Goal: Communication & Community: Answer question/provide support

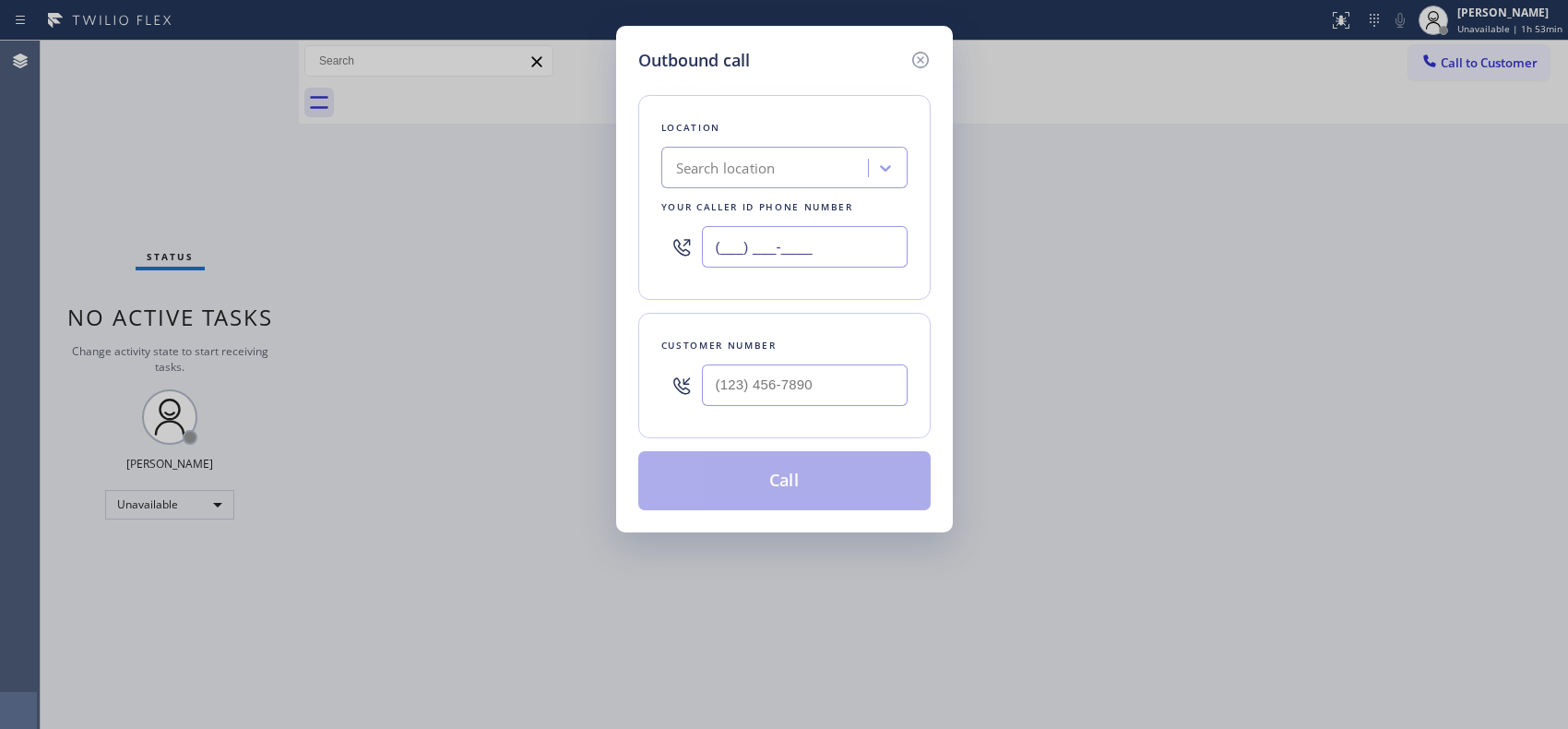
drag, startPoint x: 0, startPoint y: 0, endPoint x: 587, endPoint y: 171, distance: 611.4
click at [609, 199] on div "Outbound call Location Search location Your caller id phone number (___) ___-__…" at bounding box center [784, 364] width 1568 height 729
paste input "949) 202-5983"
type input "[PHONE_NUMBER]"
click at [777, 415] on div at bounding box center [804, 384] width 205 height 60
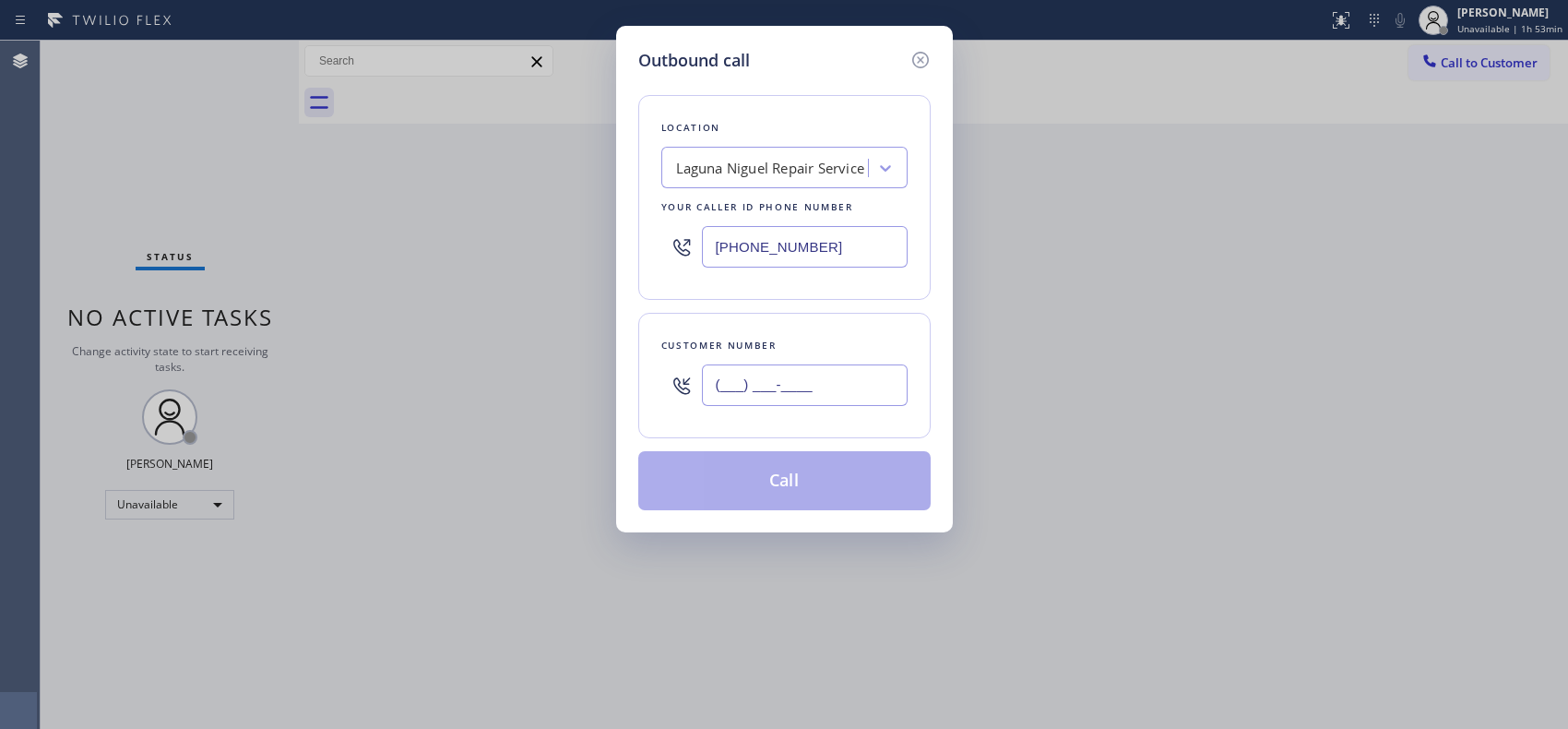
click at [760, 386] on input "(___) ___-____" at bounding box center [804, 385] width 205 height 41
paste input "360) 562-8351"
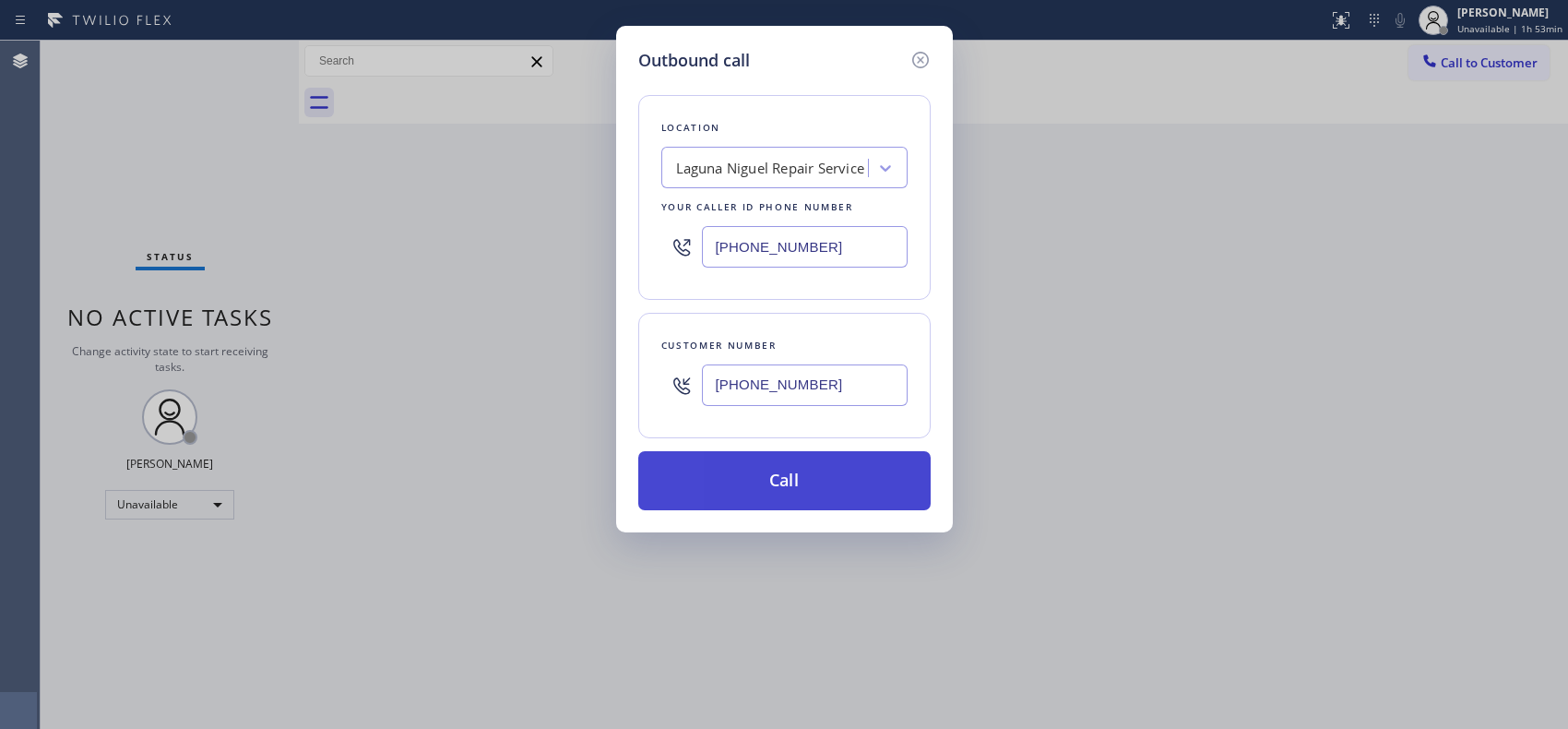
type input "[PHONE_NUMBER]"
click at [795, 474] on button "Call" at bounding box center [784, 481] width 292 height 59
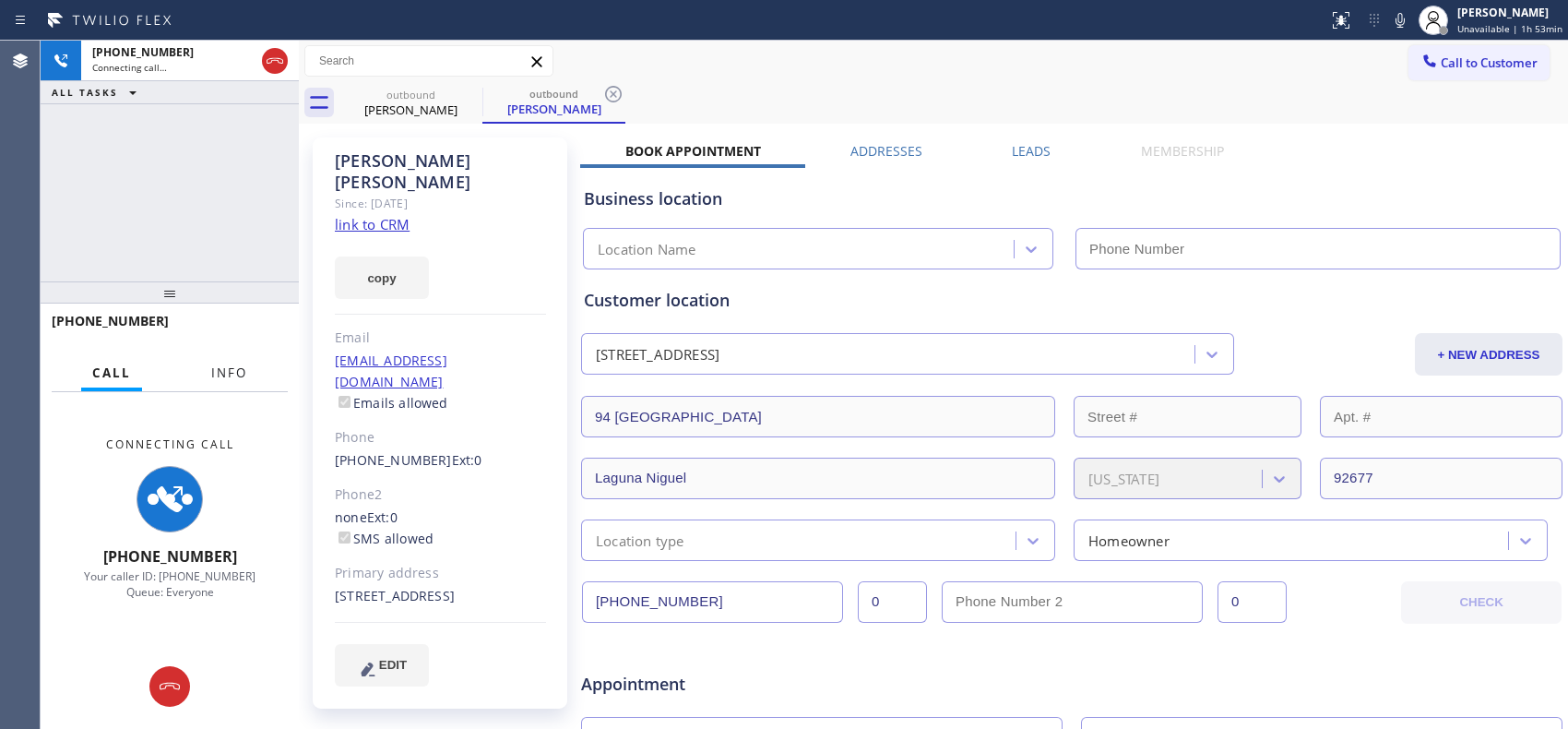
click at [225, 384] on button "Info" at bounding box center [229, 372] width 58 height 36
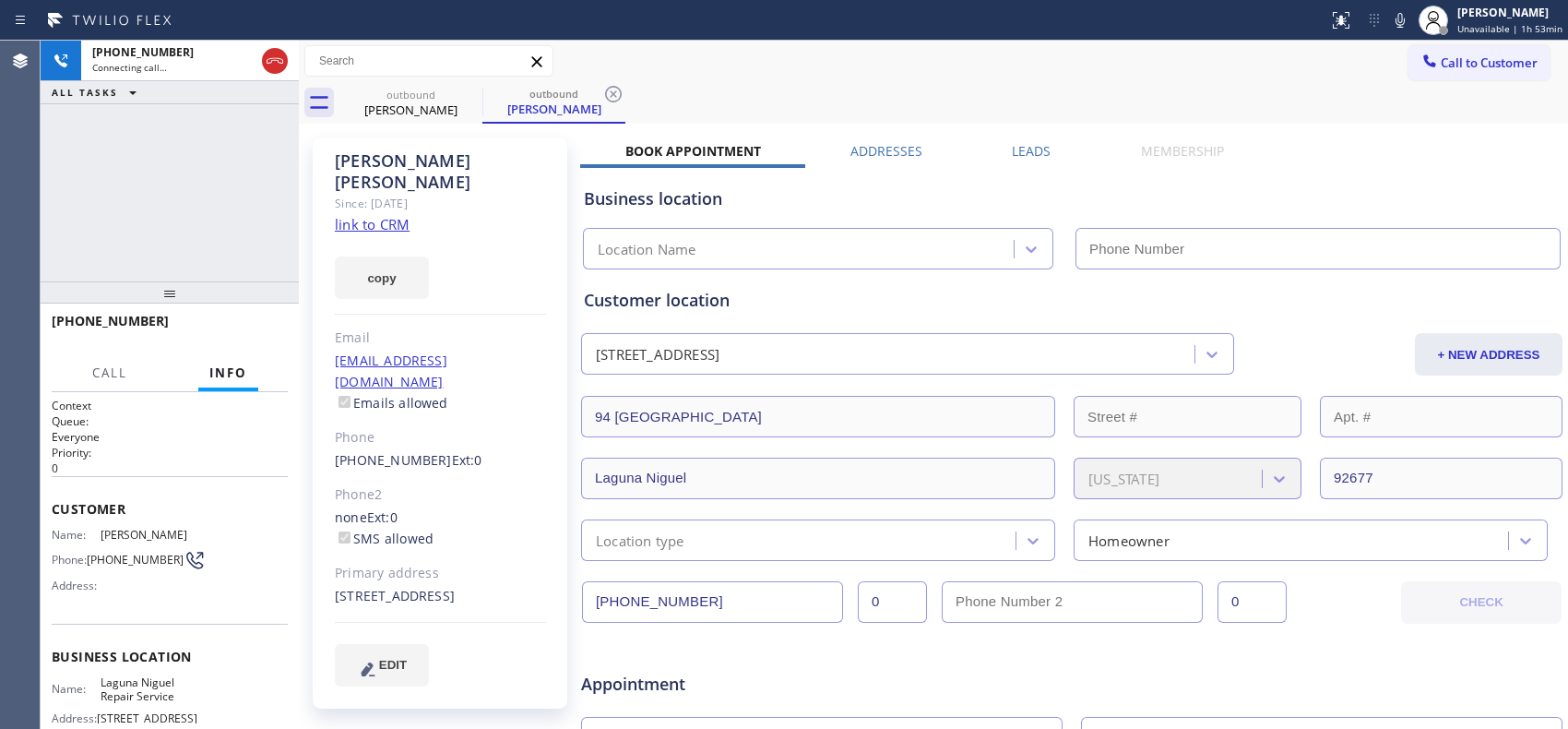
type input "[PHONE_NUMBER]"
click at [269, 62] on icon at bounding box center [275, 61] width 22 height 22
type input "[PHONE_NUMBER]"
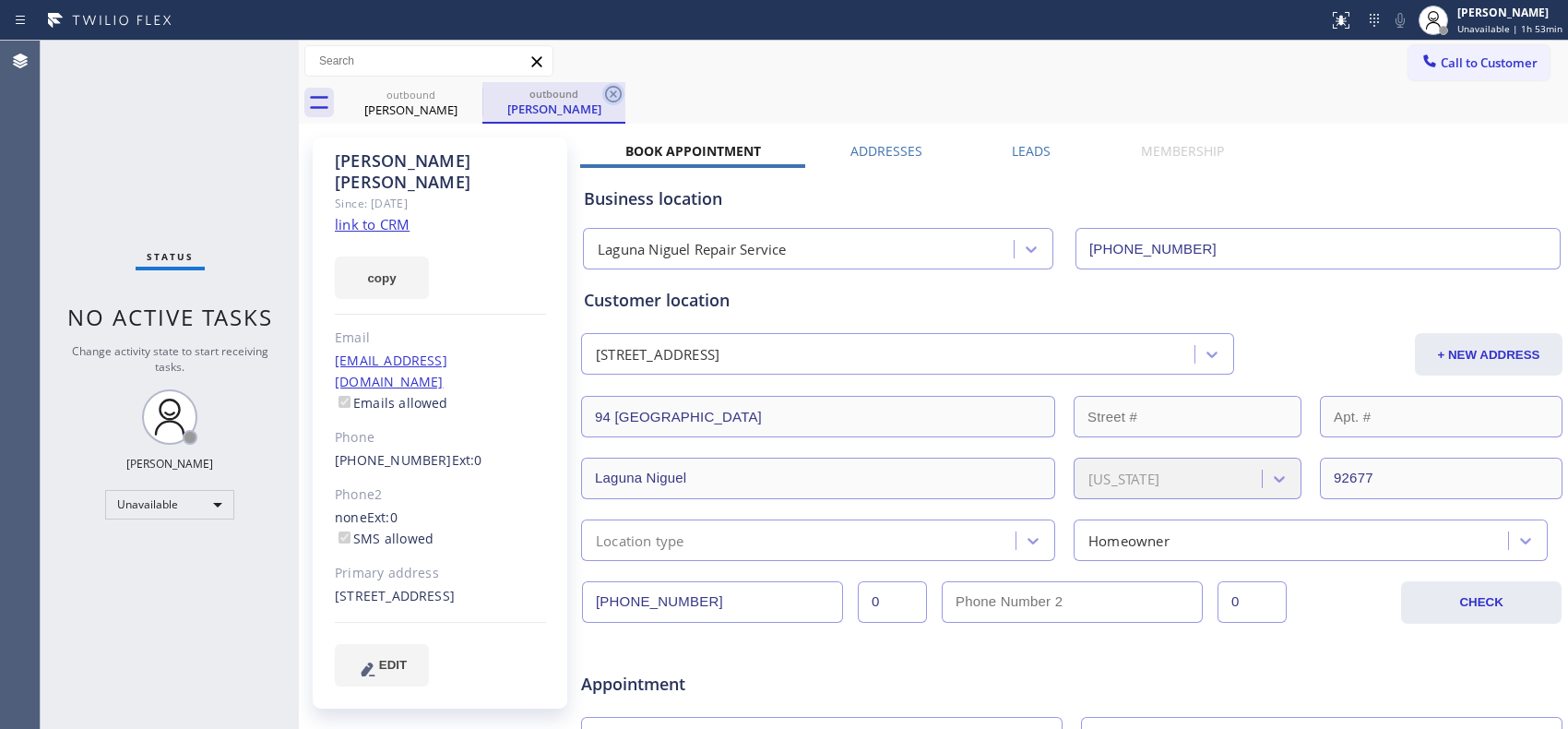
click at [612, 103] on icon at bounding box center [613, 94] width 22 height 22
click at [1507, 65] on span "Call to Customer" at bounding box center [1488, 63] width 97 height 17
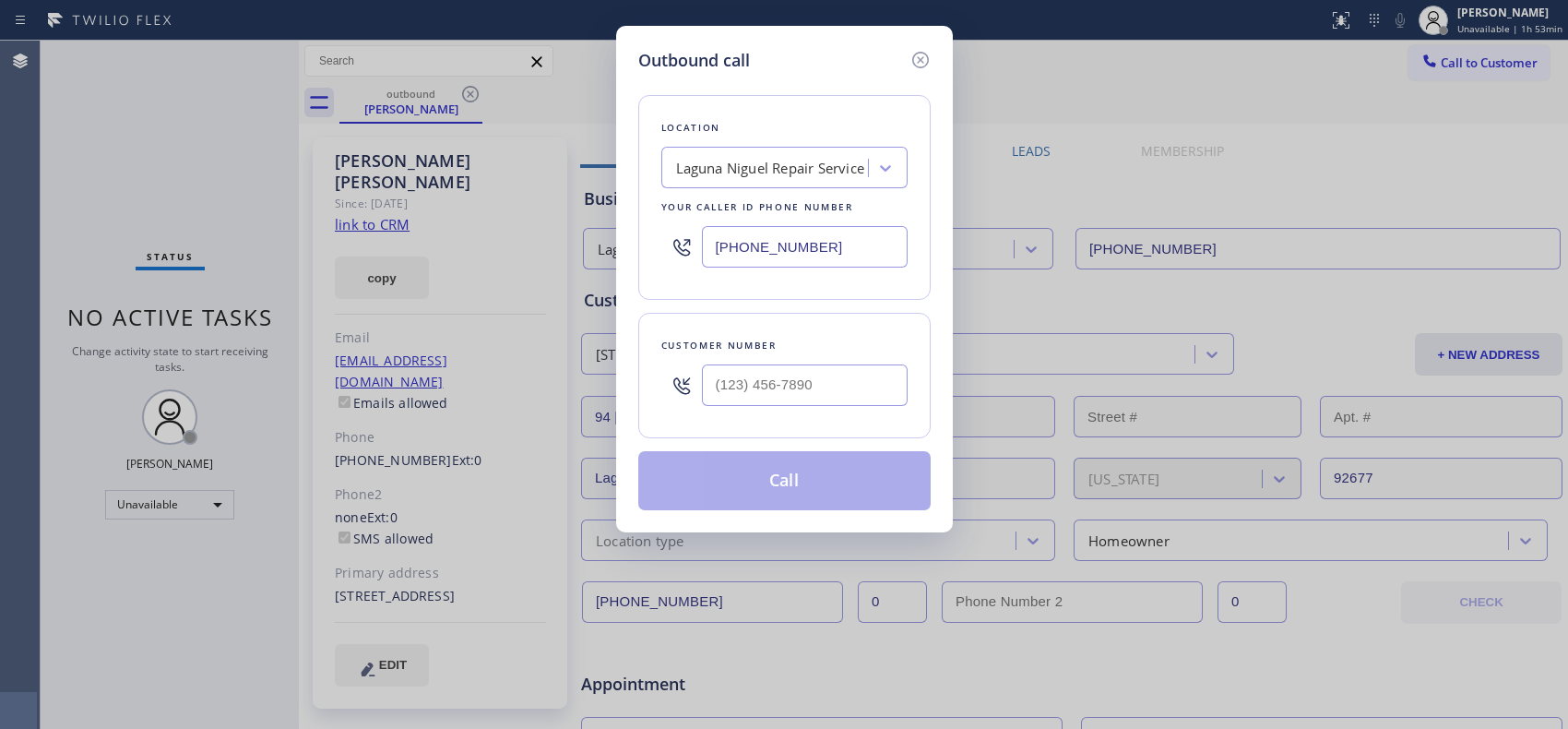
click at [799, 361] on div at bounding box center [804, 384] width 205 height 60
click at [799, 381] on input "(___) ___-____" at bounding box center [804, 385] width 205 height 41
paste input "360) 562-8351"
type input "[PHONE_NUMBER]"
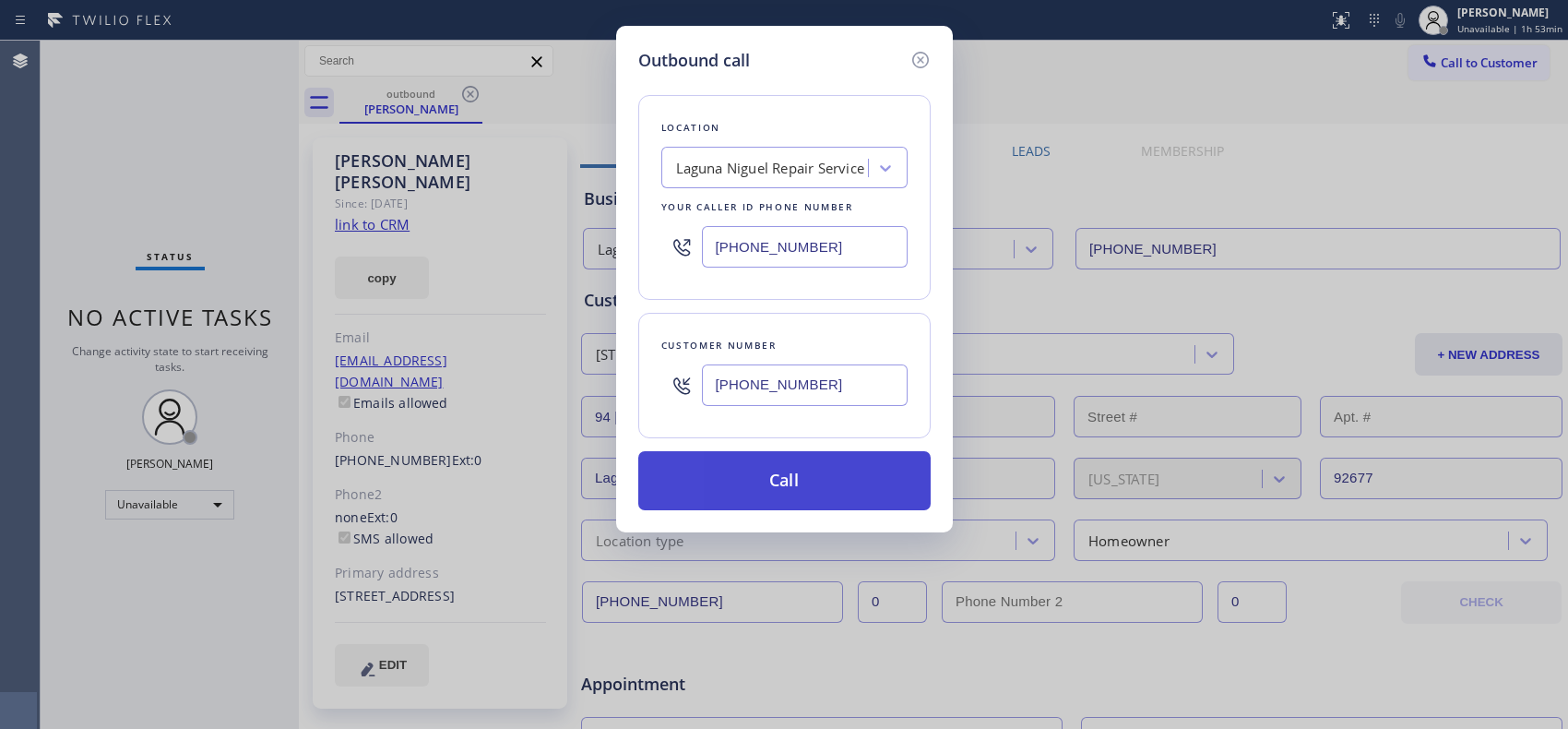
click at [808, 477] on button "Call" at bounding box center [784, 481] width 292 height 59
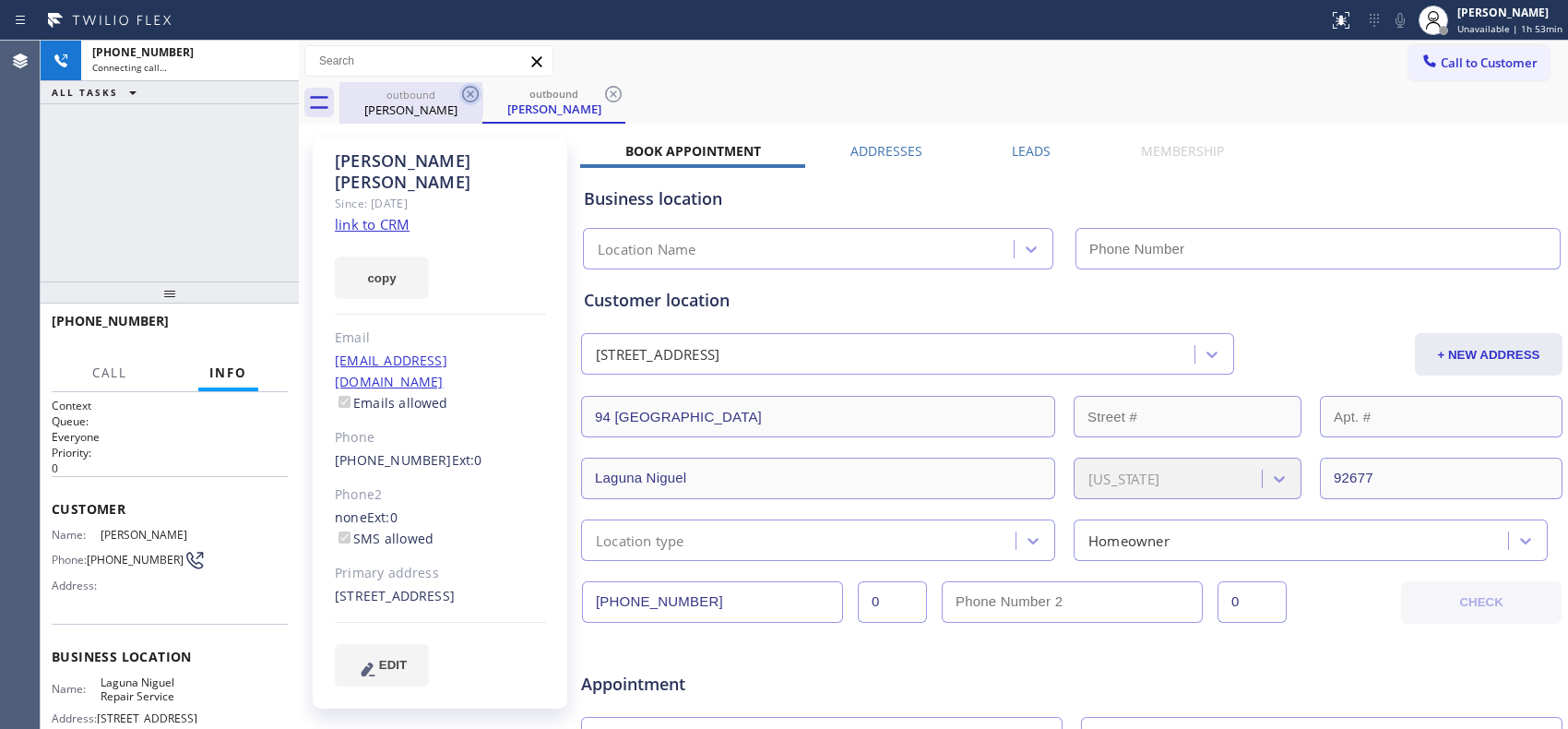
click at [471, 94] on icon at bounding box center [470, 94] width 17 height 17
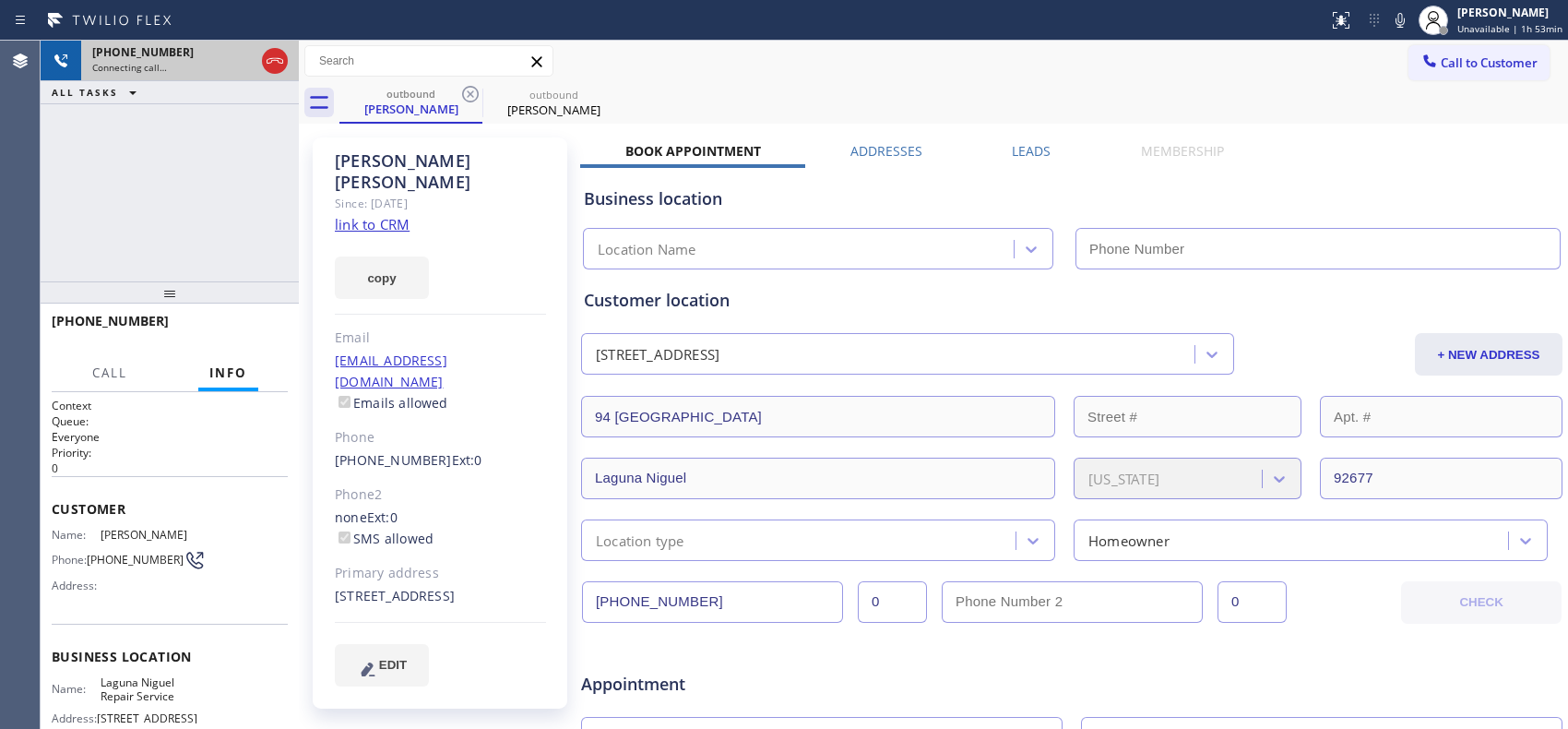
type input "[PHONE_NUMBER]"
click at [275, 59] on icon at bounding box center [275, 61] width 22 height 22
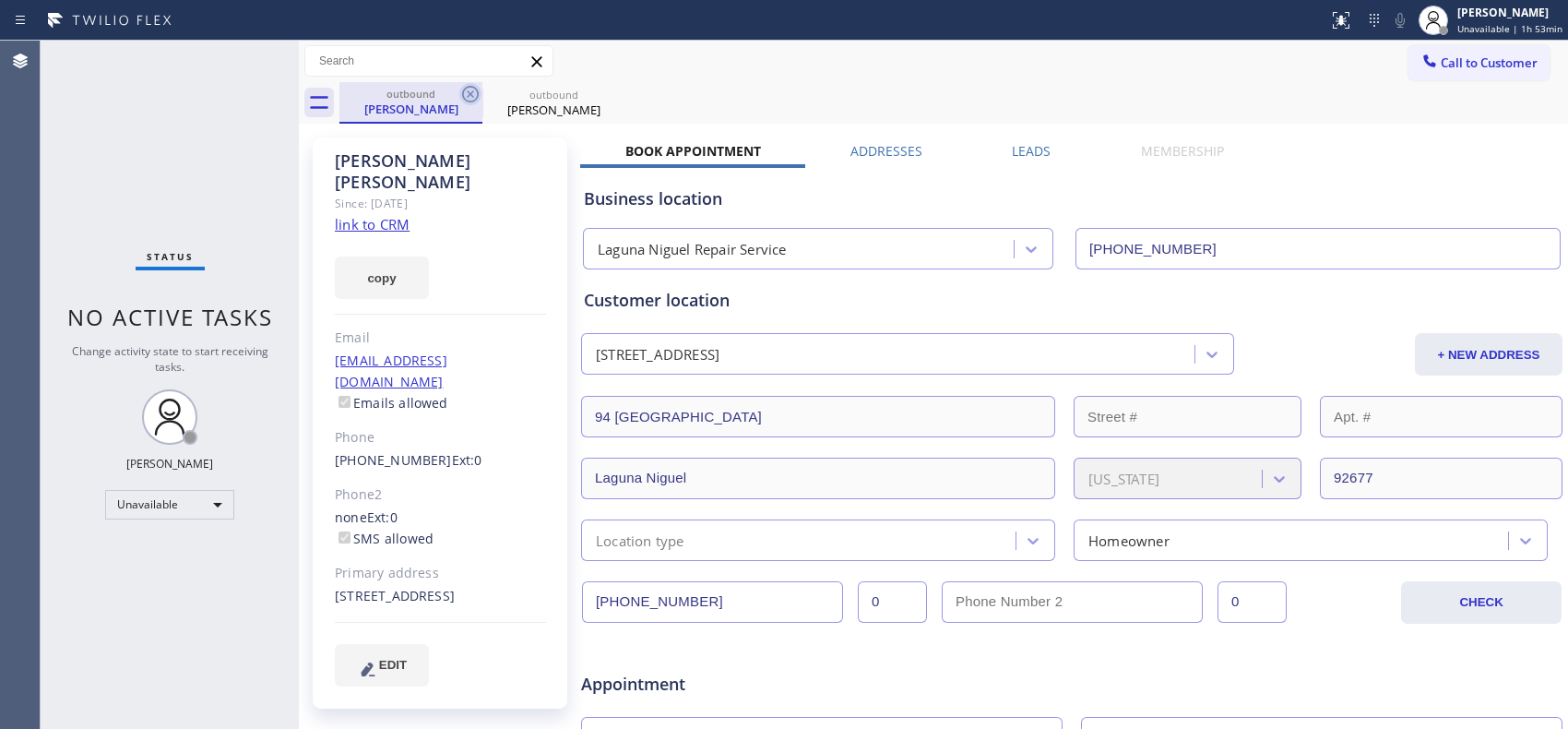
click at [464, 102] on icon at bounding box center [470, 94] width 22 height 22
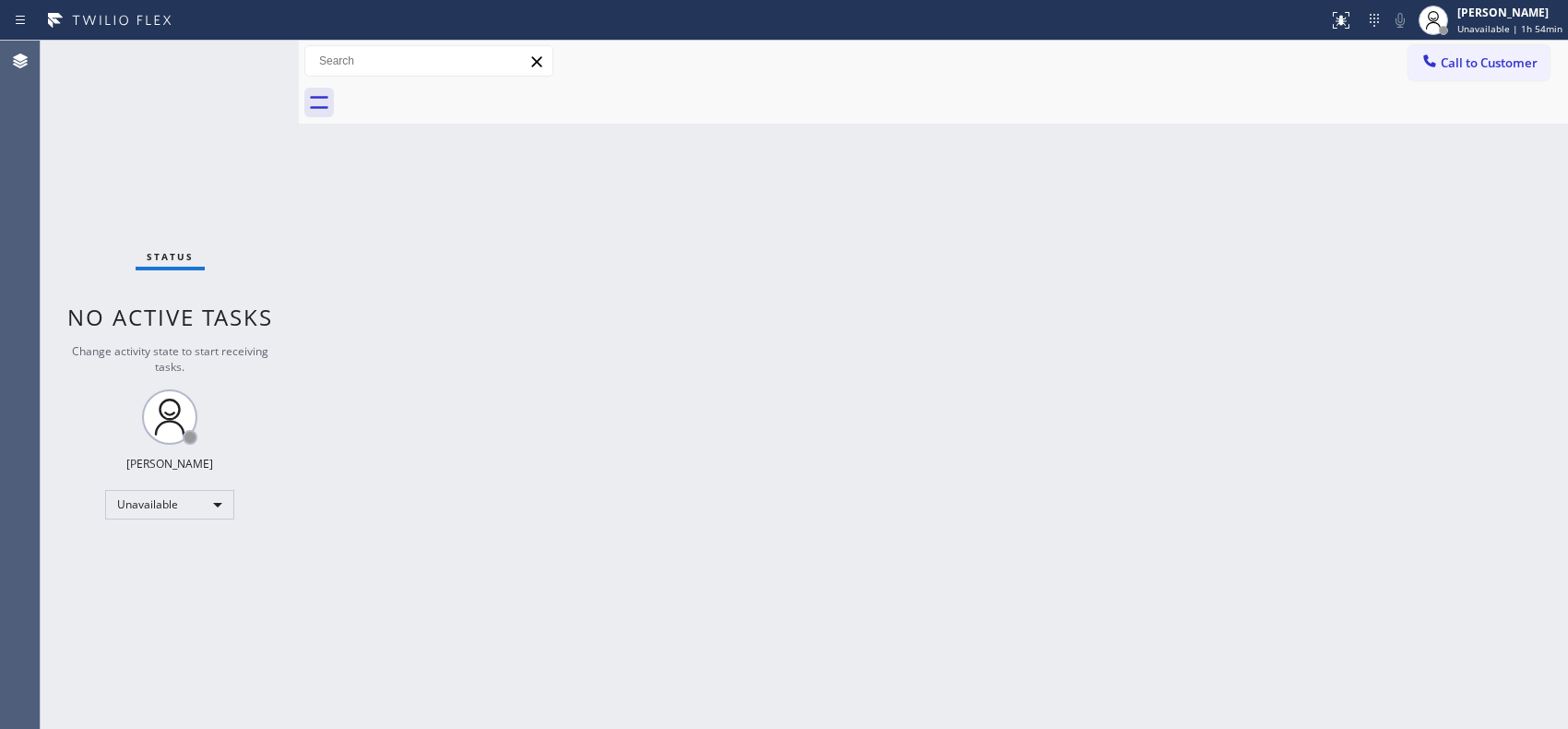
drag, startPoint x: 1518, startPoint y: 65, endPoint x: 1376, endPoint y: 67, distance: 142.0
click at [1386, 65] on div "Call to Customer Outbound call Location [GEOGRAPHIC_DATA] Repair Service Your c…" at bounding box center [933, 61] width 1269 height 32
click at [1480, 62] on span "Call to Customer" at bounding box center [1488, 63] width 97 height 17
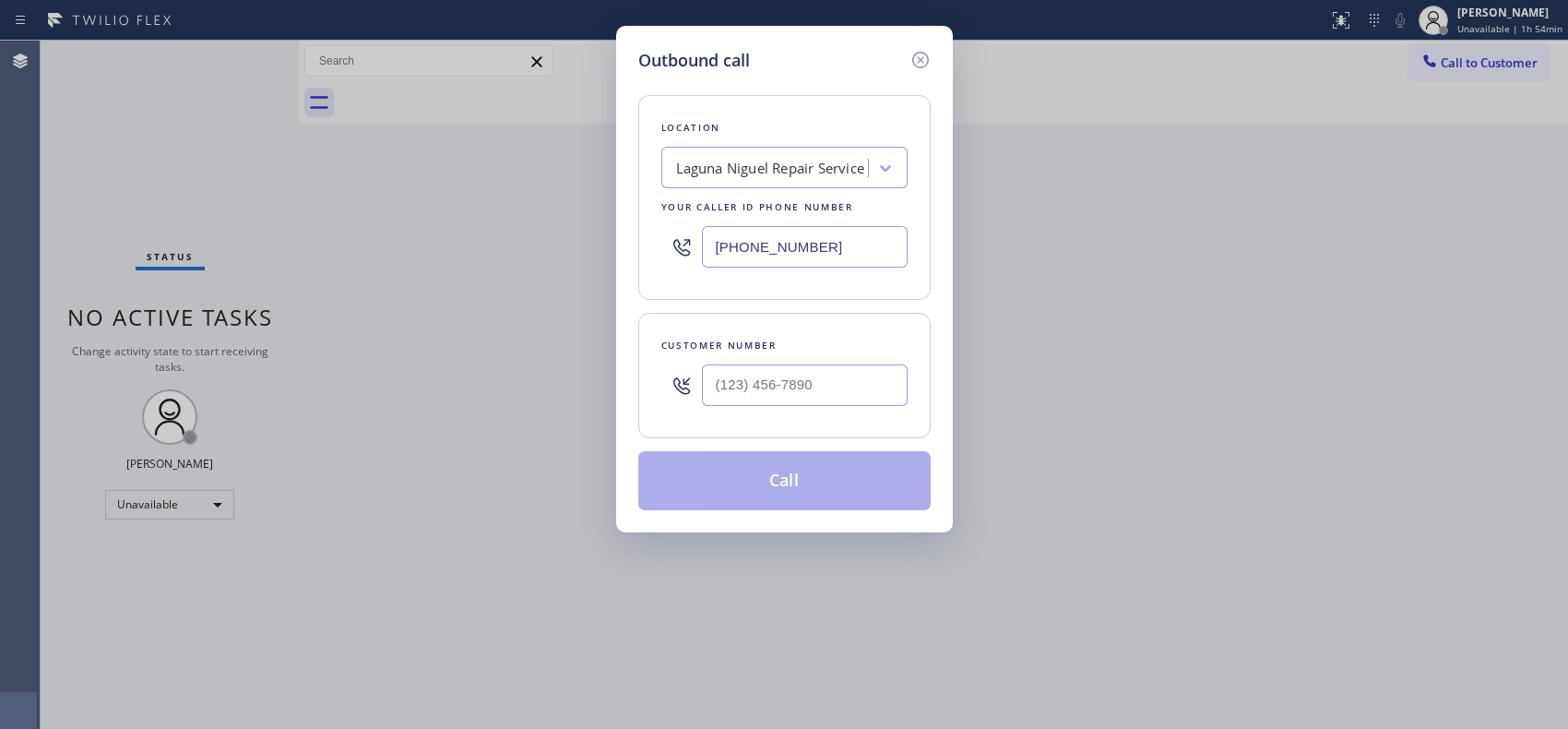
drag, startPoint x: 849, startPoint y: 235, endPoint x: 643, endPoint y: 238, distance: 206.0
click at [643, 238] on div "Location [GEOGRAPHIC_DATA] Repair Service Your caller id phone number [PHONE_NU…" at bounding box center [784, 197] width 292 height 205
click at [829, 243] on input "[PHONE_NUMBER]" at bounding box center [804, 246] width 205 height 41
drag, startPoint x: 790, startPoint y: 244, endPoint x: 629, endPoint y: 234, distance: 161.3
click at [632, 241] on div "Outbound call Location [GEOGRAPHIC_DATA] Repair Service Your caller id phone nu…" at bounding box center [784, 279] width 337 height 506
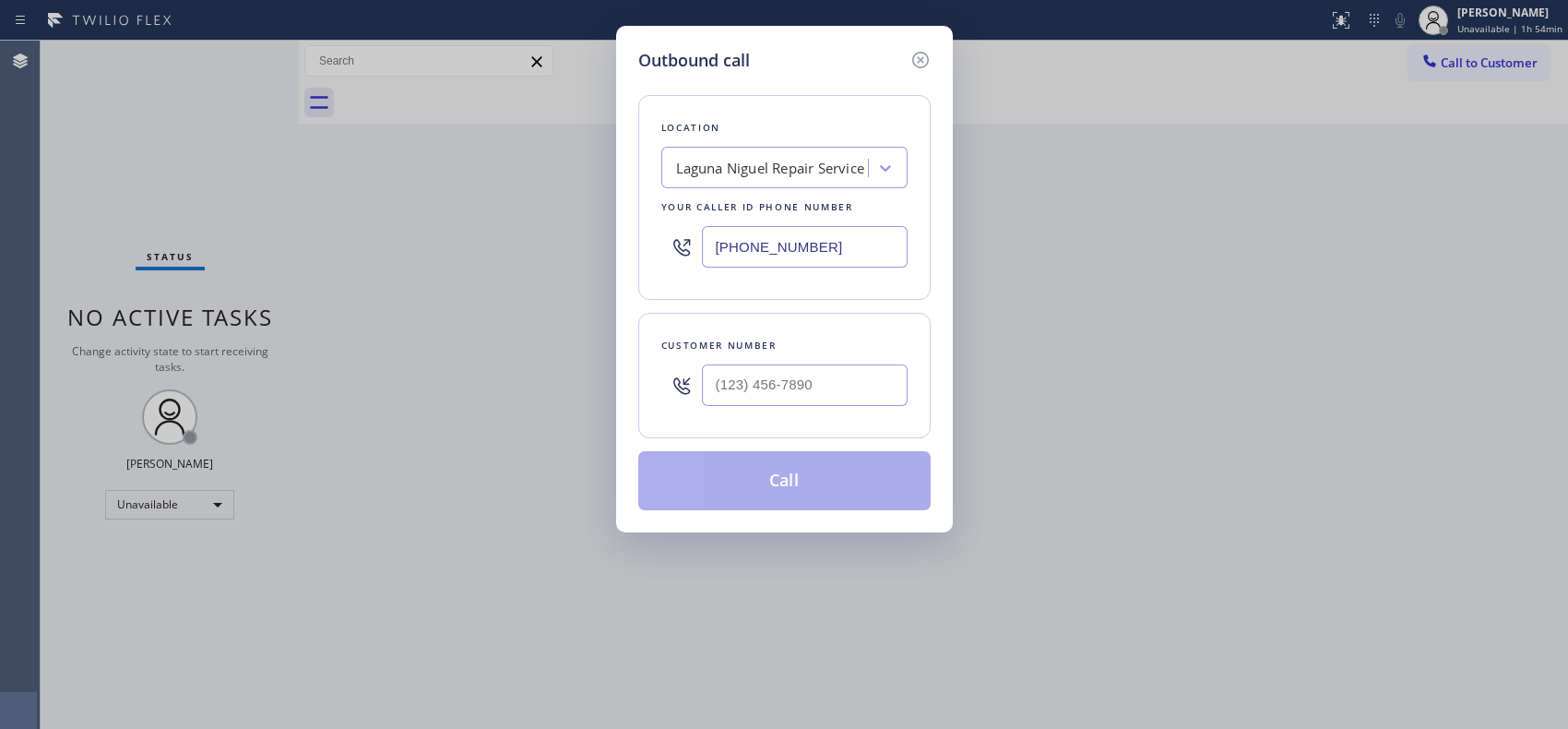
paste input "773) 830-466"
type input "[PHONE_NUMBER]"
click at [799, 385] on input "(___) ___-____" at bounding box center [804, 385] width 205 height 41
paste input "224) 518-3174"
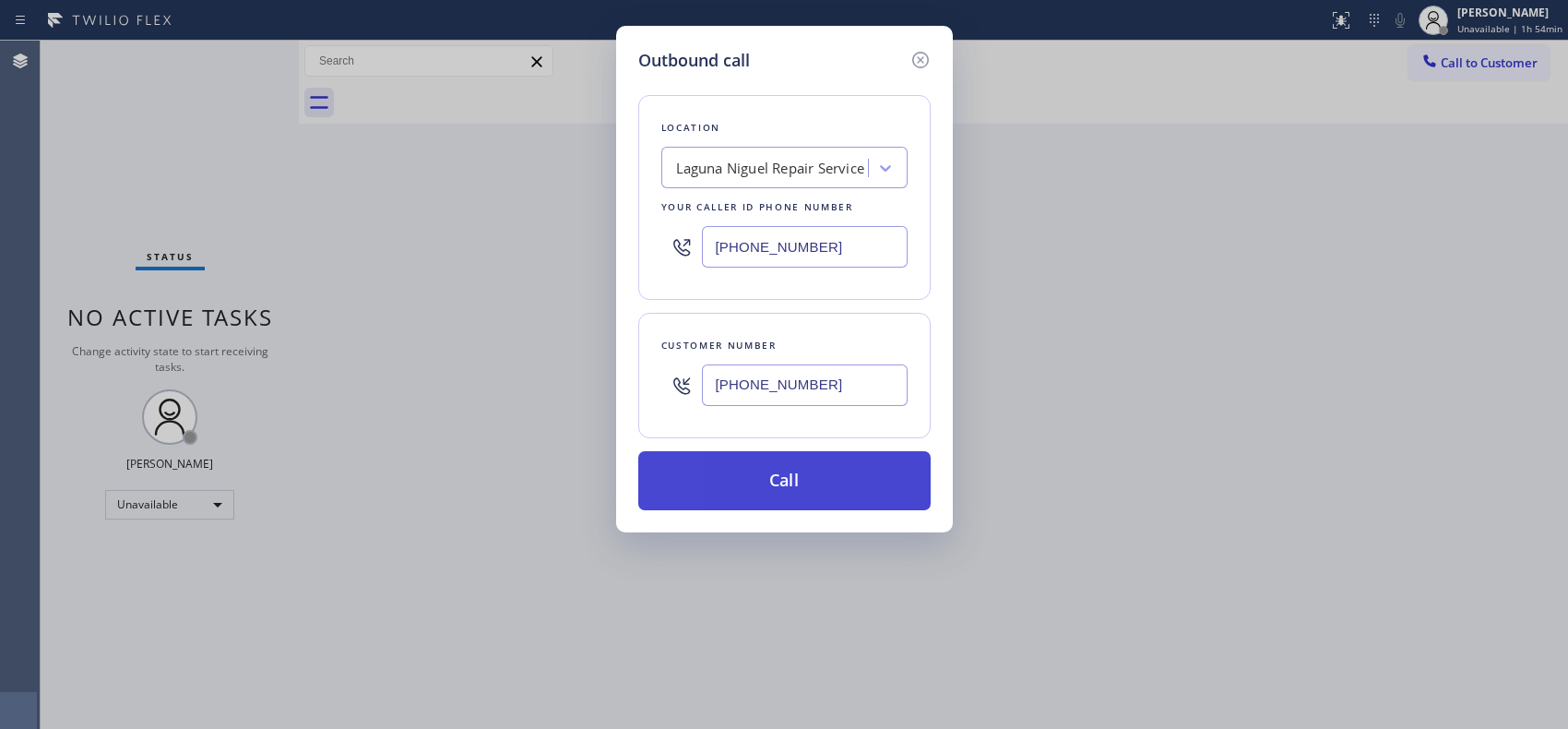
type input "[PHONE_NUMBER]"
click at [814, 483] on button "Call" at bounding box center [784, 481] width 292 height 59
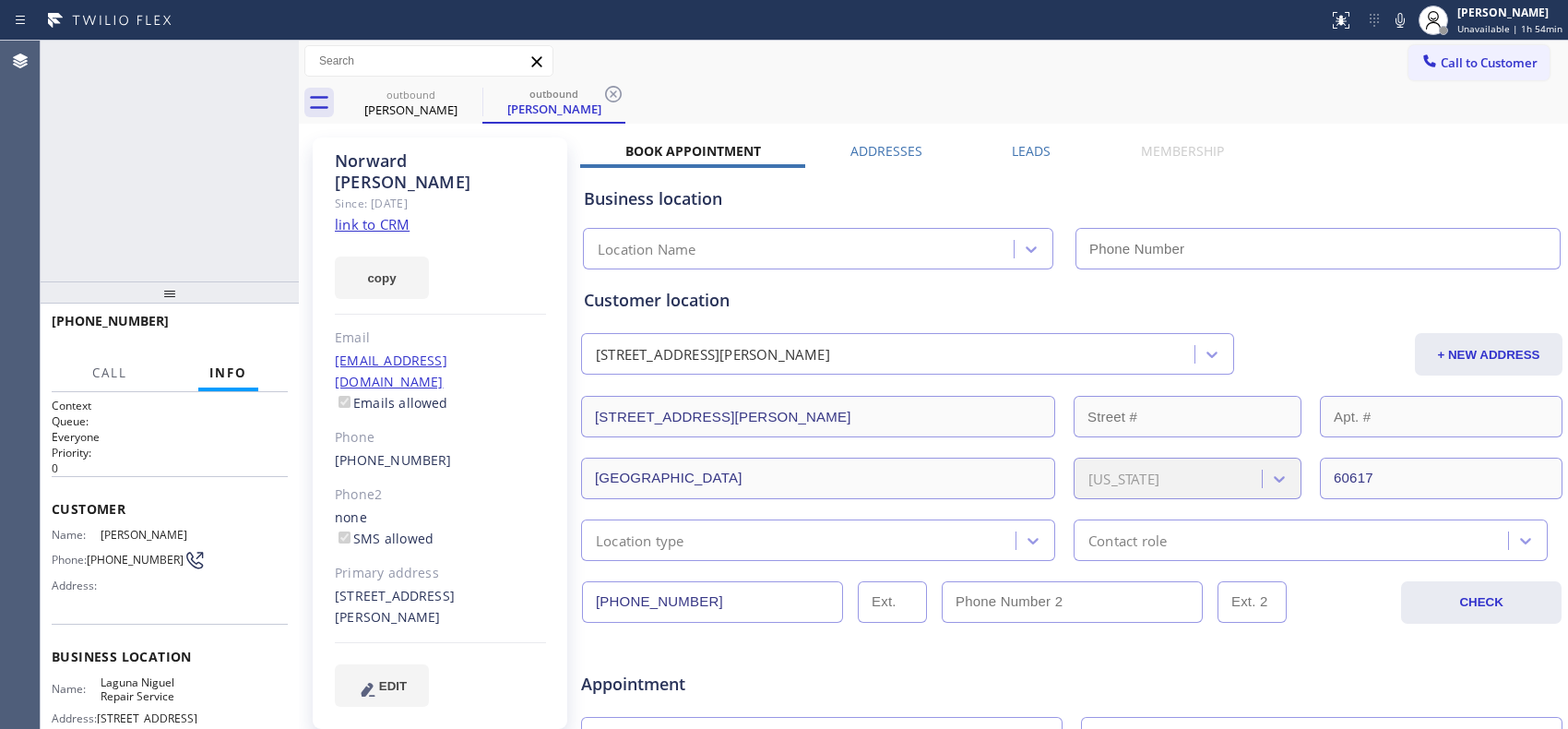
type input "[PHONE_NUMBER]"
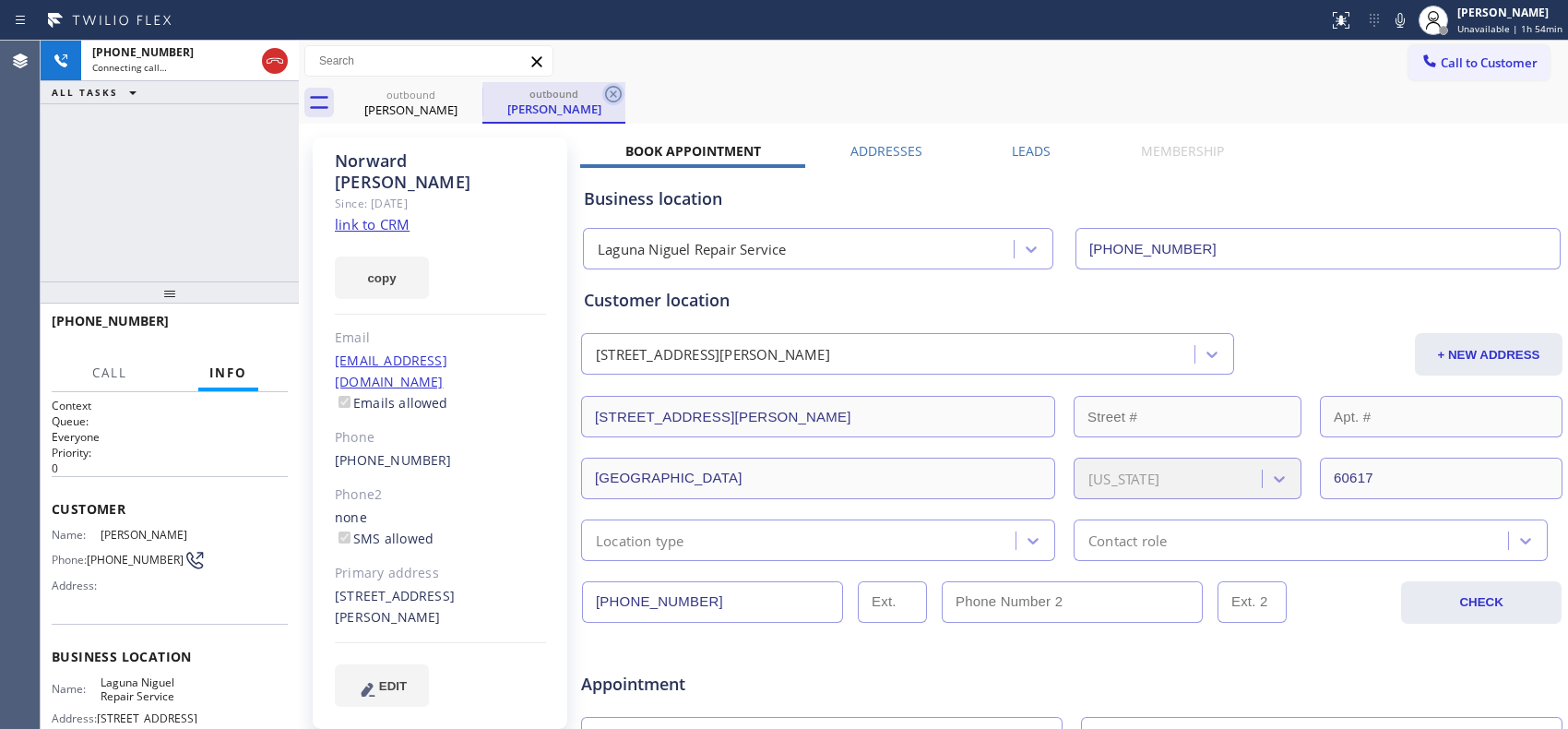
click at [612, 95] on icon at bounding box center [613, 94] width 17 height 17
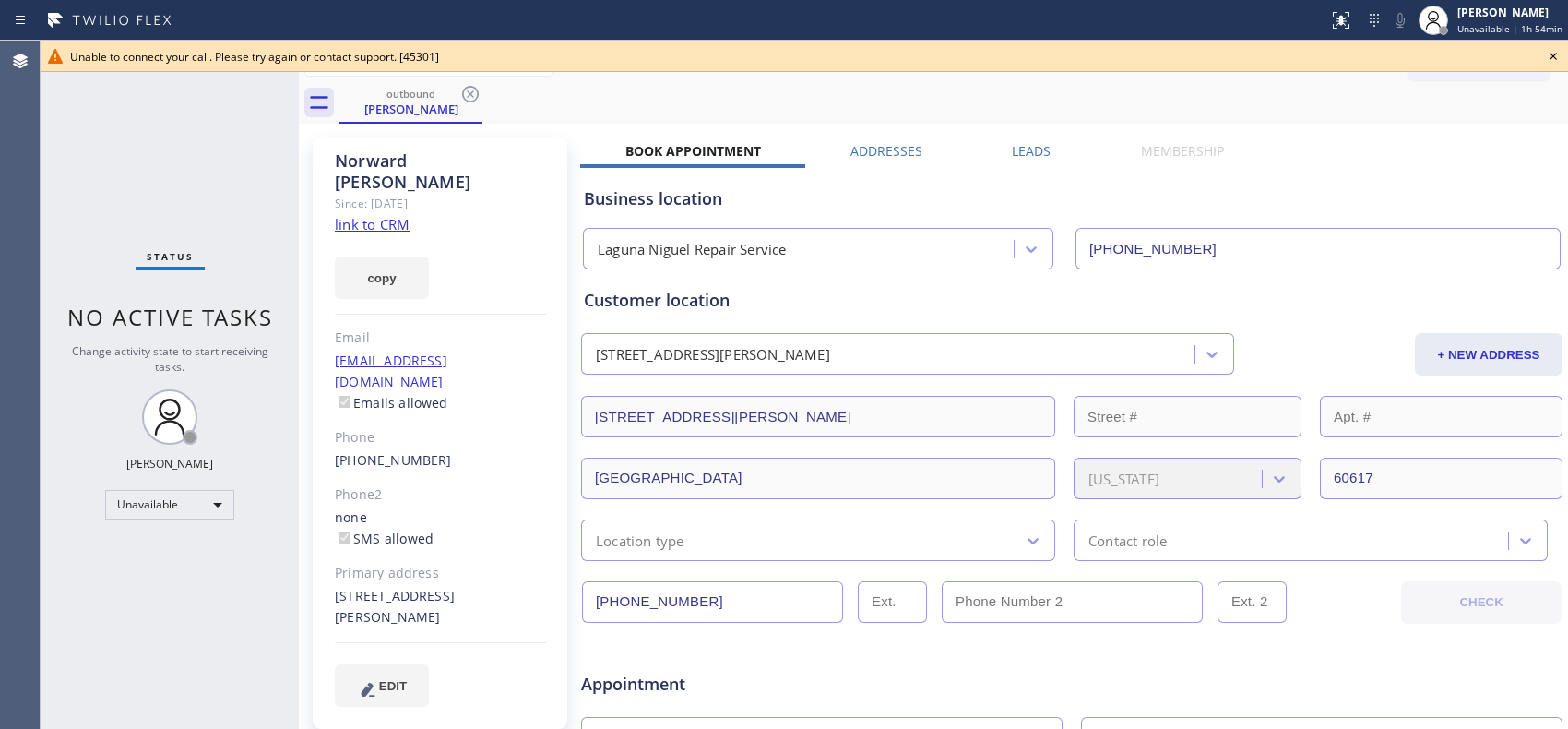
click at [473, 94] on icon at bounding box center [470, 94] width 22 height 22
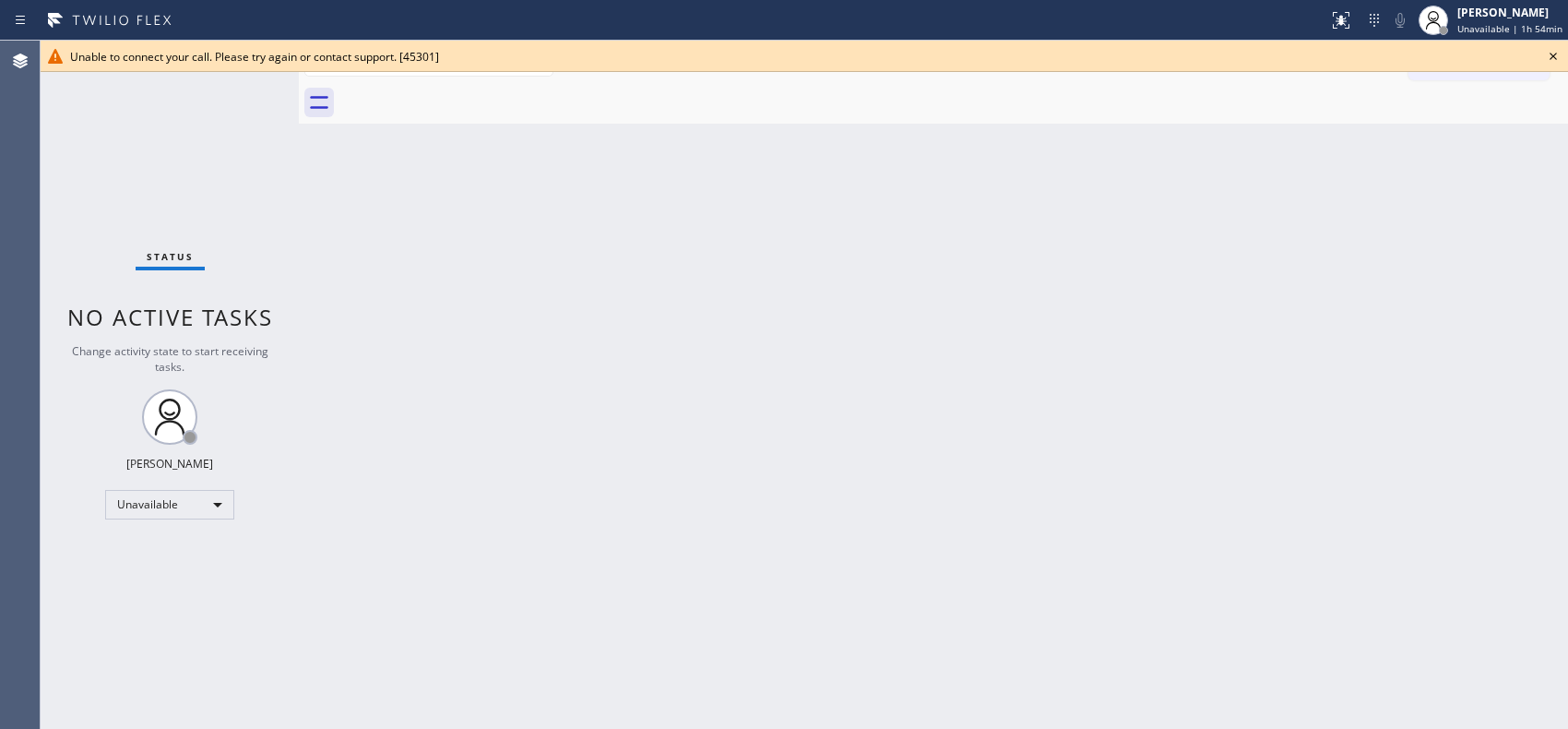
click at [1551, 58] on icon at bounding box center [1552, 56] width 22 height 22
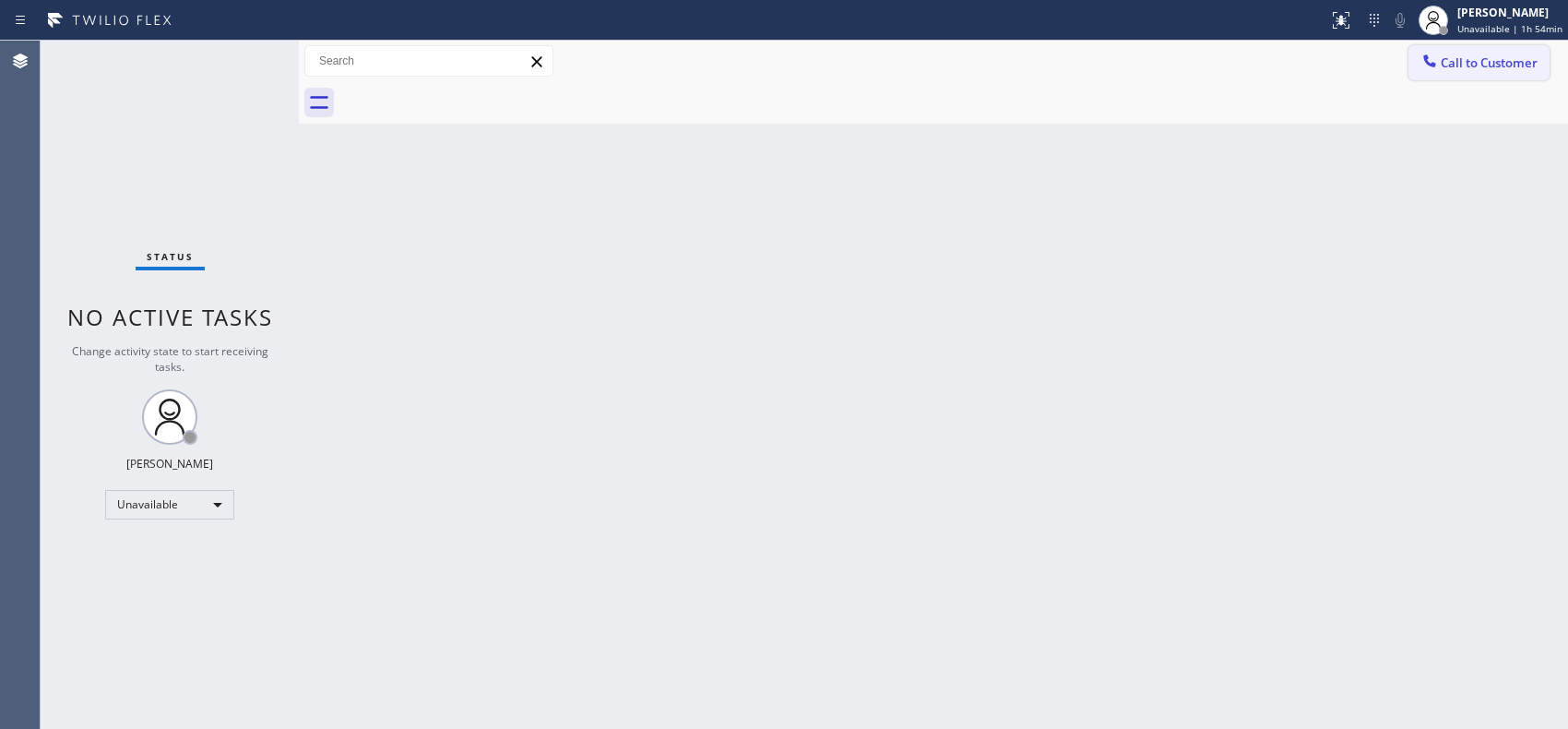
click at [1460, 61] on span "Call to Customer" at bounding box center [1488, 63] width 97 height 17
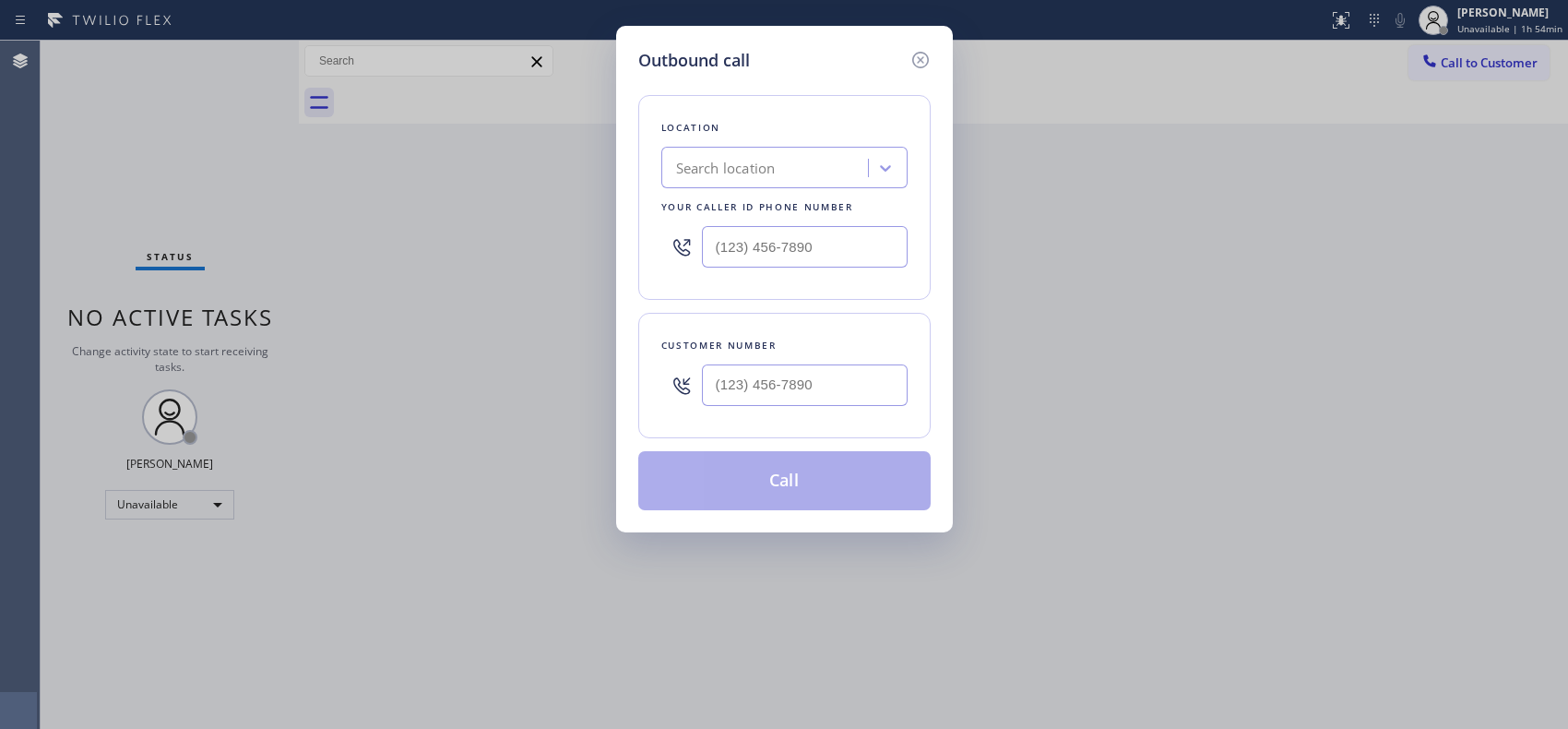
click at [873, 426] on div "Customer number" at bounding box center [784, 375] width 292 height 125
drag, startPoint x: 859, startPoint y: 385, endPoint x: 585, endPoint y: 332, distance: 279.1
click at [606, 352] on div "Outbound call Location Search location Your caller id phone number Customer num…" at bounding box center [784, 364] width 1568 height 729
paste input "224) 518-3174"
type input "[PHONE_NUMBER]"
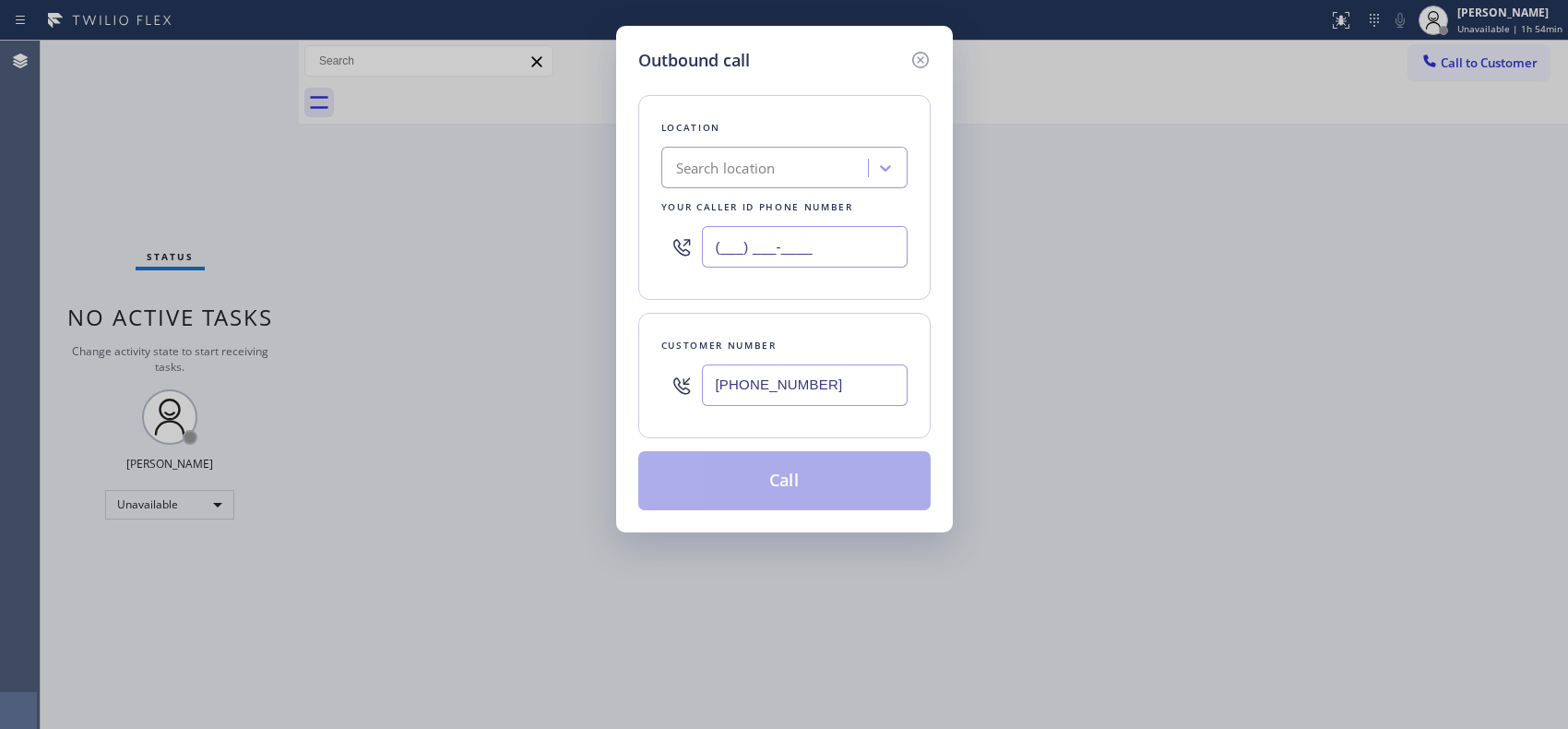
drag, startPoint x: 826, startPoint y: 254, endPoint x: 508, endPoint y: 152, distance: 334.0
click at [559, 249] on div "Outbound call Location Search location Your caller id phone number (___) ___-__…" at bounding box center [784, 364] width 1568 height 729
paste input "773) 830-4668"
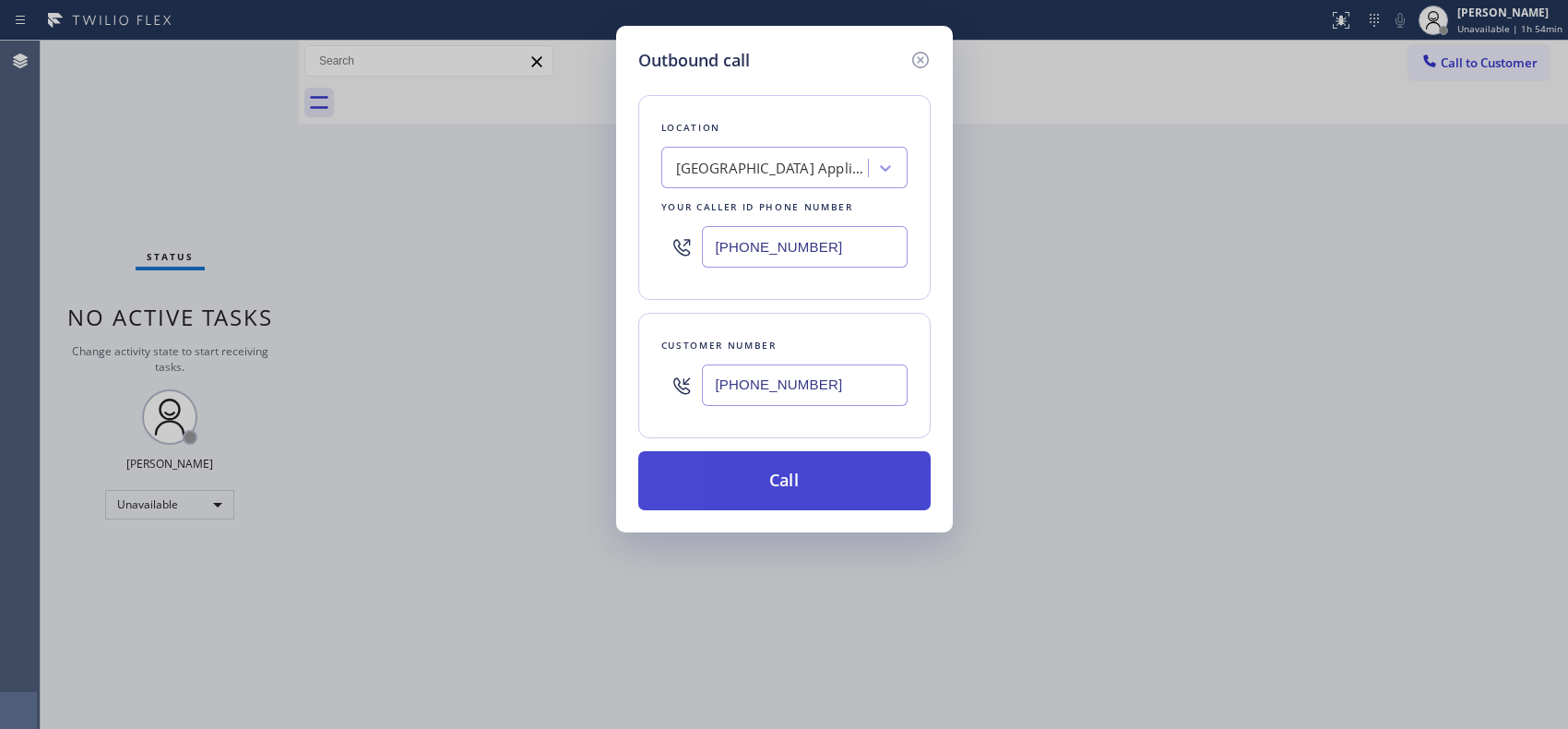
type input "[PHONE_NUMBER]"
click at [780, 492] on button "Call" at bounding box center [784, 481] width 292 height 59
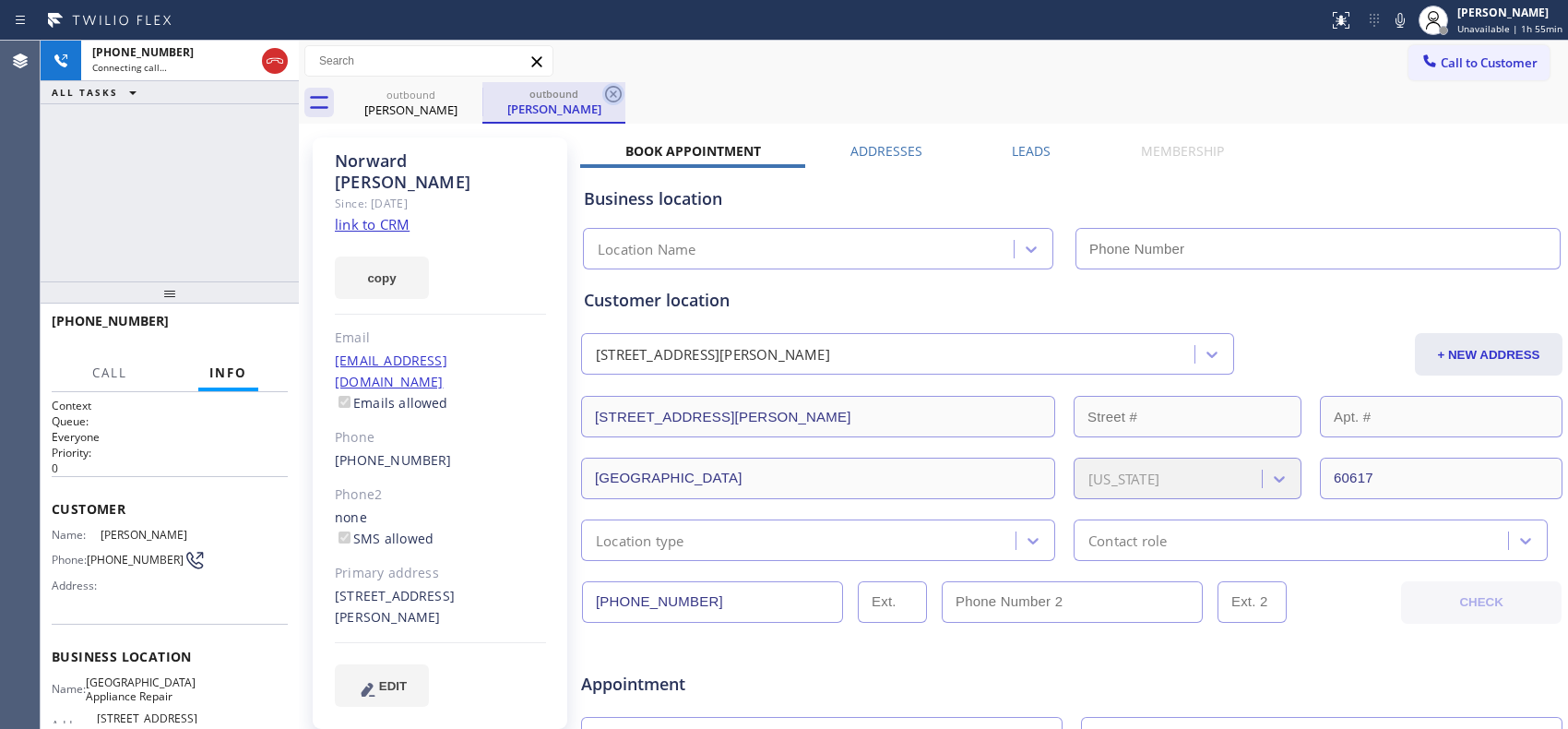
click at [623, 95] on icon at bounding box center [613, 94] width 22 height 22
type input "[PHONE_NUMBER]"
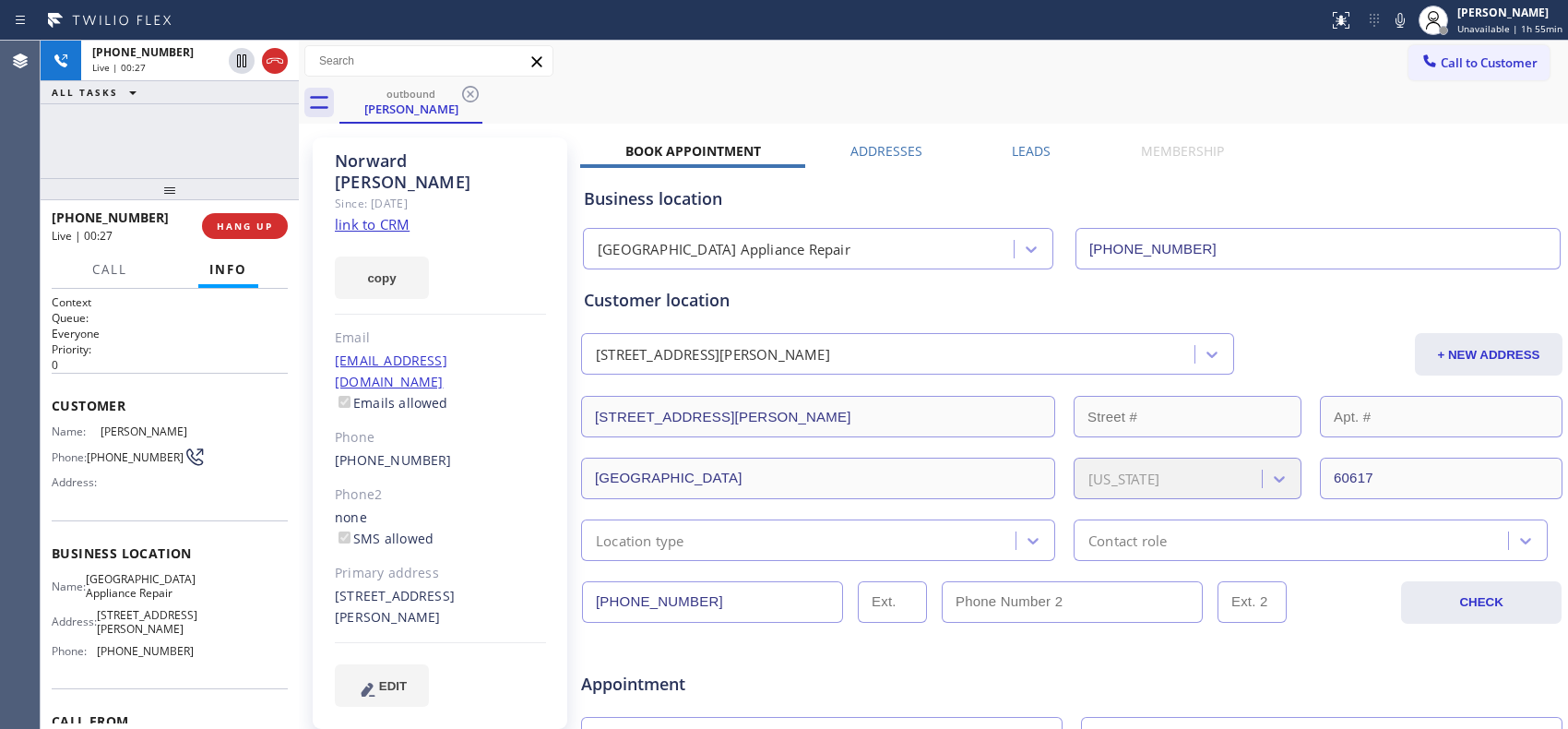
drag, startPoint x: 222, startPoint y: 289, endPoint x: 205, endPoint y: 114, distance: 175.8
click at [205, 114] on div "[PHONE_NUMBER] Live | 00:27 ALL TASKS ALL TASKS ACTIVE TASKS TASKS IN WRAP UP […" at bounding box center [170, 385] width 258 height 688
click at [1404, 16] on icon at bounding box center [1399, 20] width 22 height 22
click at [1404, 16] on icon at bounding box center [1399, 20] width 9 height 15
click at [247, 235] on button "HANG UP" at bounding box center [245, 226] width 86 height 25
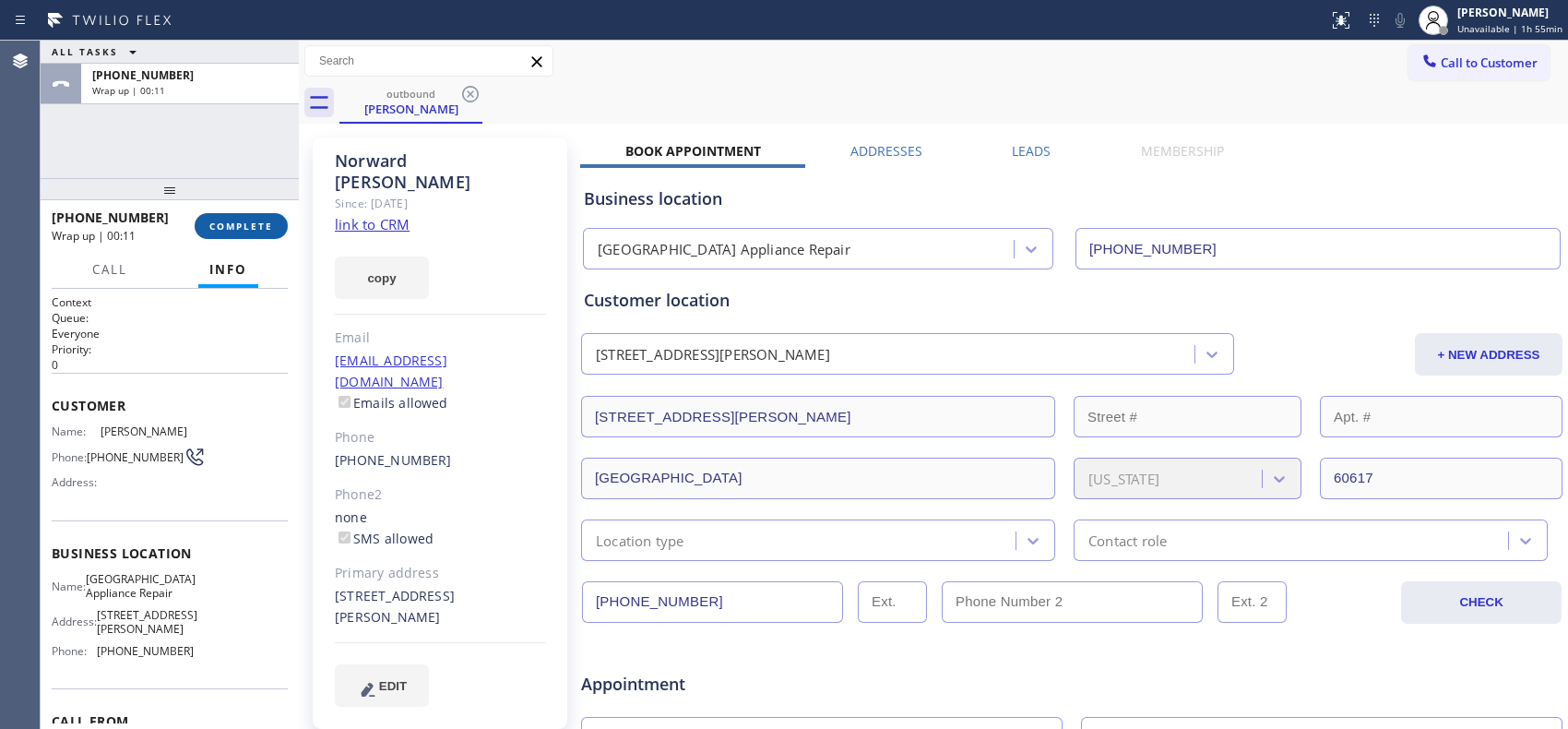
click at [279, 217] on button "COMPLETE" at bounding box center [240, 226] width 93 height 25
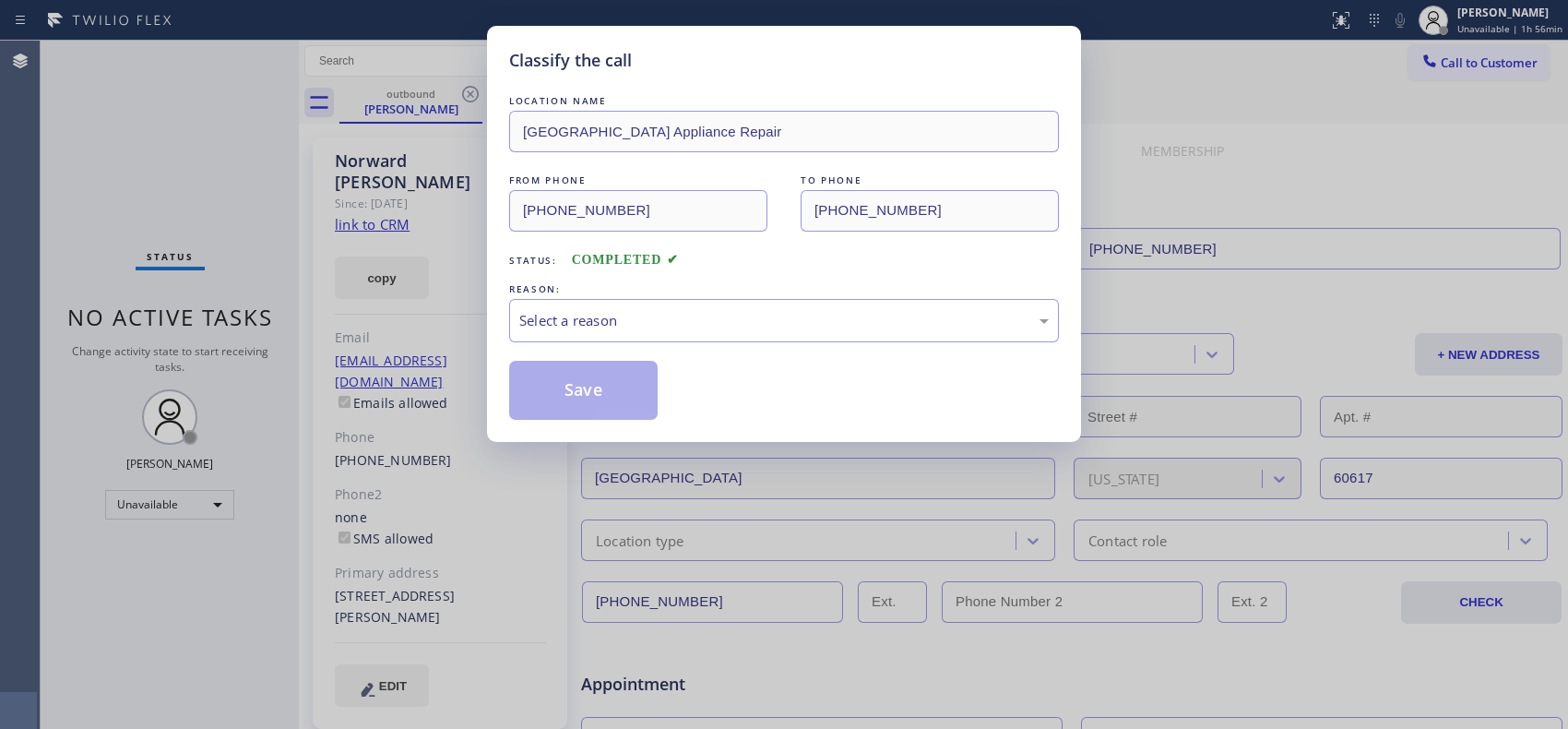
click at [738, 348] on div "LOCATION NAME [GEOGRAPHIC_DATA] Appliance Repair FROM PHONE [PHONE_NUMBER] TO P…" at bounding box center [784, 255] width 550 height 328
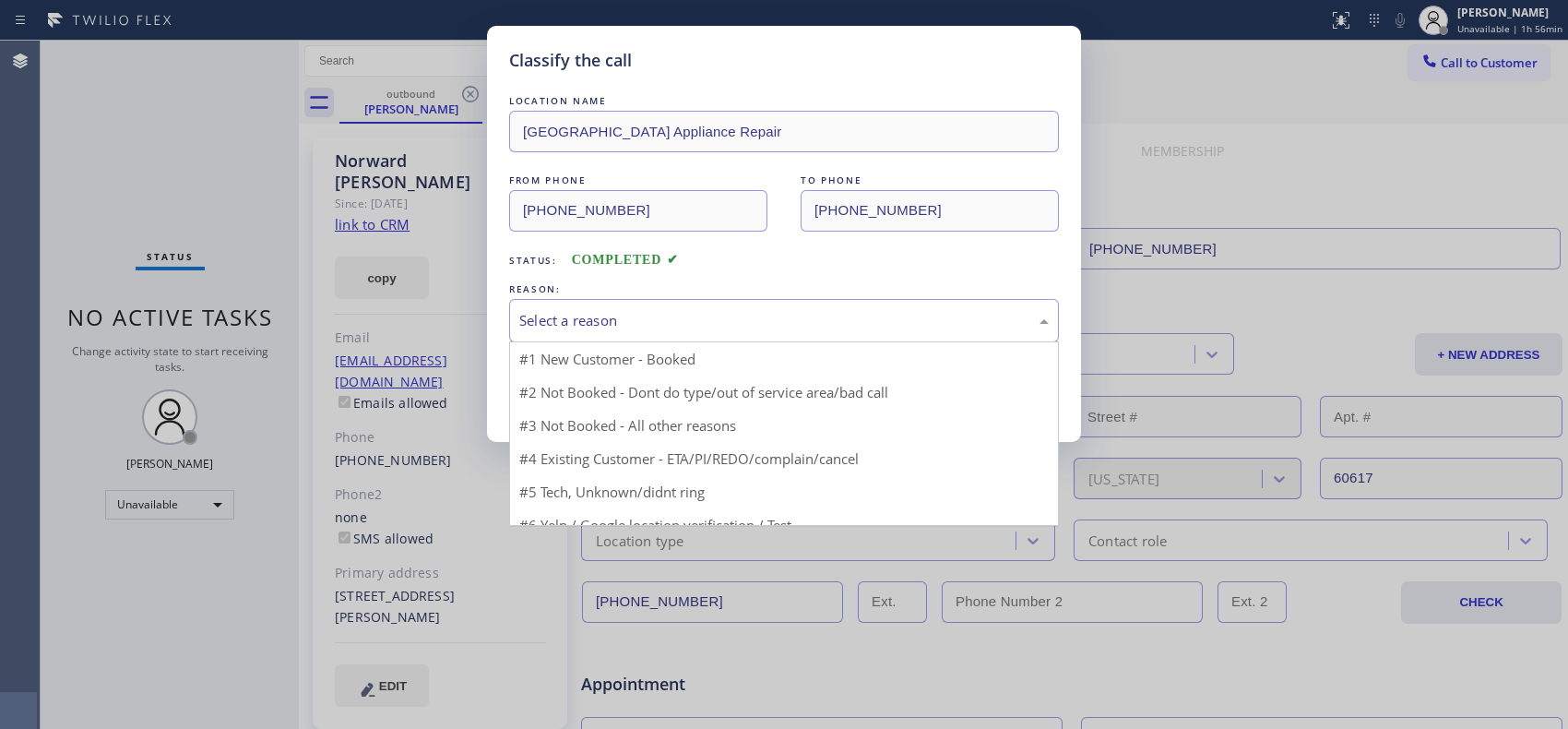
click at [739, 335] on div "Select a reason" at bounding box center [784, 321] width 550 height 43
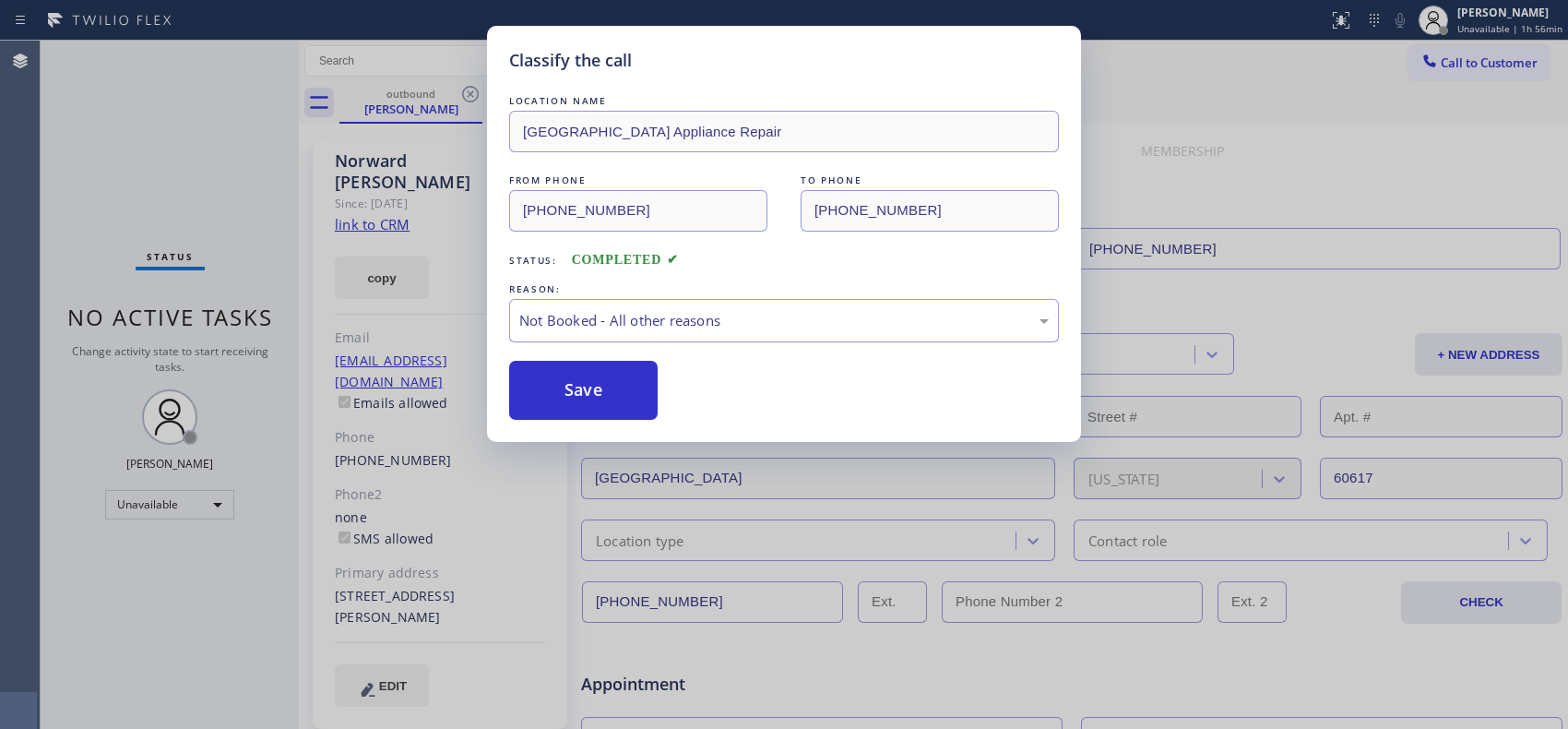
click at [750, 319] on div "Not Booked - All other reasons" at bounding box center [784, 321] width 530 height 21
click at [609, 397] on button "Save" at bounding box center [583, 390] width 148 height 59
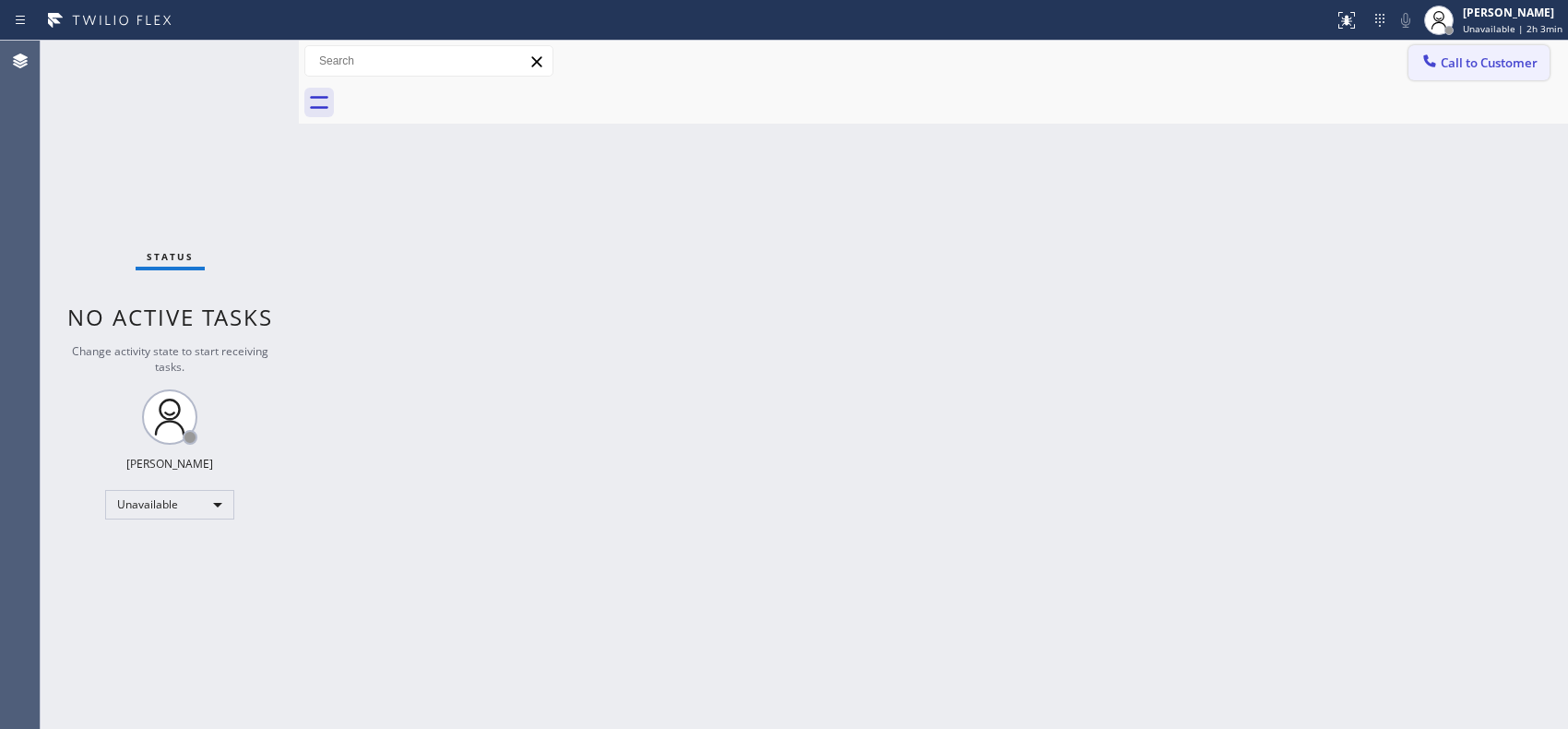
click at [1495, 61] on span "Call to Customer" at bounding box center [1488, 63] width 97 height 17
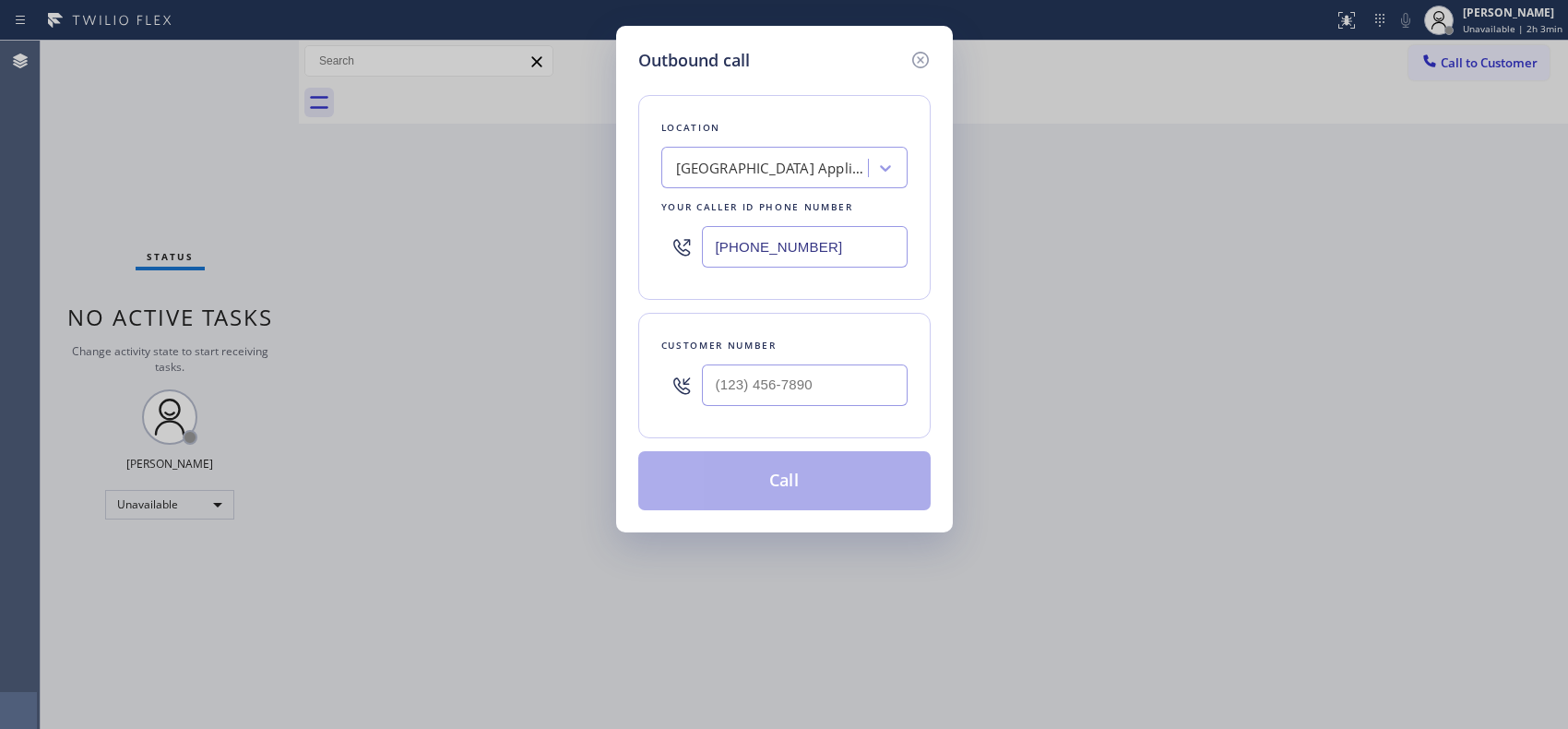
drag, startPoint x: 862, startPoint y: 245, endPoint x: 652, endPoint y: 228, distance: 210.7
click at [652, 229] on div "Location [GEOGRAPHIC_DATA] Appliance Repair Your caller id phone number [PHONE_…" at bounding box center [784, 197] width 292 height 205
paste input "60) 462-2559"
type input "[PHONE_NUMBER]"
drag, startPoint x: 701, startPoint y: 378, endPoint x: 657, endPoint y: 358, distance: 48.3
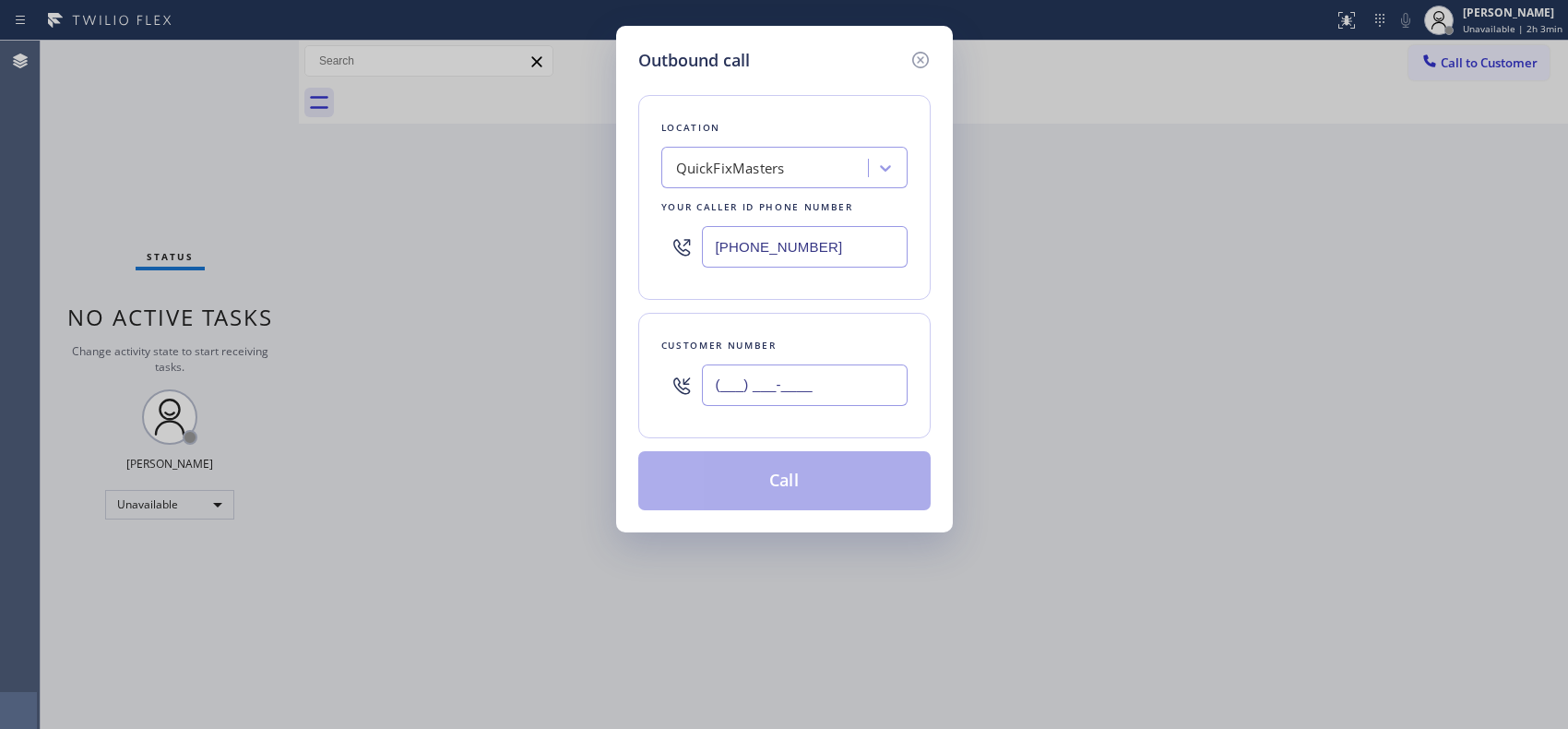
click at [677, 370] on div "(___) ___-____" at bounding box center [784, 384] width 246 height 60
paste input "951) 760-2741"
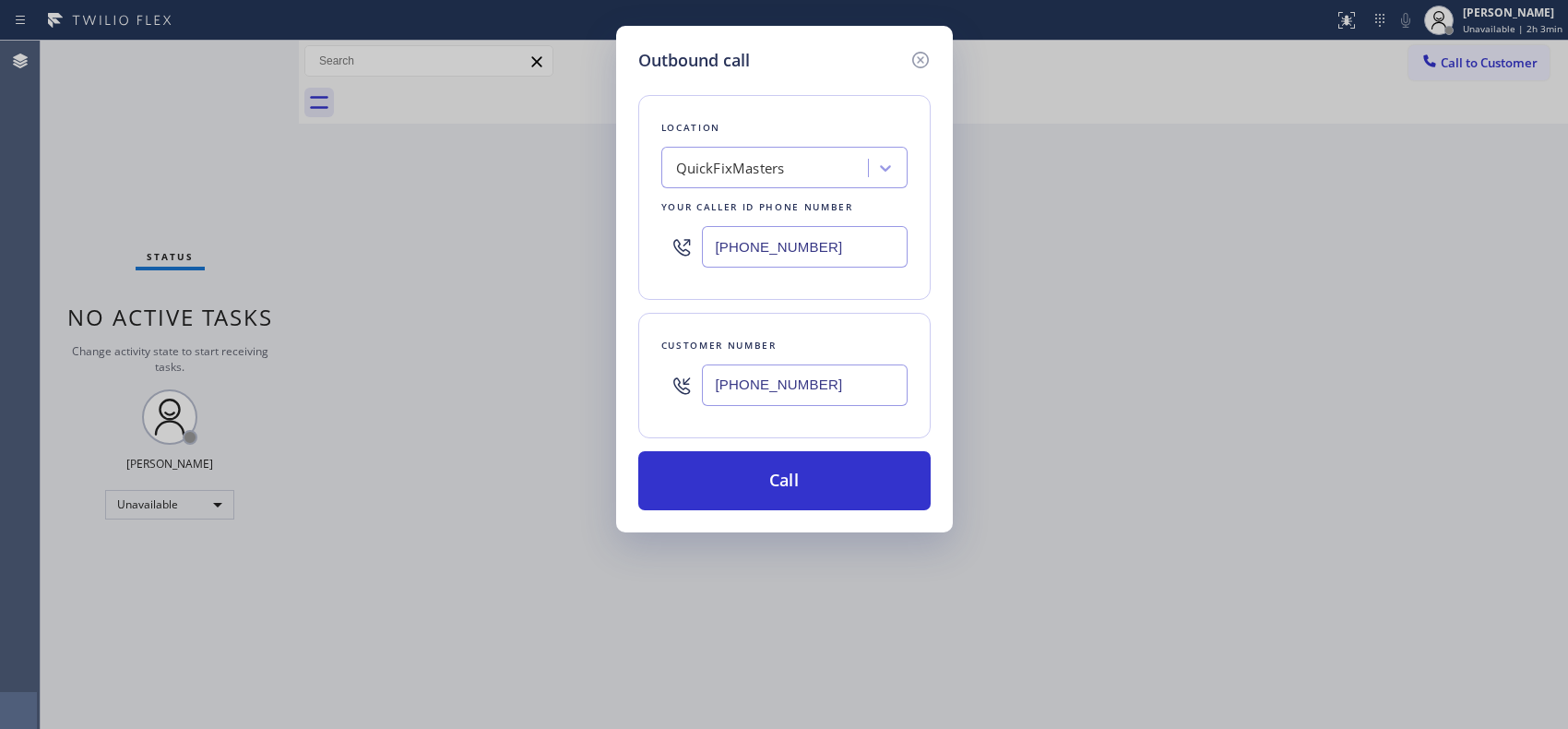
type input "[PHONE_NUMBER]"
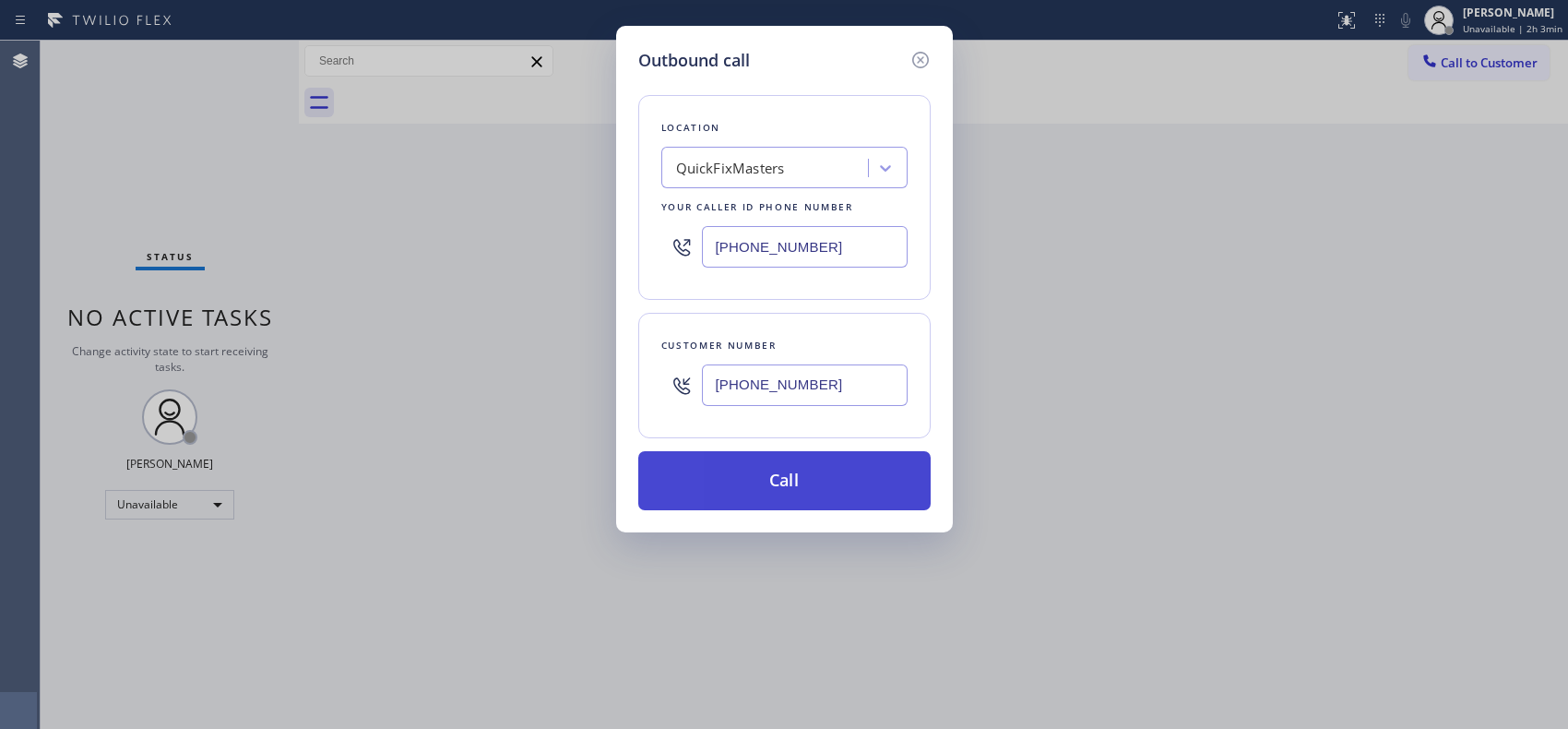
click at [841, 493] on button "Call" at bounding box center [784, 481] width 292 height 59
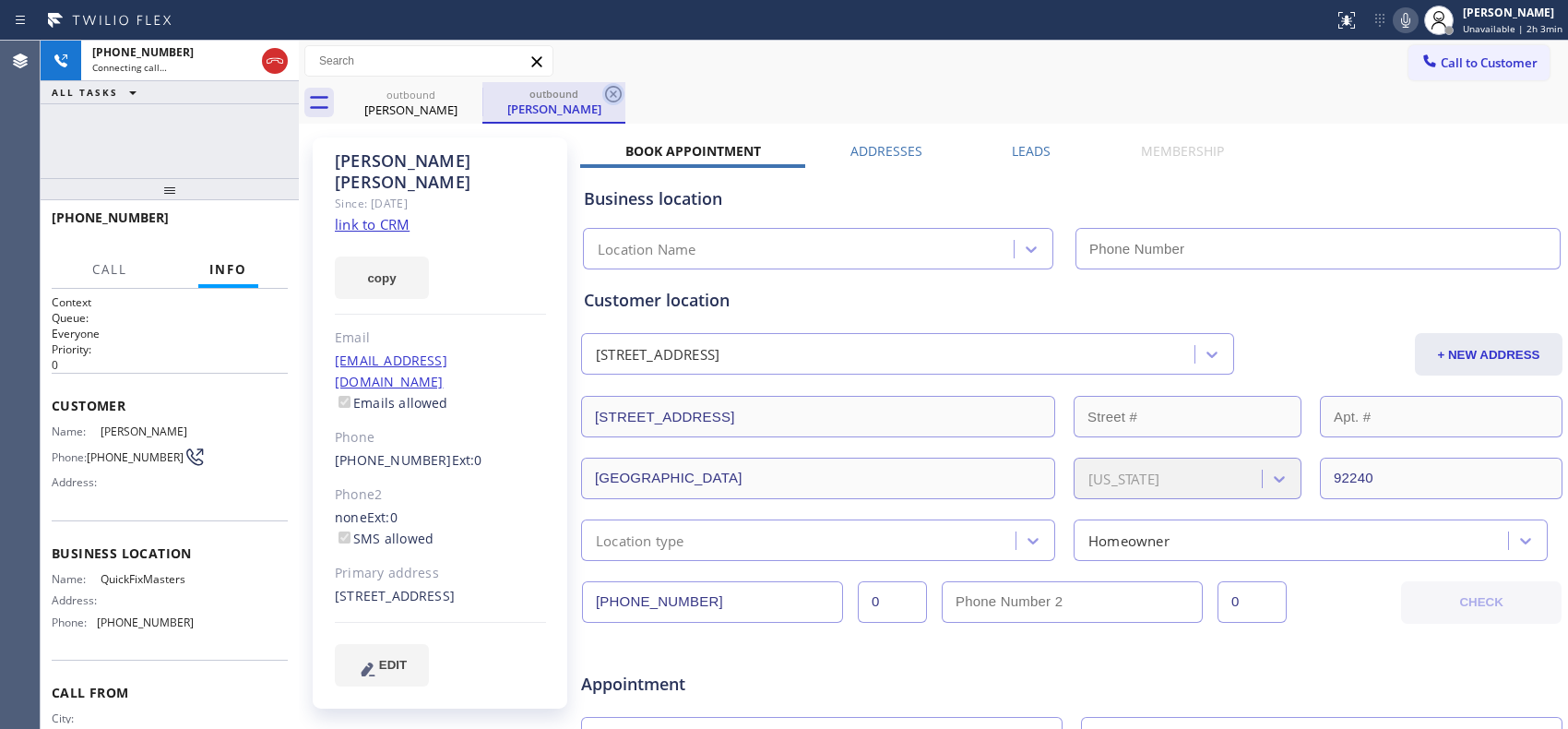
click at [621, 92] on icon at bounding box center [613, 94] width 22 height 22
type input "[PHONE_NUMBER]"
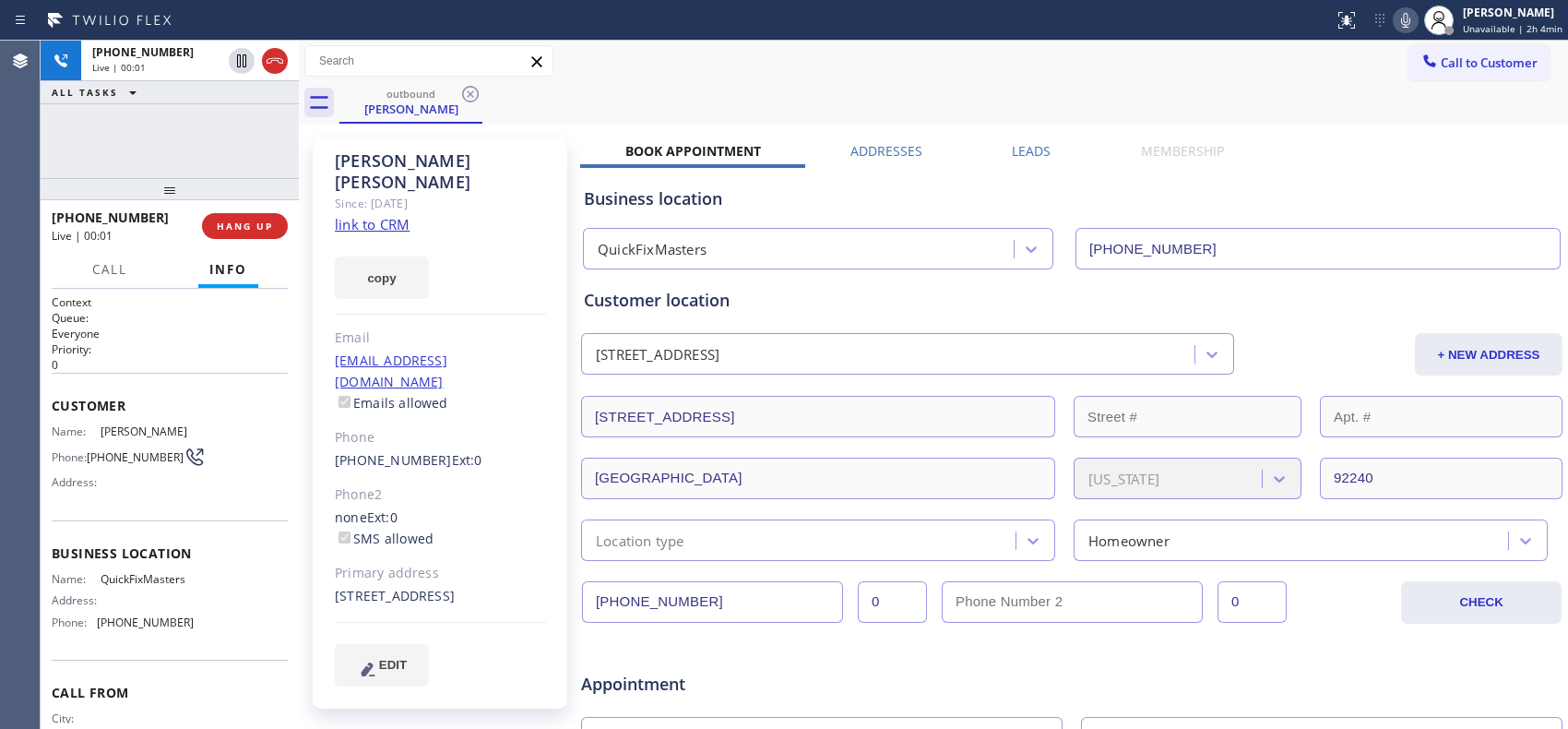
click at [686, 97] on div "outbound [PERSON_NAME]" at bounding box center [953, 103] width 1228 height 41
click at [183, 160] on div "[PHONE_NUMBER] Live | 02:07 ALL TASKS ALL TASKS ACTIVE TASKS TASKS IN WRAP UP" at bounding box center [170, 109] width 258 height 138
click at [271, 222] on span "HANG UP" at bounding box center [245, 226] width 57 height 13
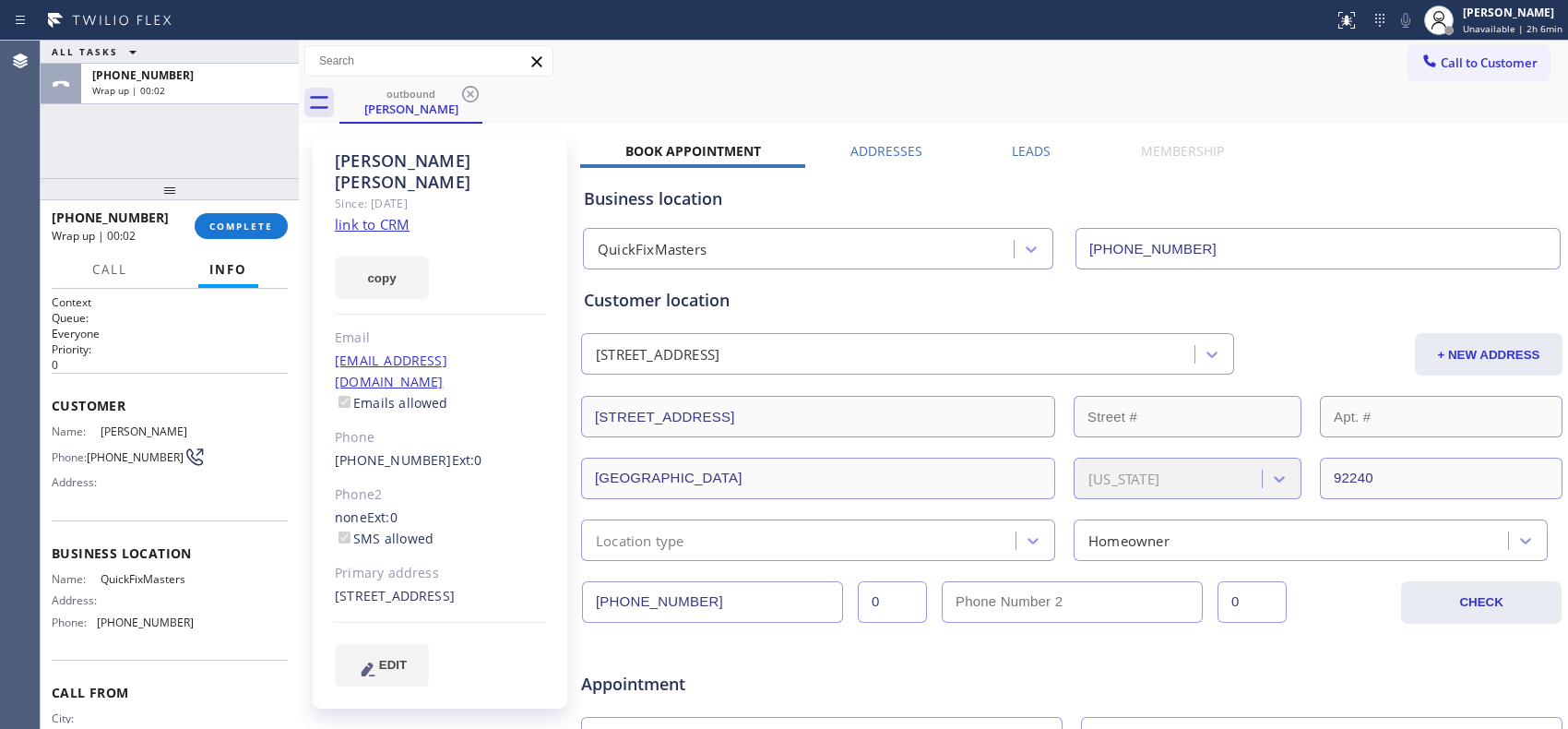
click at [678, 74] on div "Call to Customer Outbound call Location QuickFixMasters Your caller id phone nu…" at bounding box center [933, 61] width 1269 height 32
drag, startPoint x: 222, startPoint y: 208, endPoint x: 254, endPoint y: 218, distance: 33.5
click at [228, 213] on div "[PHONE_NUMBER] Wrap up | 08:14 COMPLETE" at bounding box center [170, 226] width 236 height 48
click at [256, 218] on button "COMPLETE" at bounding box center [240, 226] width 93 height 25
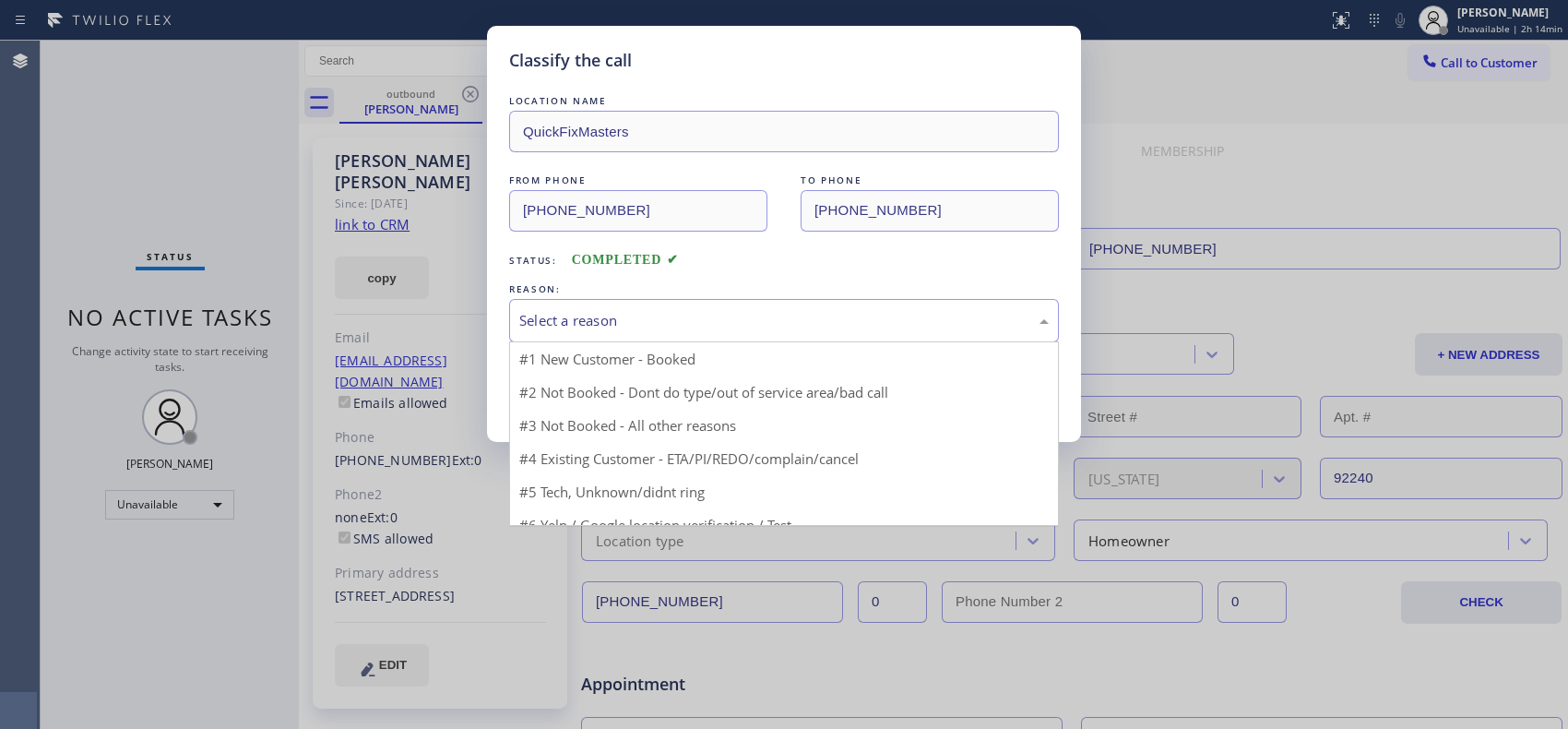
click at [761, 322] on div "Select a reason" at bounding box center [784, 321] width 530 height 21
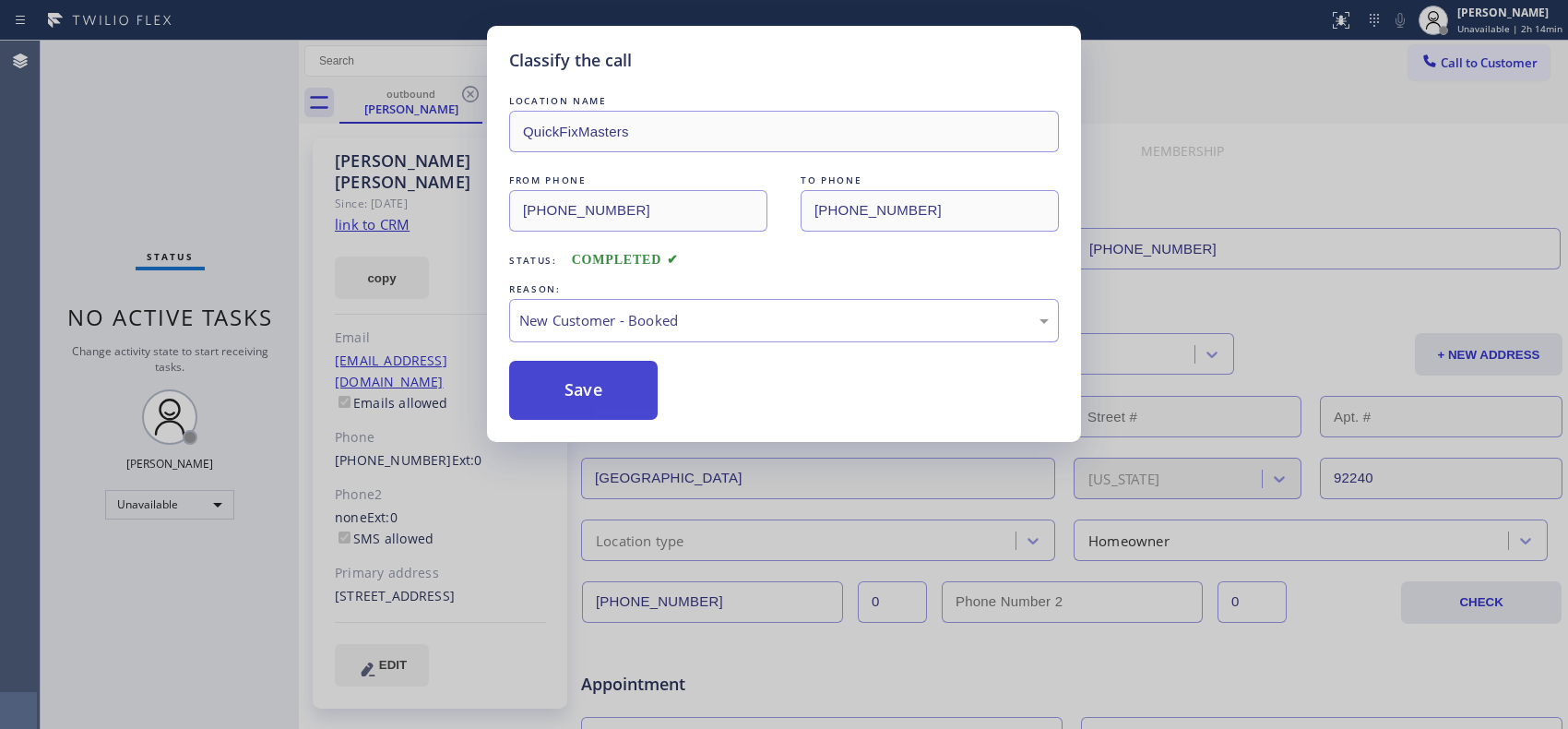
click at [581, 384] on button "Save" at bounding box center [583, 390] width 148 height 59
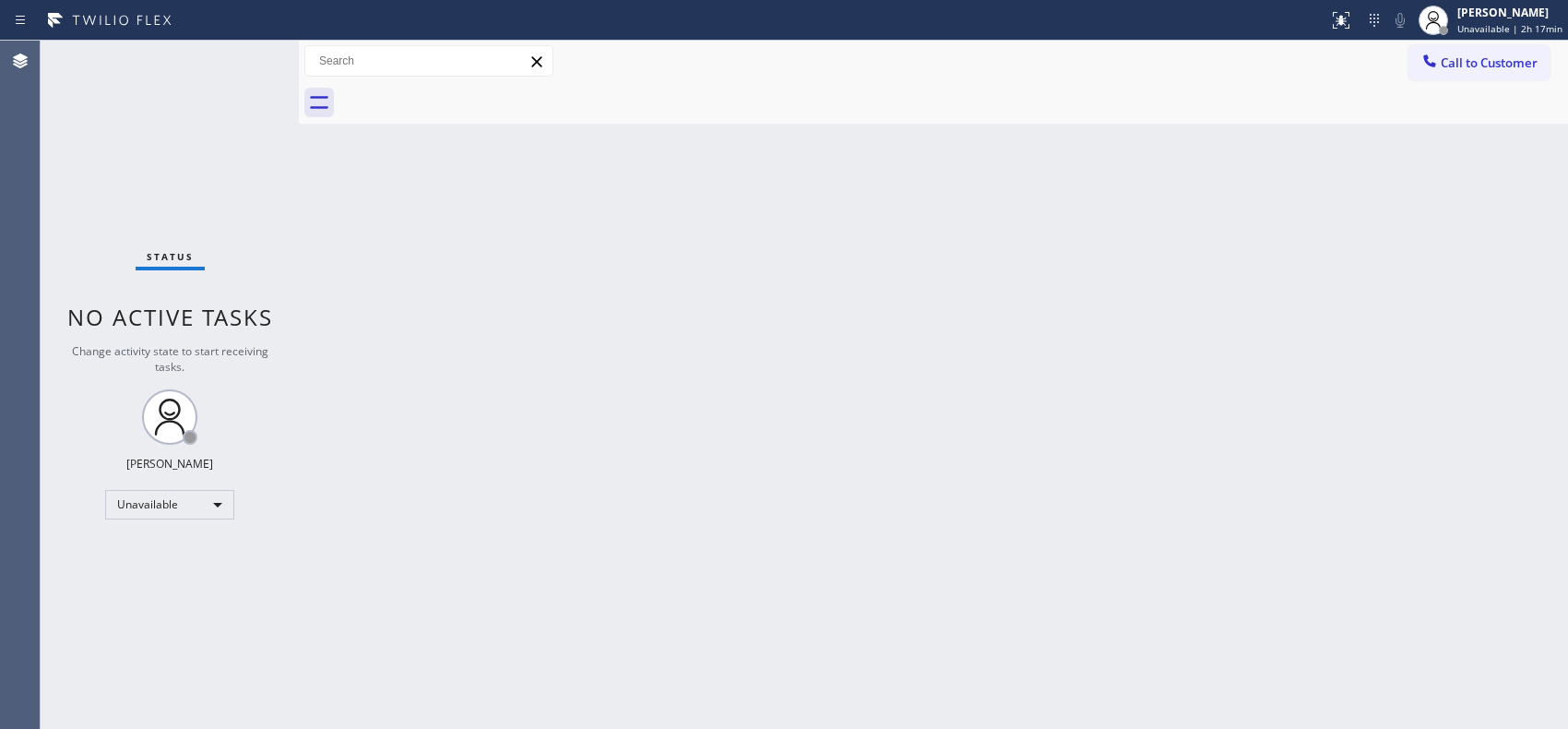
drag, startPoint x: 555, startPoint y: 268, endPoint x: 544, endPoint y: 228, distance: 41.5
click at [555, 268] on div "Back to Dashboard Change Sender ID Customers Technicians Select a contact Outbo…" at bounding box center [933, 385] width 1269 height 688
click at [700, 375] on div "Back to Dashboard Change Sender ID Customers Technicians Select a contact Outbo…" at bounding box center [933, 385] width 1269 height 688
click at [1497, 49] on button "Call to Customer" at bounding box center [1478, 63] width 141 height 35
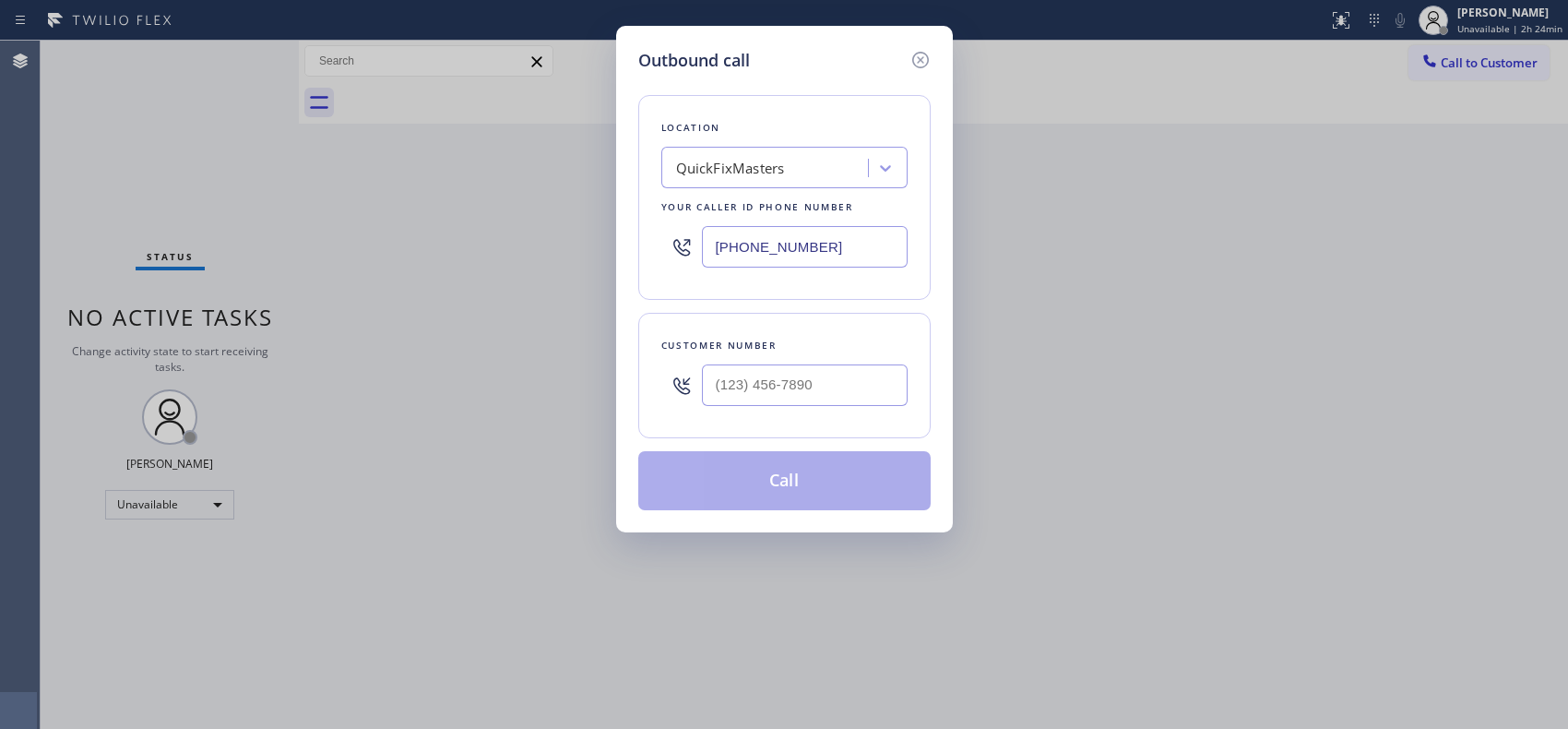
drag, startPoint x: 735, startPoint y: 214, endPoint x: 620, endPoint y: 37, distance: 211.1
click at [664, 156] on div "Location QuickFixMasters Your caller id phone number [PHONE_NUMBER]" at bounding box center [784, 197] width 292 height 205
paste input "800) 805-6938"
type input "[PHONE_NUMBER]"
click at [834, 388] on div at bounding box center [804, 384] width 205 height 60
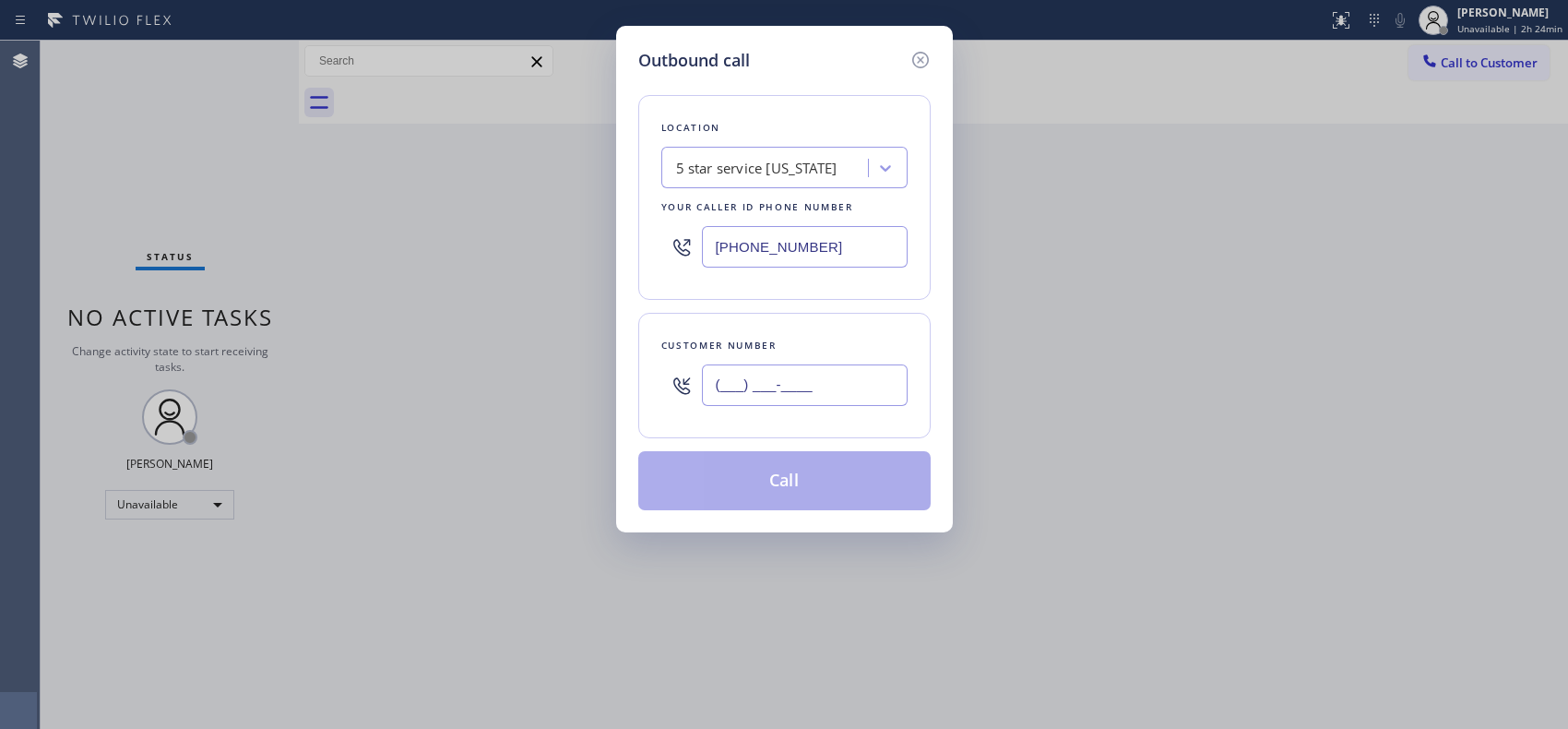
click at [834, 388] on input "(___) ___-____" at bounding box center [804, 385] width 205 height 41
paste input "617) 901-9863"
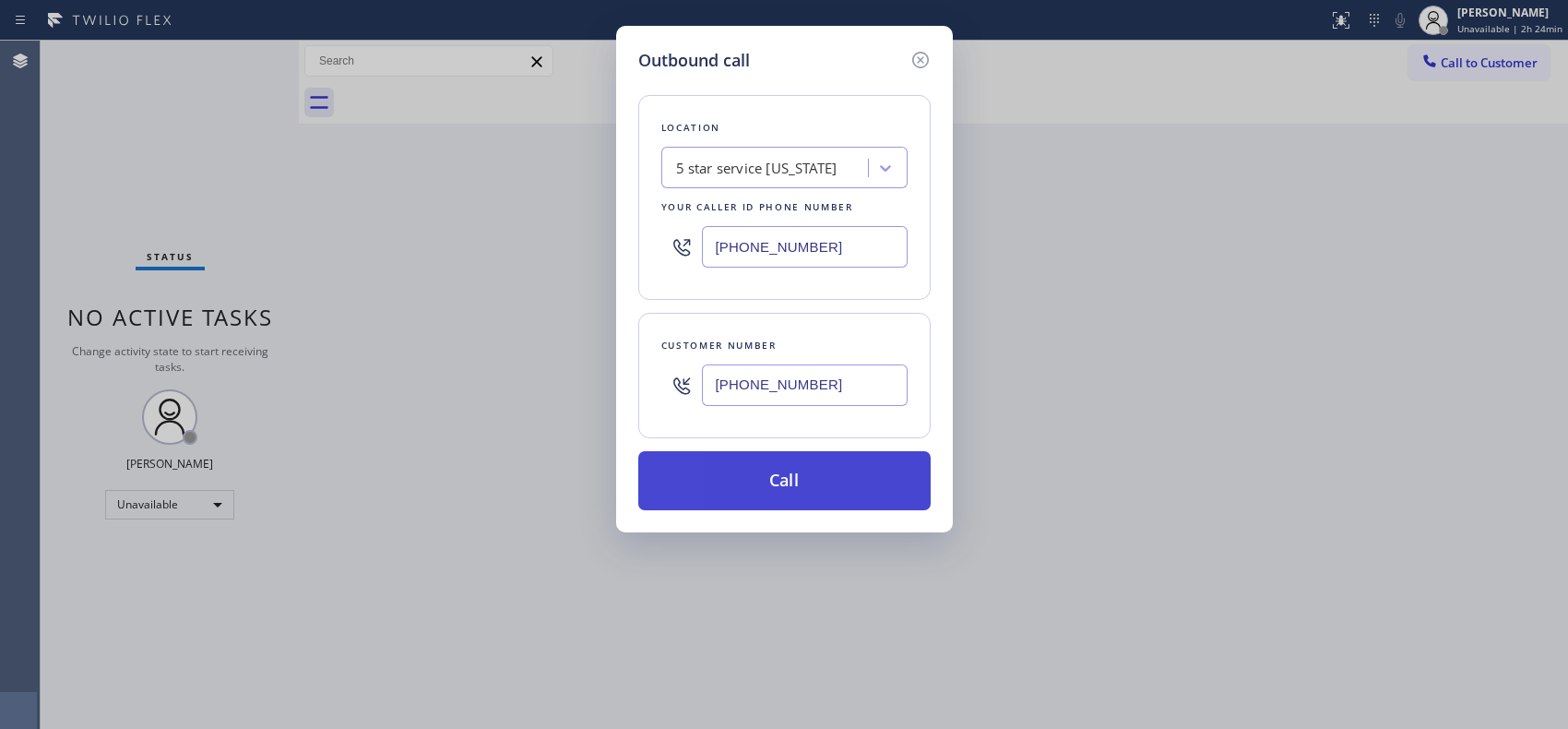
type input "[PHONE_NUMBER]"
click at [826, 495] on button "Call" at bounding box center [784, 481] width 292 height 59
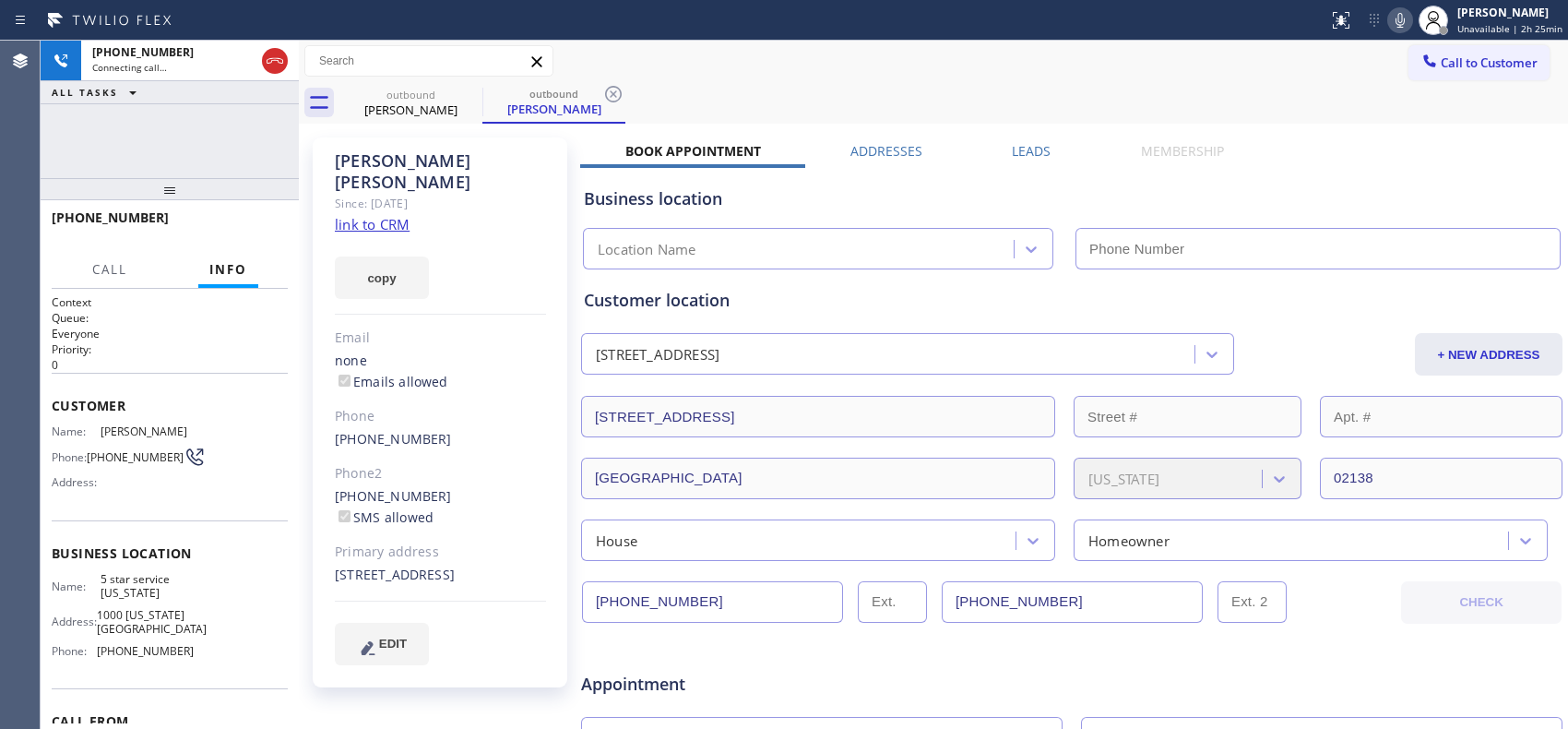
type input "[PHONE_NUMBER]"
click at [613, 97] on icon at bounding box center [613, 94] width 22 height 22
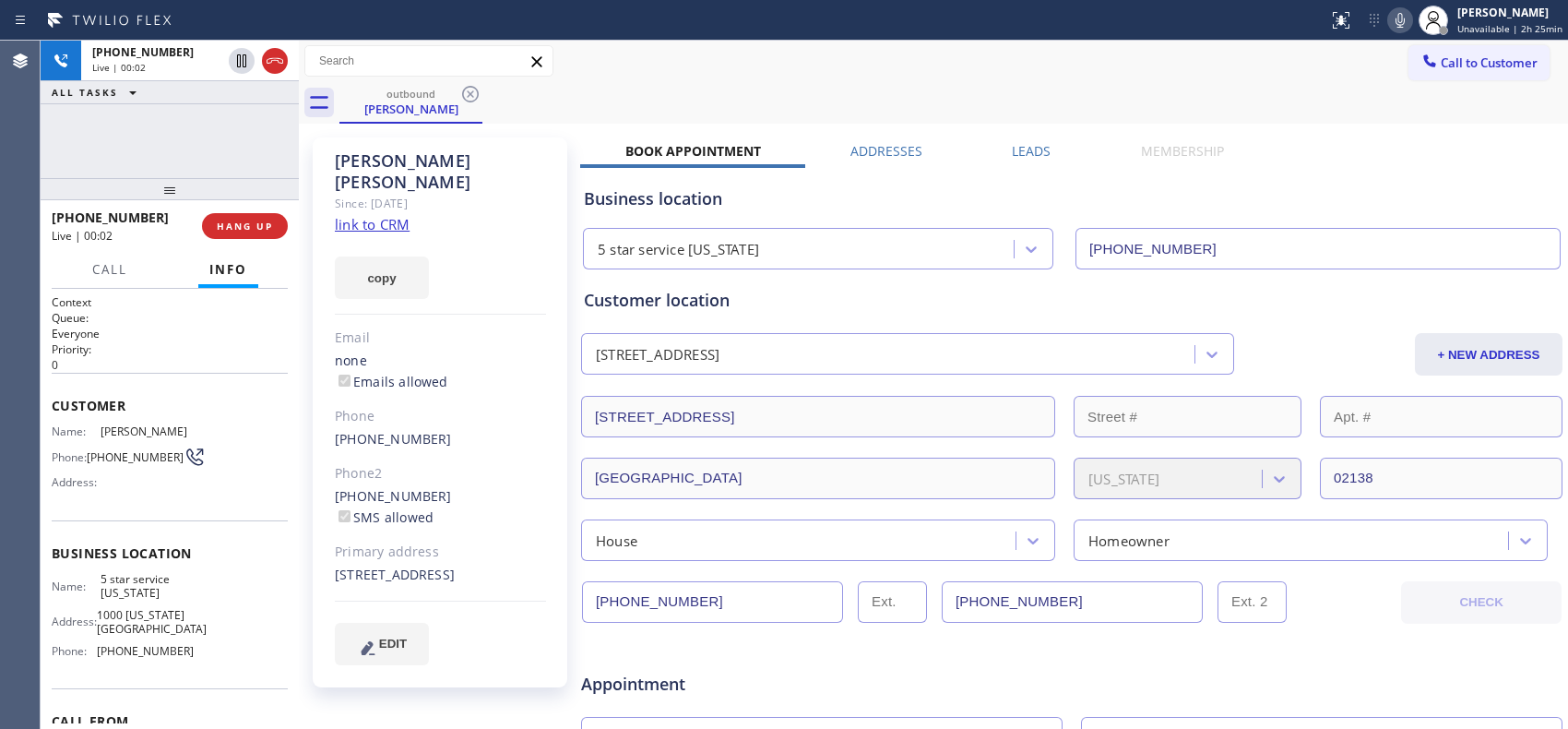
click at [283, 59] on icon at bounding box center [275, 61] width 22 height 22
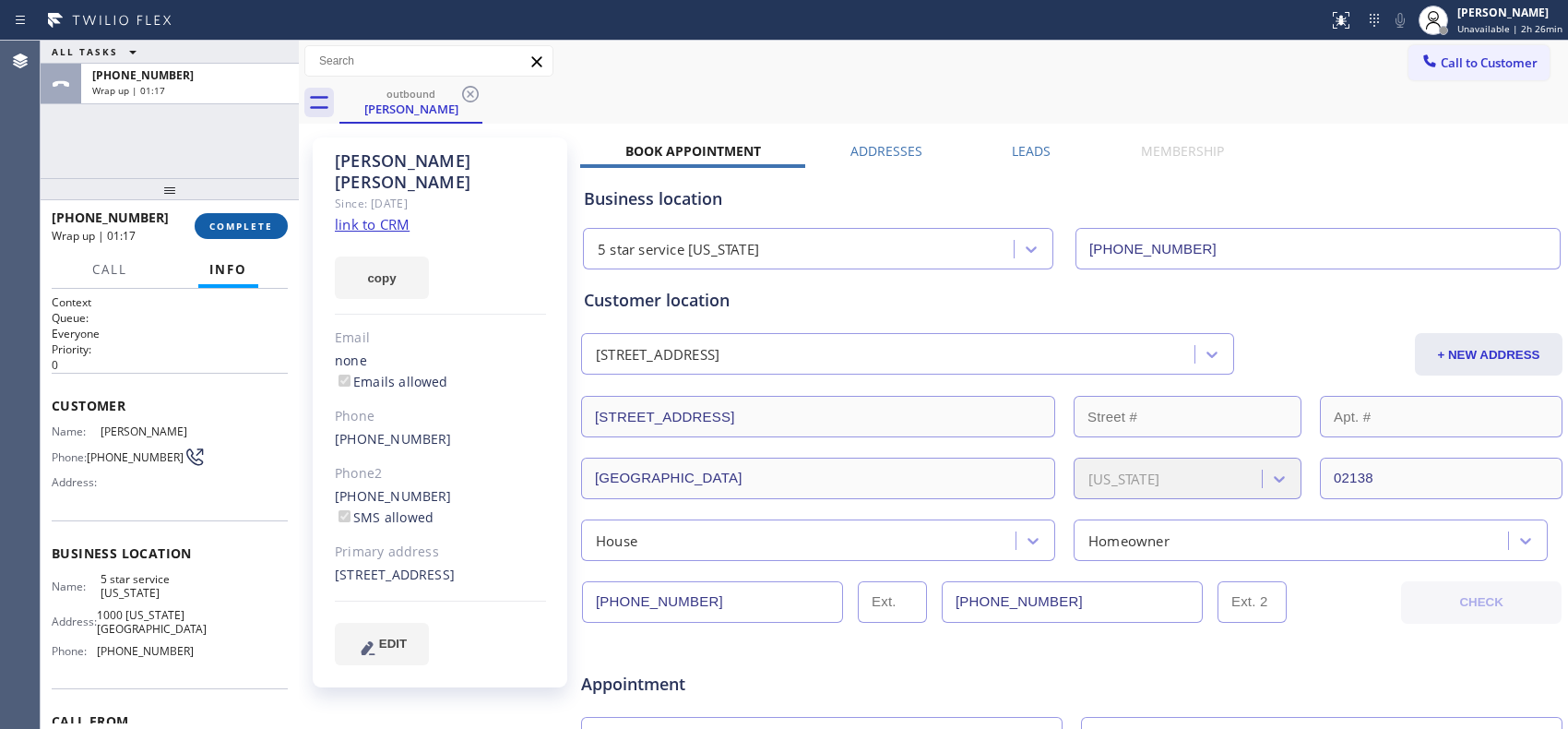
click at [247, 228] on span "COMPLETE" at bounding box center [240, 226] width 64 height 13
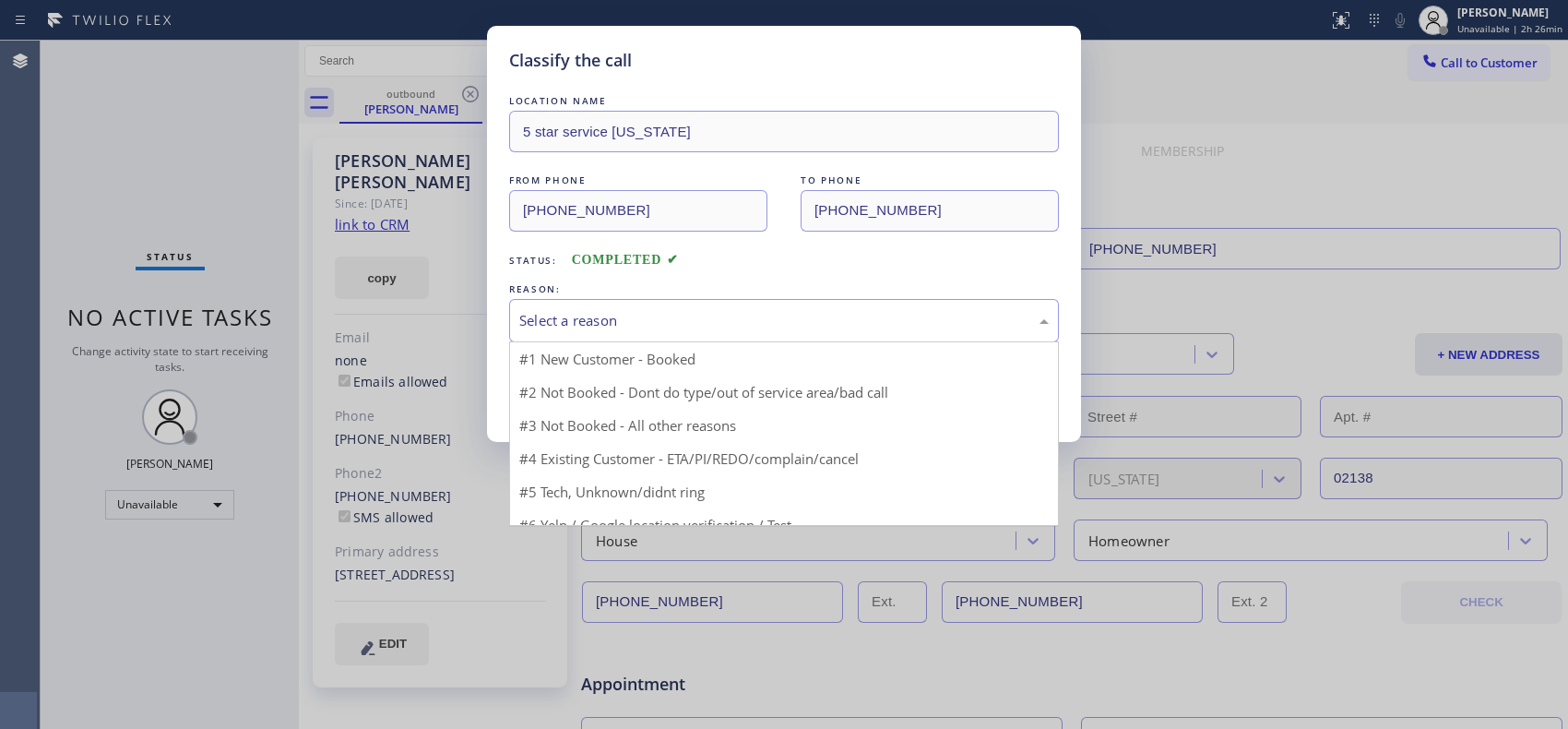
drag, startPoint x: 915, startPoint y: 325, endPoint x: 599, endPoint y: 407, distance: 326.5
click at [907, 328] on div "Select a reason" at bounding box center [784, 321] width 530 height 21
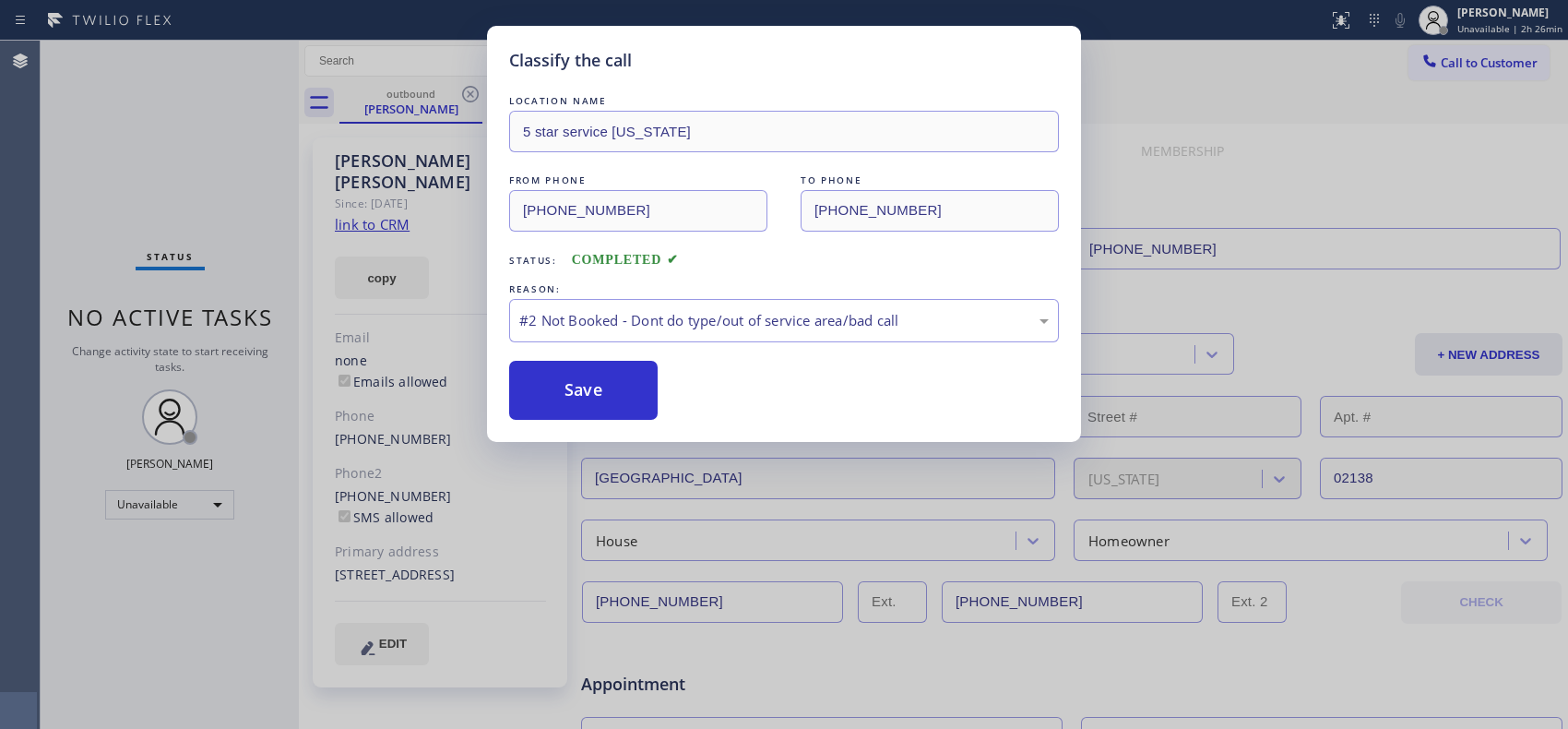
click at [599, 395] on button "Save" at bounding box center [583, 390] width 148 height 59
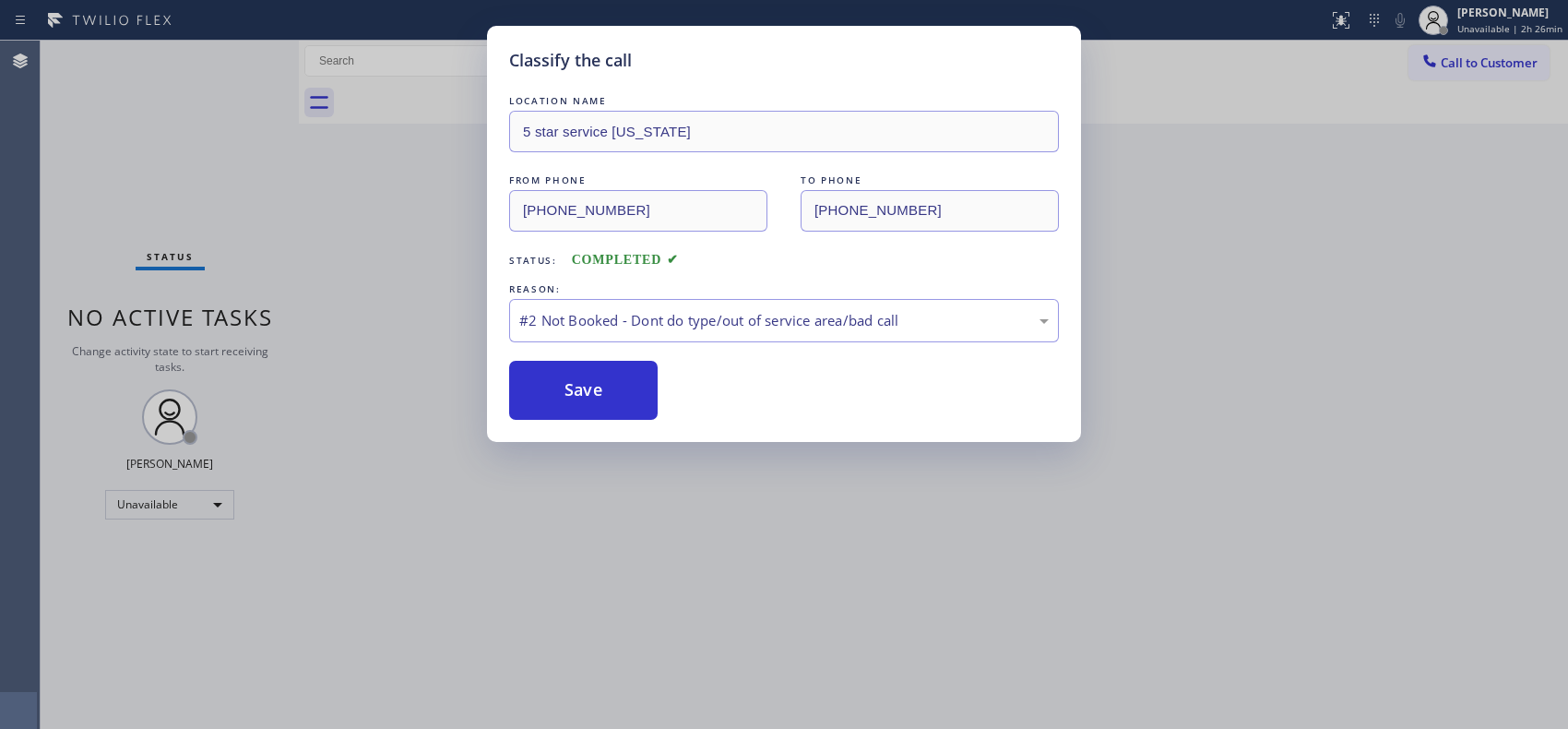
click at [1476, 70] on div "Classify the call LOCATION NAME 5 star service [US_STATE] FROM PHONE [PHONE_NUM…" at bounding box center [784, 364] width 1568 height 729
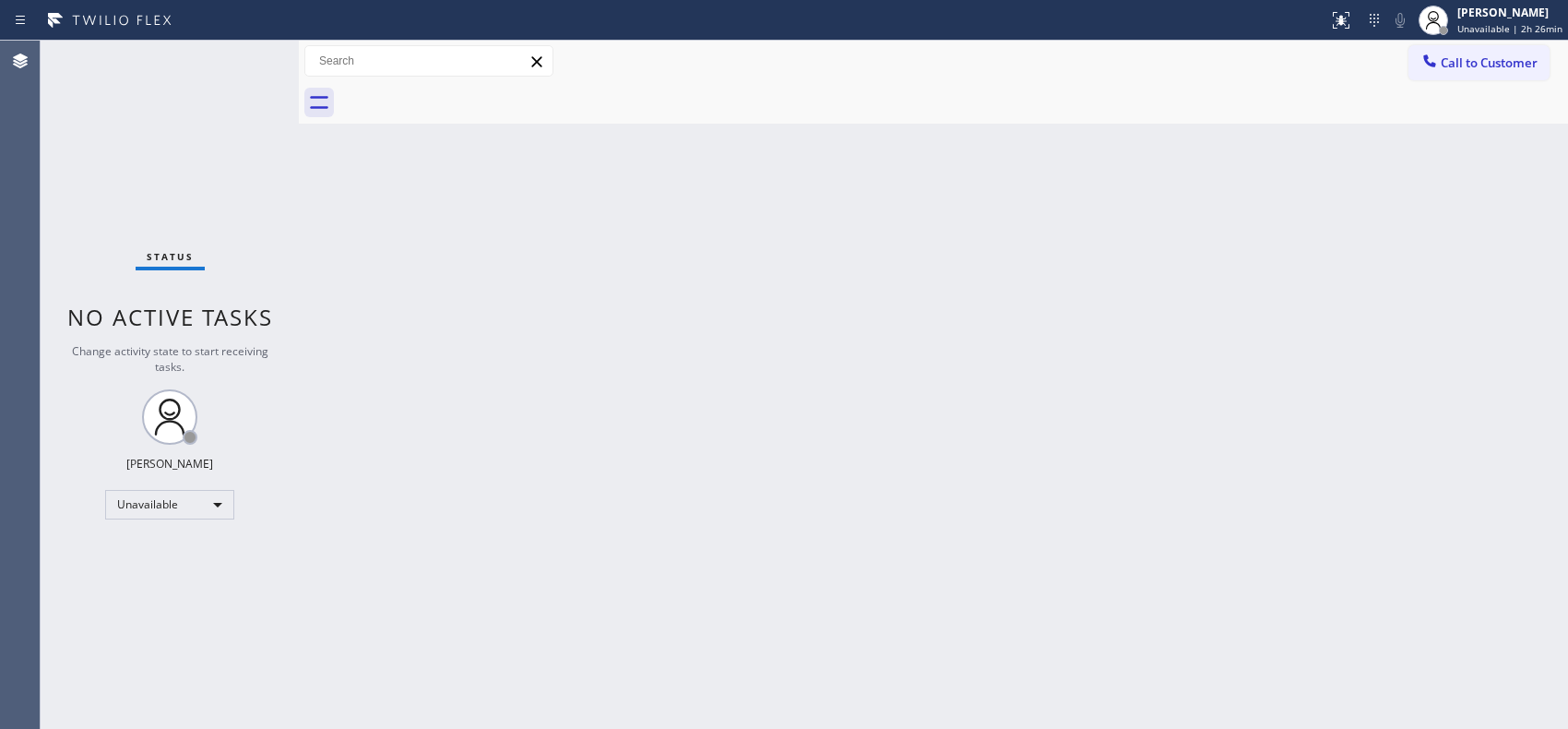
click at [1476, 70] on span "Call to Customer" at bounding box center [1488, 63] width 97 height 17
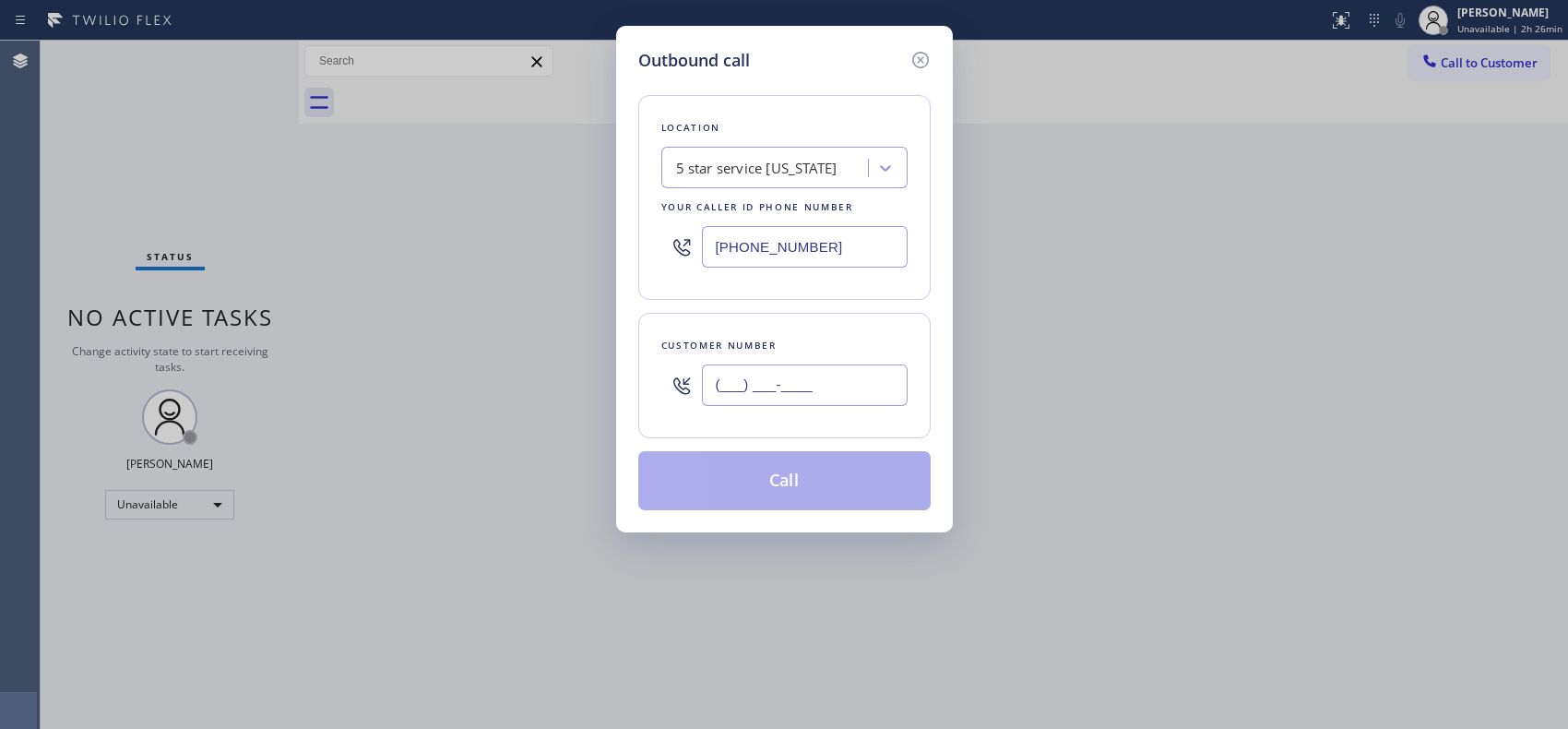
drag, startPoint x: 821, startPoint y: 379, endPoint x: 623, endPoint y: 385, distance: 198.1
click at [623, 385] on div "Outbound call Location 5 star service [US_STATE] Your caller id phone number [P…" at bounding box center [784, 279] width 337 height 506
paste input "617) 901-9863"
type input "[PHONE_NUMBER]"
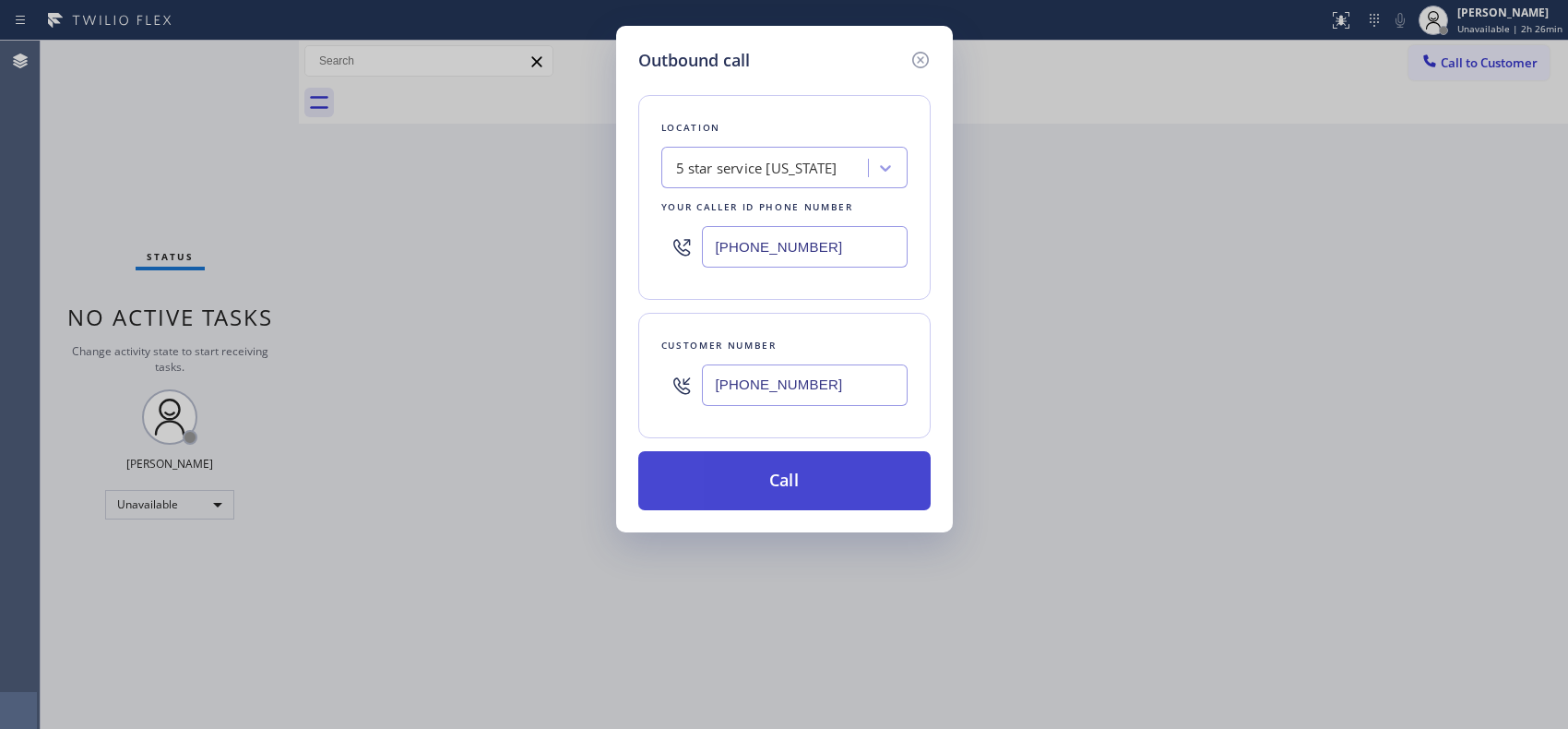
click at [883, 492] on button "Call" at bounding box center [784, 481] width 292 height 59
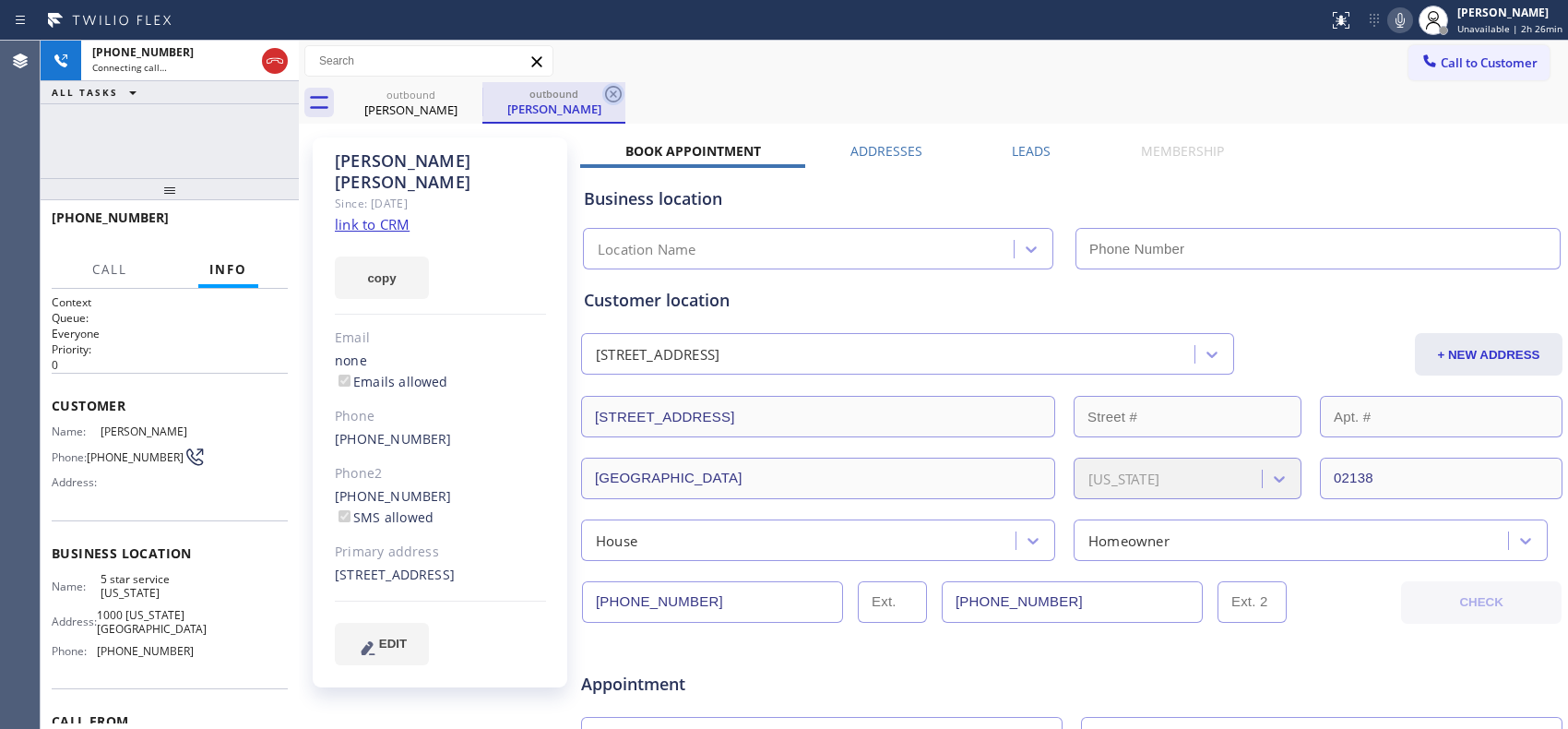
type input "[PHONE_NUMBER]"
click at [611, 104] on icon at bounding box center [613, 94] width 22 height 22
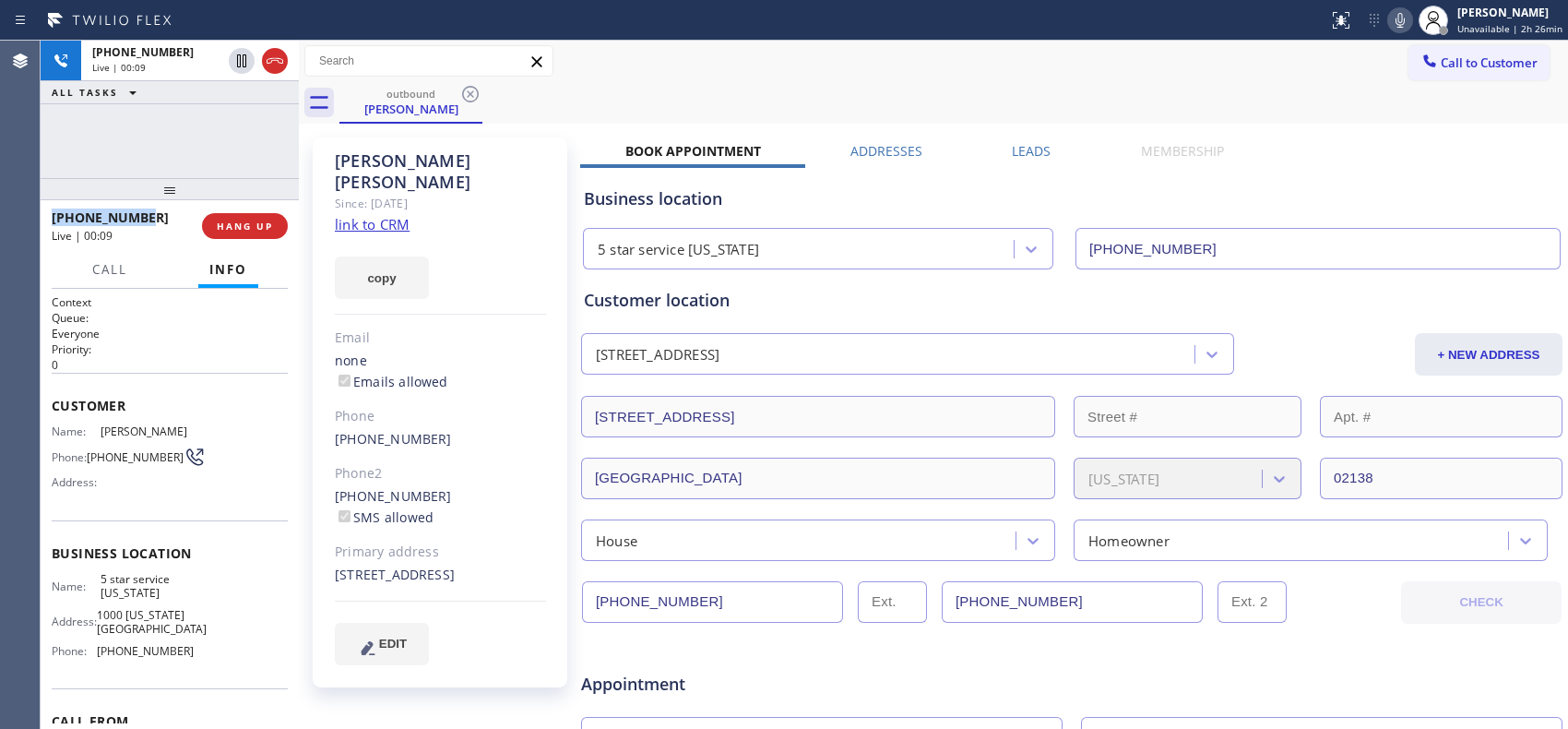
drag, startPoint x: 106, startPoint y: 217, endPoint x: 49, endPoint y: 217, distance: 57.0
click at [49, 217] on div "[PHONE_NUMBER] Live | 00:09 HANG UP" at bounding box center [170, 226] width 258 height 52
copy span "[PHONE_NUMBER]"
click at [276, 233] on button "HANG UP" at bounding box center [245, 226] width 86 height 25
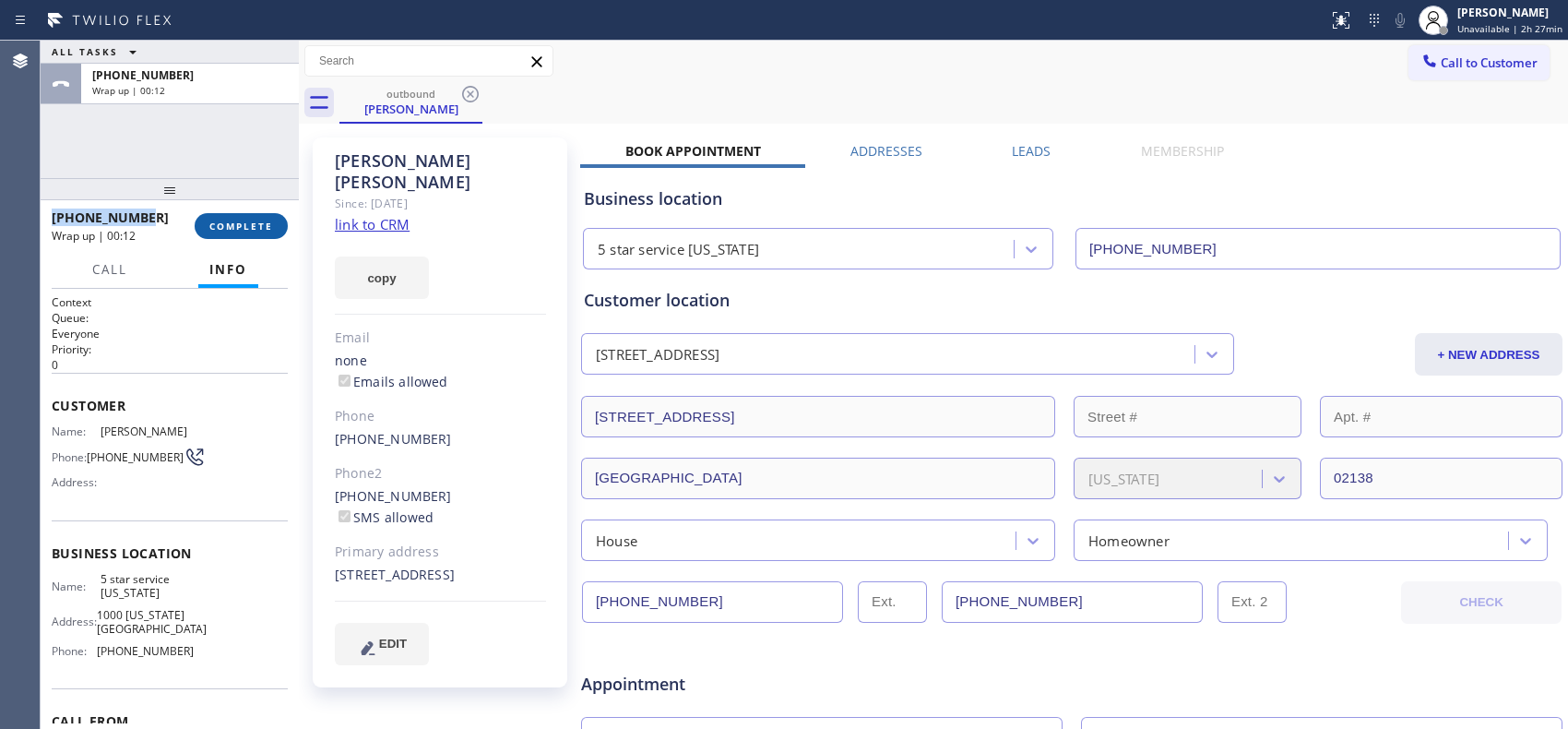
click at [243, 229] on span "COMPLETE" at bounding box center [240, 226] width 64 height 13
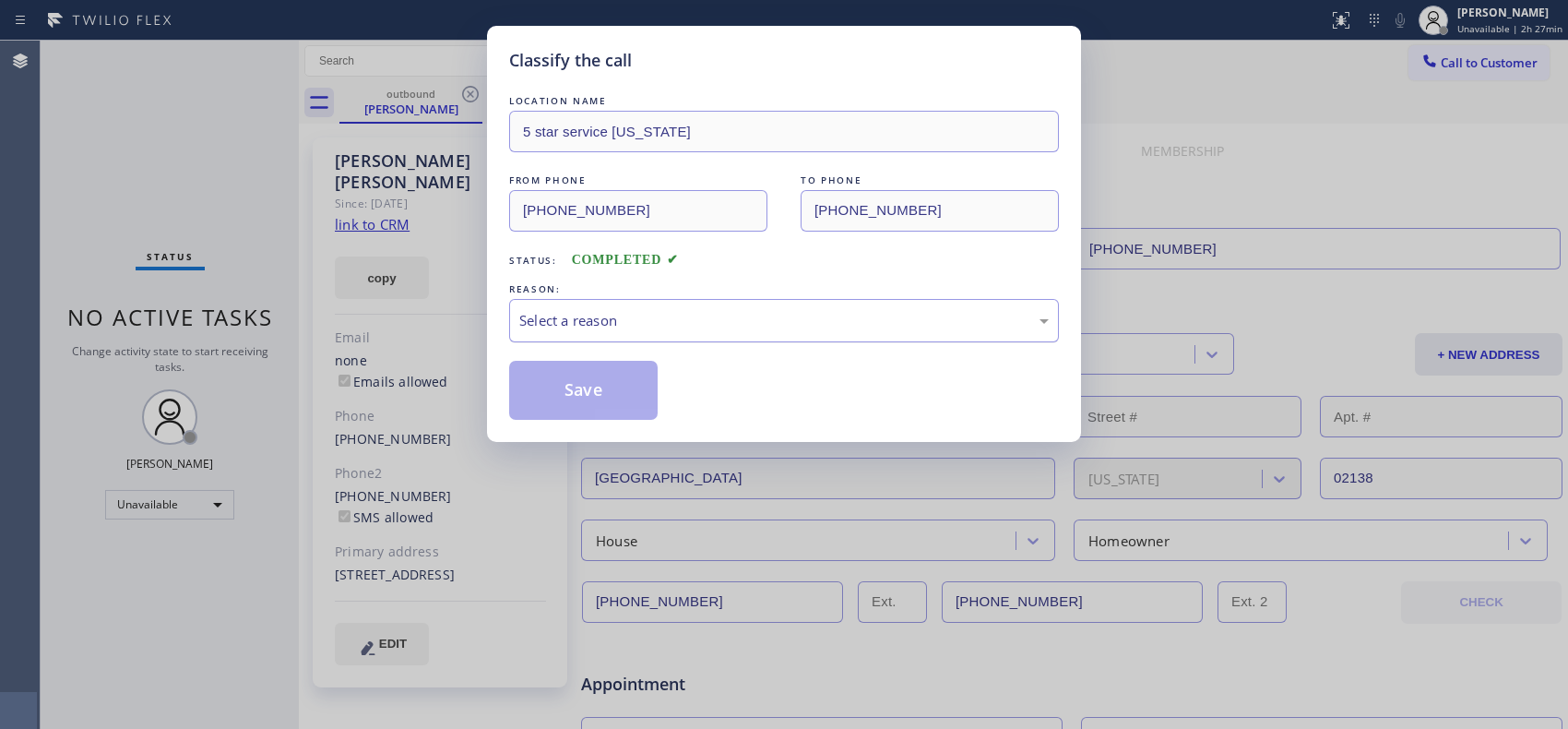
drag, startPoint x: 758, startPoint y: 325, endPoint x: 702, endPoint y: 332, distance: 56.4
click at [750, 325] on div "Select a reason" at bounding box center [784, 321] width 530 height 21
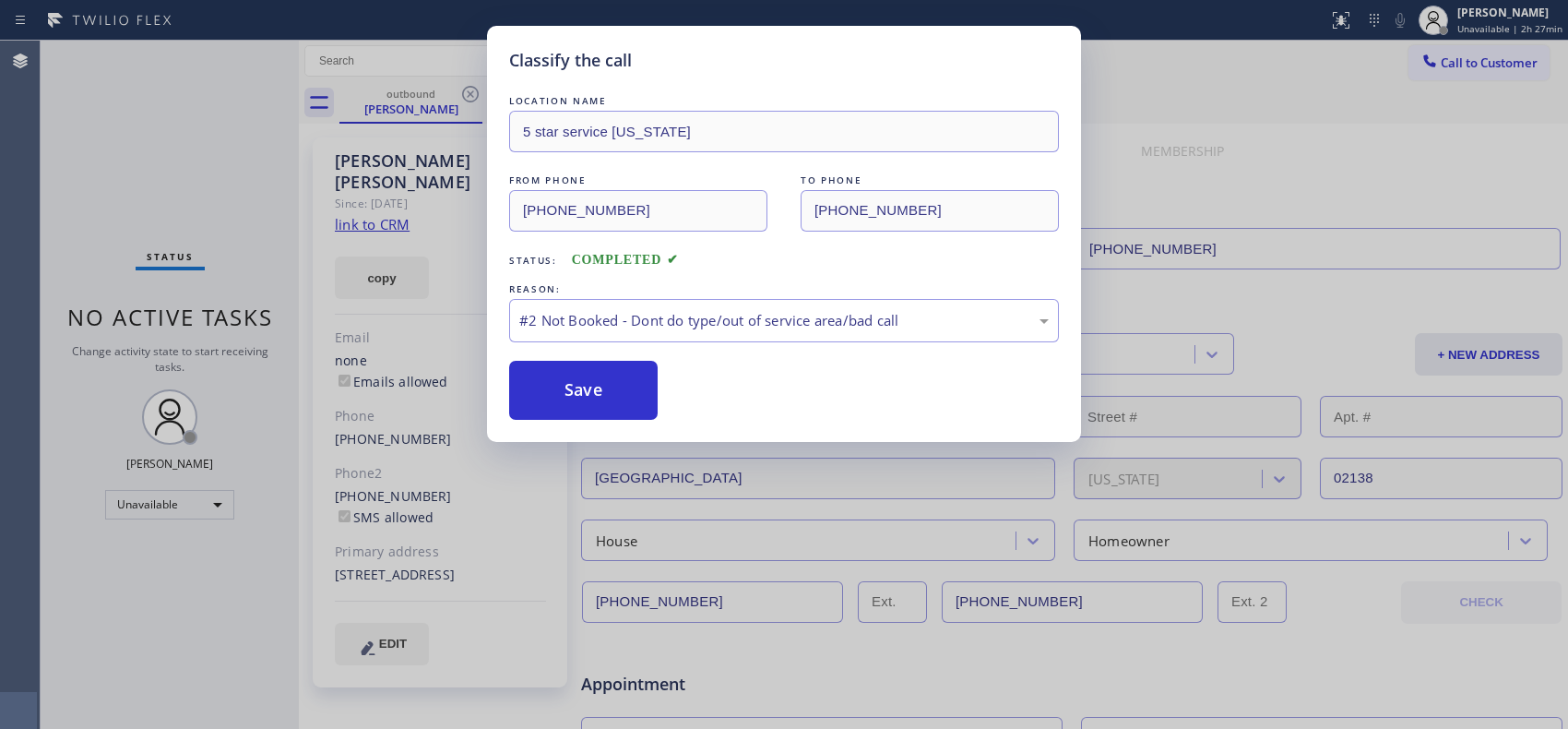
click at [599, 394] on button "Save" at bounding box center [583, 390] width 148 height 59
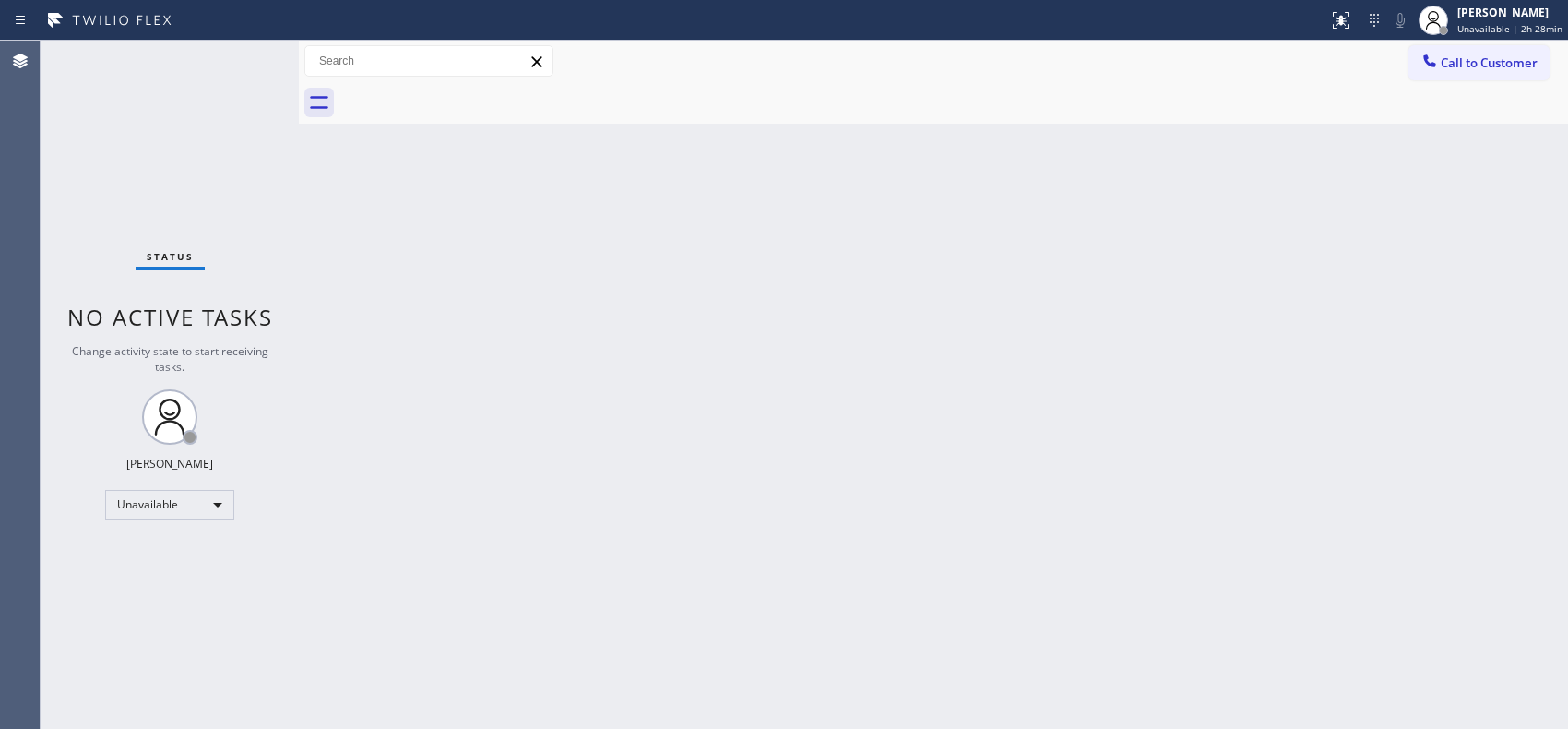
drag, startPoint x: 1497, startPoint y: 65, endPoint x: 978, endPoint y: 108, distance: 520.8
click at [1490, 61] on span "Call to Customer" at bounding box center [1488, 63] width 97 height 17
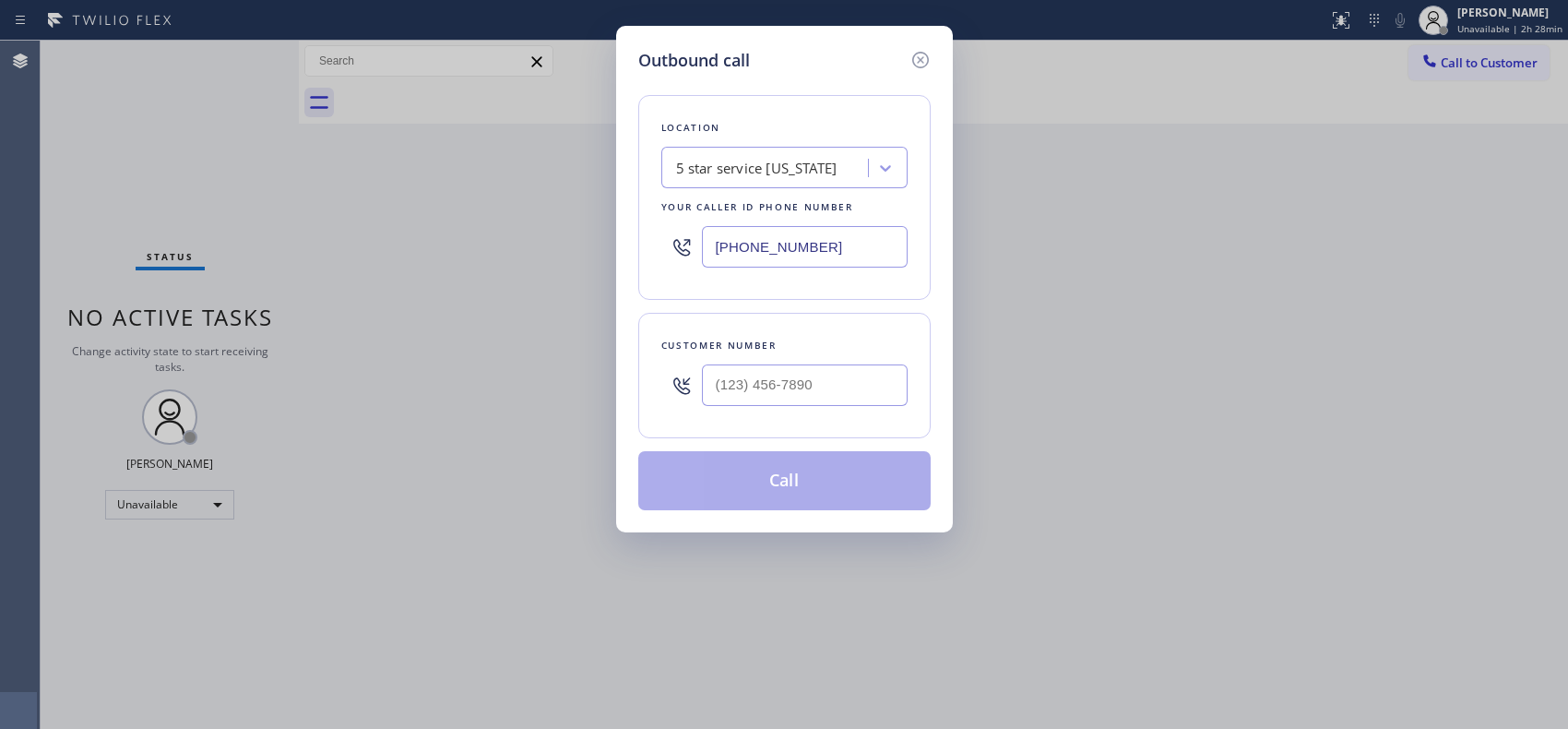
drag, startPoint x: 754, startPoint y: 236, endPoint x: 625, endPoint y: 161, distance: 149.2
click at [643, 180] on div "Location 5 star service [US_STATE] Your caller id phone number [PHONE_NUMBER]" at bounding box center [784, 197] width 292 height 205
paste input "18) 423-4024"
type input "[PHONE_NUMBER]"
click at [800, 399] on input "(___) ___-____" at bounding box center [804, 385] width 205 height 41
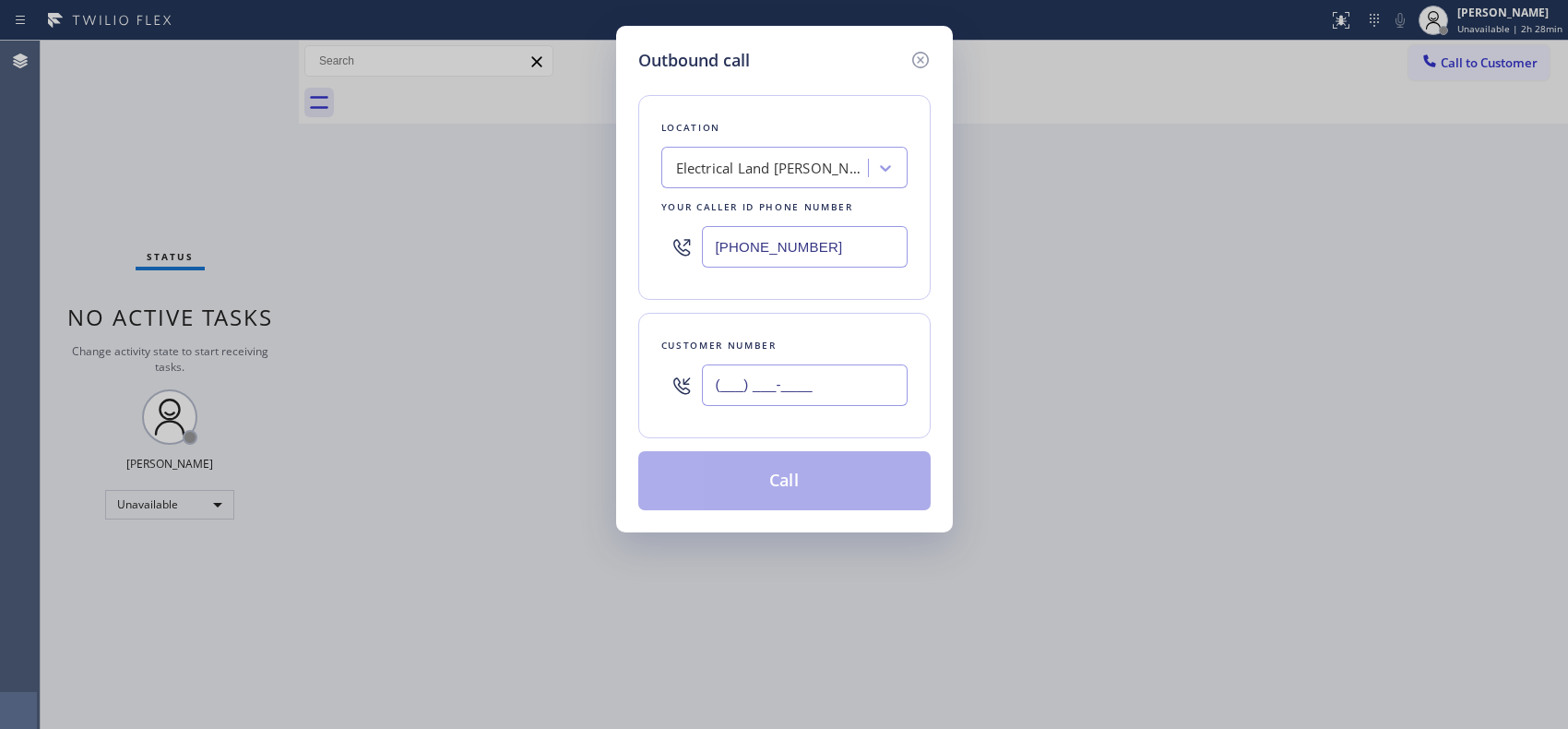
paste input "818) 402-2451"
type input "[PHONE_NUMBER]"
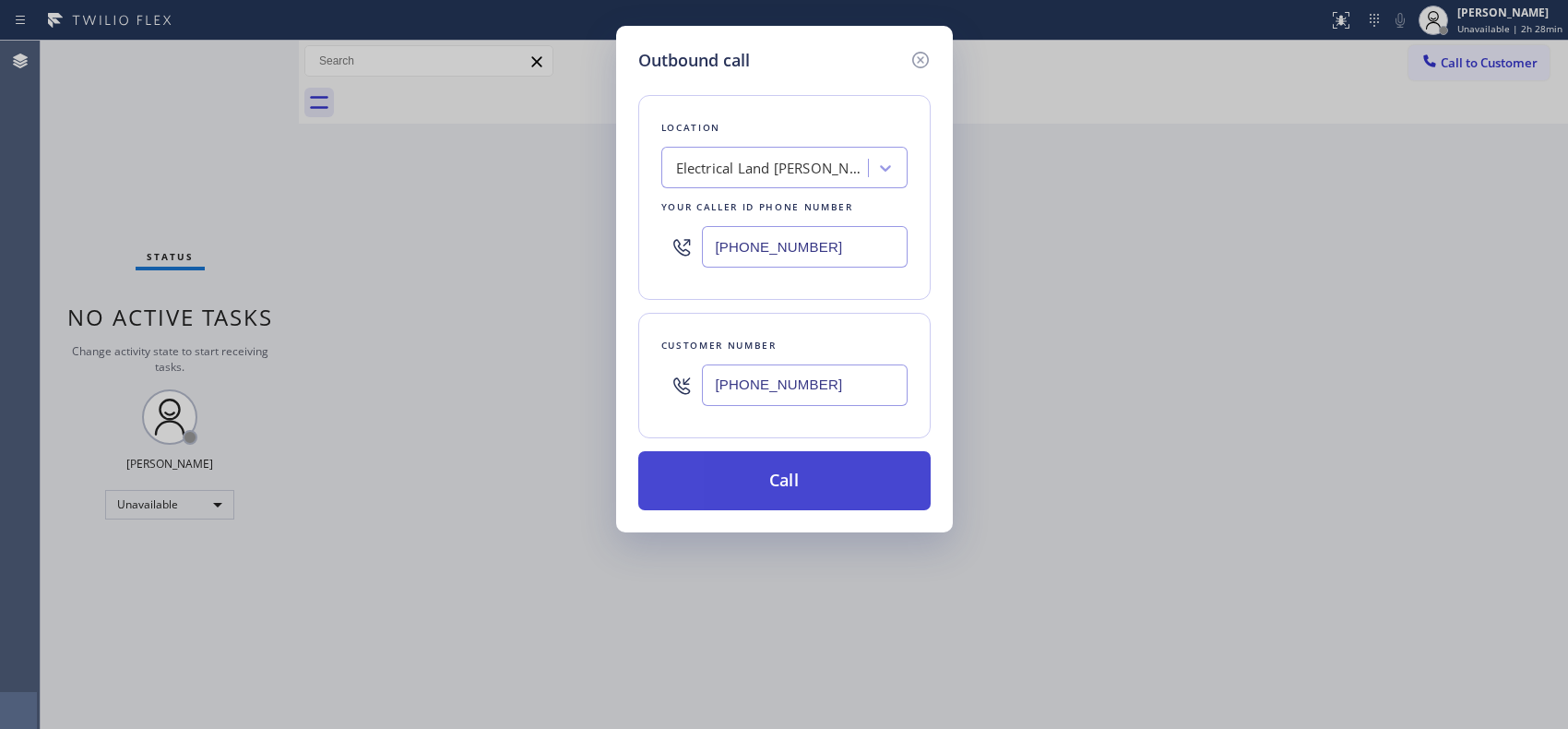
click at [849, 492] on button "Call" at bounding box center [784, 481] width 292 height 59
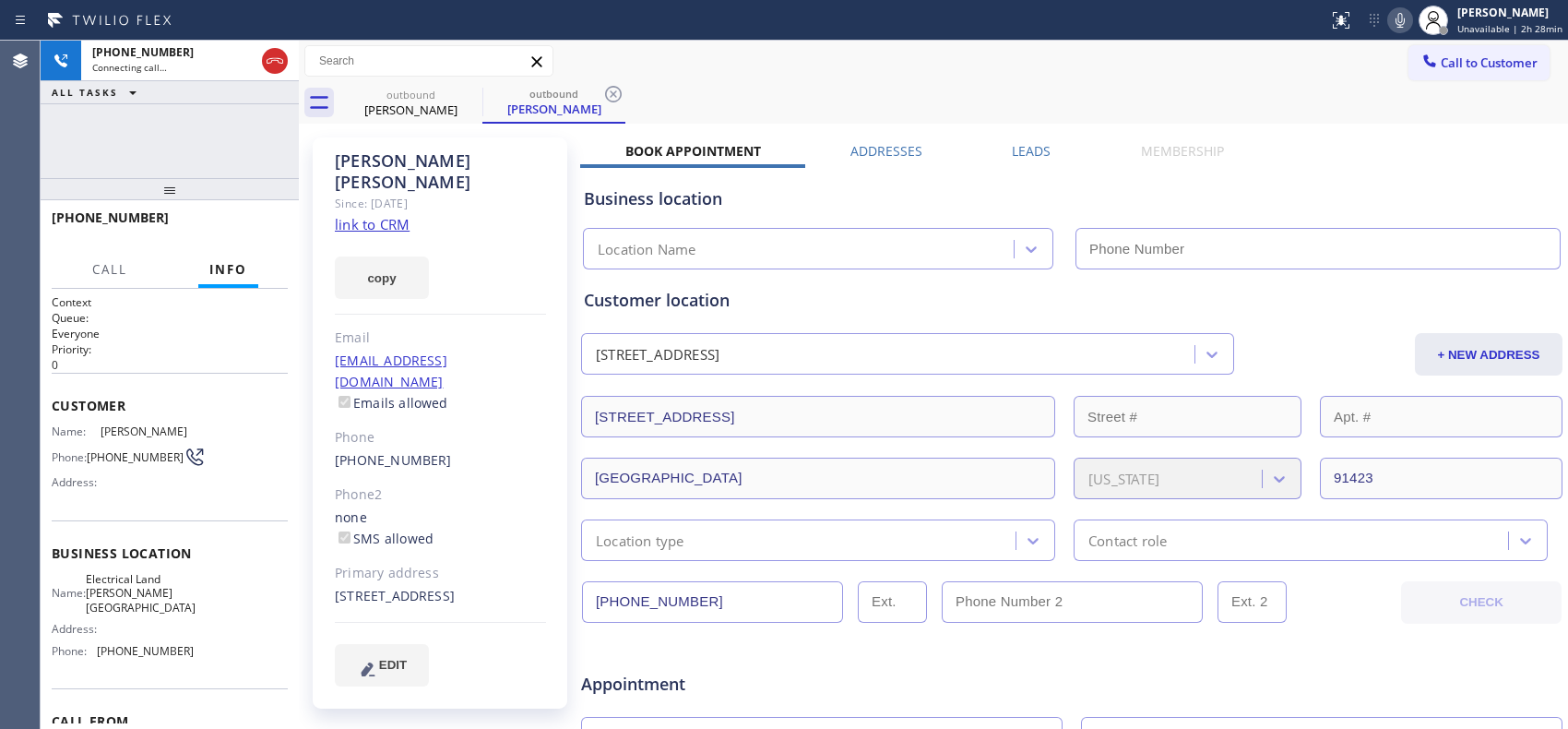
type input "[PHONE_NUMBER]"
drag, startPoint x: 137, startPoint y: 220, endPoint x: 41, endPoint y: 220, distance: 96.0
click at [41, 220] on div "[PHONE_NUMBER]" at bounding box center [170, 226] width 258 height 52
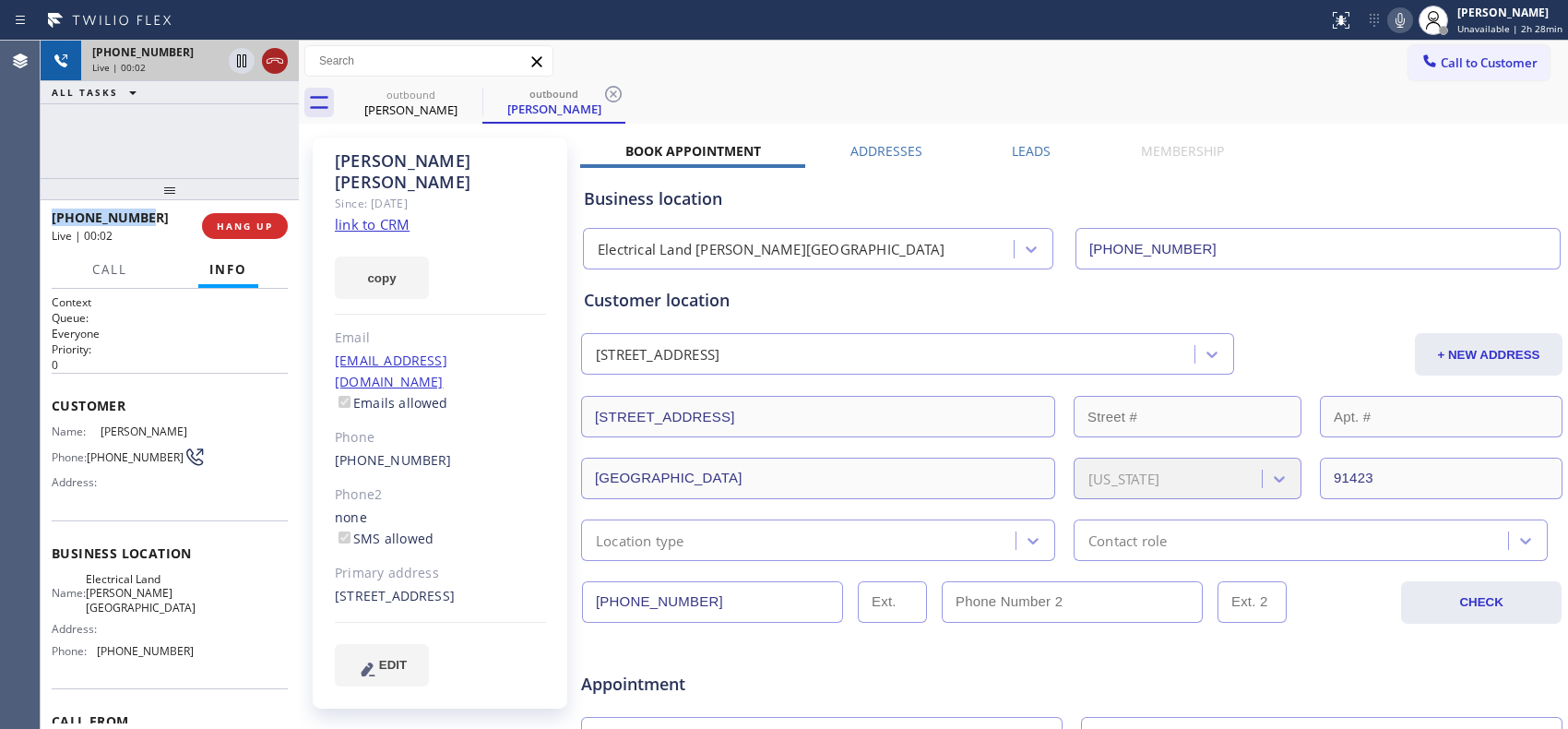
click at [277, 62] on icon at bounding box center [275, 61] width 22 height 22
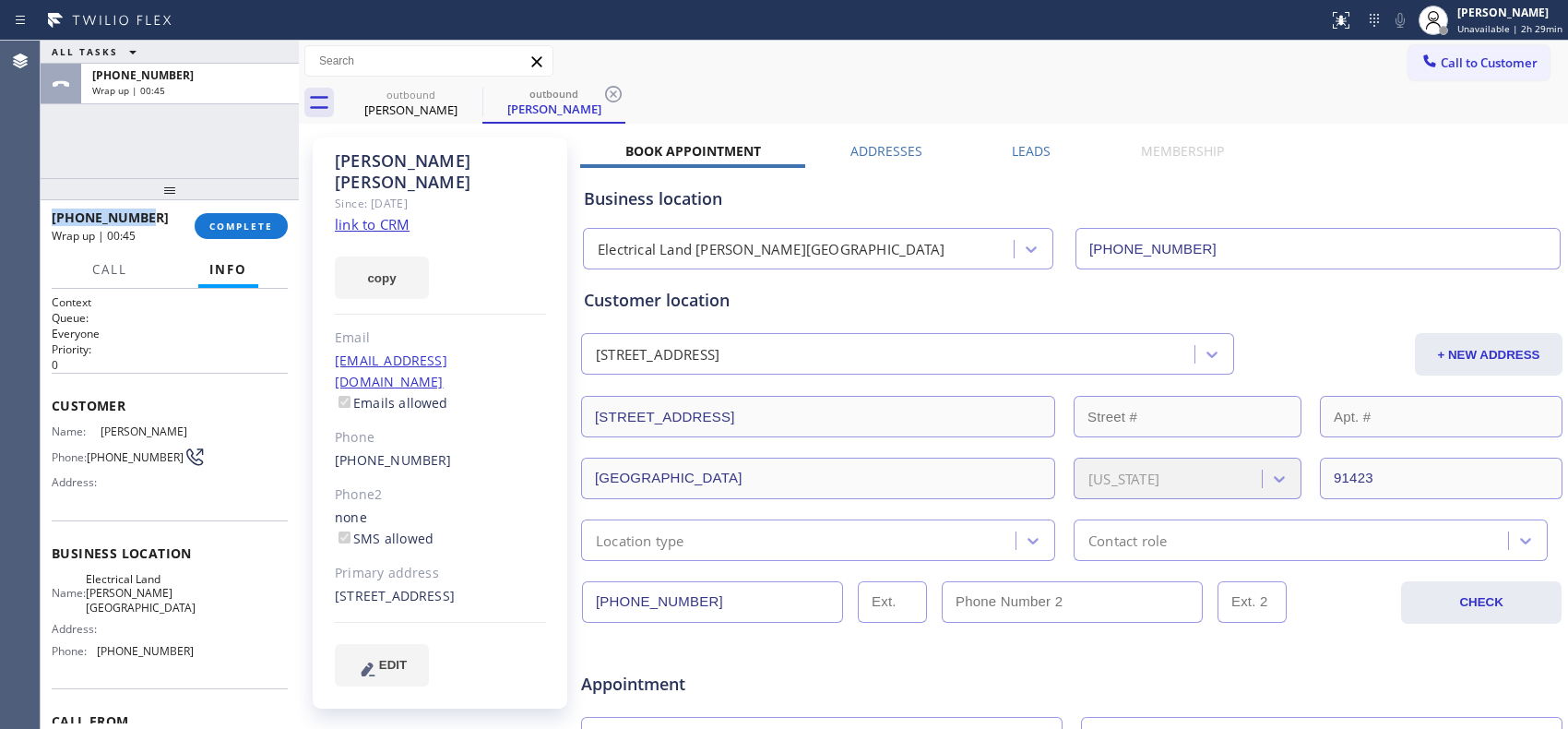
click at [160, 225] on div "[PHONE_NUMBER]" at bounding box center [116, 217] width 130 height 18
drag, startPoint x: 80, startPoint y: 218, endPoint x: 67, endPoint y: 215, distance: 13.3
click at [67, 215] on div "[PHONE_NUMBER]" at bounding box center [116, 217] width 130 height 18
click at [1440, 65] on span "Call to Customer" at bounding box center [1488, 63] width 97 height 17
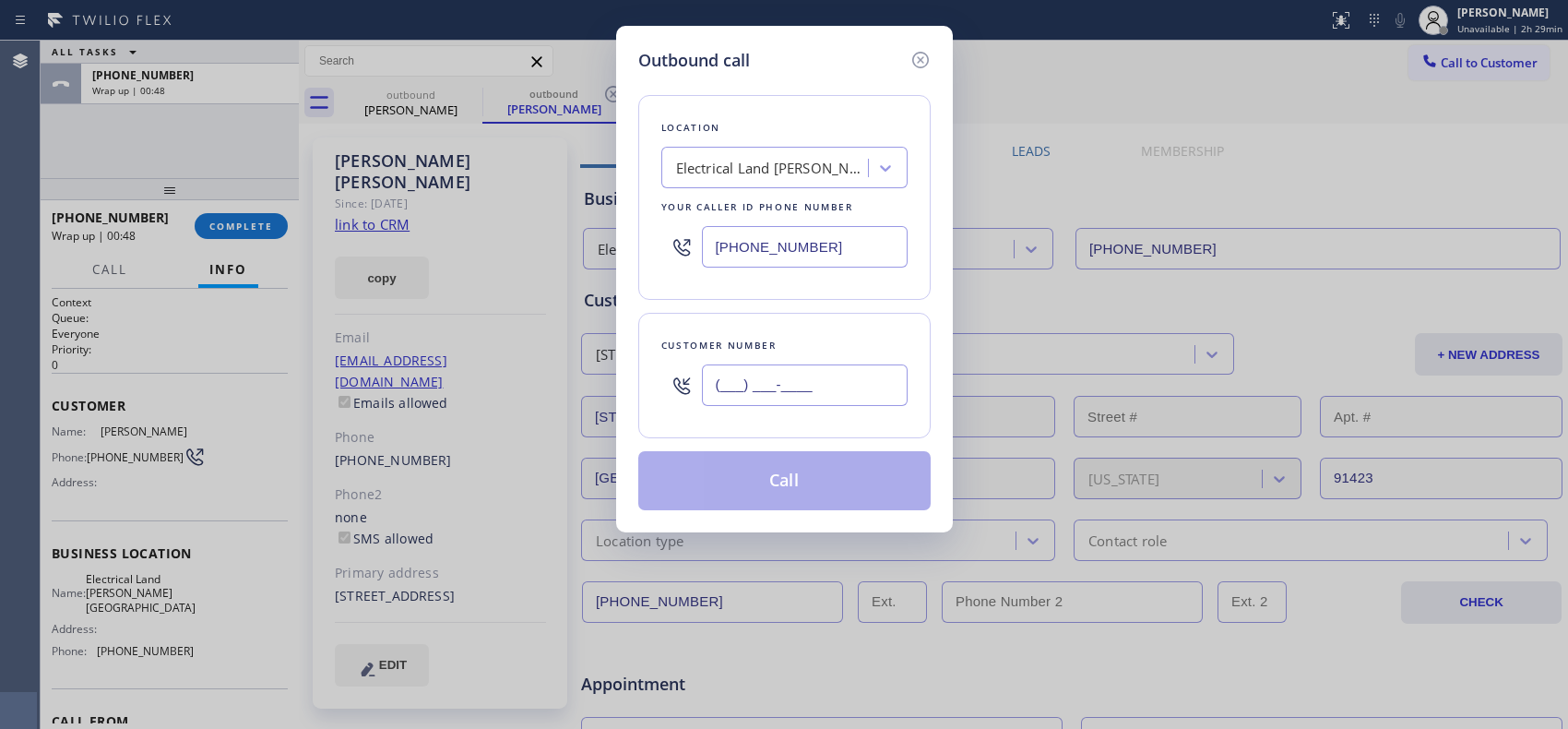
drag, startPoint x: 831, startPoint y: 371, endPoint x: 599, endPoint y: 261, distance: 256.8
click at [664, 352] on div "Customer number (___) ___-____" at bounding box center [784, 375] width 292 height 125
paste input "818) 402-2451"
type input "[PHONE_NUMBER]"
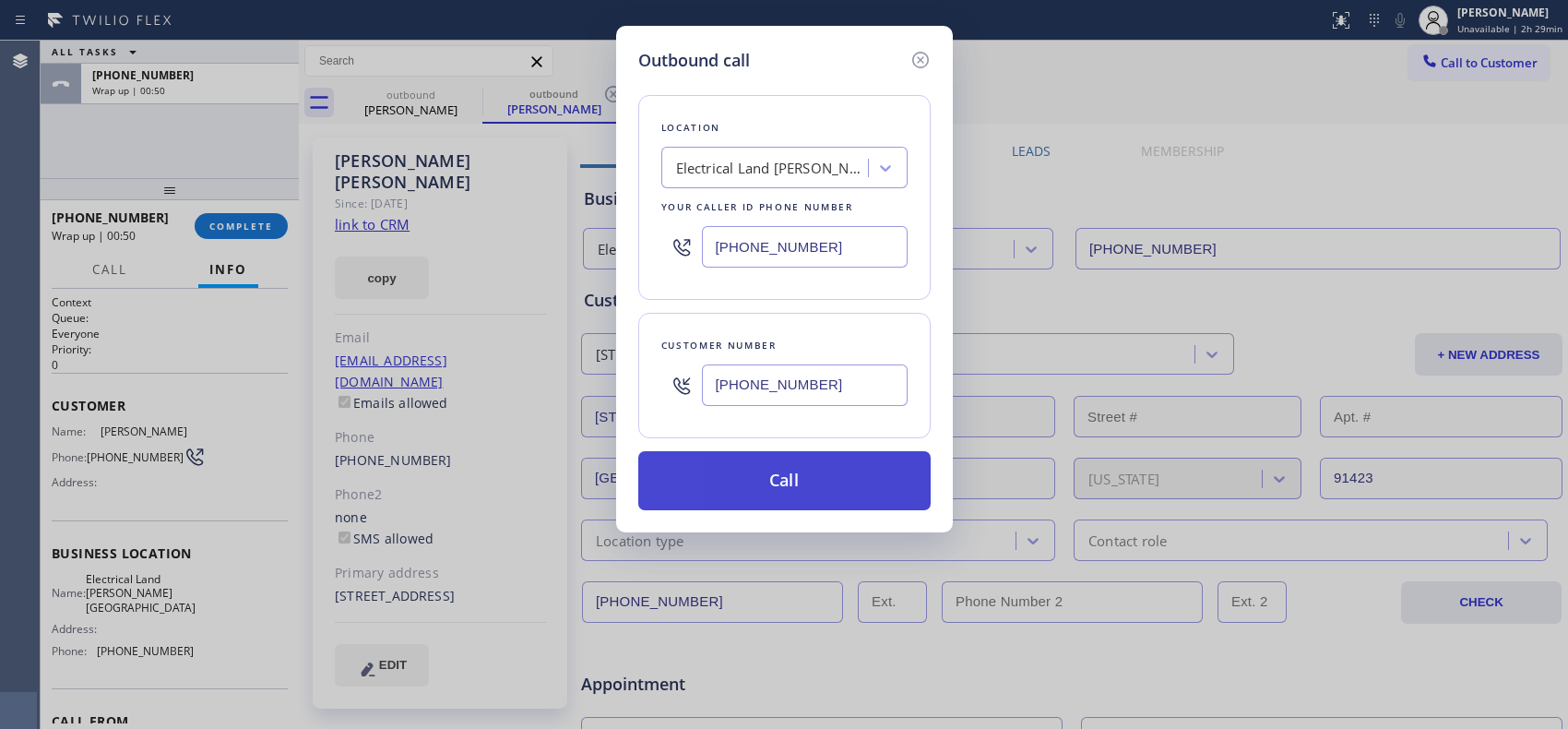
click at [837, 485] on button "Call" at bounding box center [784, 481] width 292 height 59
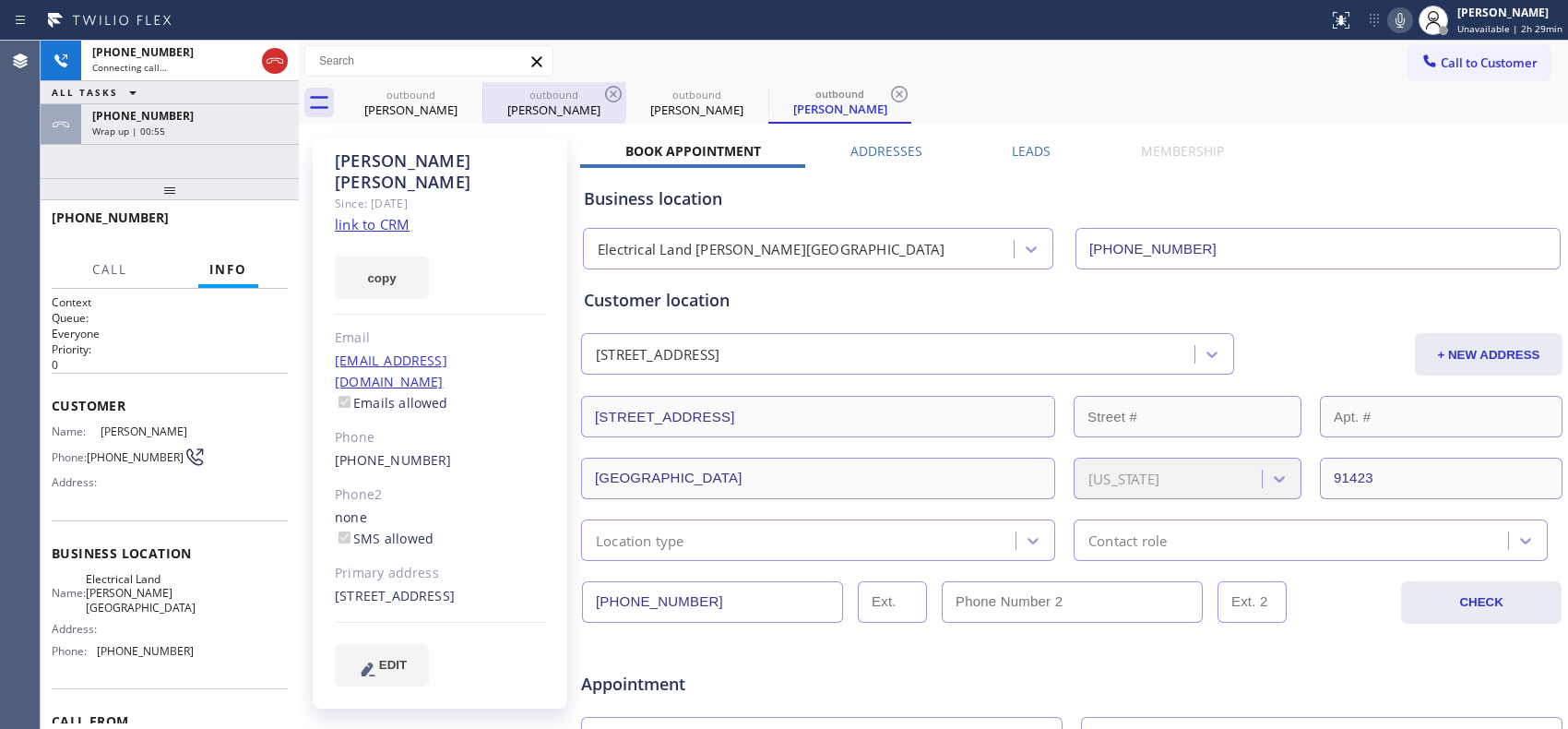
type input "[PHONE_NUMBER]"
drag, startPoint x: 583, startPoint y: 94, endPoint x: 610, endPoint y: 93, distance: 27.0
click at [584, 96] on div "outbound" at bounding box center [554, 95] width 140 height 14
click at [612, 93] on icon at bounding box center [613, 94] width 17 height 17
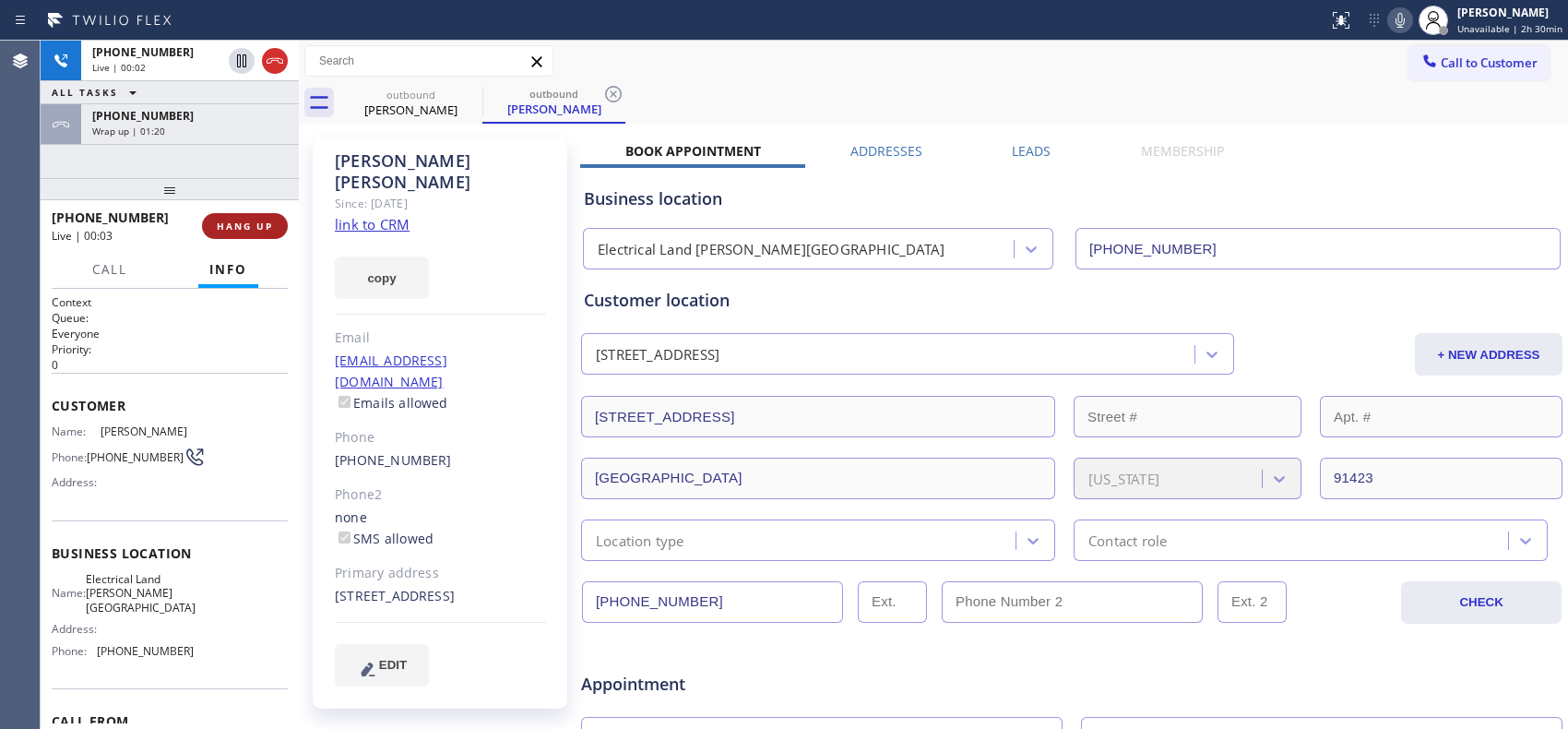
click at [251, 223] on span "HANG UP" at bounding box center [245, 226] width 57 height 13
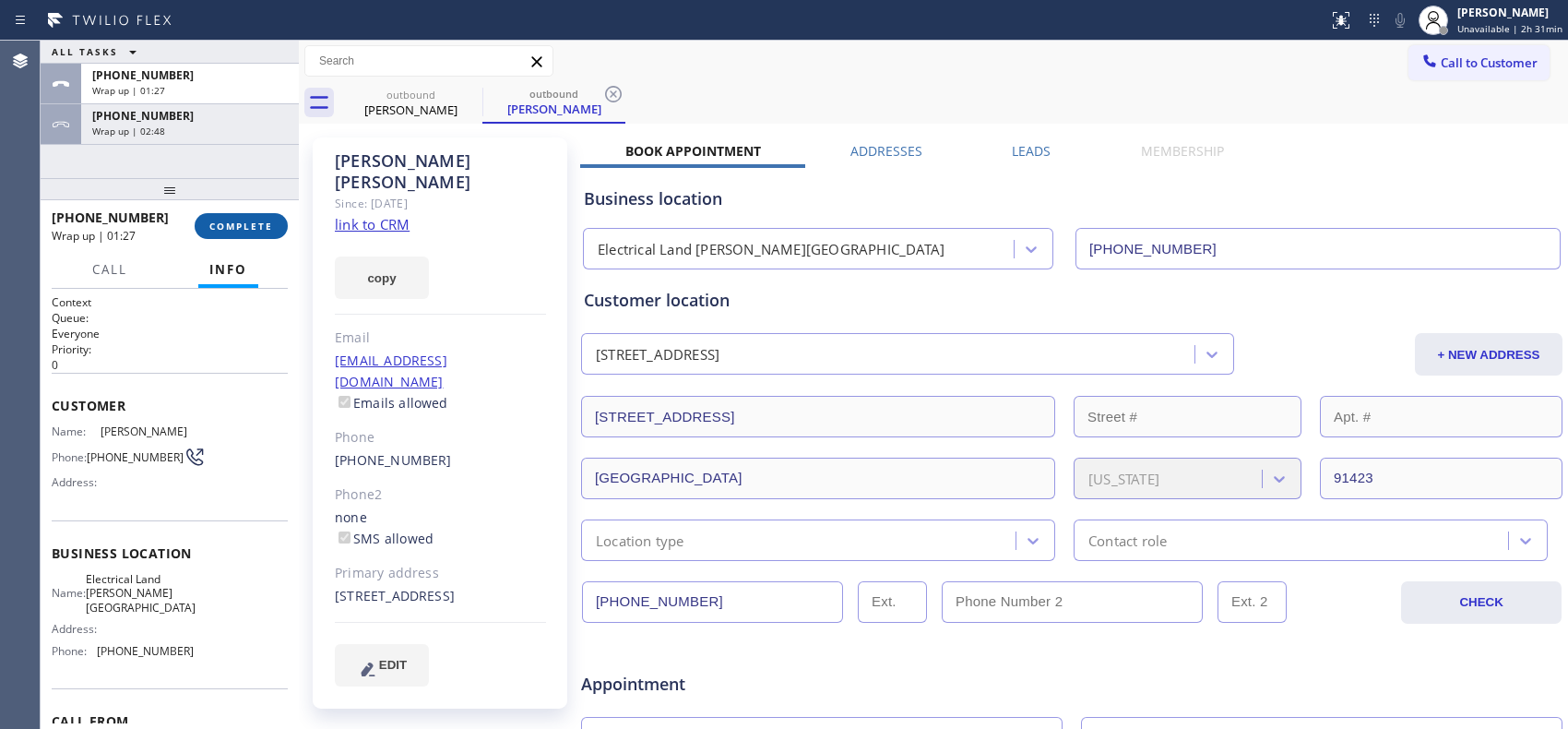
click at [241, 227] on span "COMPLETE" at bounding box center [240, 226] width 64 height 13
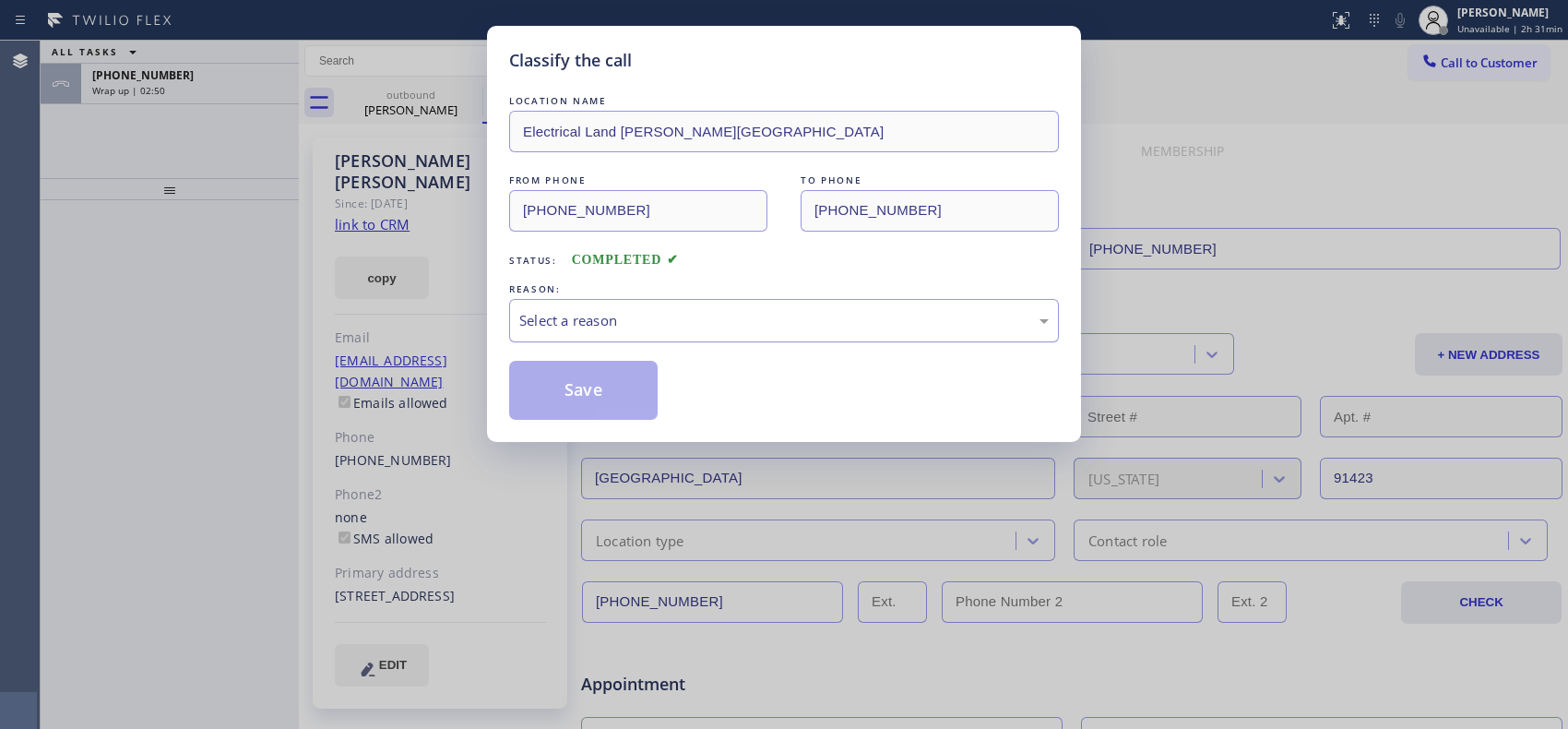
click at [827, 312] on div "Select a reason" at bounding box center [784, 321] width 530 height 21
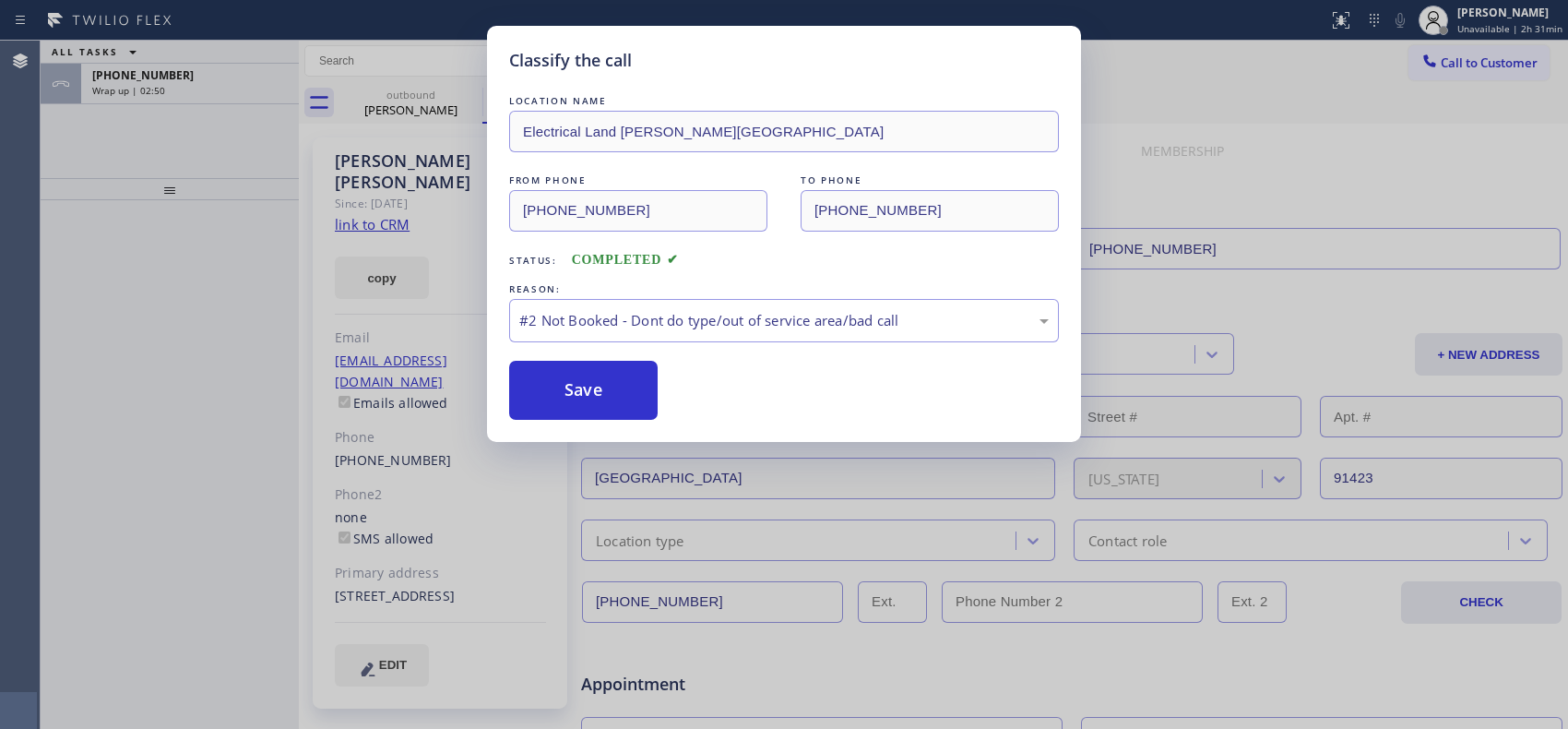
click at [624, 388] on button "Save" at bounding box center [583, 390] width 148 height 59
click at [264, 86] on div "Classify the call LOCATION NAME Electrical Land [PERSON_NAME][GEOGRAPHIC_DATA] …" at bounding box center [784, 364] width 1568 height 729
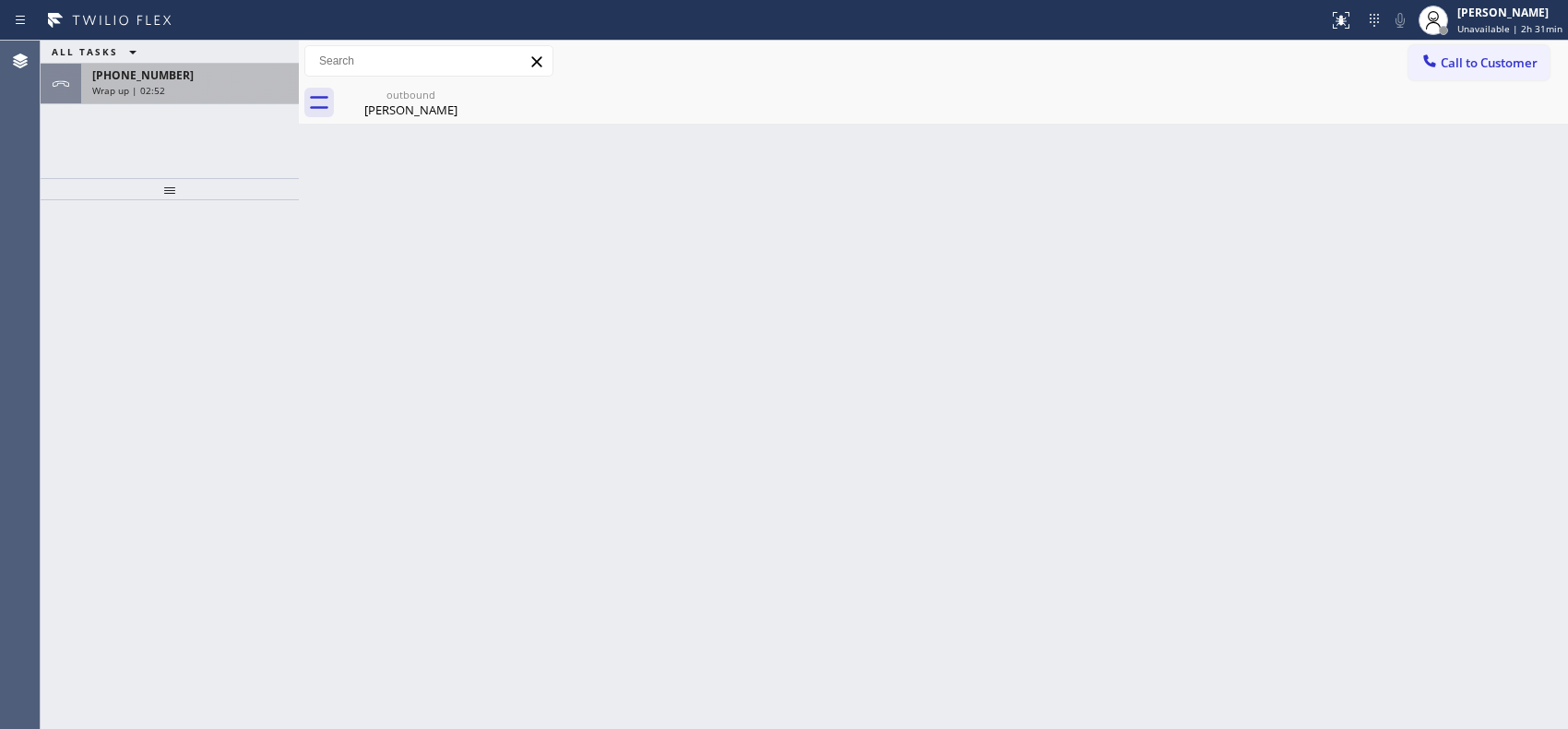
click at [251, 90] on div "Wrap up | 02:52" at bounding box center [190, 90] width 195 height 13
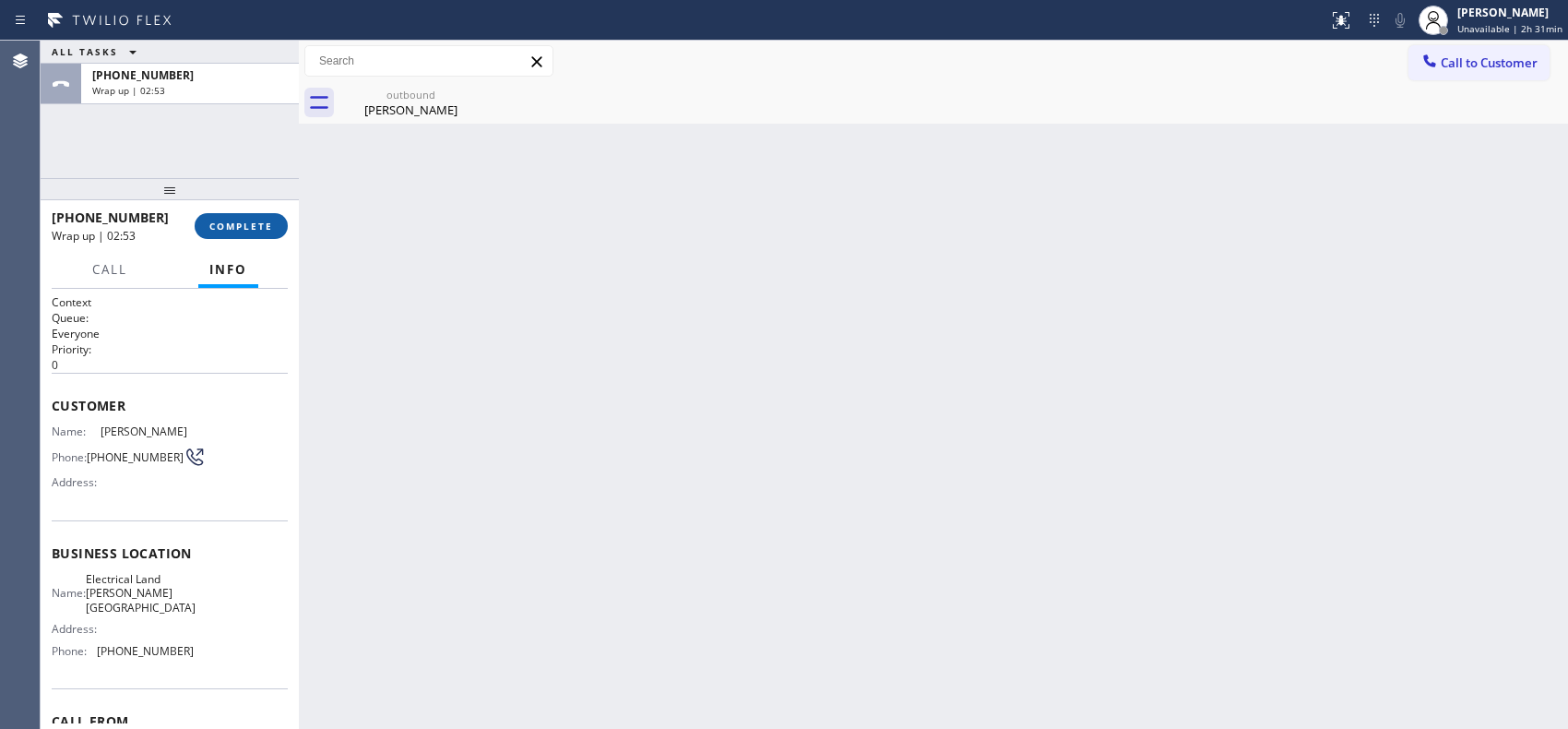
click at [272, 233] on span "COMPLETE" at bounding box center [240, 226] width 64 height 13
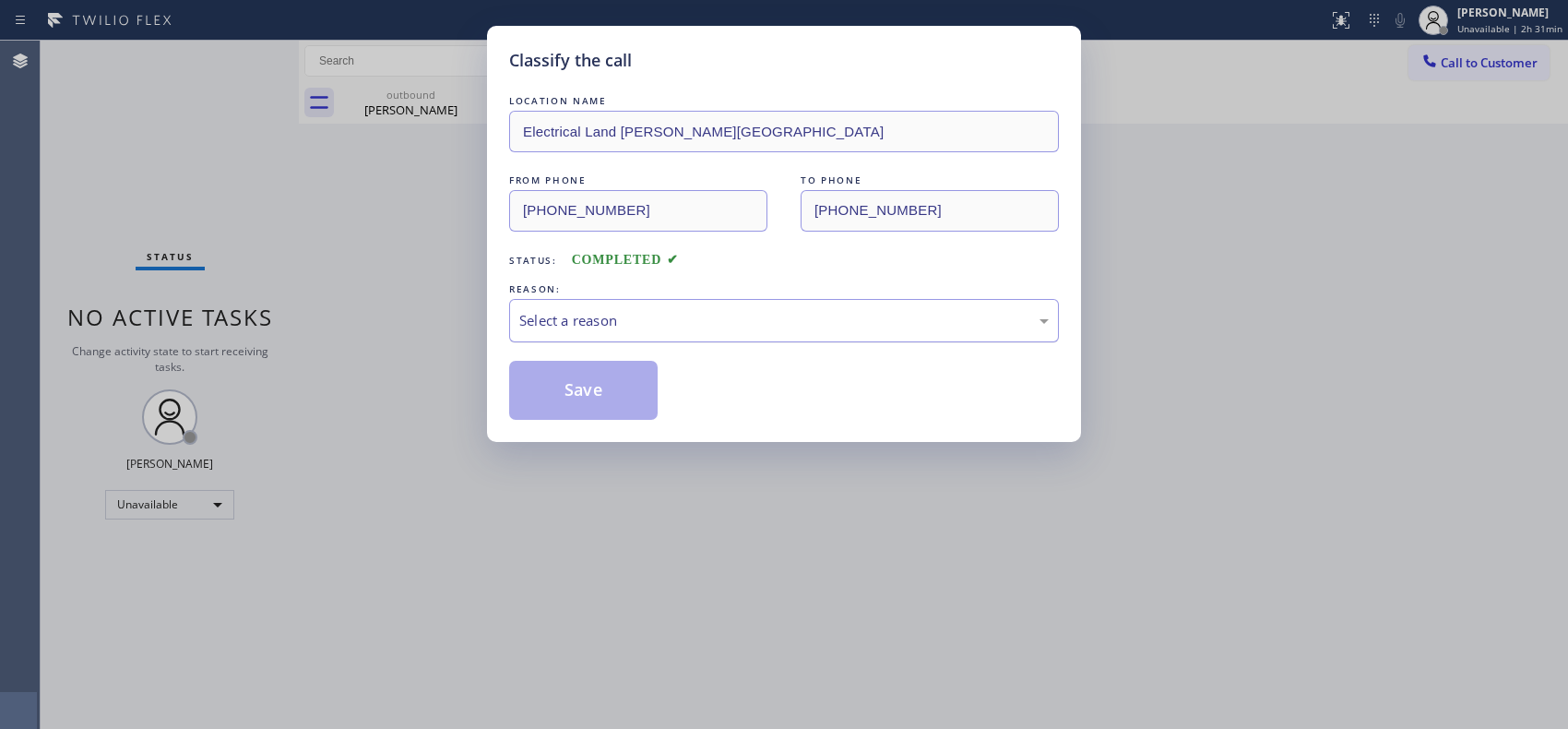
click at [993, 317] on div "Select a reason" at bounding box center [784, 321] width 530 height 21
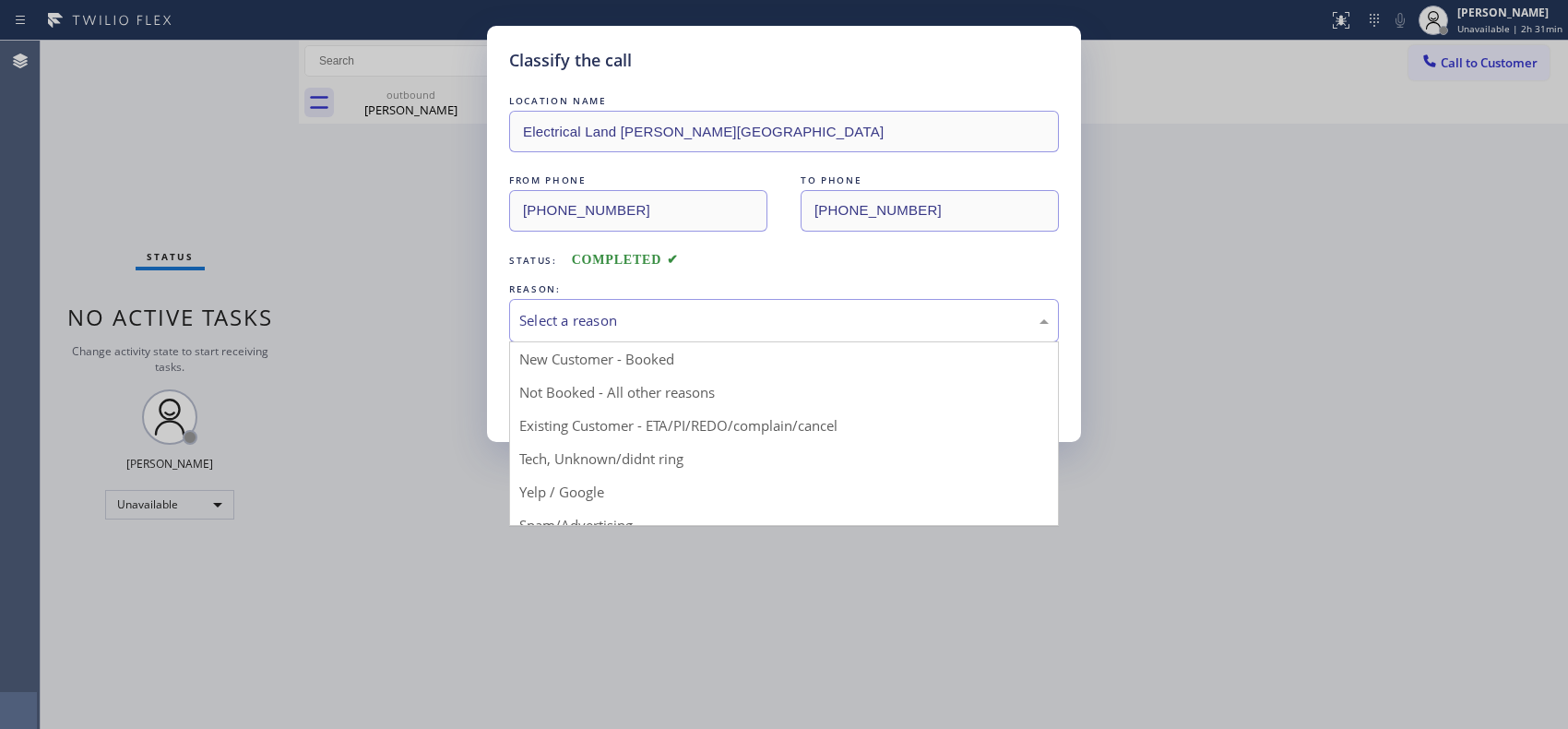
drag, startPoint x: 807, startPoint y: 408, endPoint x: 805, endPoint y: 419, distance: 11.2
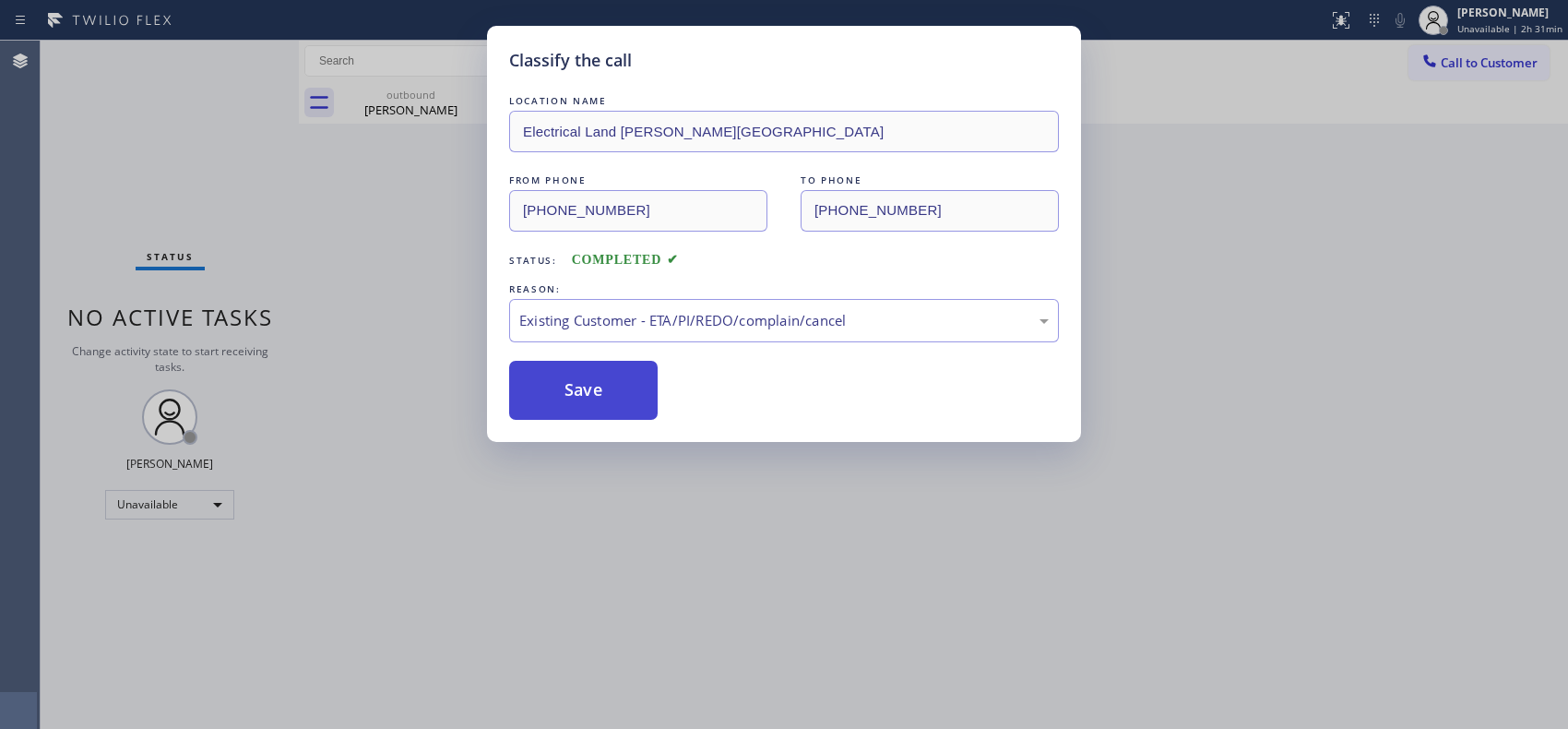
click at [598, 407] on button "Save" at bounding box center [583, 390] width 148 height 59
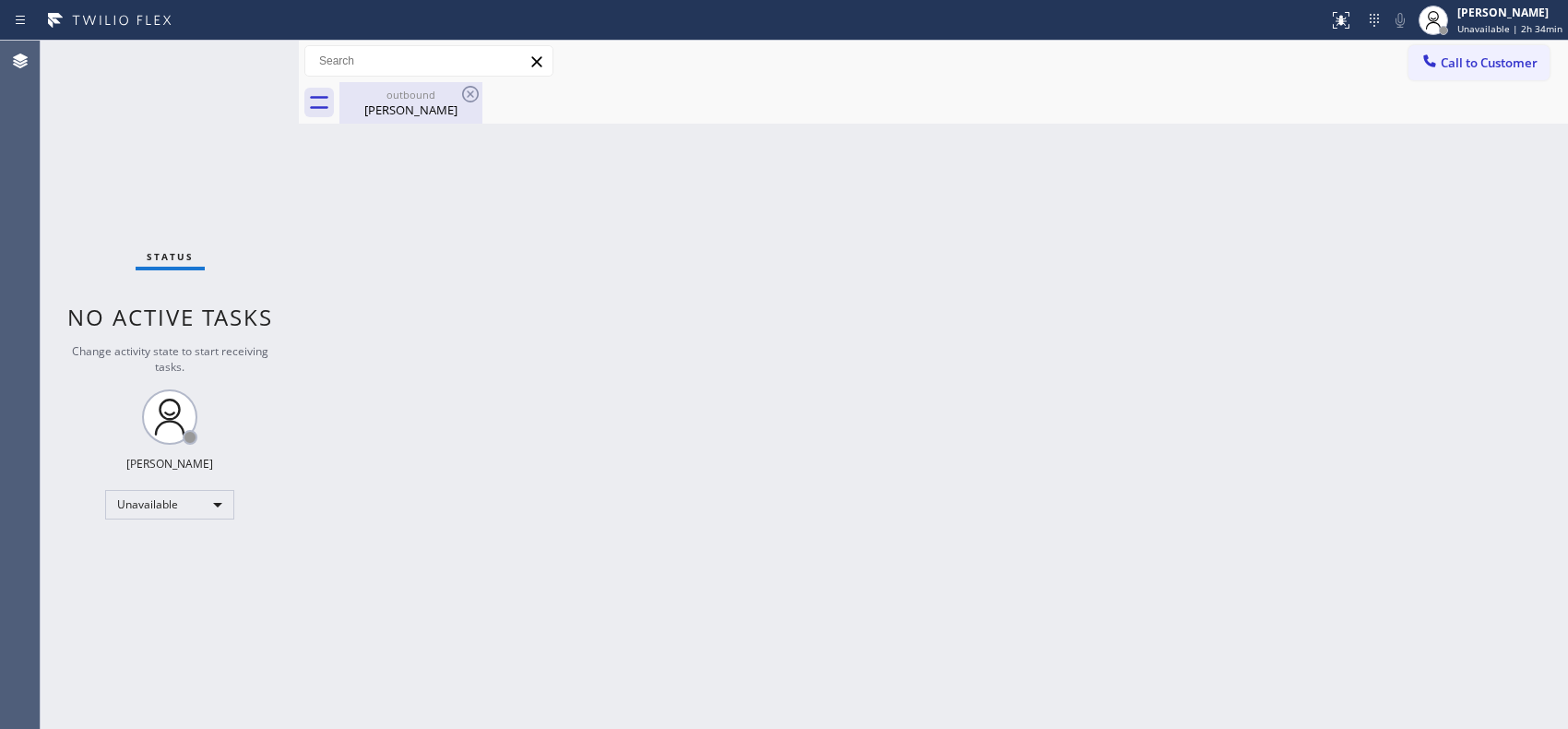
click at [421, 89] on div "outbound" at bounding box center [410, 95] width 140 height 14
click at [1541, 28] on span "Unavailable | 2h 34min" at bounding box center [1509, 28] width 106 height 13
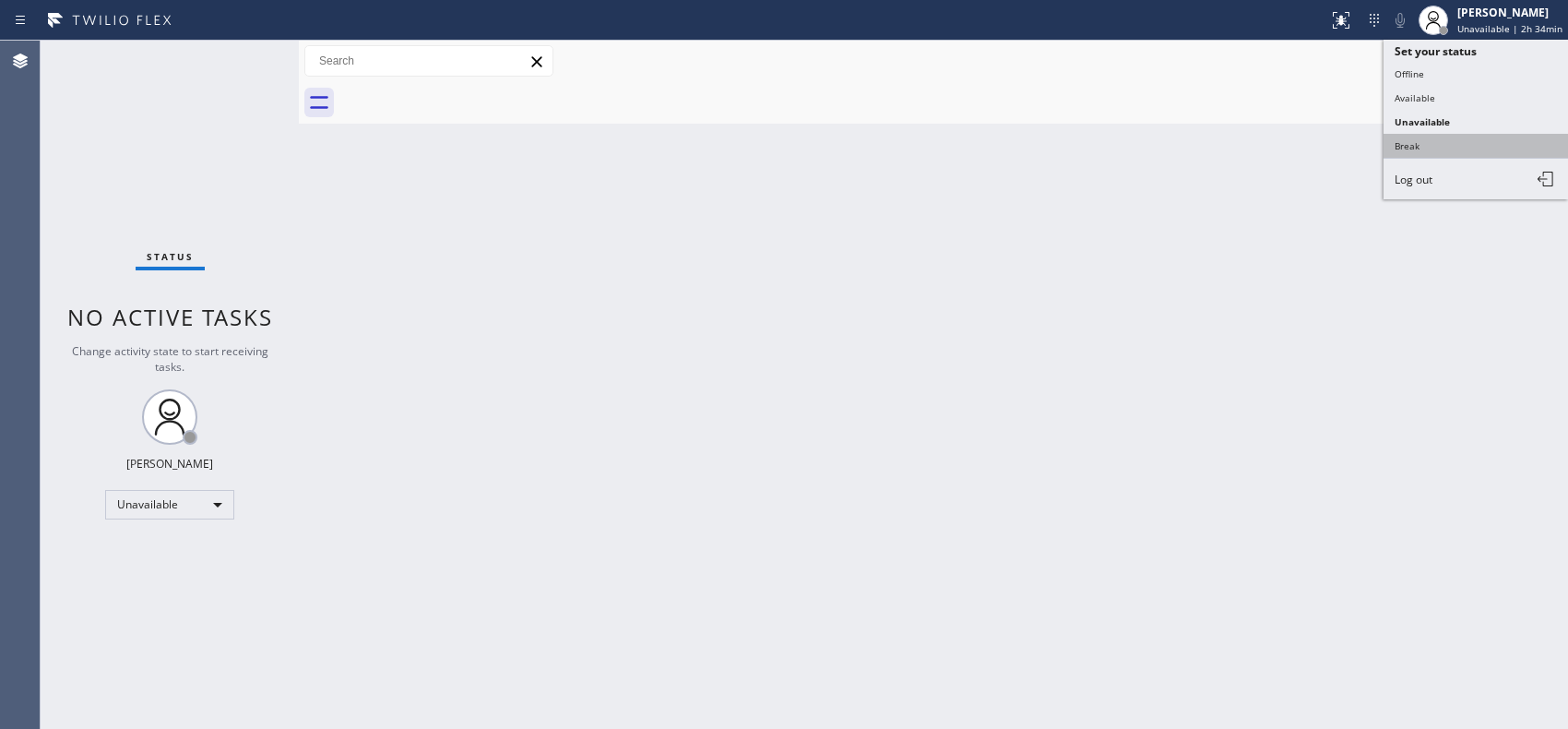
click at [1404, 144] on button "Break" at bounding box center [1475, 146] width 185 height 24
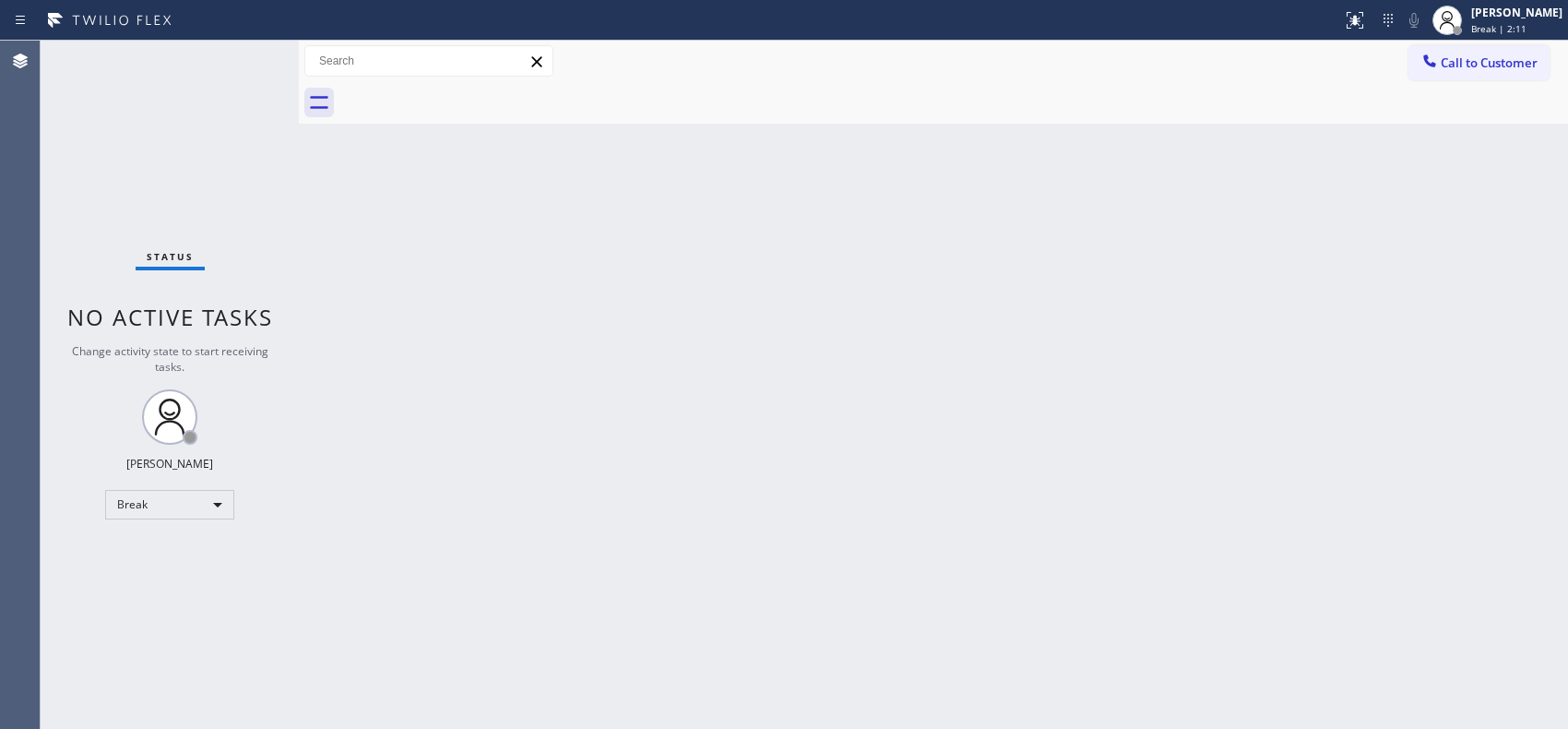
click at [633, 240] on div "Back to Dashboard Change Sender ID Customers Technicians Select a contact Outbo…" at bounding box center [933, 385] width 1269 height 688
click at [839, 261] on div "Back to Dashboard Change Sender ID Customers Technicians Select a contact Outbo…" at bounding box center [933, 385] width 1269 height 688
click at [1547, 22] on div "Break | 15:51" at bounding box center [1515, 28] width 91 height 13
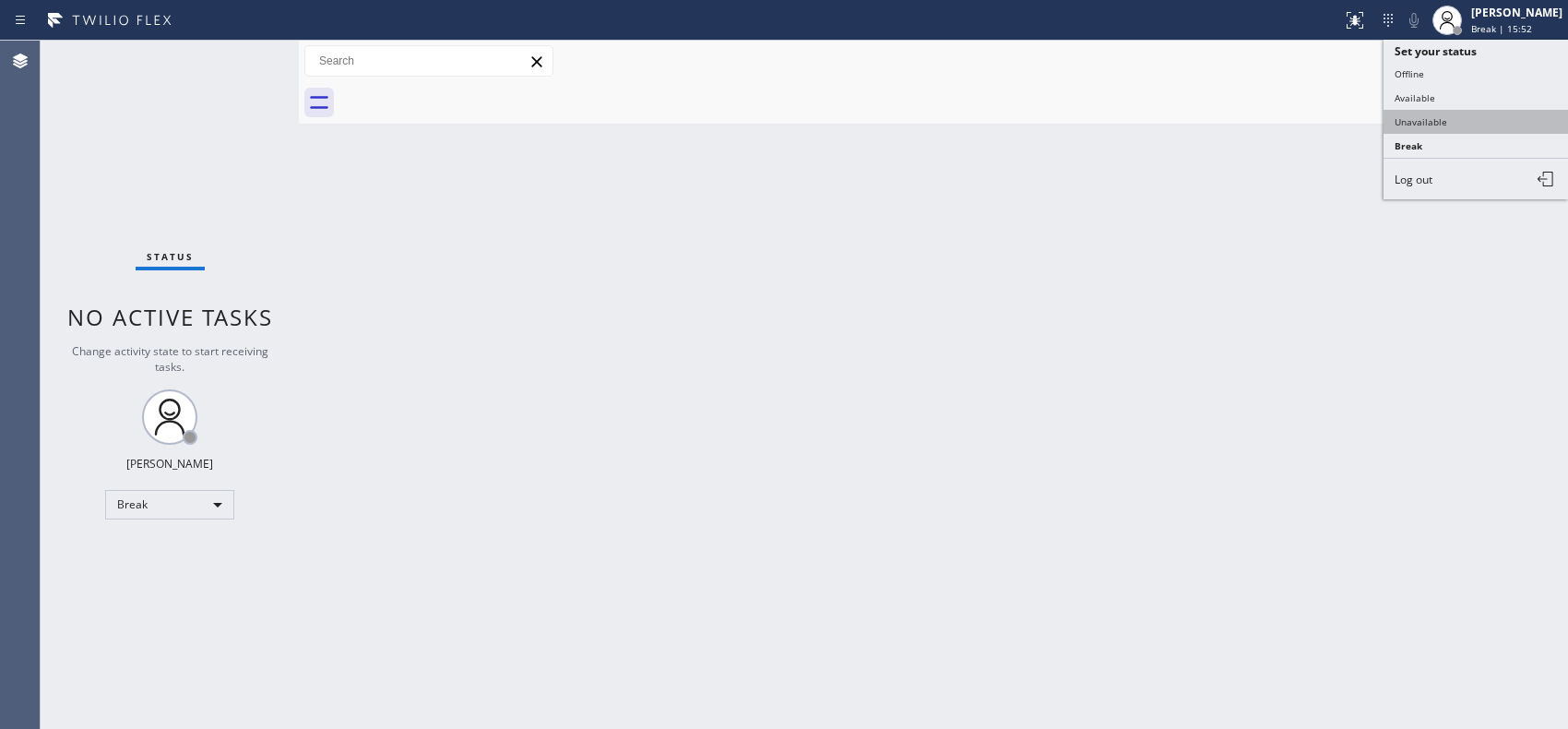
click at [1421, 124] on button "Unavailable" at bounding box center [1475, 121] width 185 height 24
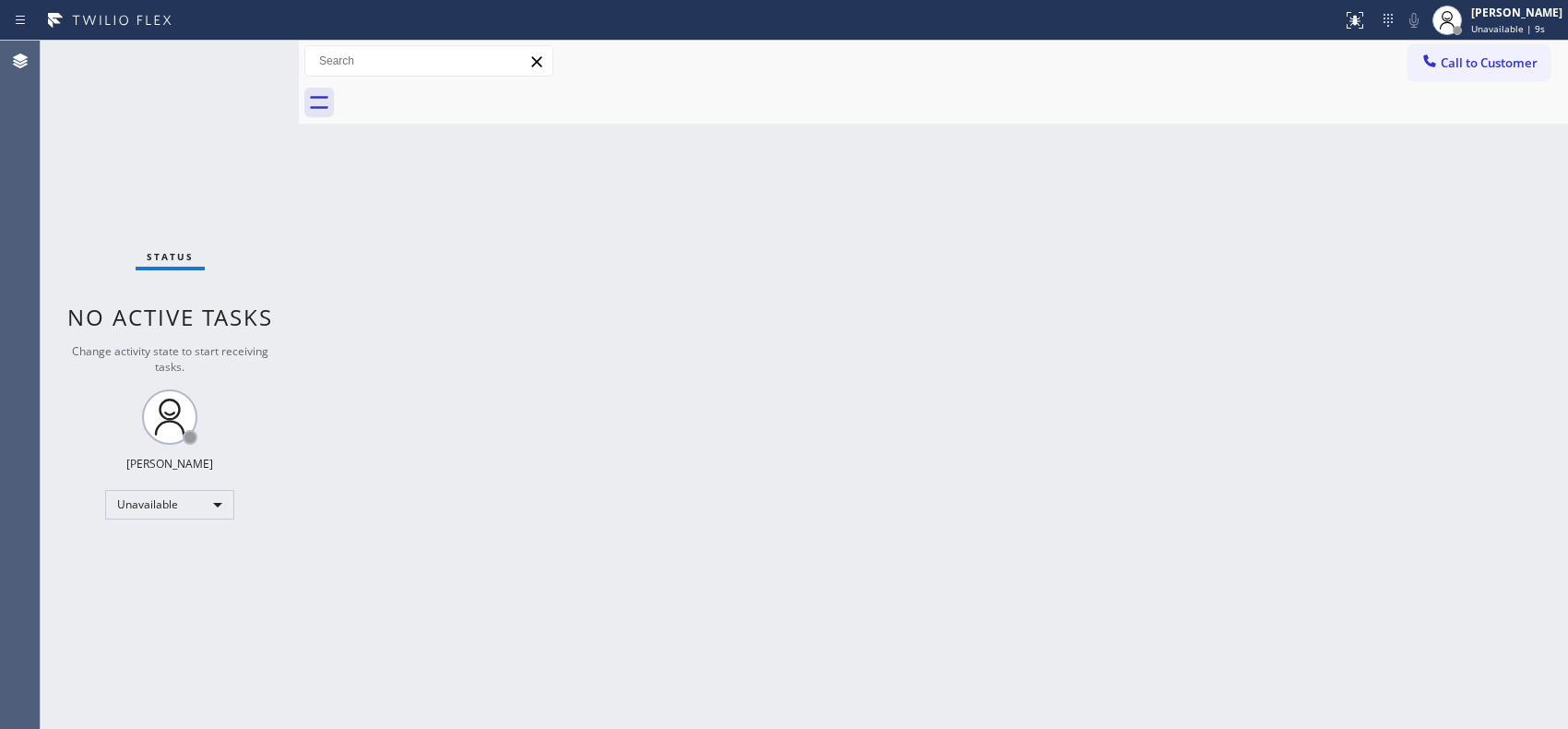
click at [809, 319] on div "Back to Dashboard Change Sender ID Customers Technicians Select a contact Outbo…" at bounding box center [933, 385] width 1269 height 688
drag, startPoint x: 1486, startPoint y: 68, endPoint x: 1229, endPoint y: 121, distance: 262.4
click at [1434, 78] on button "Call to Customer" at bounding box center [1478, 63] width 141 height 35
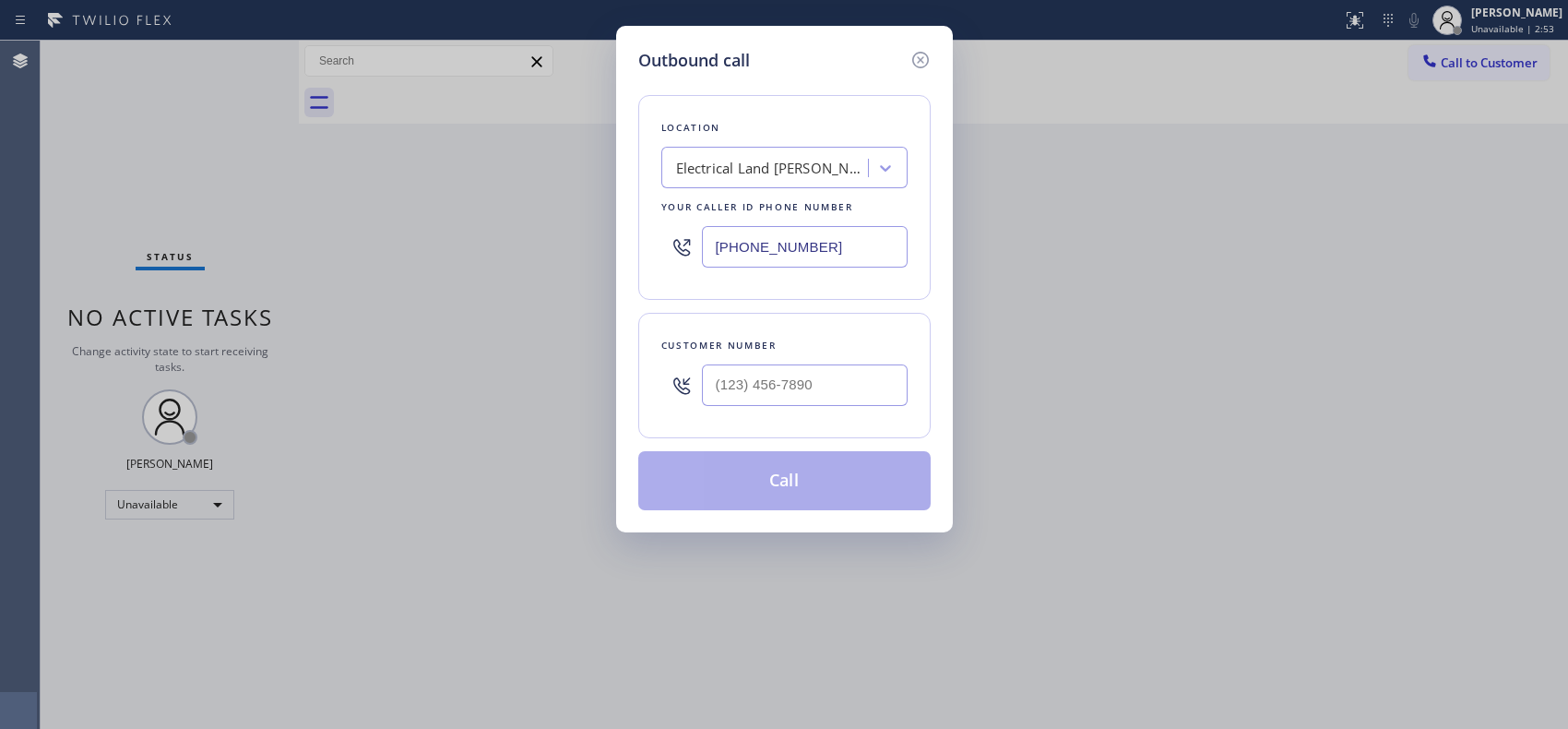
drag, startPoint x: 845, startPoint y: 234, endPoint x: 639, endPoint y: 206, distance: 207.9
click at [641, 207] on div "Location Electrical Land [PERSON_NAME][GEOGRAPHIC_DATA] Your caller id phone nu…" at bounding box center [784, 197] width 292 height 205
paste input "516) 430-7756"
type input "[PHONE_NUMBER]"
click at [803, 382] on input "(___) ___-____" at bounding box center [804, 385] width 205 height 41
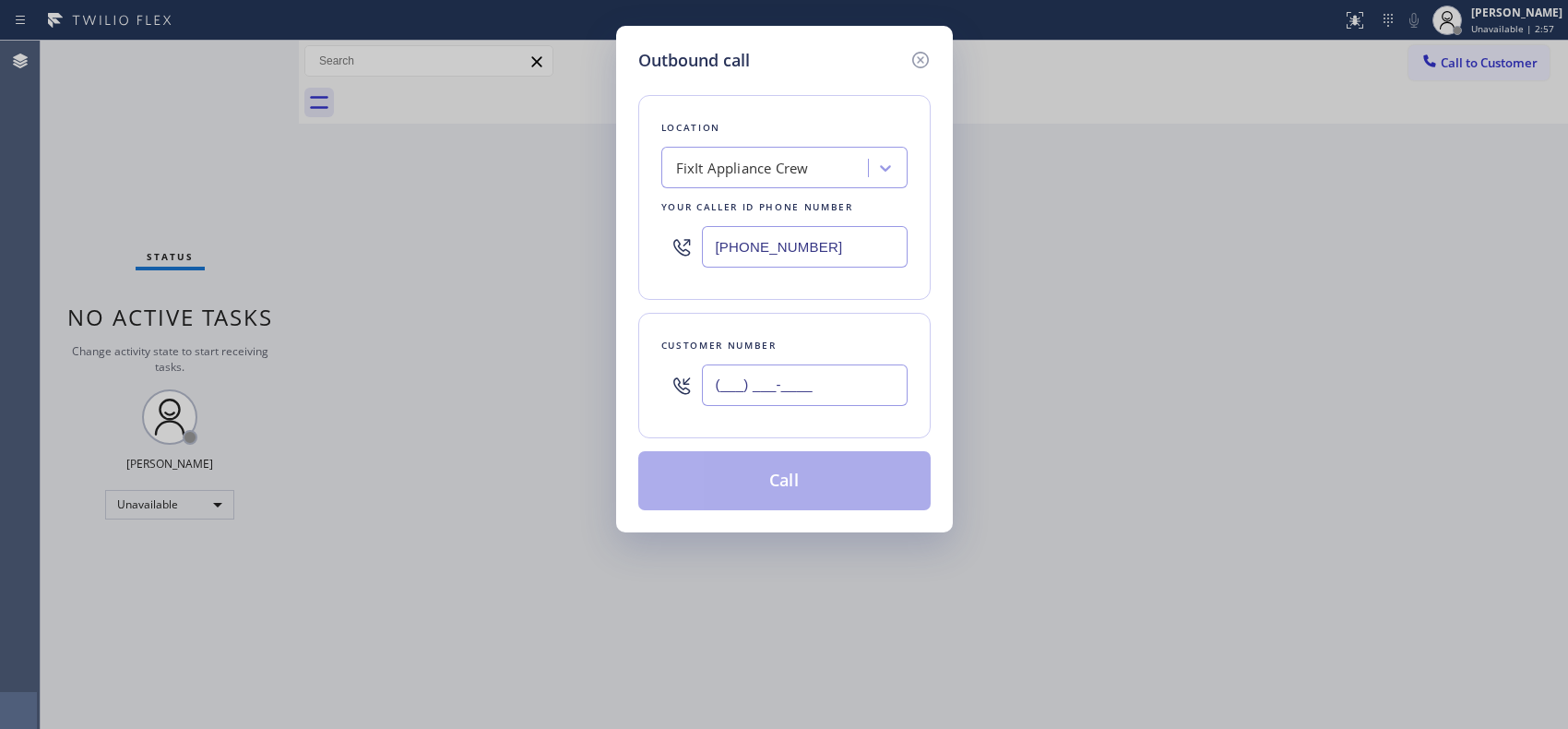
paste input "516) 297-2208"
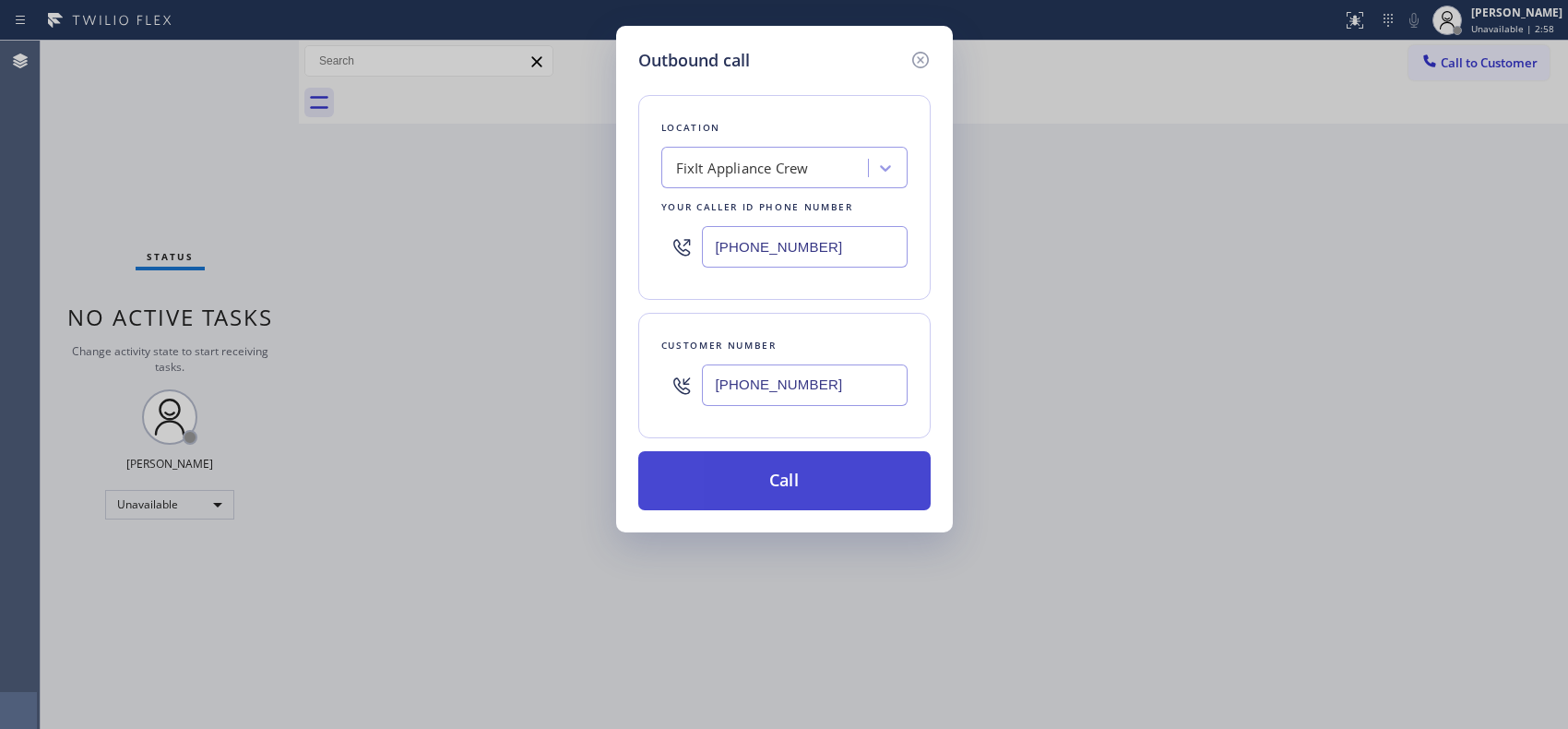
type input "[PHONE_NUMBER]"
click at [829, 496] on button "Call" at bounding box center [784, 481] width 292 height 59
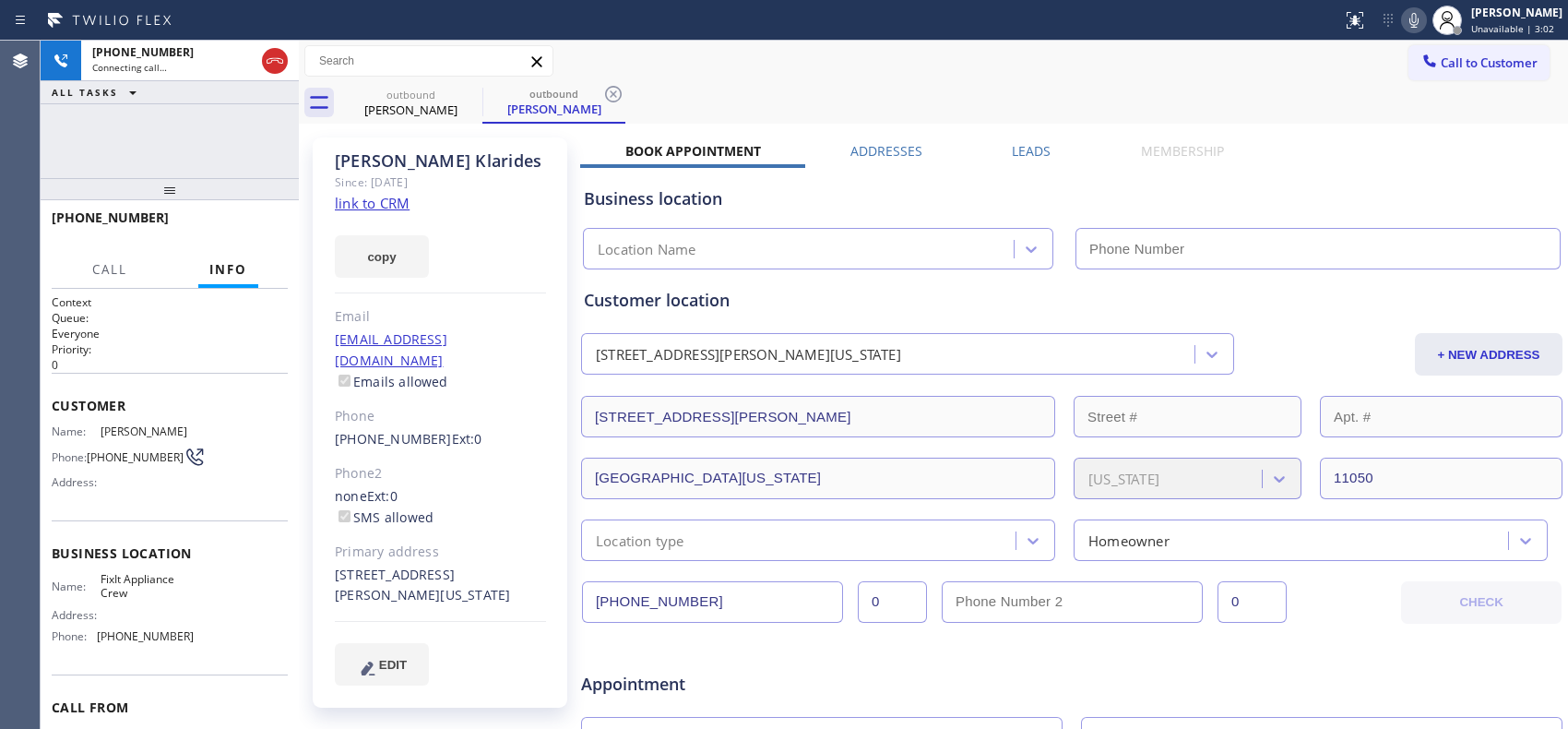
type input "[PHONE_NUMBER]"
click at [610, 97] on icon at bounding box center [613, 94] width 22 height 22
drag, startPoint x: 167, startPoint y: 197, endPoint x: 172, endPoint y: 172, distance: 25.5
click at [172, 178] on div at bounding box center [170, 189] width 258 height 22
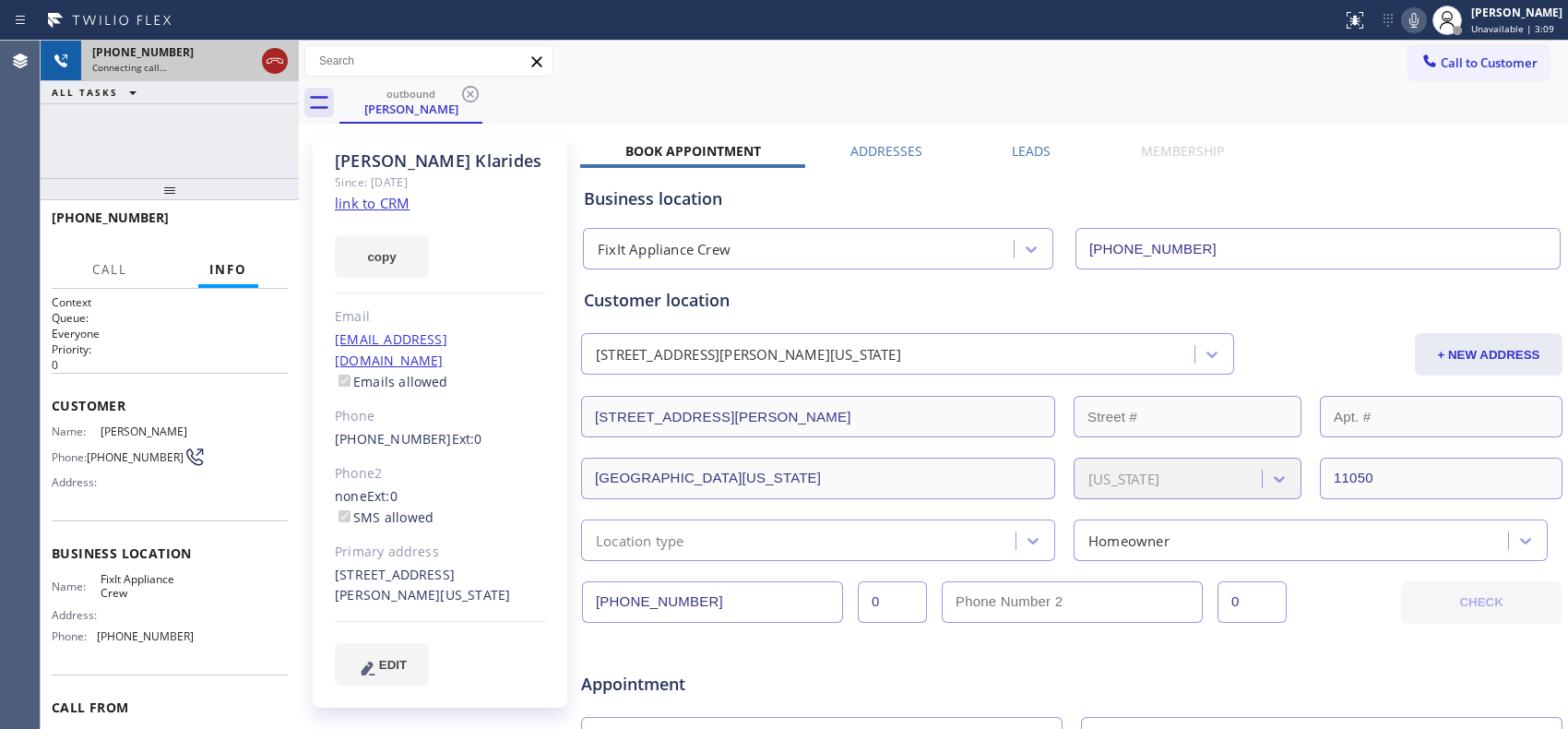
click at [274, 58] on icon at bounding box center [275, 61] width 17 height 6
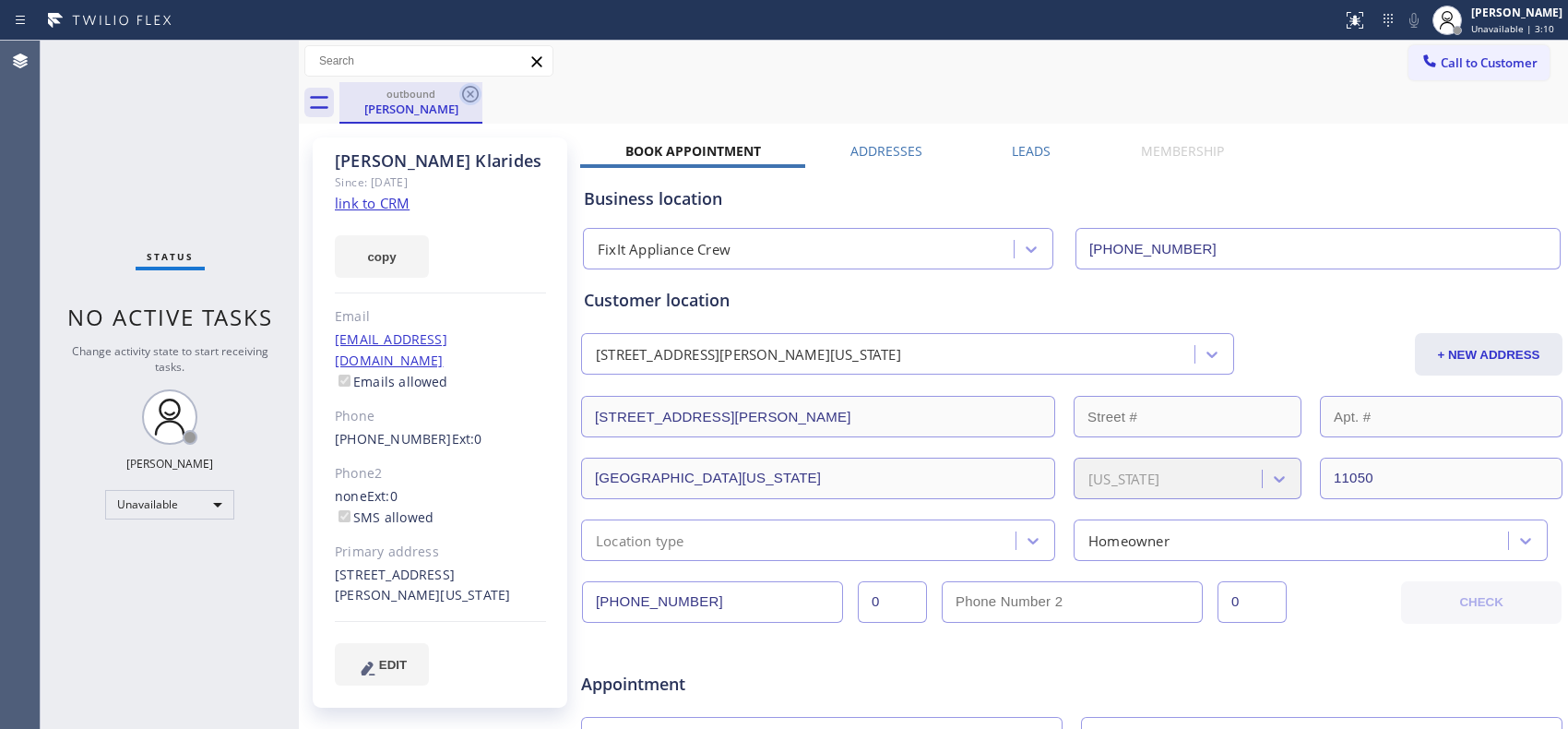
click at [464, 95] on icon at bounding box center [470, 94] width 22 height 22
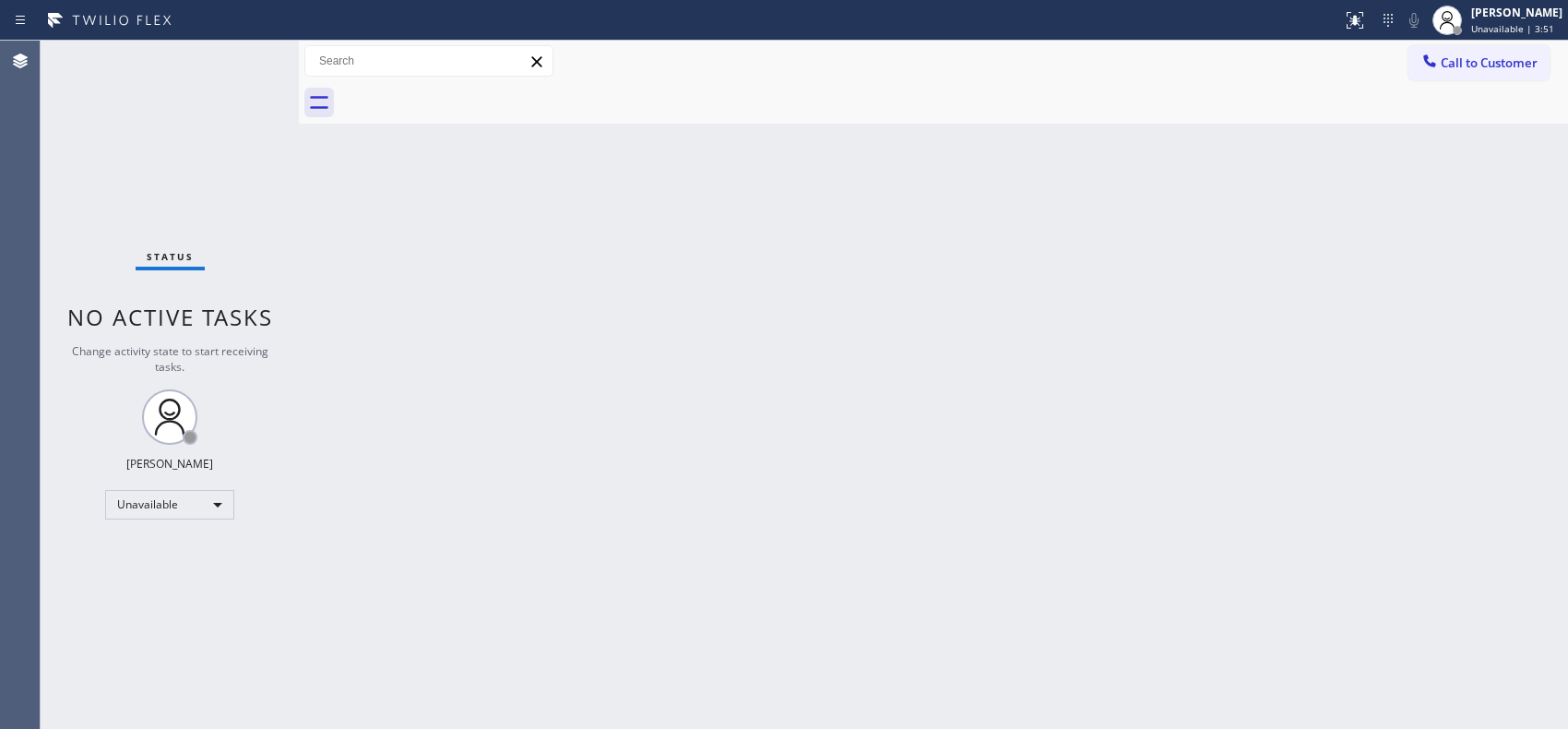
click at [754, 371] on div "Back to Dashboard Change Sender ID Customers Technicians Select a contact Outbo…" at bounding box center [933, 385] width 1269 height 688
click at [1459, 49] on button "Call to Customer" at bounding box center [1478, 63] width 141 height 35
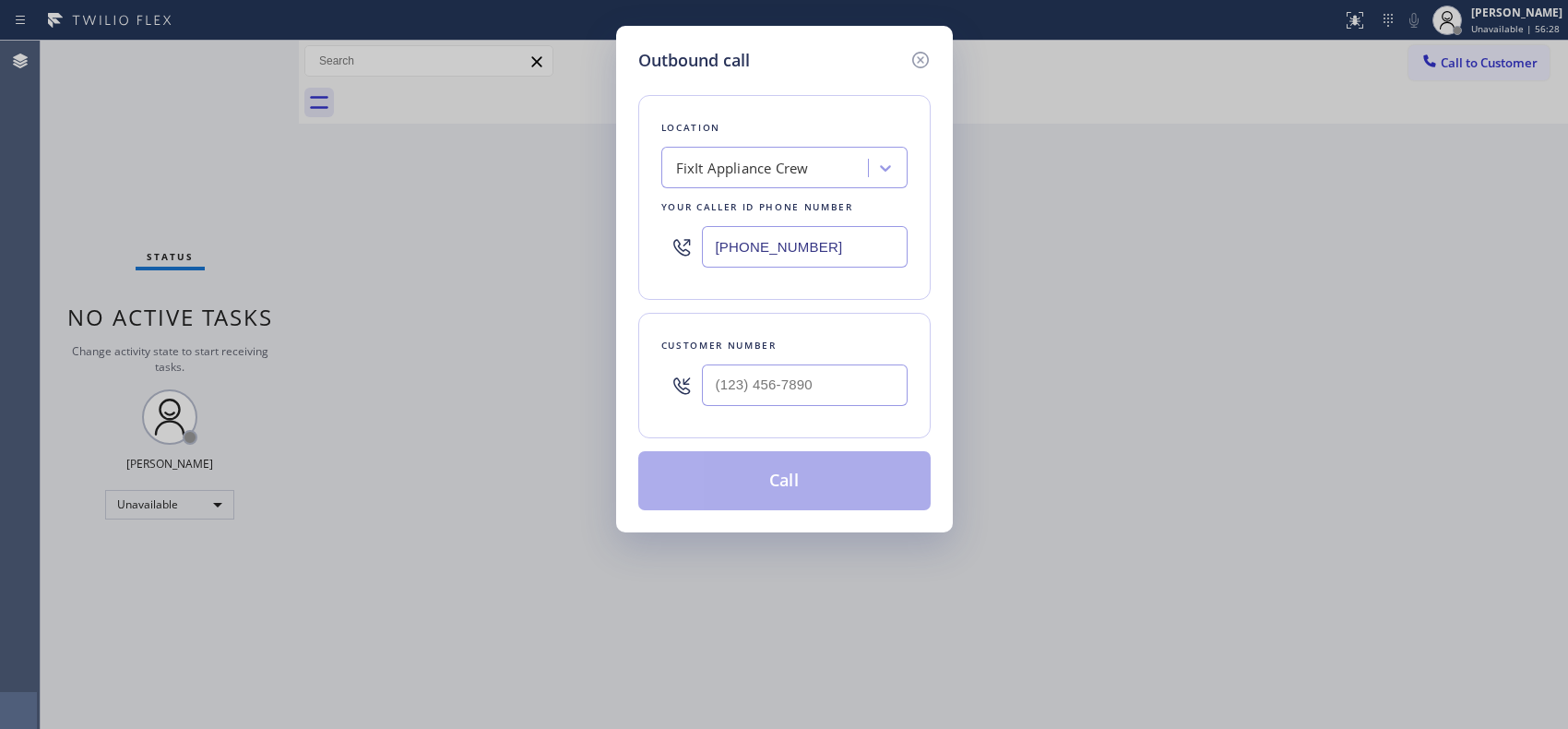
drag, startPoint x: 879, startPoint y: 242, endPoint x: 531, endPoint y: 178, distance: 353.8
click at [532, 179] on div "Outbound call Location FixIt Appliance Crew Your caller id phone number [PHONE_…" at bounding box center [784, 364] width 1568 height 729
paste input "949) 536-9698"
type input "[PHONE_NUMBER]"
click at [798, 391] on input "(___) ___-____" at bounding box center [804, 385] width 205 height 41
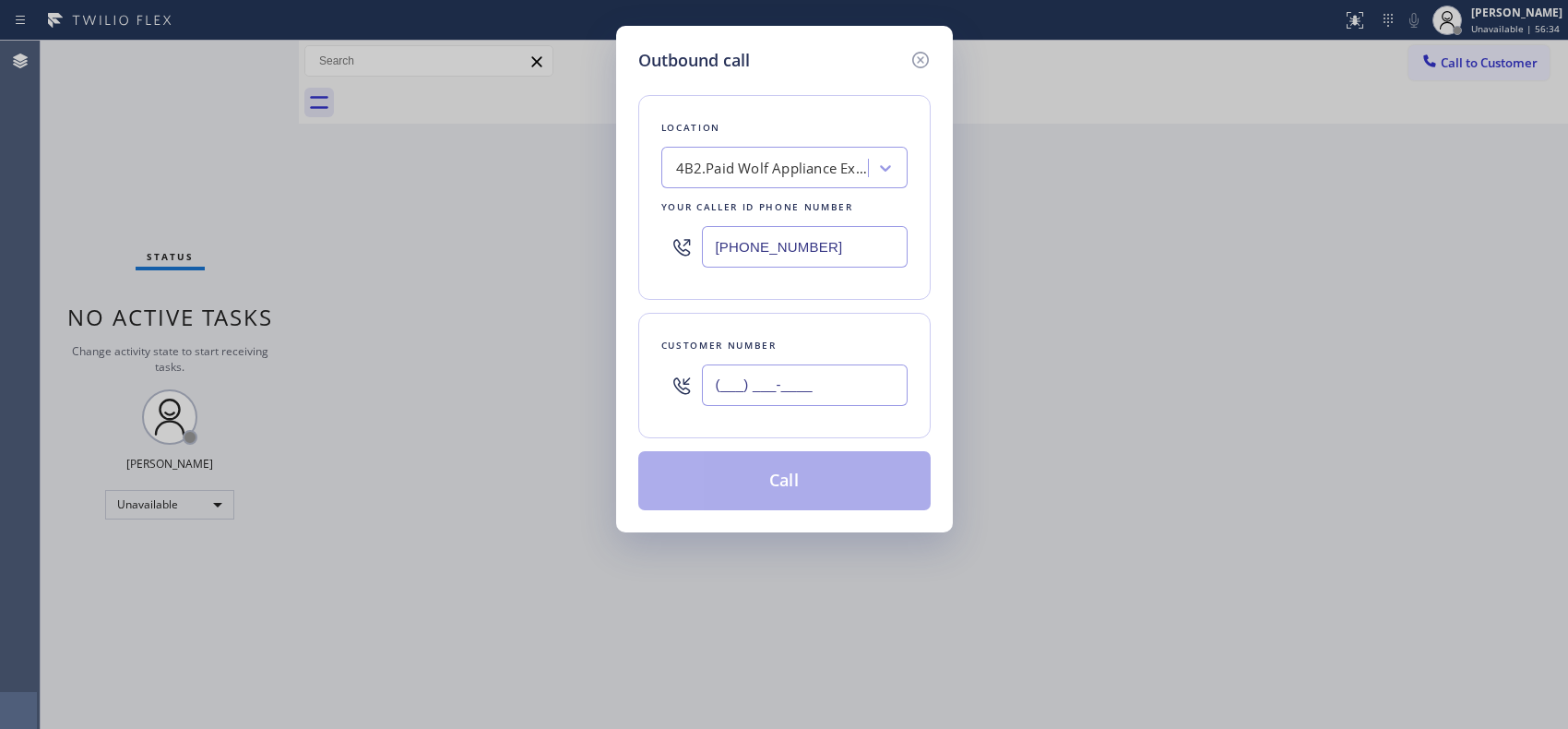
paste input "949) 751-9600"
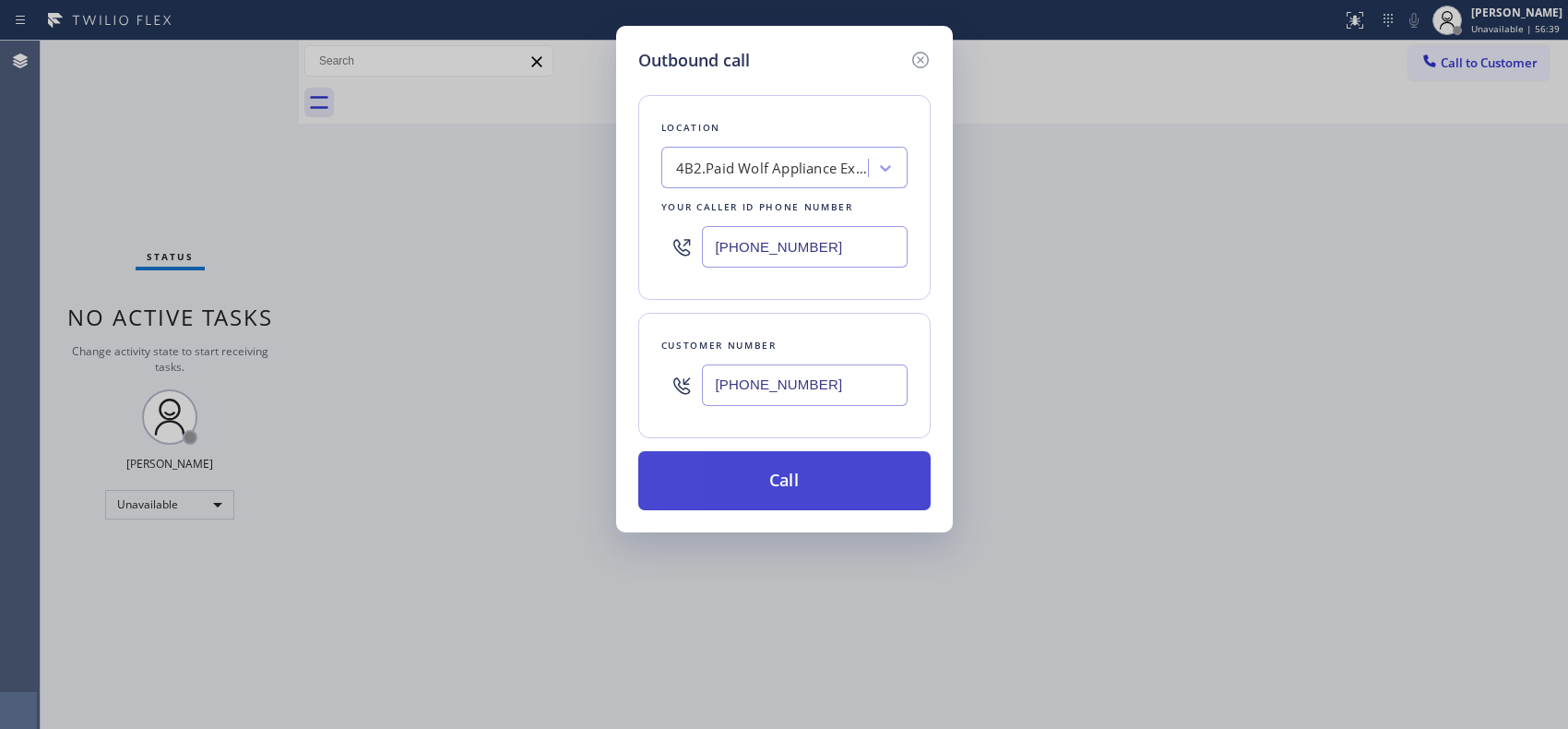
type input "[PHONE_NUMBER]"
drag, startPoint x: 834, startPoint y: 491, endPoint x: 850, endPoint y: 426, distance: 66.9
click at [834, 490] on button "Call" at bounding box center [784, 481] width 292 height 59
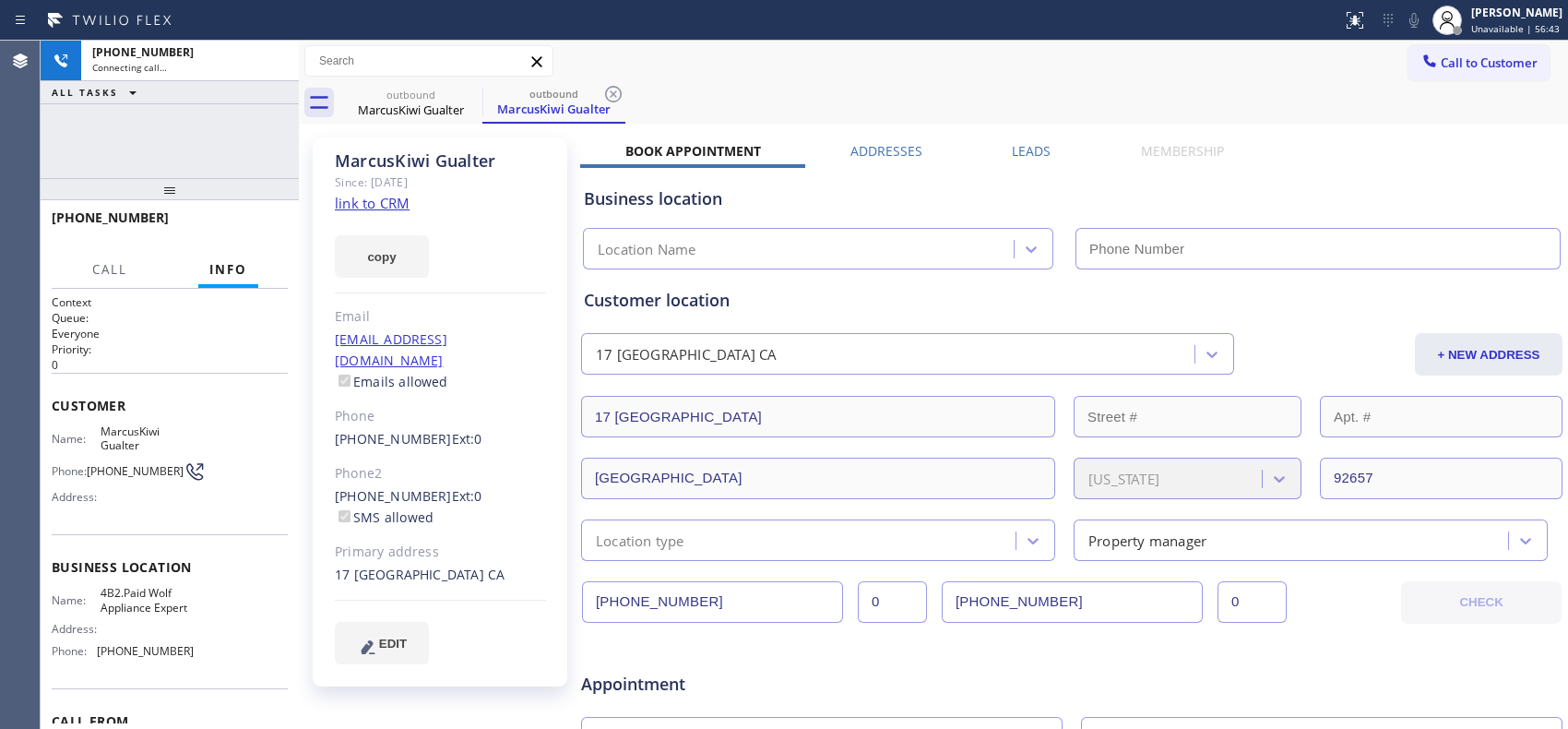
type input "[PHONE_NUMBER]"
click at [618, 105] on icon at bounding box center [613, 94] width 22 height 22
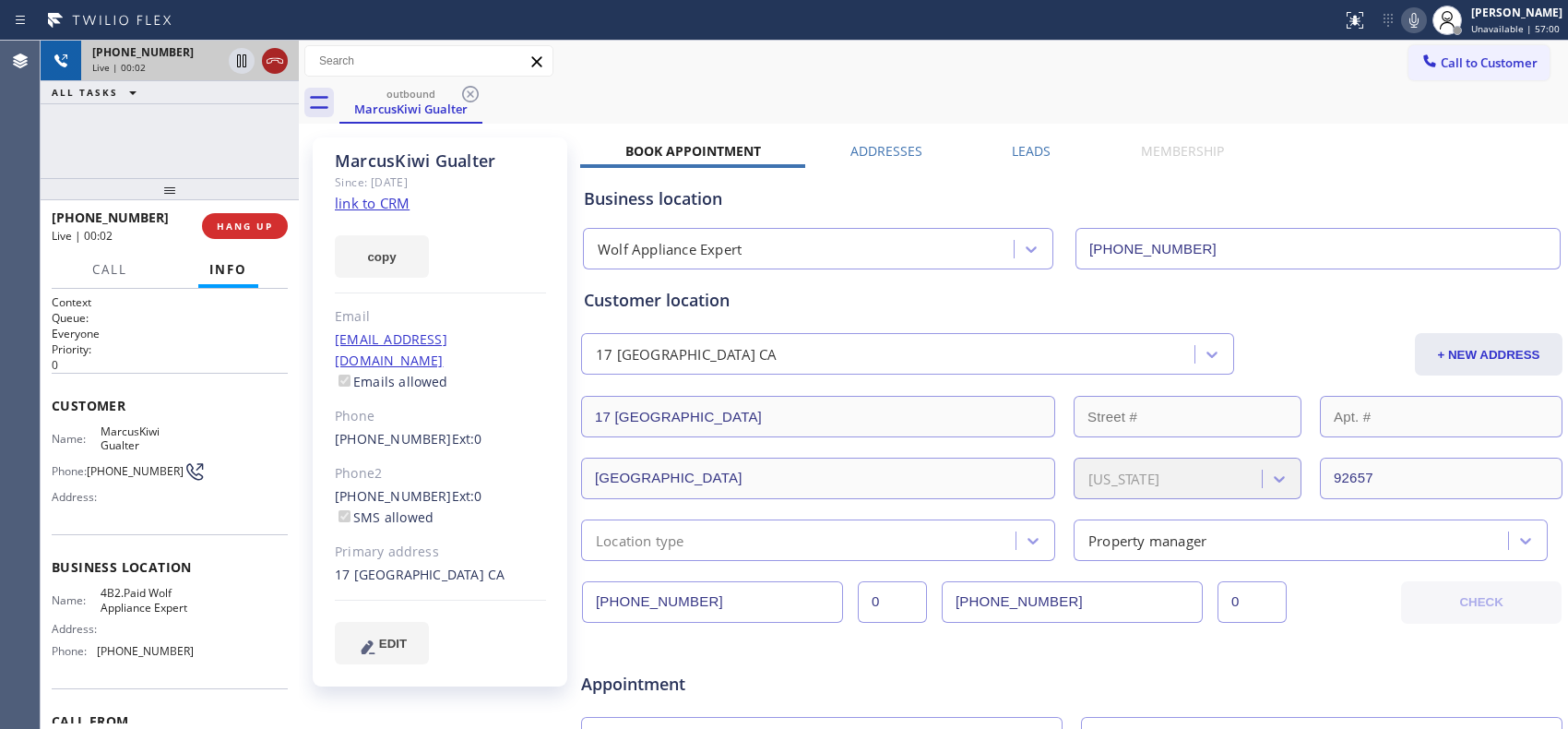
click at [270, 50] on icon at bounding box center [275, 61] width 22 height 22
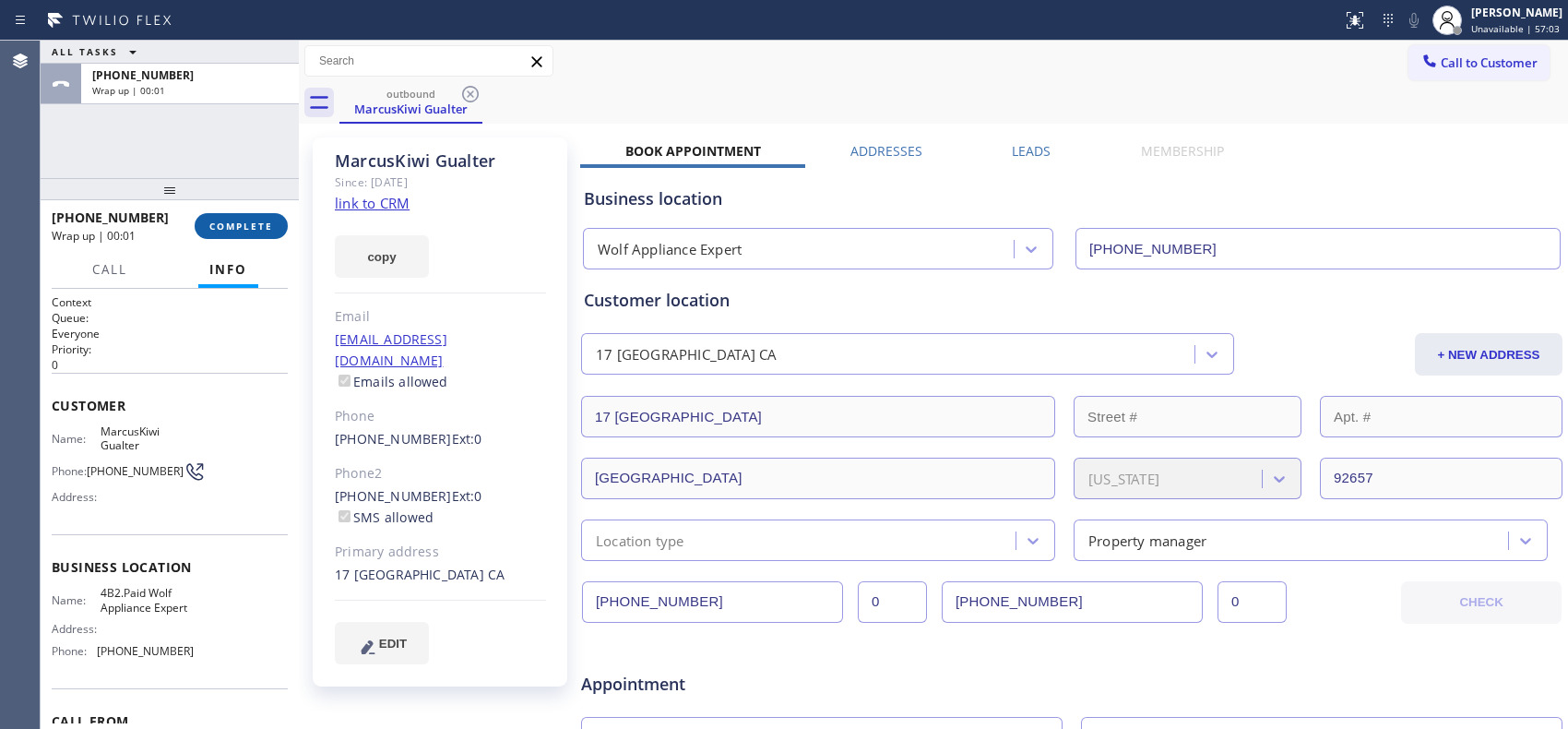
click at [236, 227] on span "COMPLETE" at bounding box center [240, 226] width 64 height 13
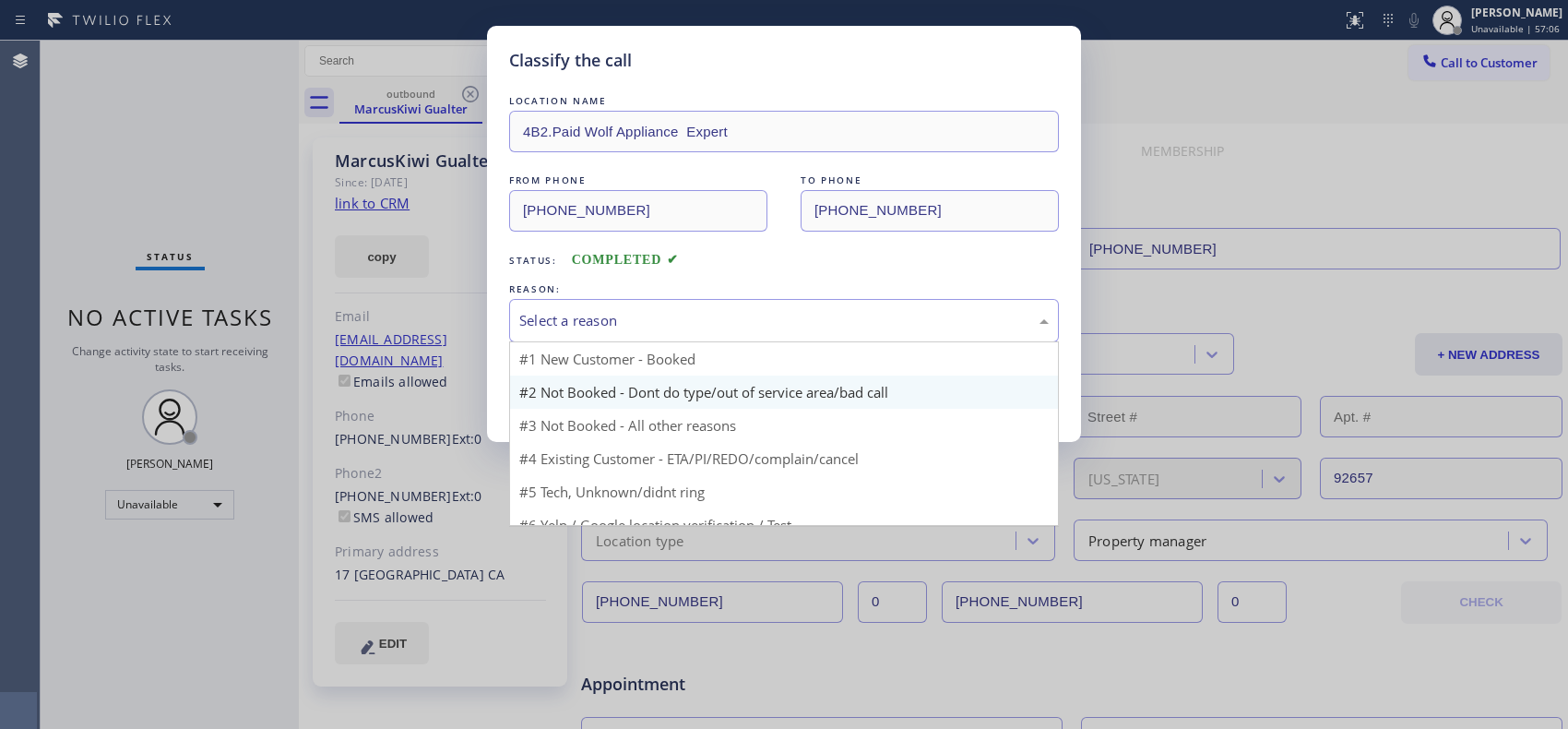
drag, startPoint x: 832, startPoint y: 310, endPoint x: 613, endPoint y: 374, distance: 228.2
click at [822, 311] on div "Select a reason" at bounding box center [784, 321] width 530 height 21
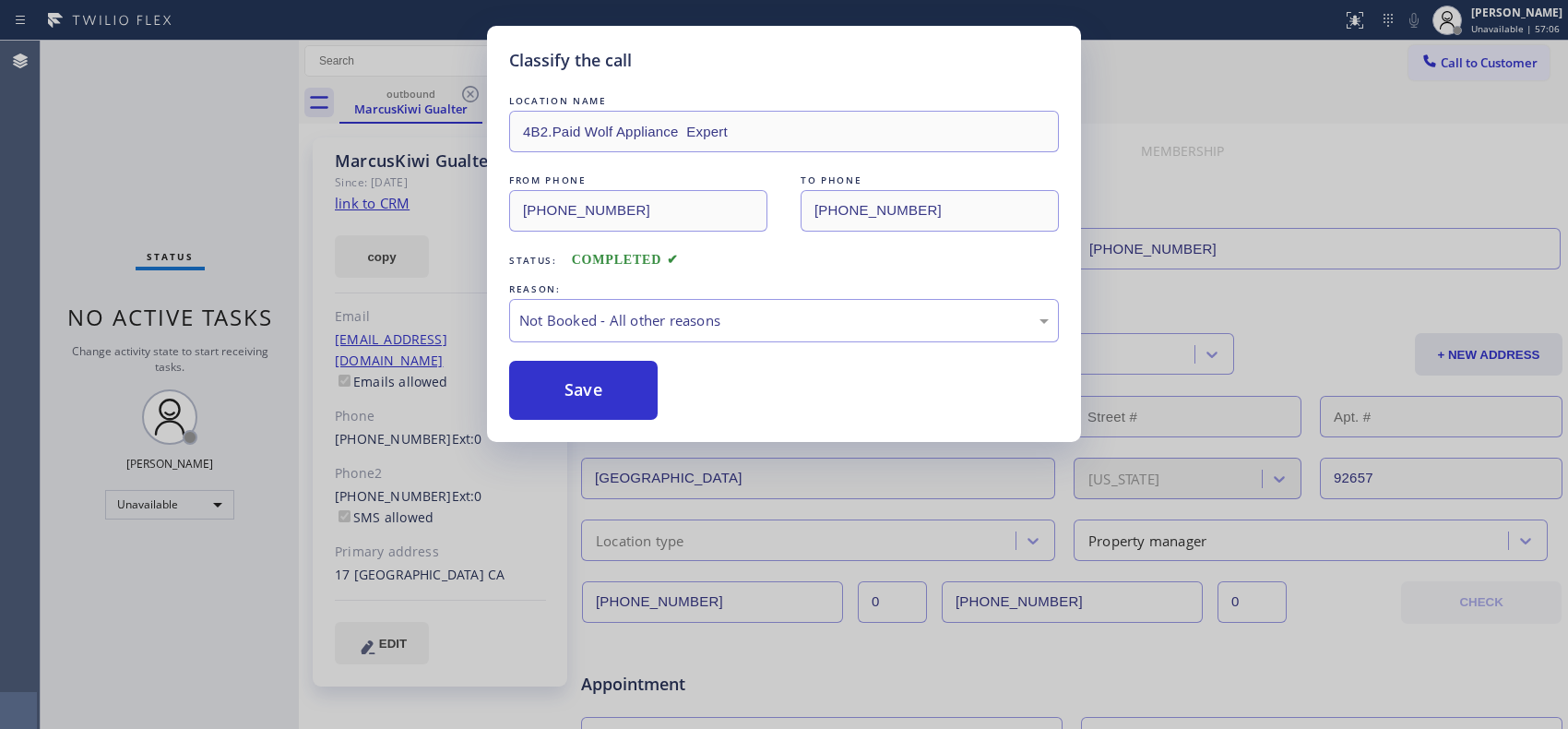
click at [587, 383] on button "Save" at bounding box center [583, 390] width 148 height 59
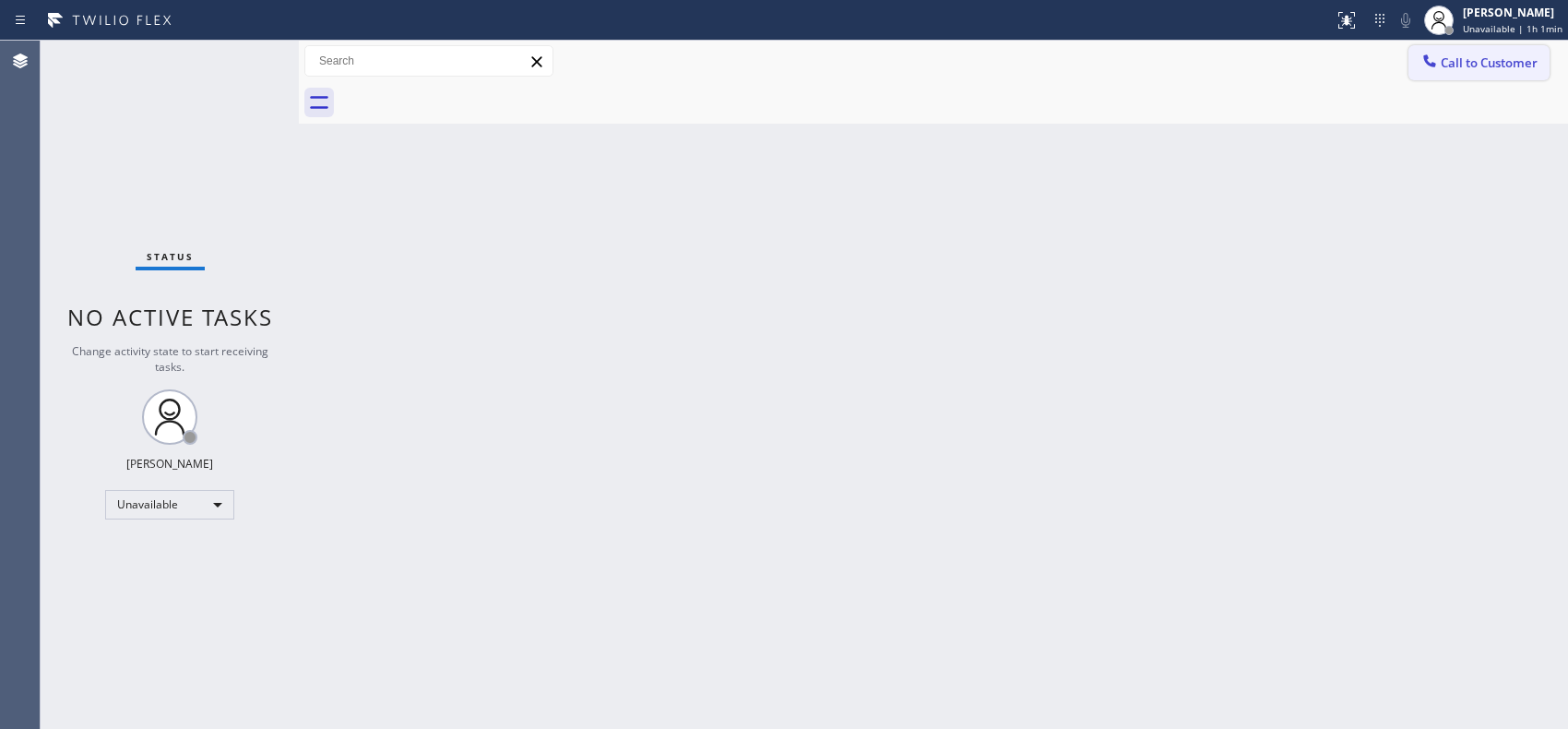
click at [1469, 66] on span "Call to Customer" at bounding box center [1488, 63] width 97 height 17
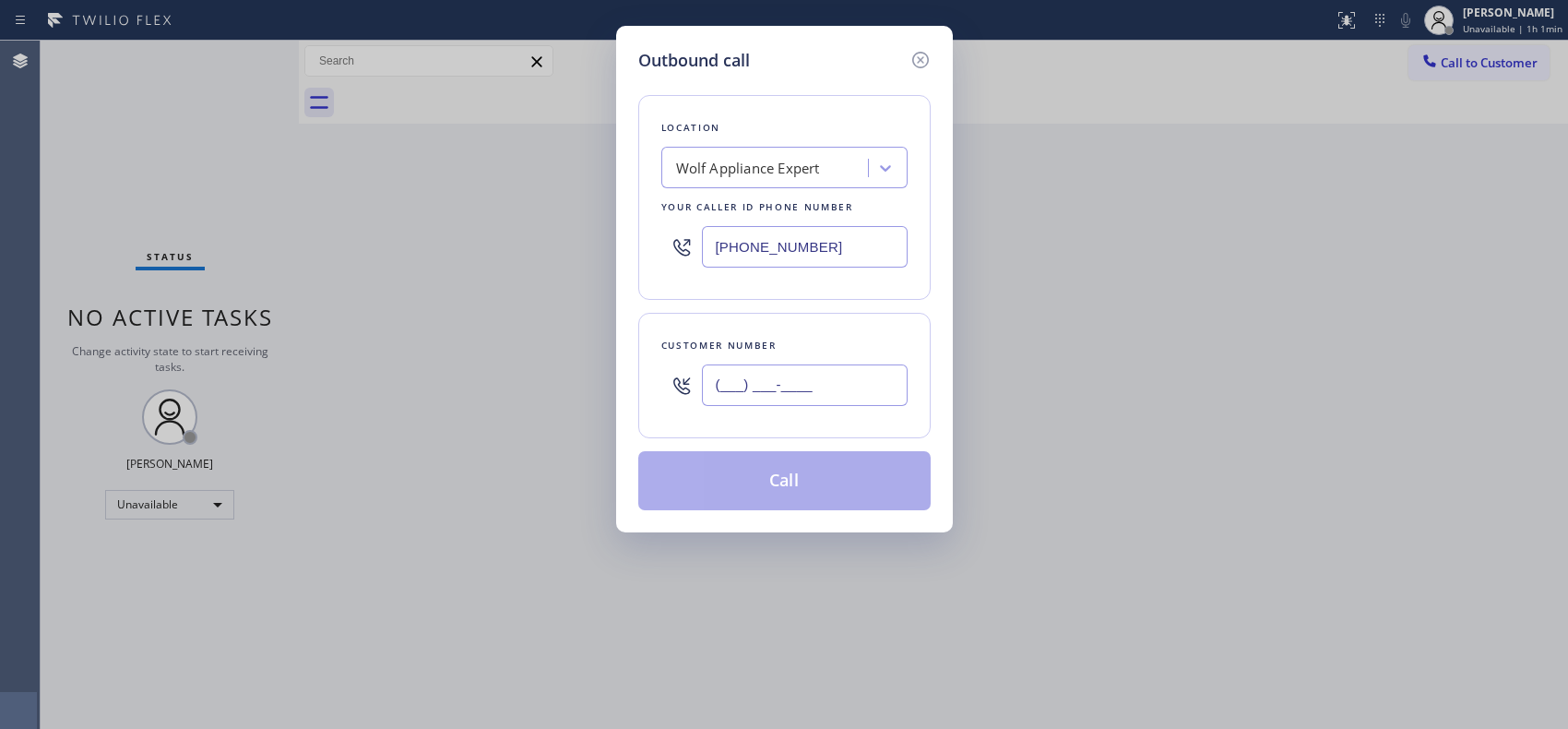
paste input "949) 294-3990"
drag, startPoint x: 864, startPoint y: 372, endPoint x: 683, endPoint y: 361, distance: 181.3
click at [683, 361] on div "[PHONE_NUMBER]" at bounding box center [784, 384] width 246 height 60
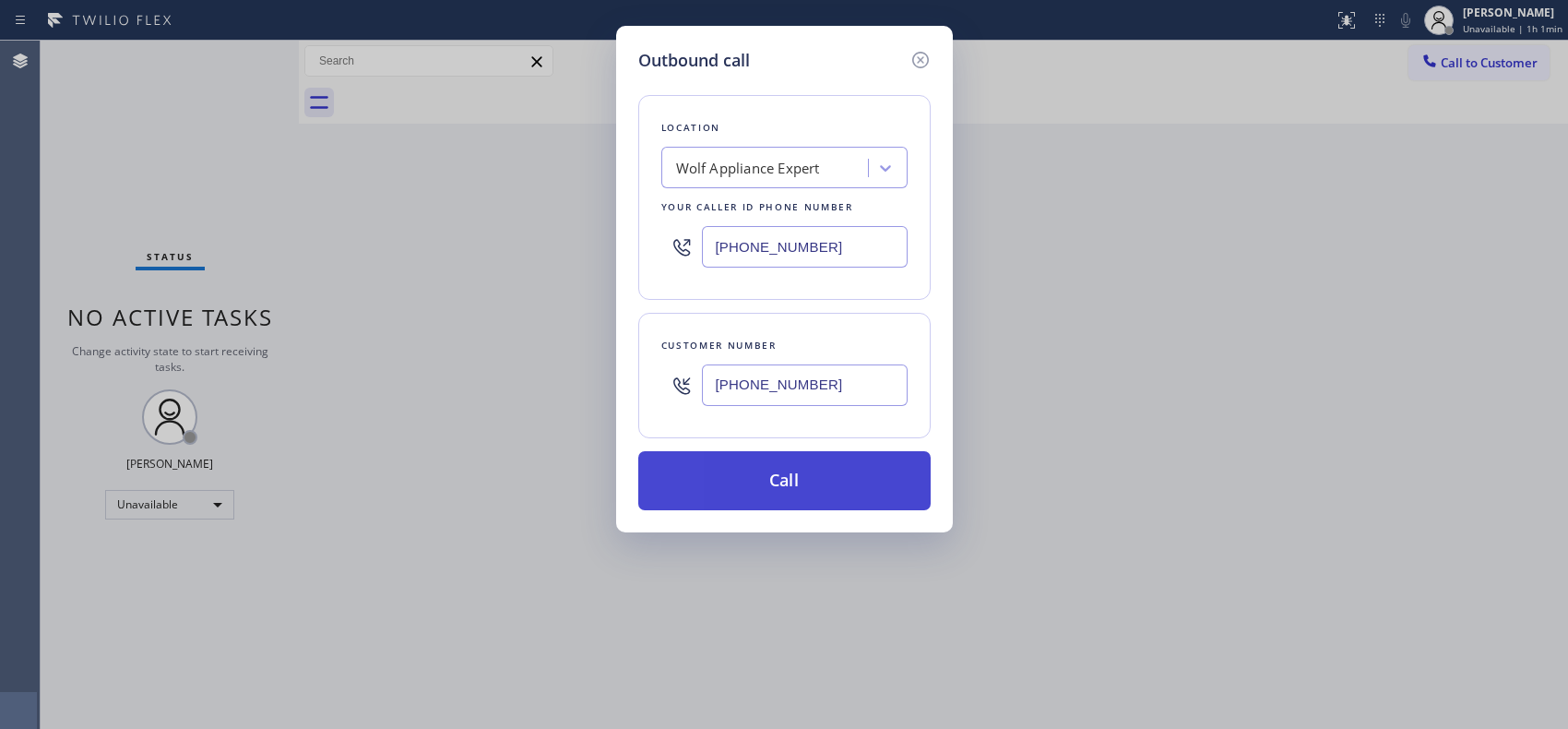
type input "[PHONE_NUMBER]"
click at [804, 499] on button "Call" at bounding box center [784, 481] width 292 height 59
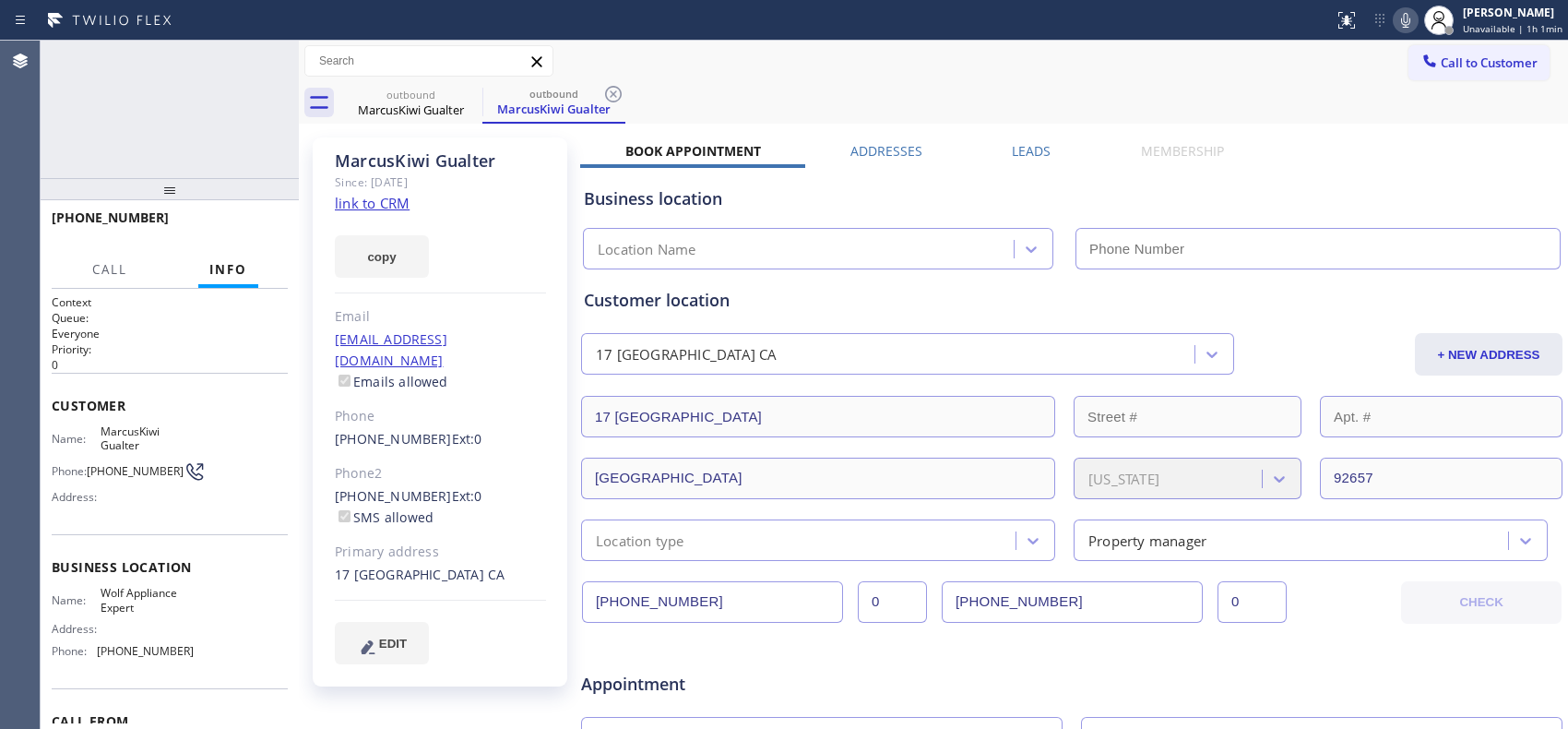
type input "[PHONE_NUMBER]"
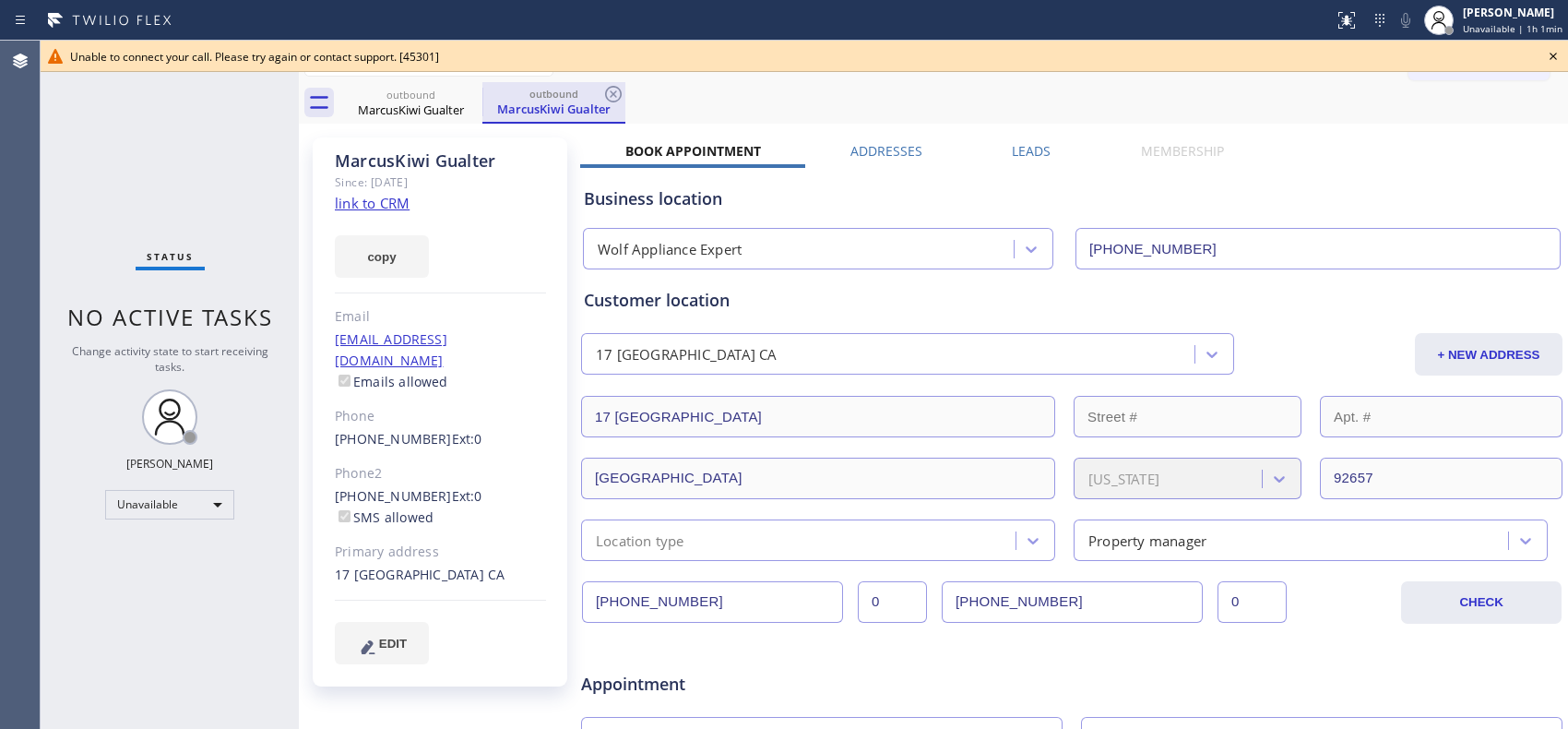
drag, startPoint x: 618, startPoint y: 94, endPoint x: 510, endPoint y: 110, distance: 109.2
click at [591, 96] on div "outbound [PERSON_NAME]" at bounding box center [554, 103] width 143 height 41
click at [462, 93] on icon at bounding box center [470, 94] width 17 height 17
click at [472, 97] on icon at bounding box center [470, 94] width 22 height 22
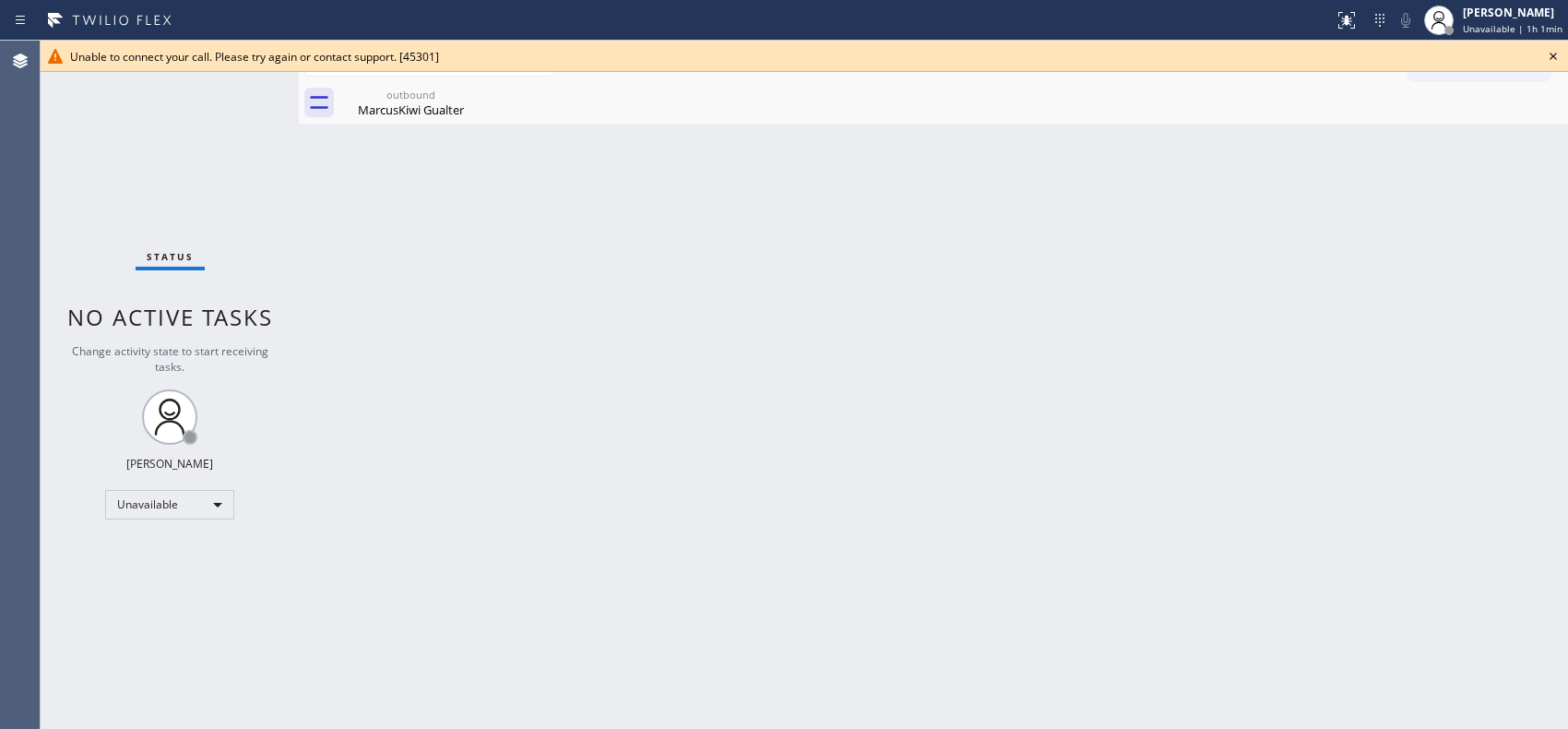
click at [0, 0] on icon at bounding box center [0, 0] width 0 height 0
click at [416, 103] on div "MarcusKiwi Gualter" at bounding box center [410, 109] width 140 height 17
drag, startPoint x: 1552, startPoint y: 67, endPoint x: 1509, endPoint y: 70, distance: 43.1
click at [1551, 68] on div "Unable to connect your call. Please try again or contact support. [45301]" at bounding box center [804, 57] width 1527 height 31
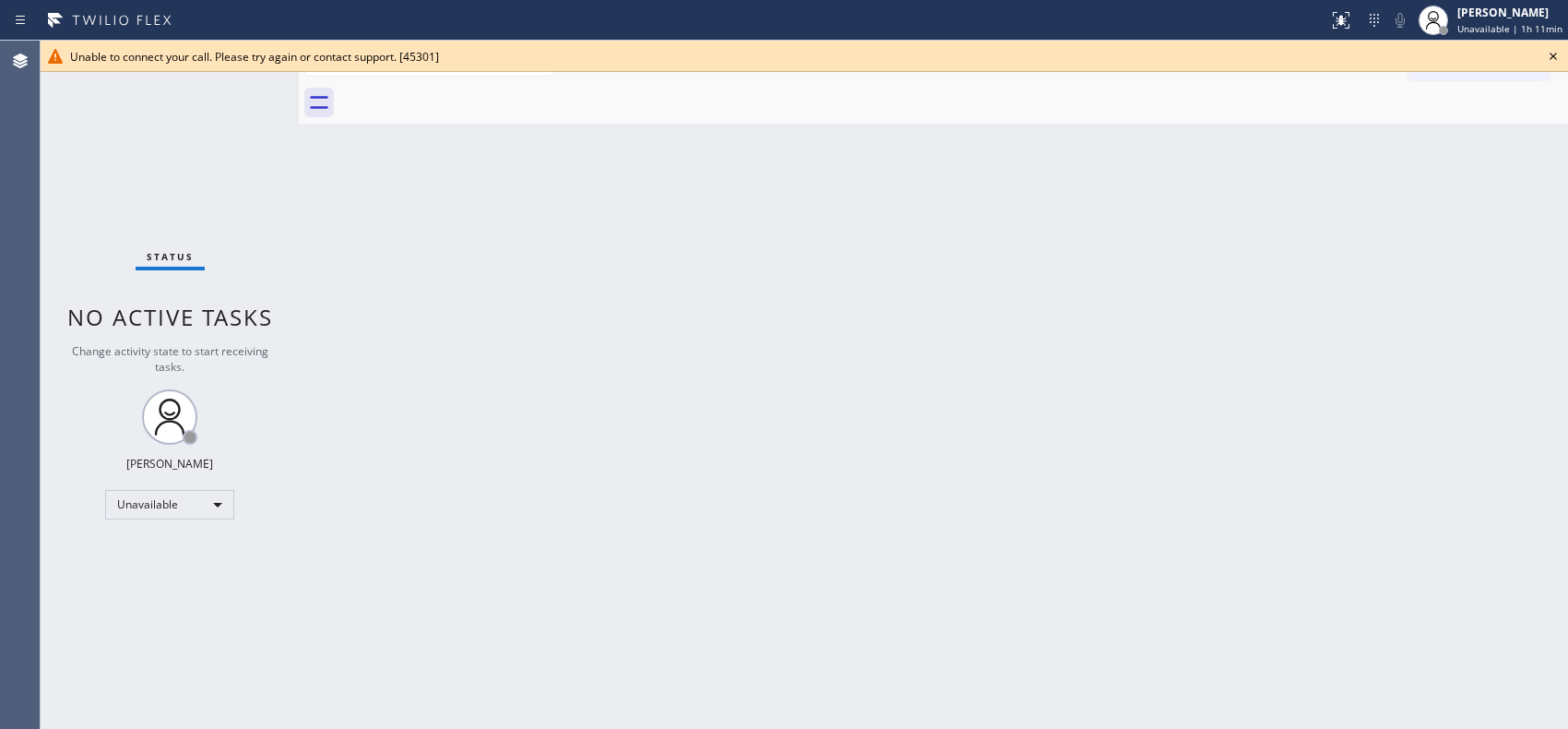
click at [1488, 71] on div at bounding box center [804, 71] width 1527 height 1
click at [1549, 59] on icon at bounding box center [1552, 56] width 22 height 22
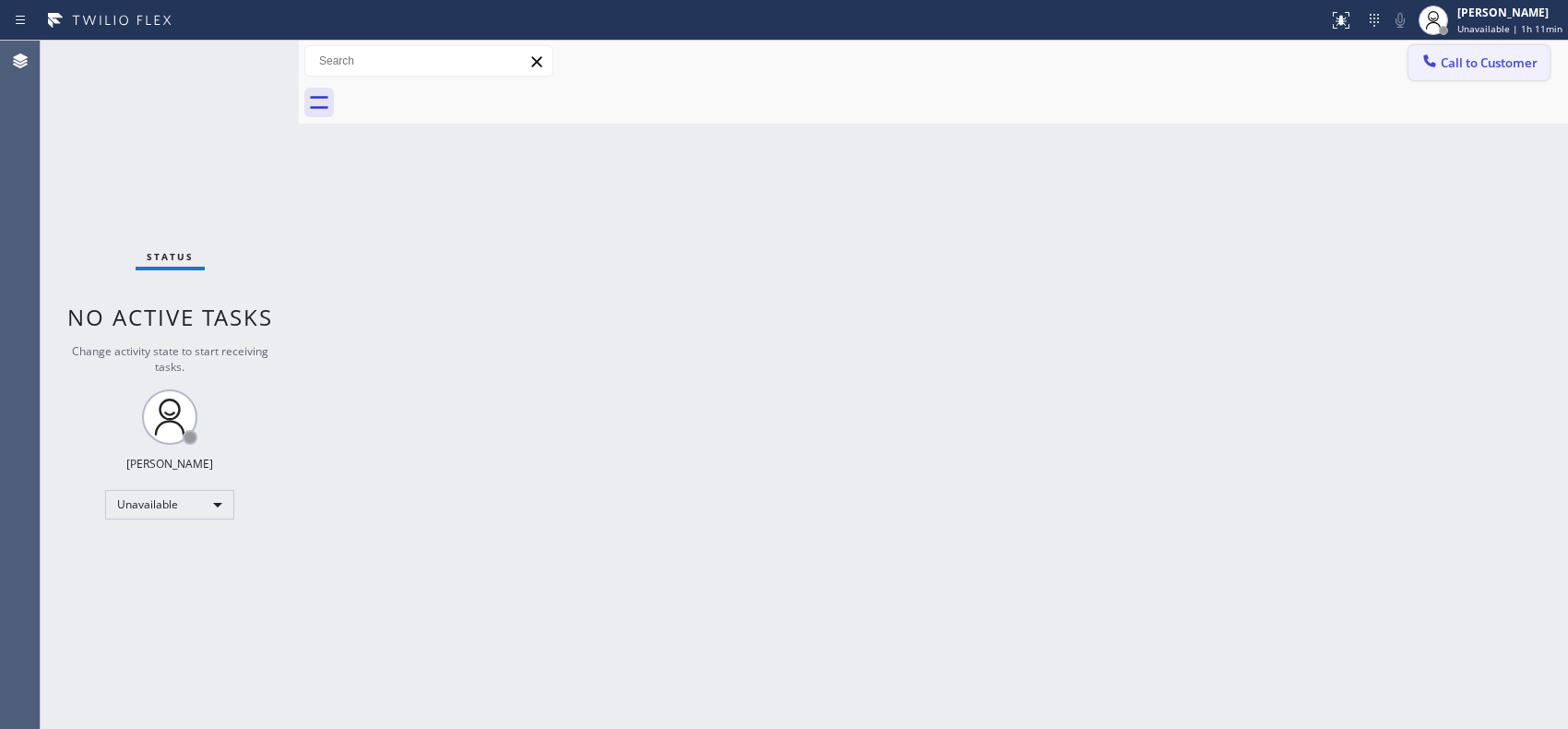
click at [1478, 68] on span "Call to Customer" at bounding box center [1488, 63] width 97 height 17
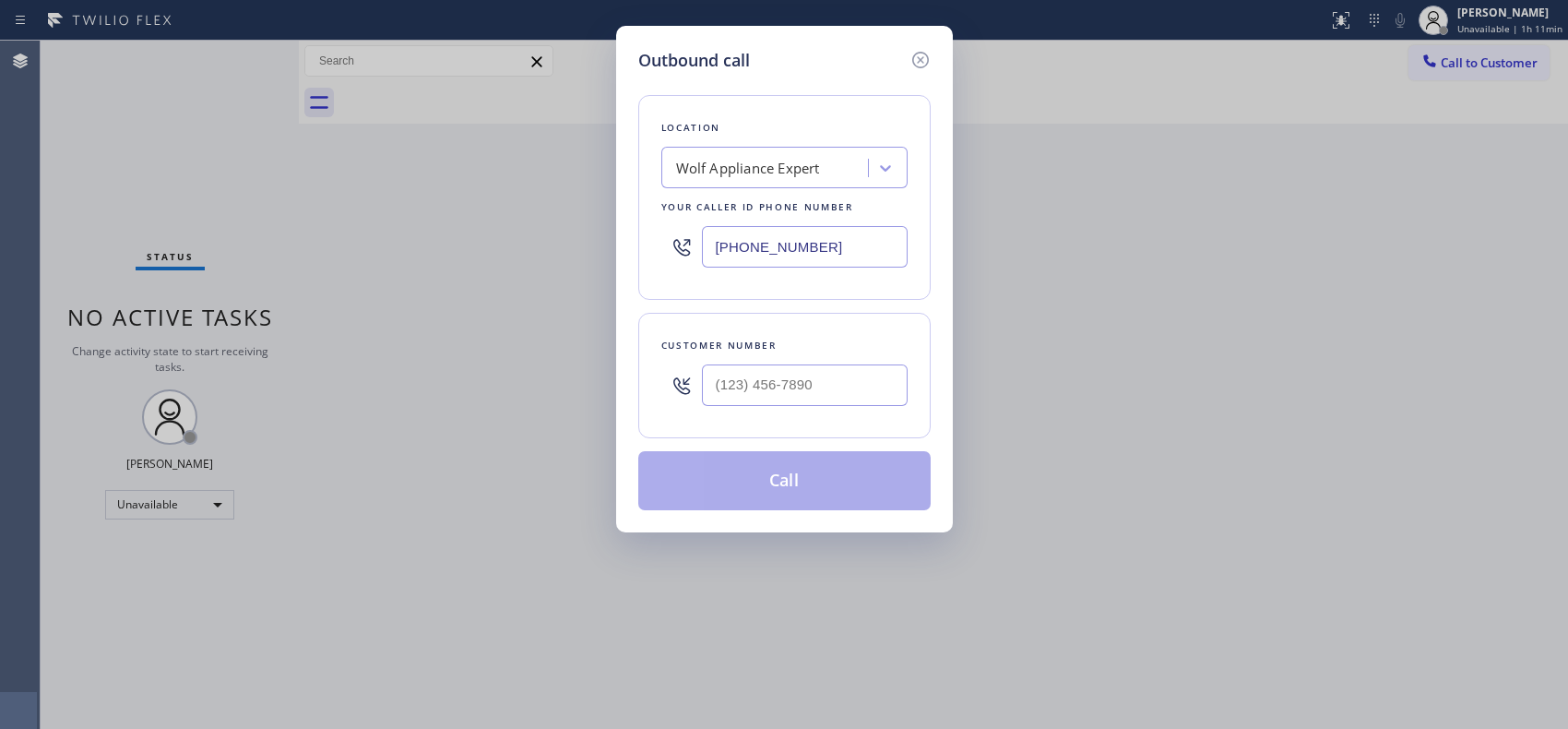
drag, startPoint x: 837, startPoint y: 249, endPoint x: 549, endPoint y: 12, distance: 373.0
click at [609, 208] on div "Outbound call Location Wolf Appliance Expert Your caller id phone number [PHONE…" at bounding box center [784, 364] width 1568 height 729
paste input "23-3220"
type input "[PHONE_NUMBER]"
click at [781, 391] on input "(___) ___-____" at bounding box center [804, 385] width 205 height 41
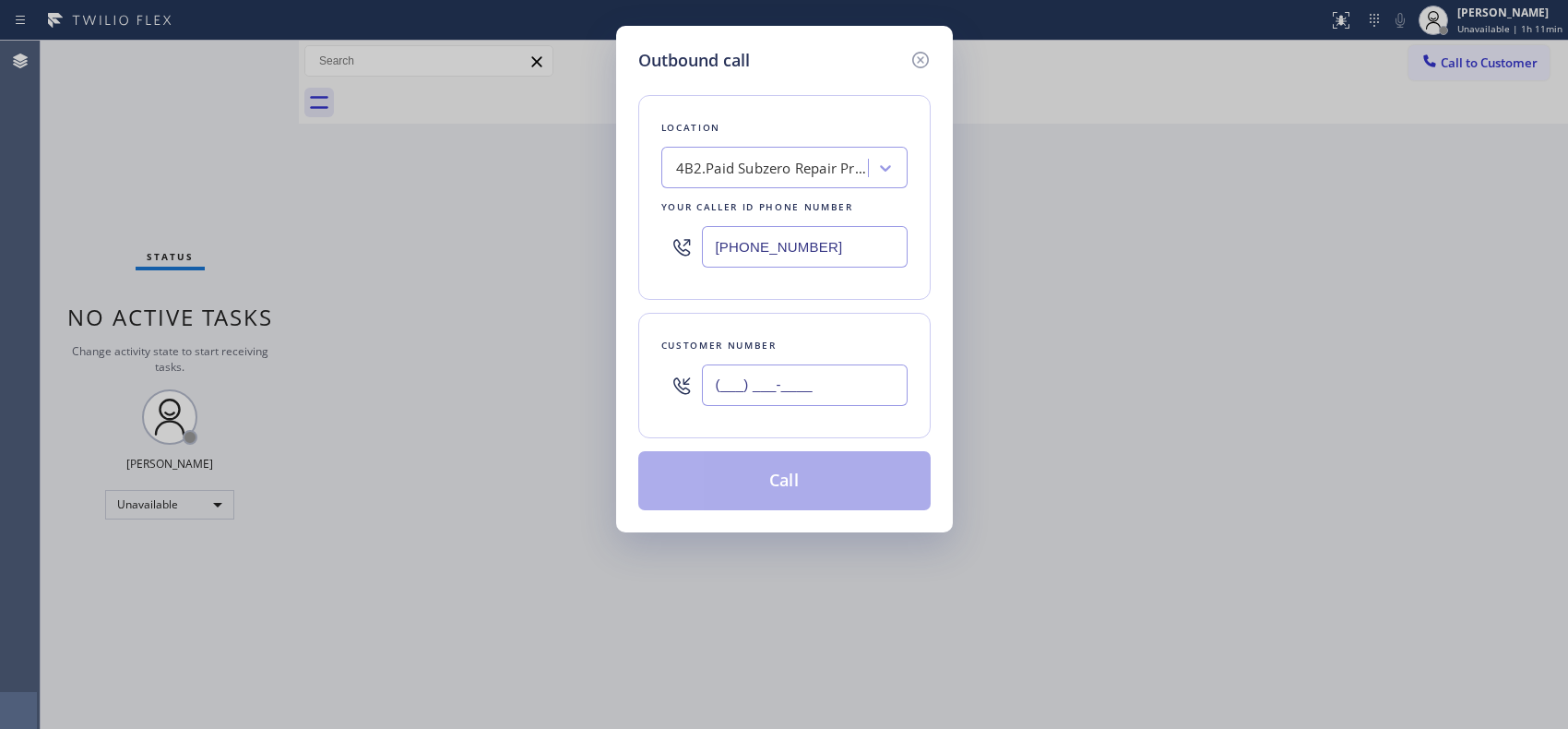
paste input "951) 712-2468"
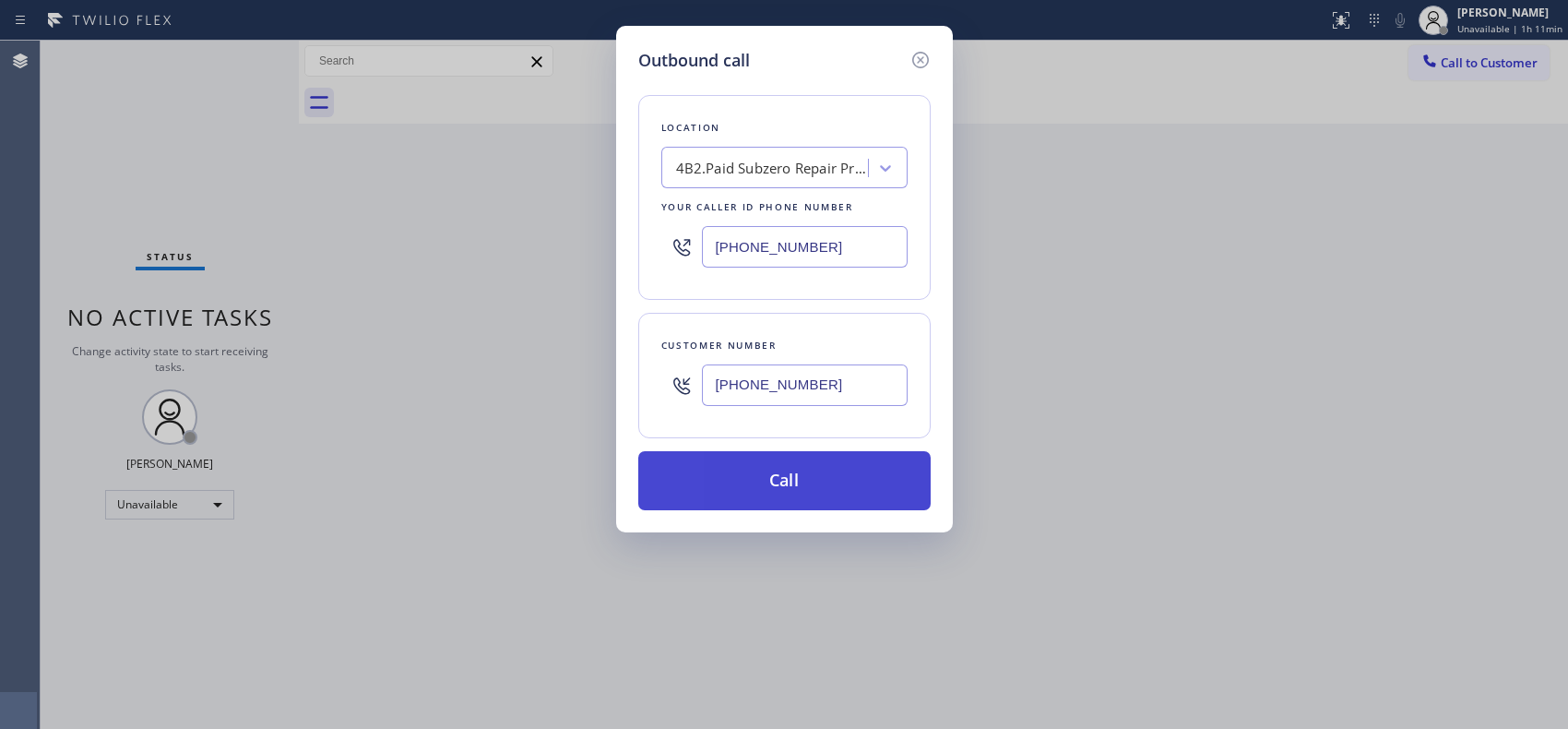
type input "[PHONE_NUMBER]"
click at [810, 483] on button "Call" at bounding box center [784, 481] width 292 height 59
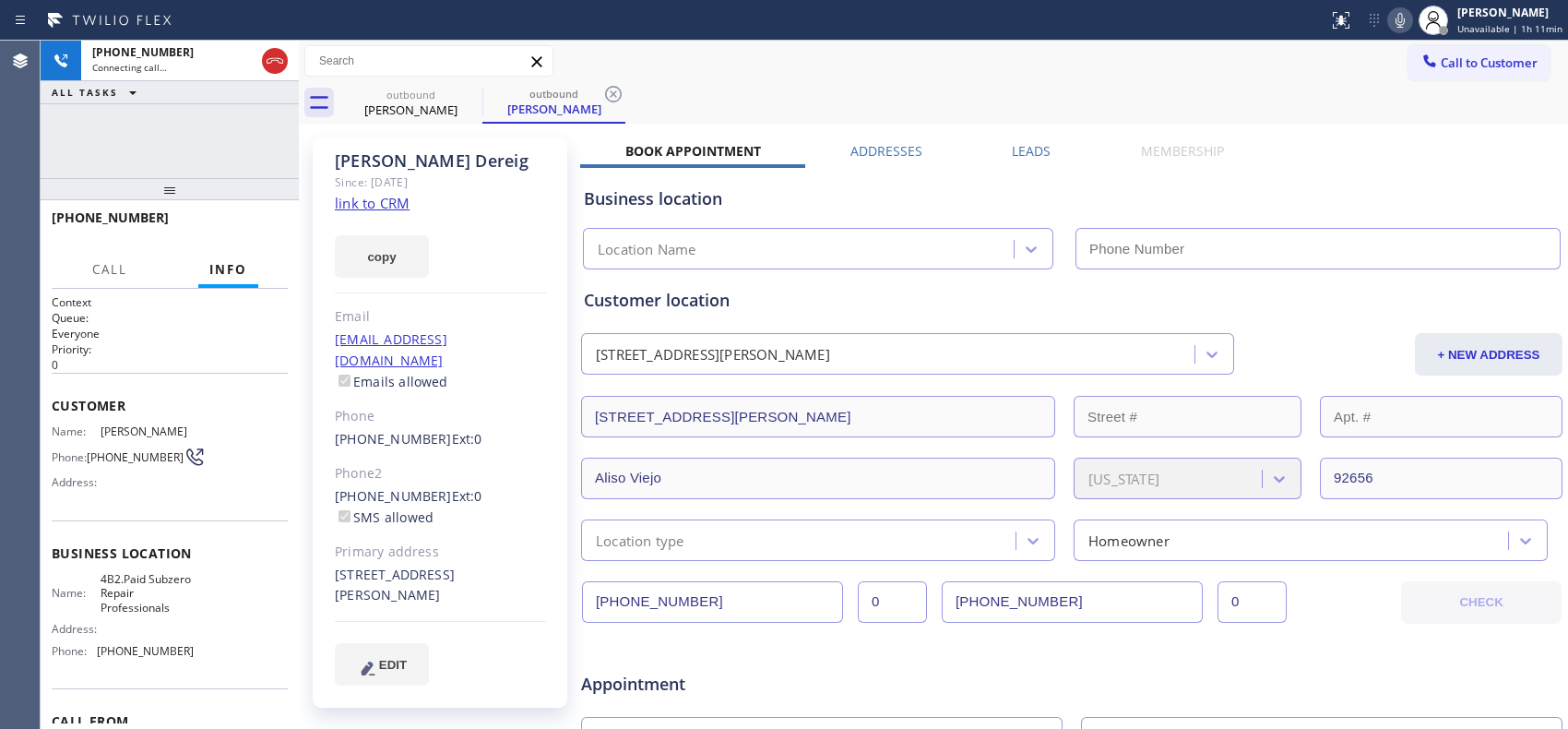
type input "[PHONE_NUMBER]"
click at [797, 104] on div "outbound [PERSON_NAME] outbound [PERSON_NAME]" at bounding box center [953, 103] width 1228 height 41
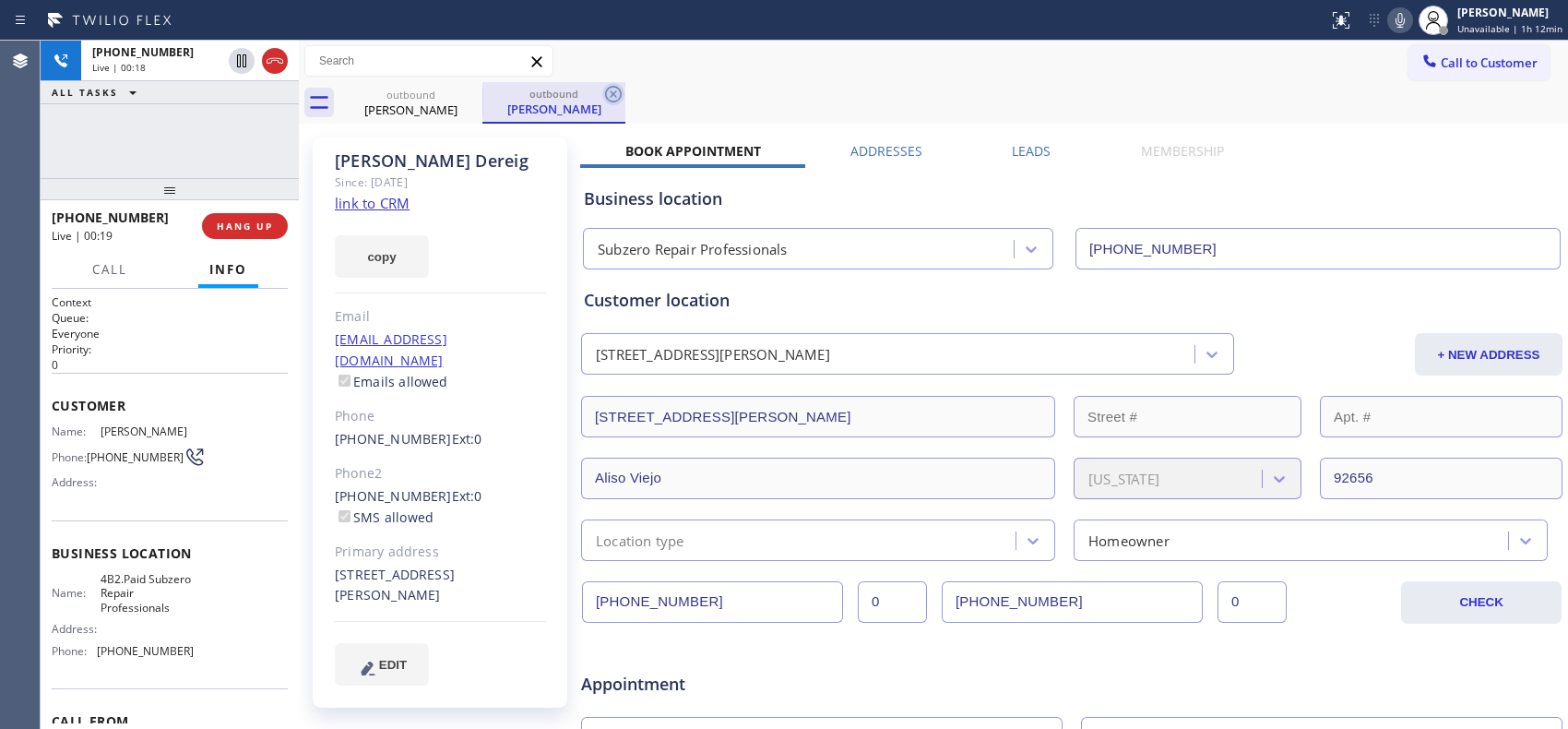
click at [615, 100] on icon at bounding box center [613, 94] width 17 height 17
click at [214, 123] on div "[PHONE_NUMBER] Live | 00:20 ALL TASKS ALL TASKS ACTIVE TASKS TASKS IN WRAP UP" at bounding box center [170, 109] width 258 height 138
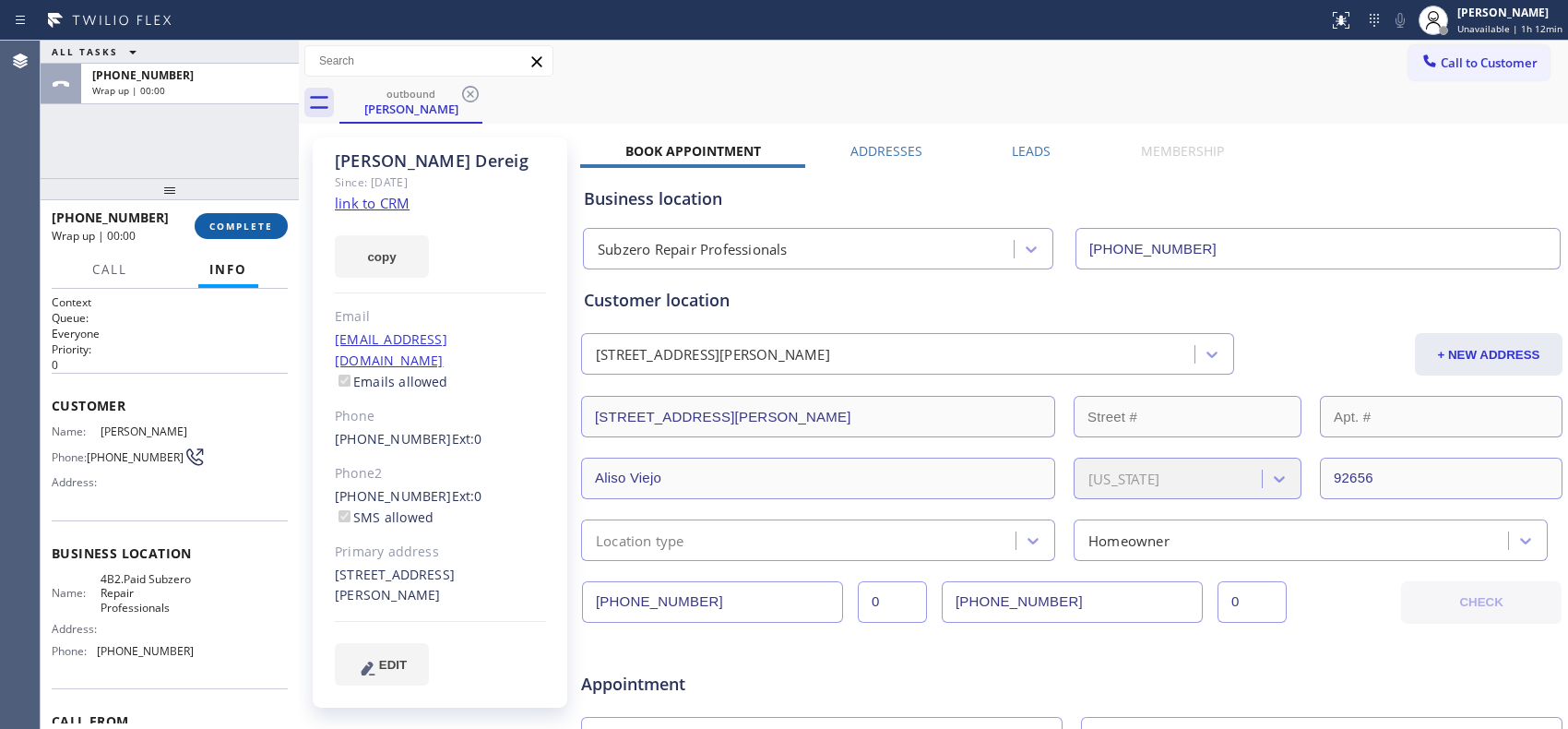
click at [247, 226] on span "COMPLETE" at bounding box center [240, 226] width 64 height 13
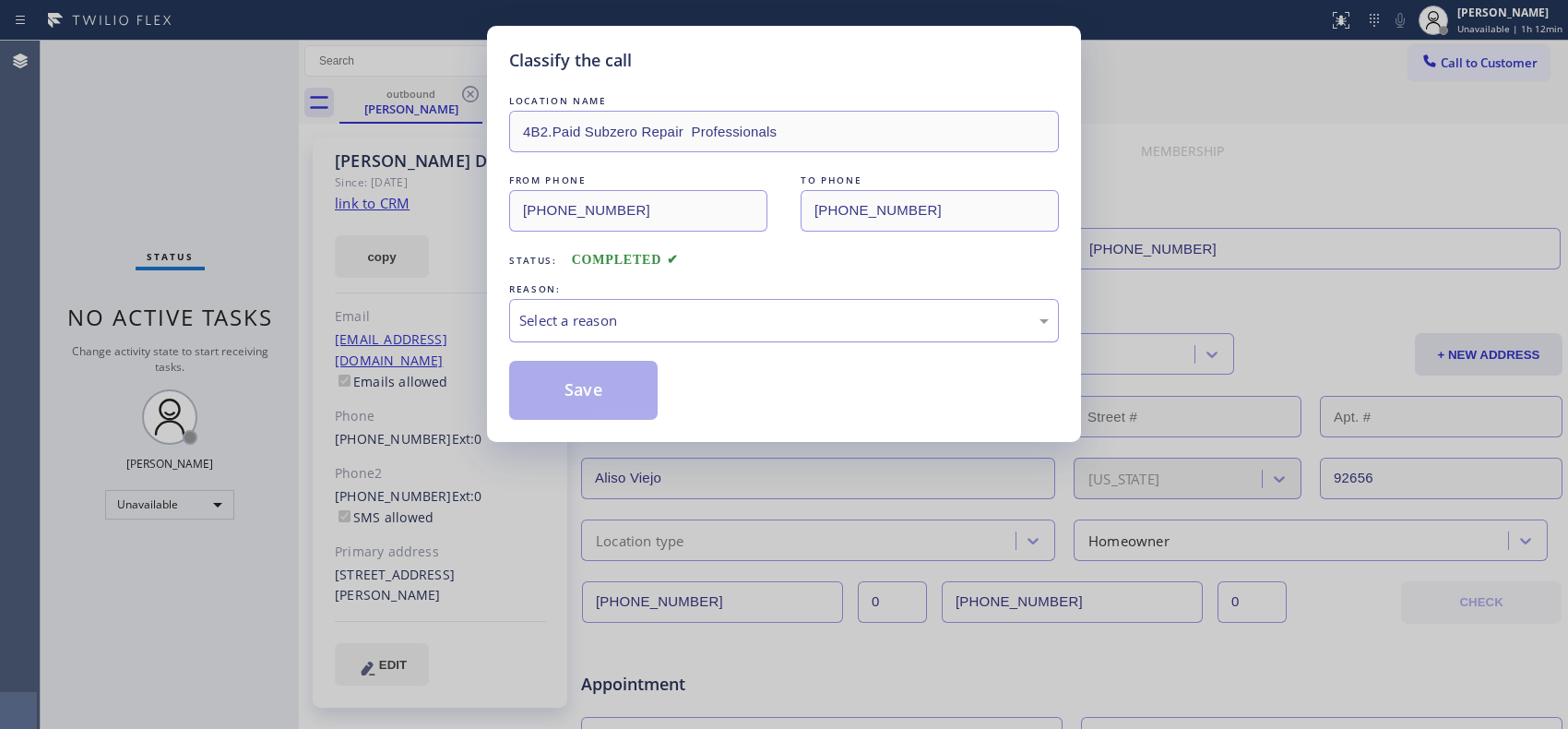
click at [936, 329] on div "Select a reason" at bounding box center [784, 321] width 530 height 21
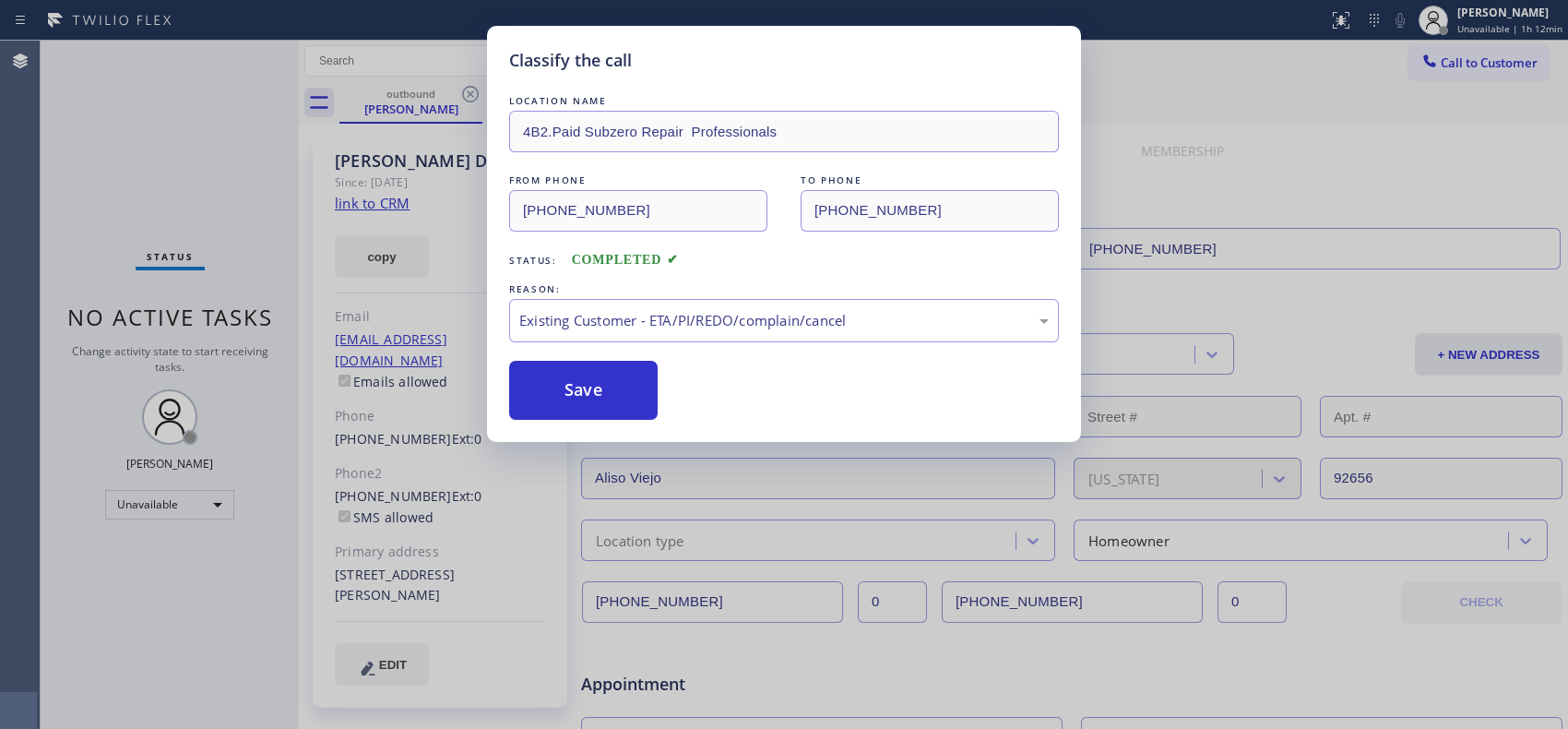
click at [591, 429] on div "Classify the call LOCATION NAME 4B2.Paid Subzero Repair Professionals FROM PHON…" at bounding box center [784, 234] width 594 height 416
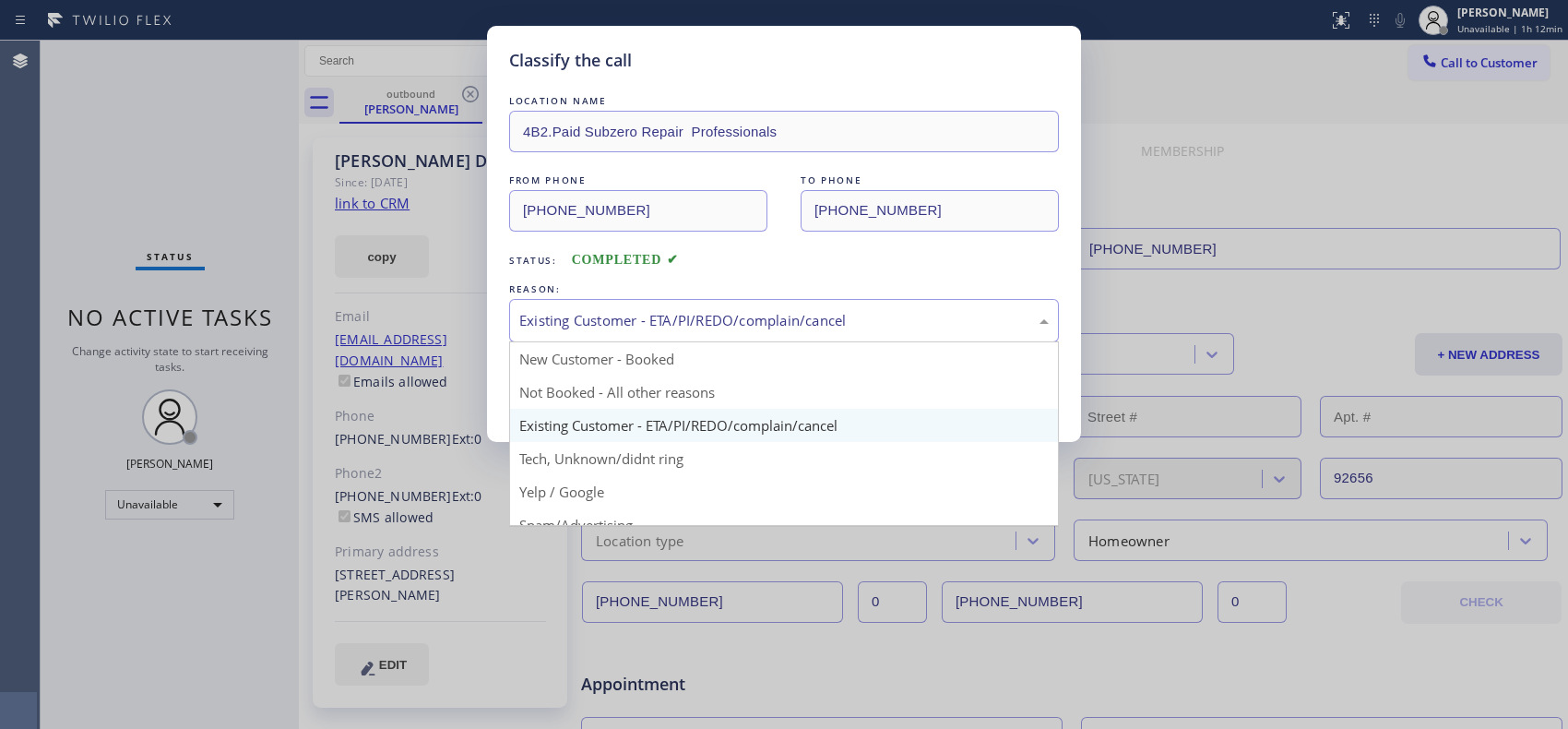
click at [729, 327] on div "Existing Customer - ETA/PI/REDO/complain/cancel" at bounding box center [784, 321] width 530 height 21
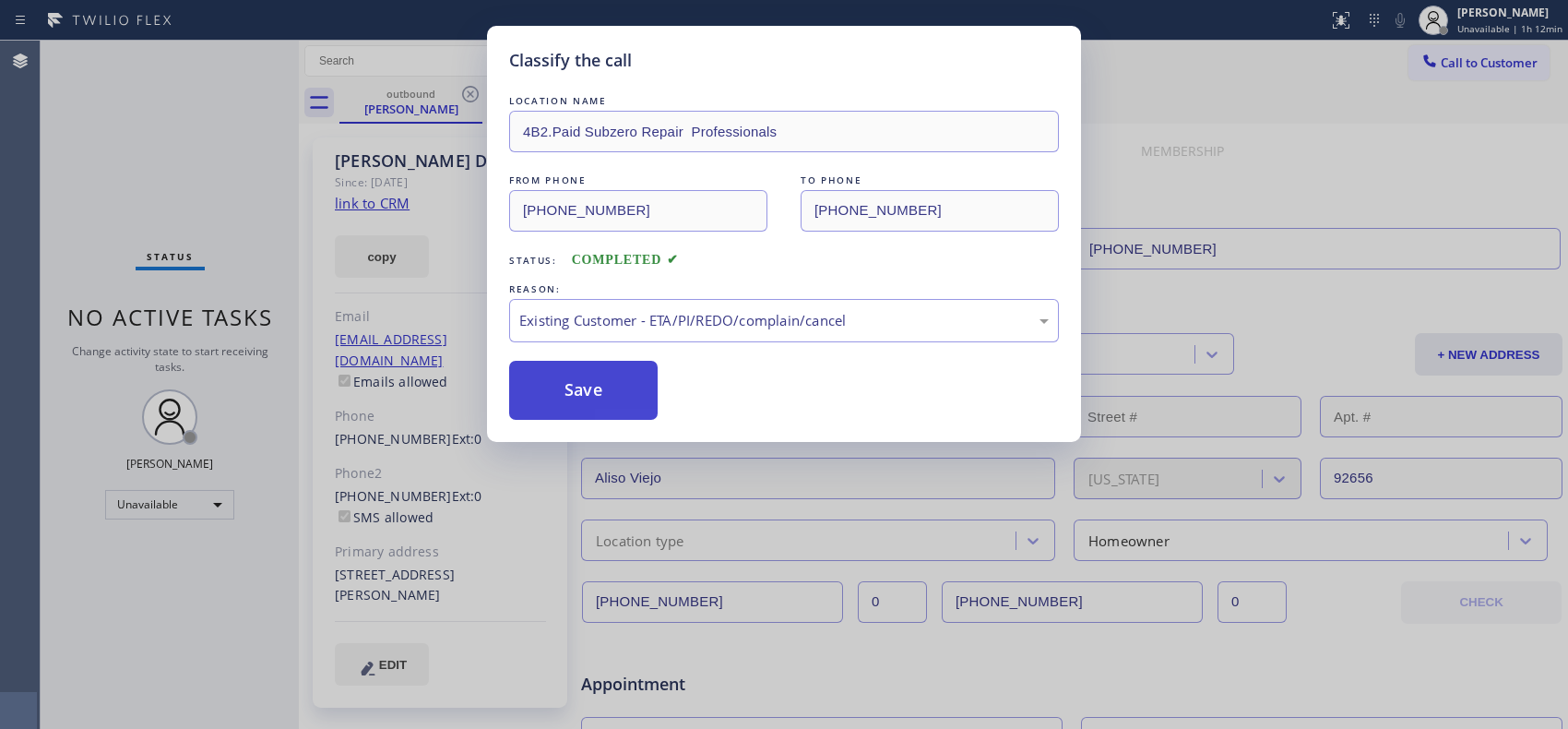
drag, startPoint x: 614, startPoint y: 407, endPoint x: 633, endPoint y: 369, distance: 42.5
click at [614, 407] on button "Save" at bounding box center [583, 390] width 148 height 59
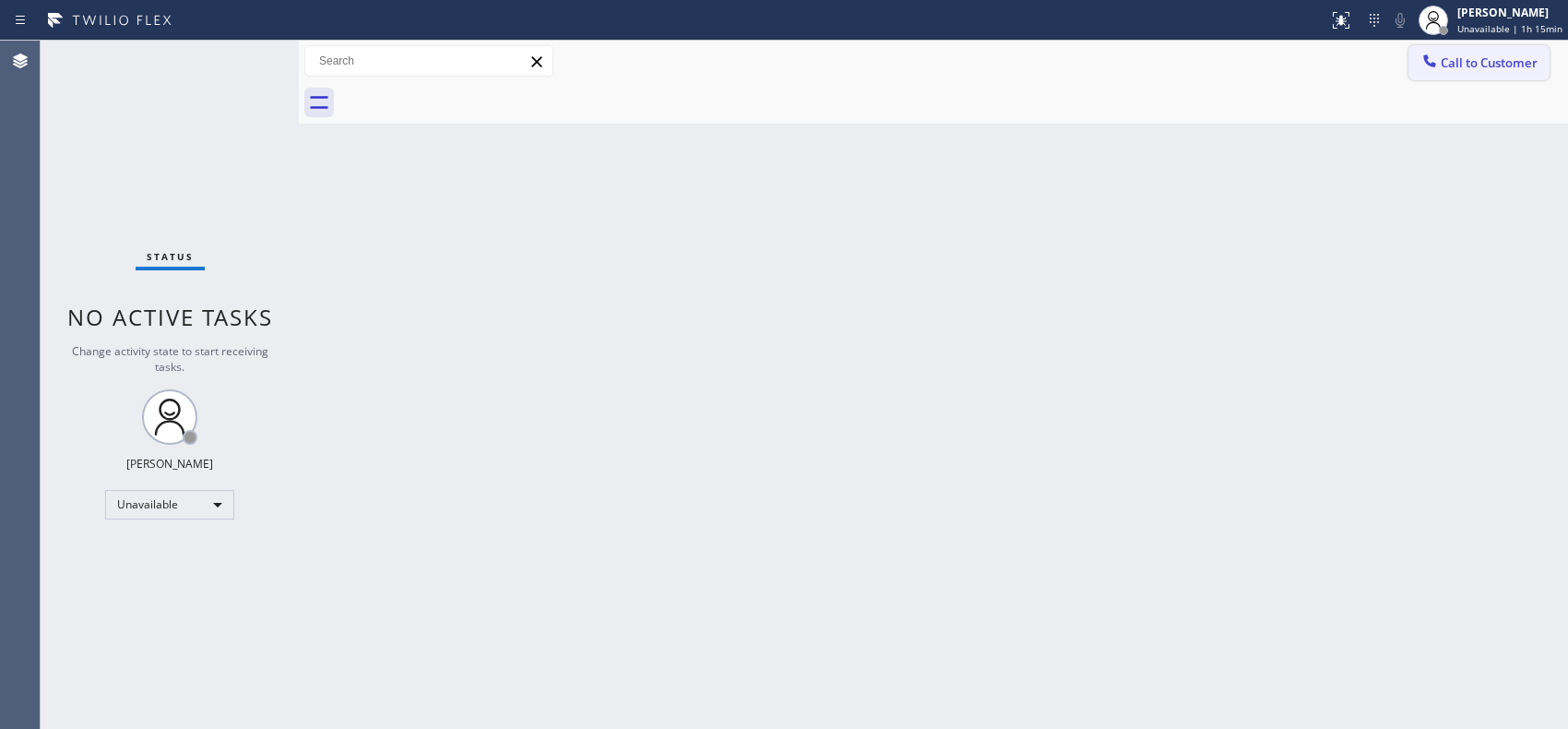
click at [1489, 72] on button "Call to Customer" at bounding box center [1478, 63] width 141 height 35
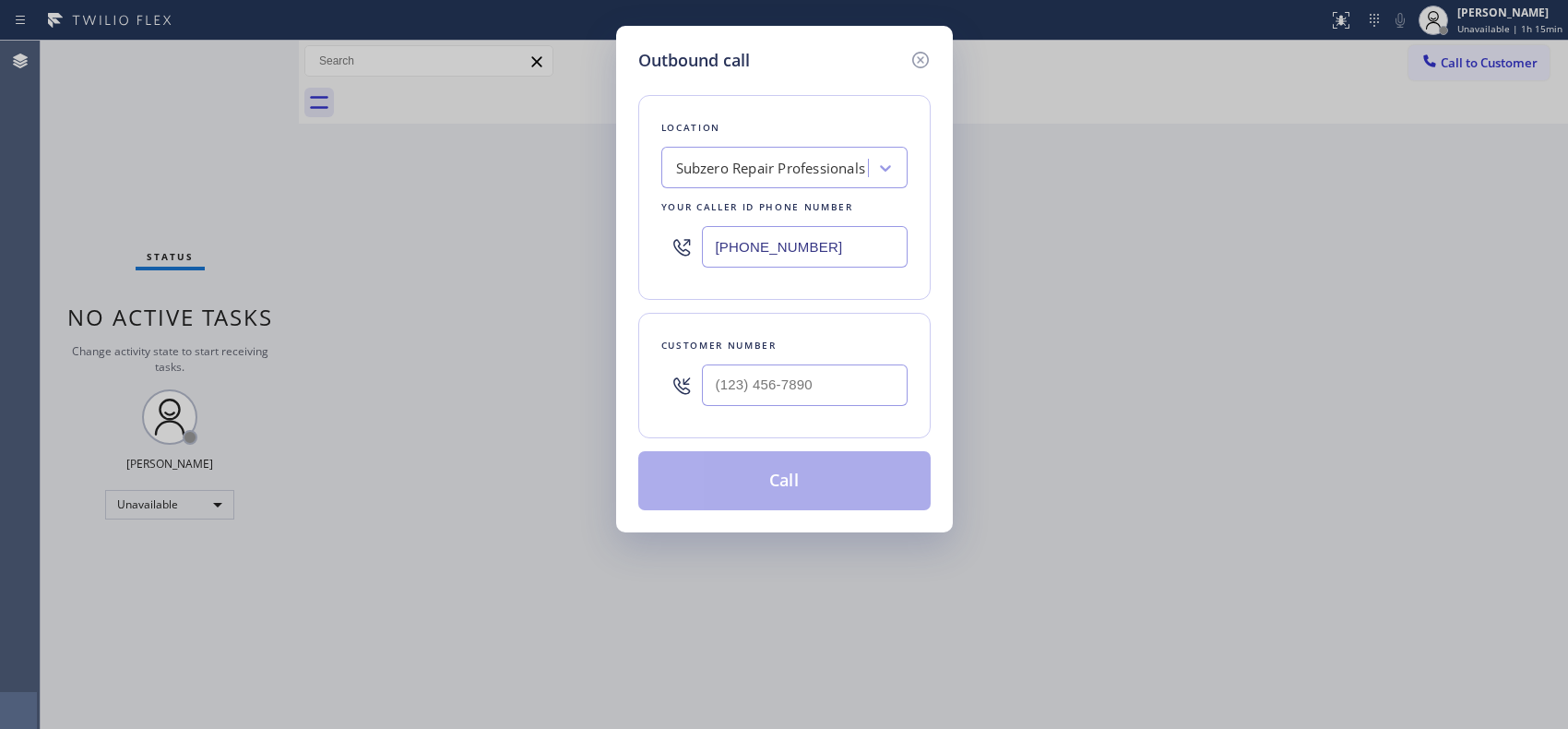
drag, startPoint x: 849, startPoint y: 245, endPoint x: 617, endPoint y: 222, distance: 233.1
click at [620, 223] on div "Outbound call Location Subzero Repair Professionals Your caller id phone number…" at bounding box center [784, 279] width 337 height 506
paste input "855) 731-4952"
type input "[PHONE_NUMBER]"
click at [828, 397] on input "(___) ___-____" at bounding box center [804, 385] width 205 height 41
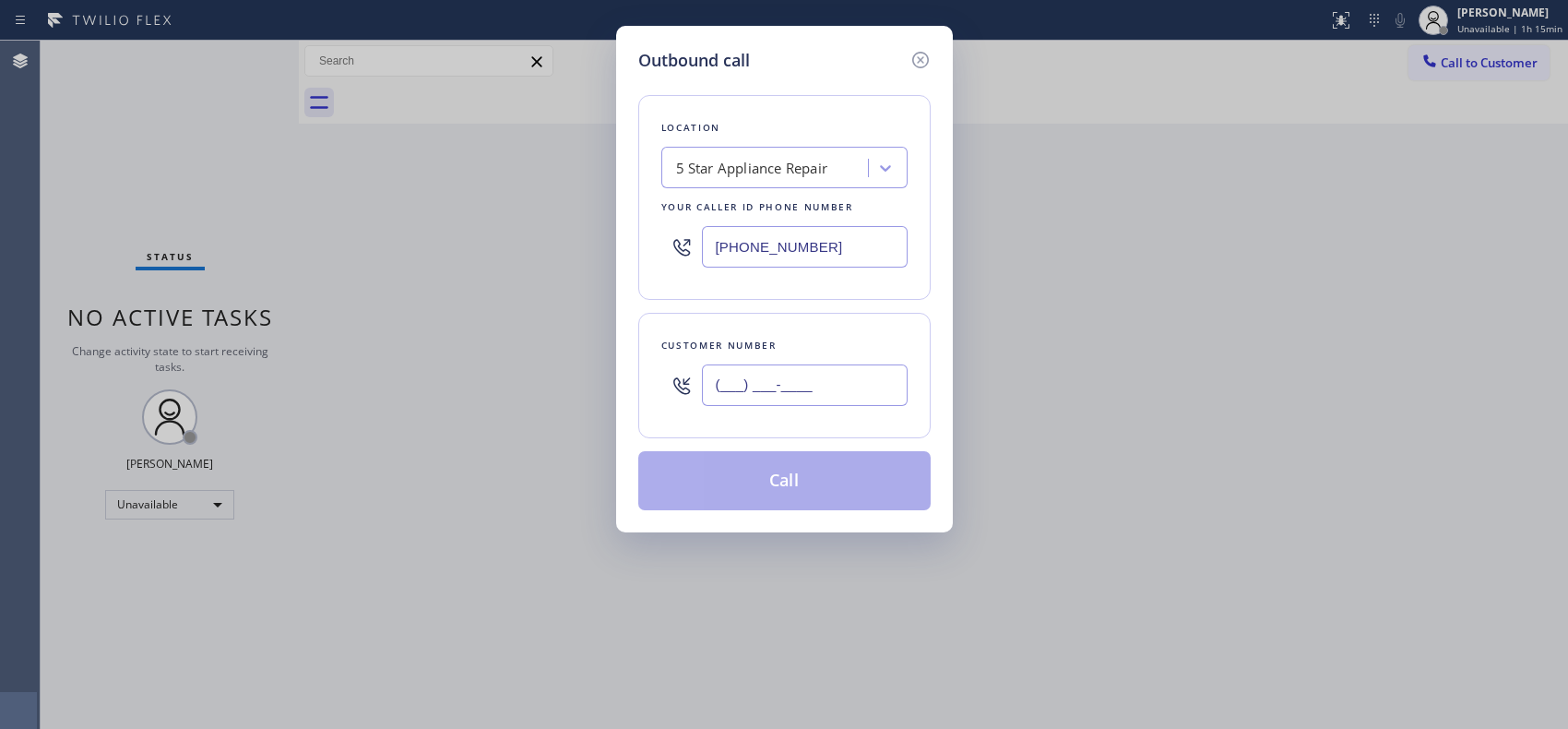
paste input "201) 390-2434"
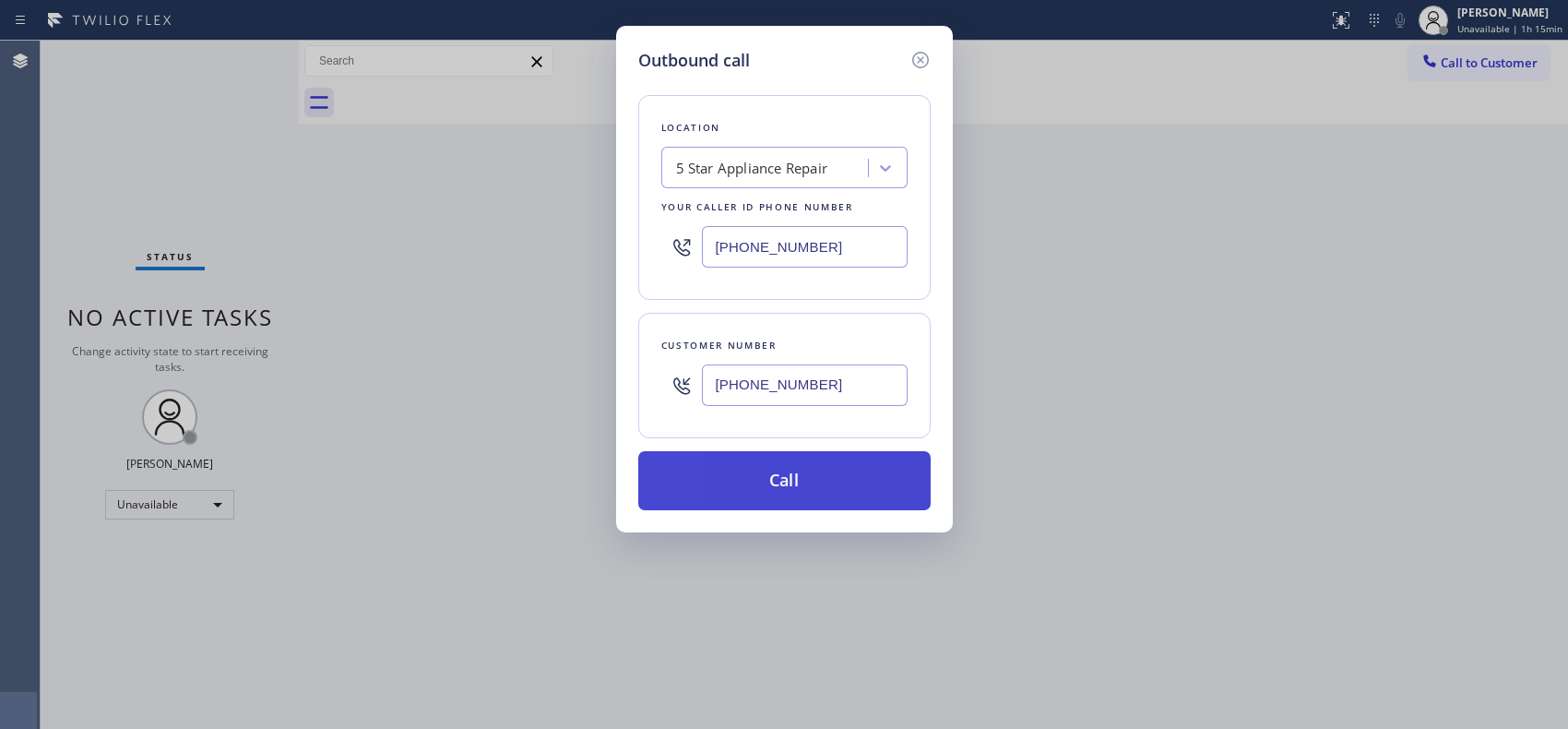
type input "[PHONE_NUMBER]"
click at [784, 503] on button "Call" at bounding box center [784, 481] width 292 height 59
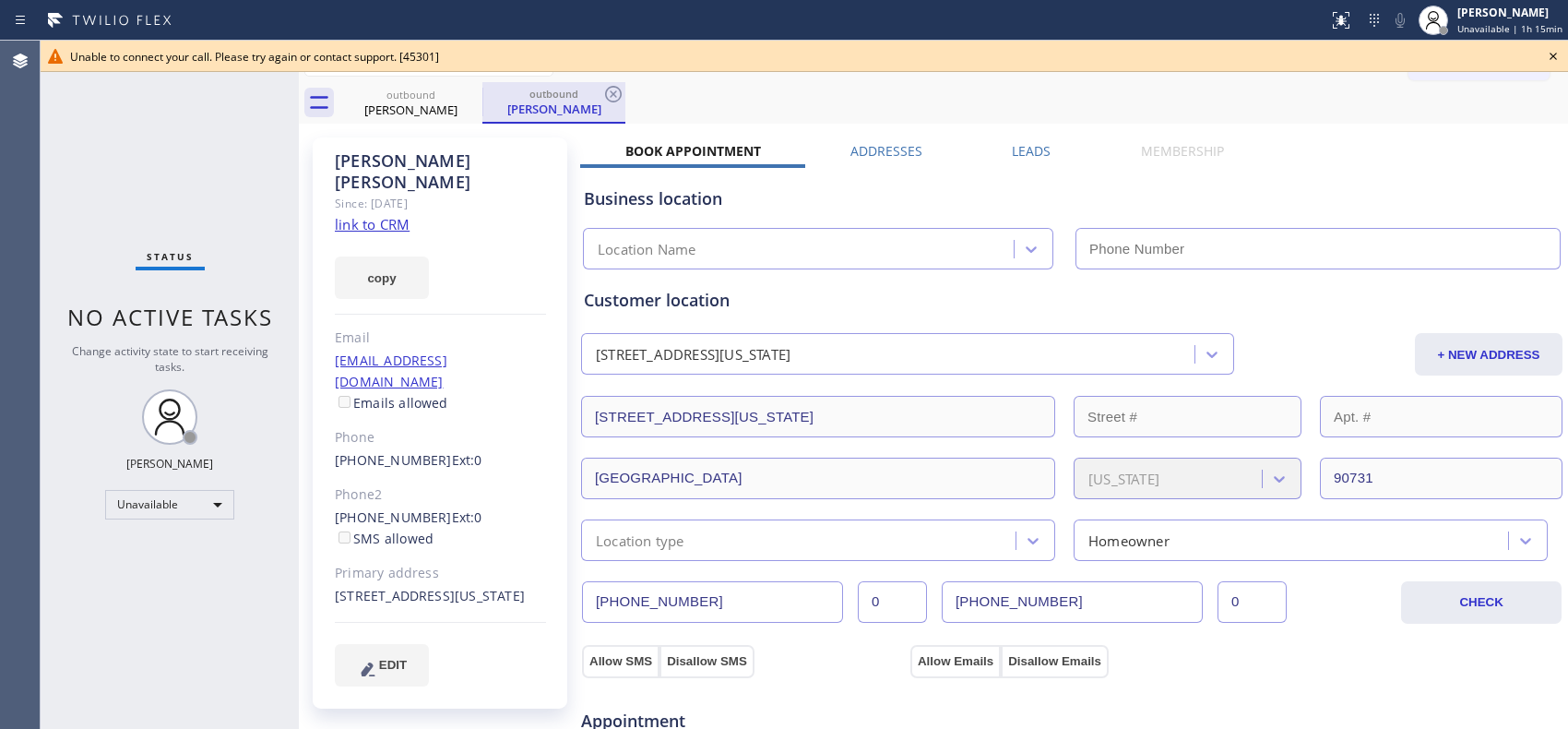
type input "[PHONE_NUMBER]"
click at [468, 83] on icon at bounding box center [470, 94] width 22 height 22
click at [468, 92] on icon at bounding box center [470, 94] width 17 height 17
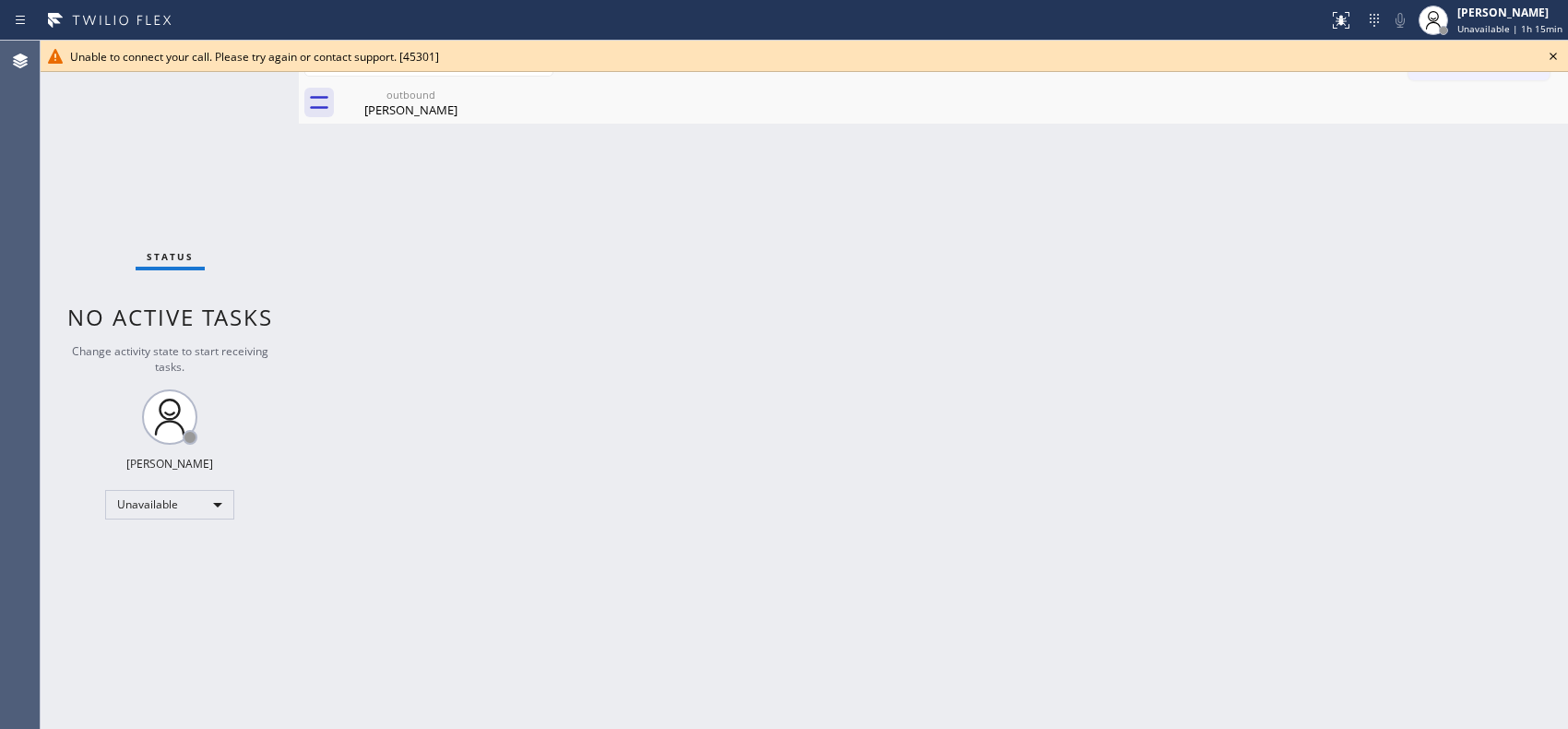
click at [0, 0] on icon at bounding box center [0, 0] width 0 height 0
click at [429, 104] on div "[PERSON_NAME]" at bounding box center [410, 109] width 140 height 17
click at [1545, 61] on icon at bounding box center [1552, 56] width 22 height 22
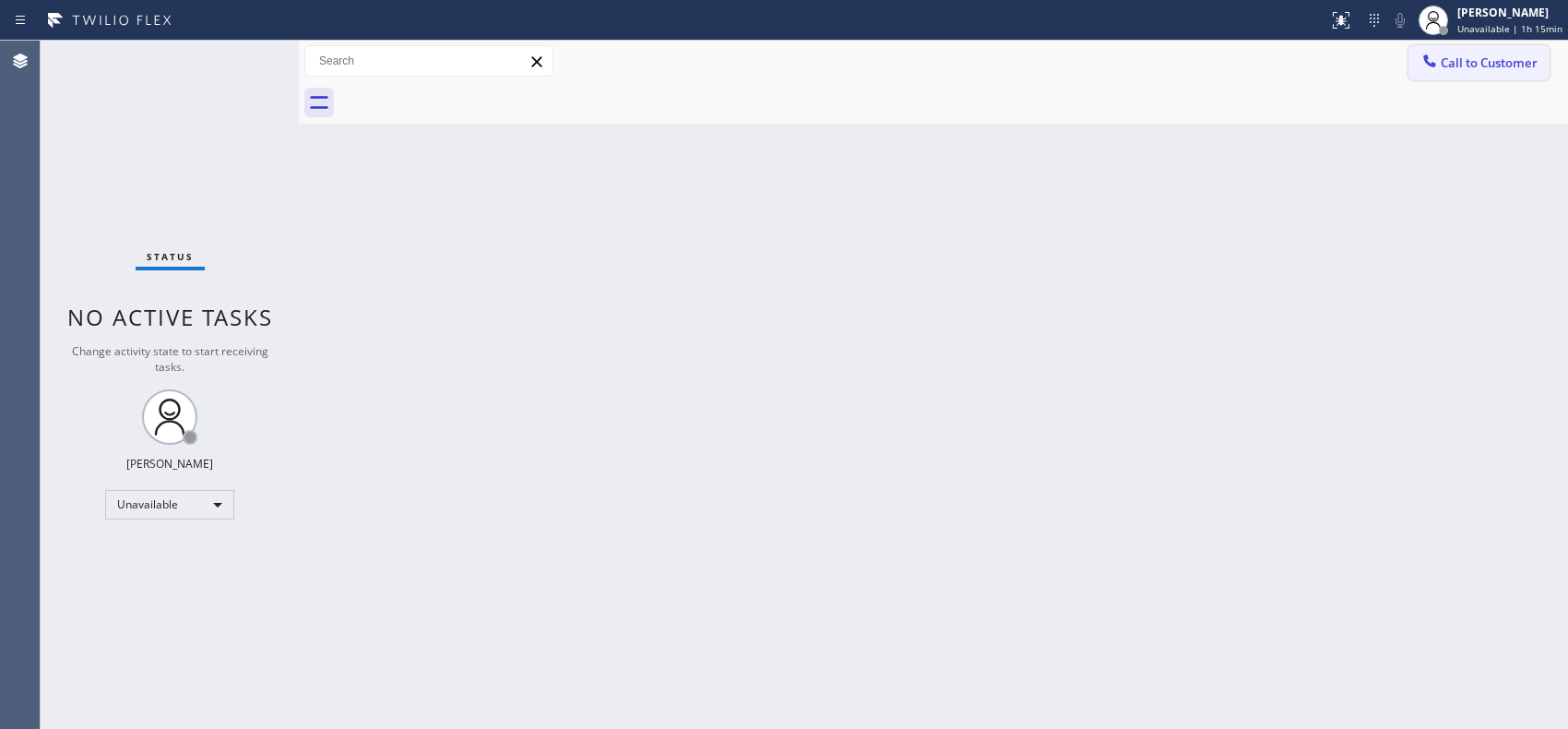
click at [1487, 70] on span "Call to Customer" at bounding box center [1488, 63] width 97 height 17
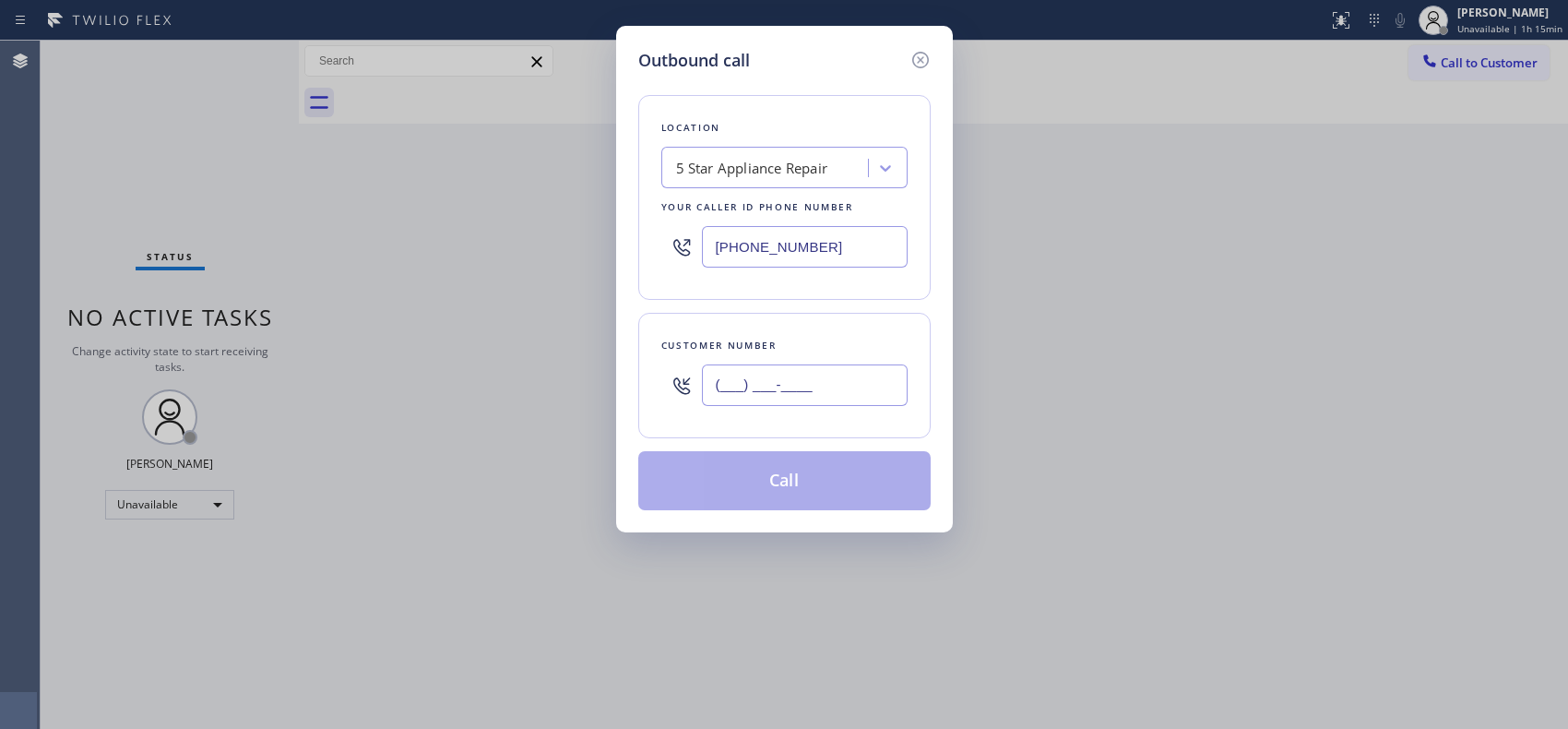
drag, startPoint x: 768, startPoint y: 382, endPoint x: 656, endPoint y: 346, distance: 117.6
click at [665, 378] on div "(___) ___-____" at bounding box center [784, 384] width 246 height 60
paste input "201) 390-2434"
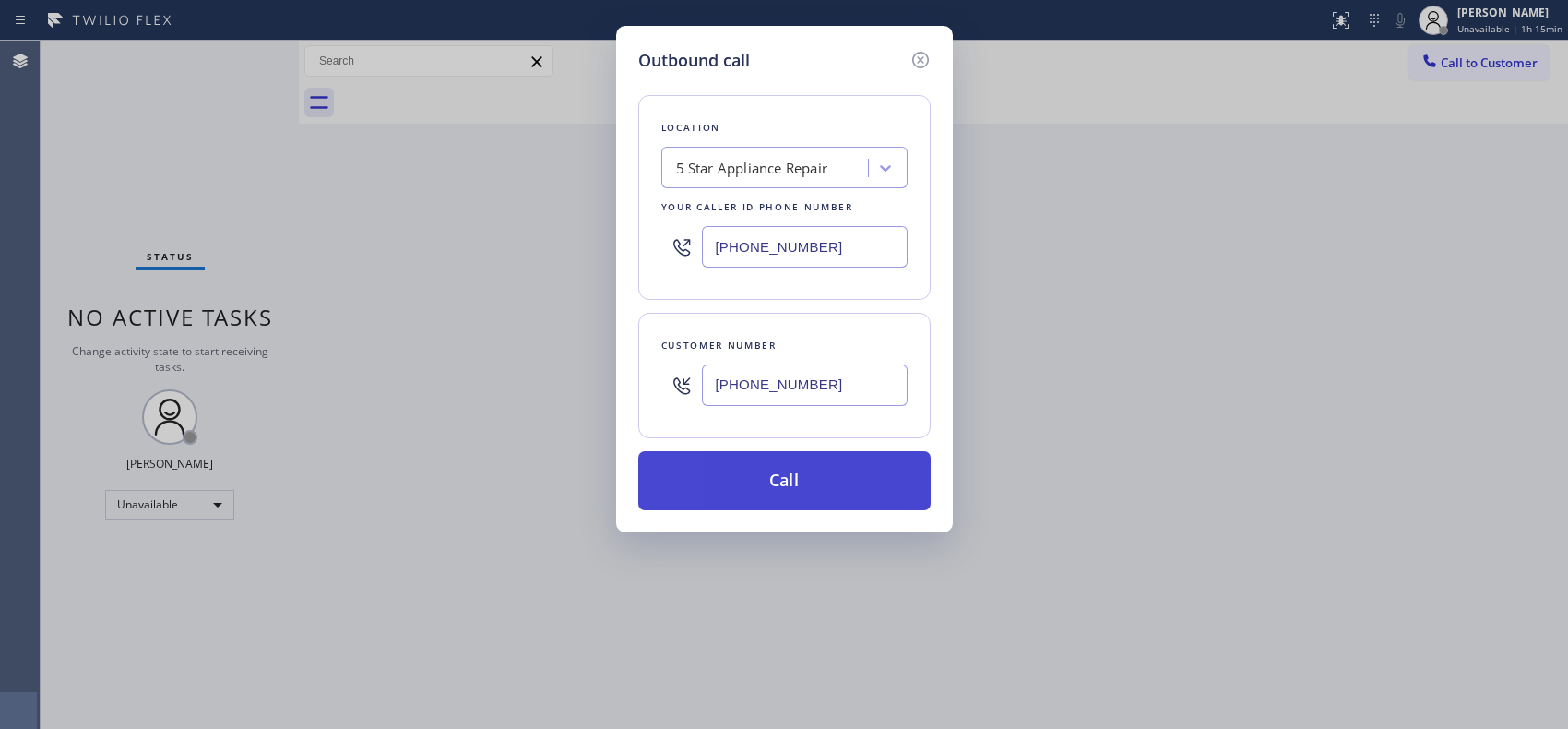
type input "[PHONE_NUMBER]"
click at [822, 490] on button "Call" at bounding box center [784, 481] width 292 height 59
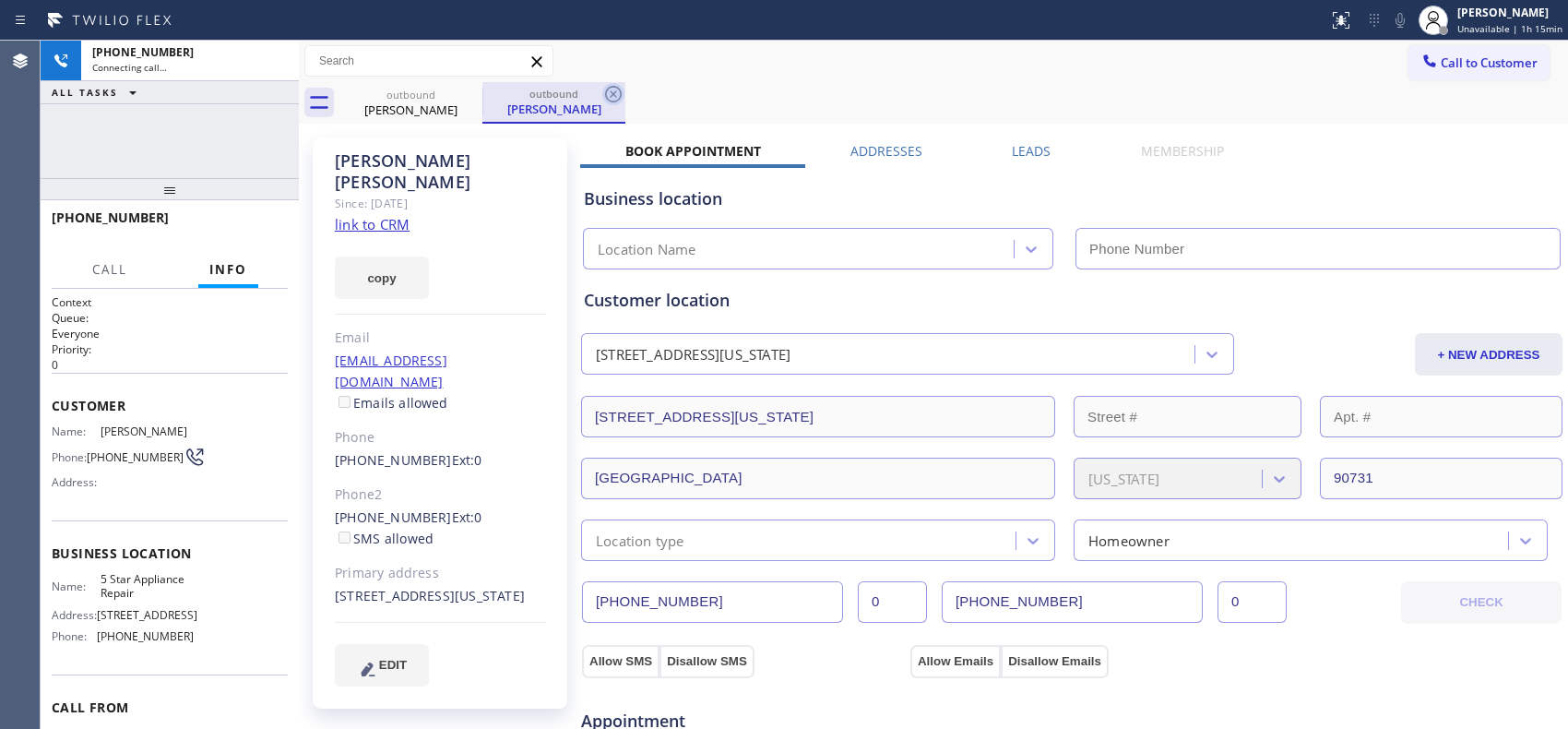
click at [606, 102] on icon at bounding box center [613, 94] width 22 height 22
type input "[PHONE_NUMBER]"
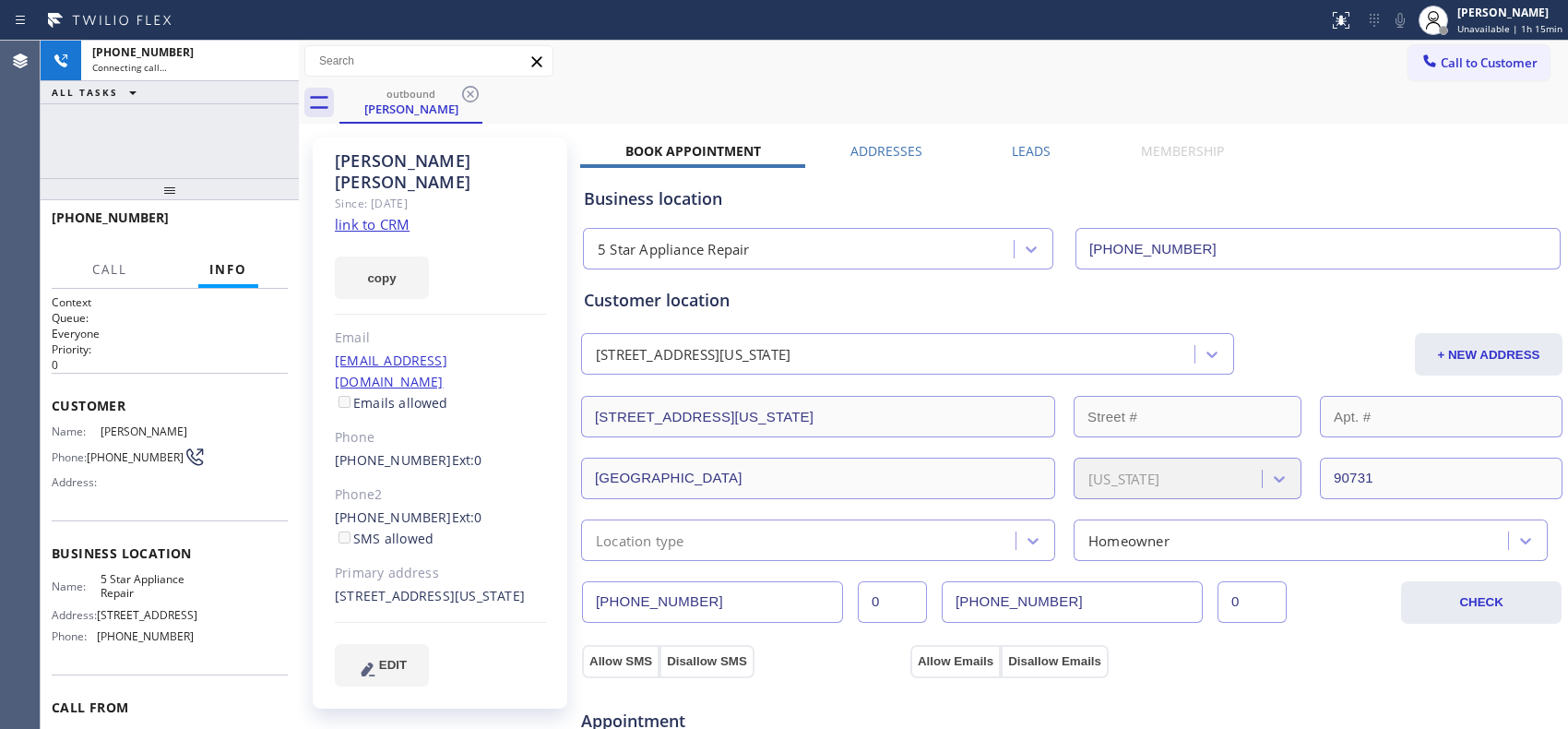
click at [156, 192] on div at bounding box center [170, 189] width 258 height 22
drag, startPoint x: 166, startPoint y: 201, endPoint x: 163, endPoint y: 163, distance: 38.1
click at [163, 178] on div at bounding box center [170, 189] width 258 height 22
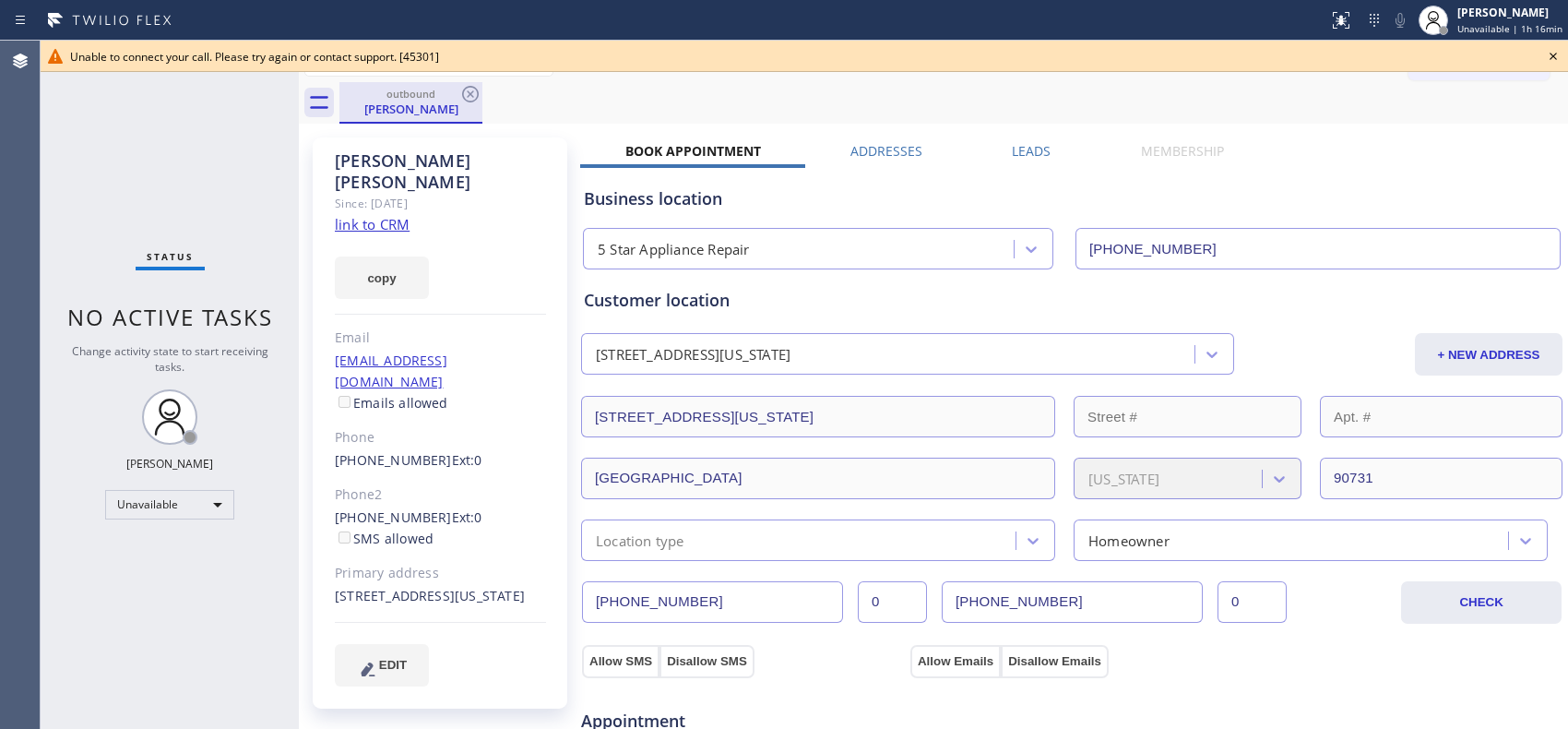
click at [461, 110] on div "[PERSON_NAME]" at bounding box center [410, 108] width 140 height 17
drag, startPoint x: 468, startPoint y: 99, endPoint x: 1271, endPoint y: 35, distance: 805.5
click at [522, 110] on div "outbound [PERSON_NAME]" at bounding box center [953, 103] width 1228 height 41
drag, startPoint x: 1553, startPoint y: 57, endPoint x: 1525, endPoint y: 57, distance: 28.0
click at [1552, 57] on icon at bounding box center [1552, 56] width 22 height 22
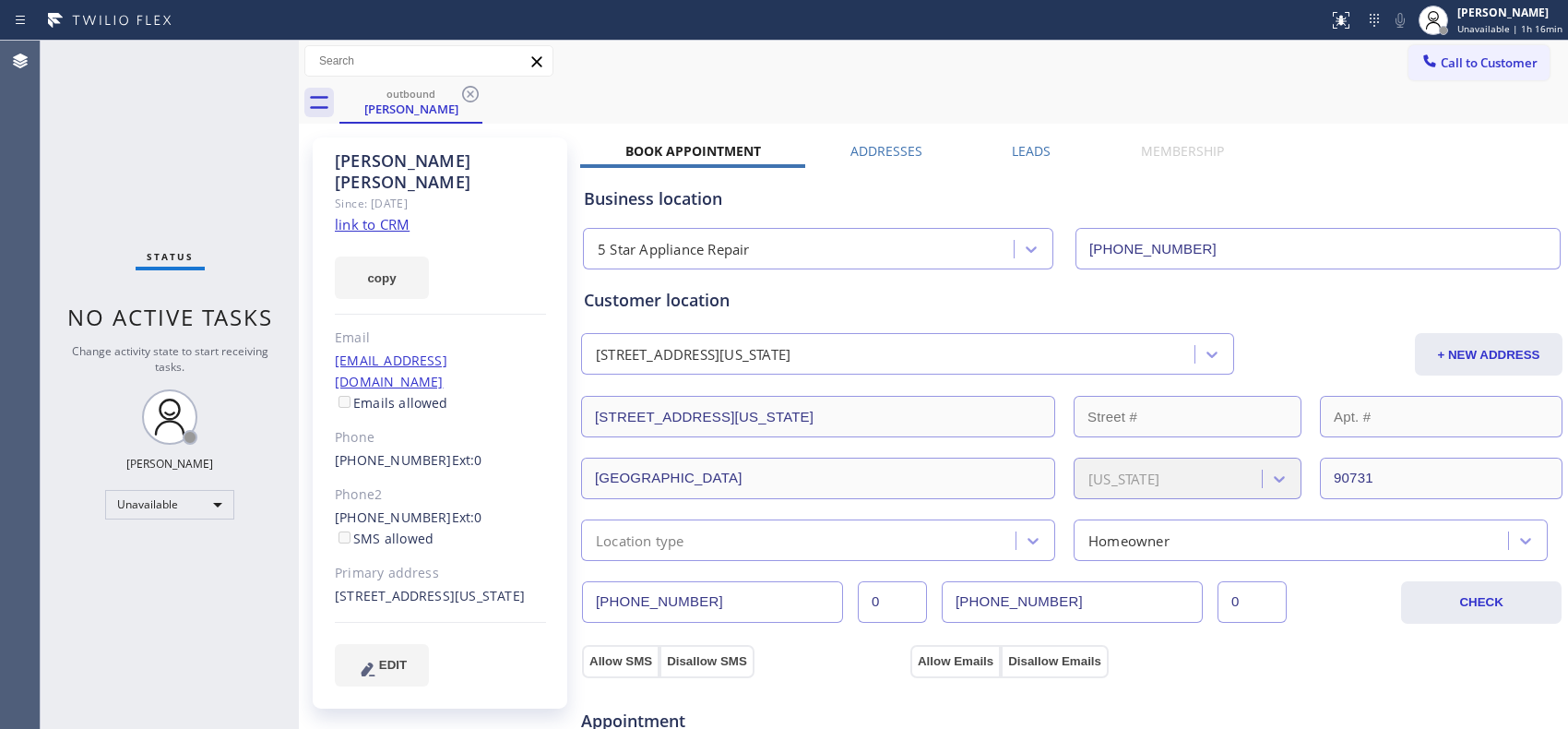
drag, startPoint x: 467, startPoint y: 92, endPoint x: 719, endPoint y: 130, distance: 254.8
click at [470, 92] on icon at bounding box center [470, 94] width 22 height 22
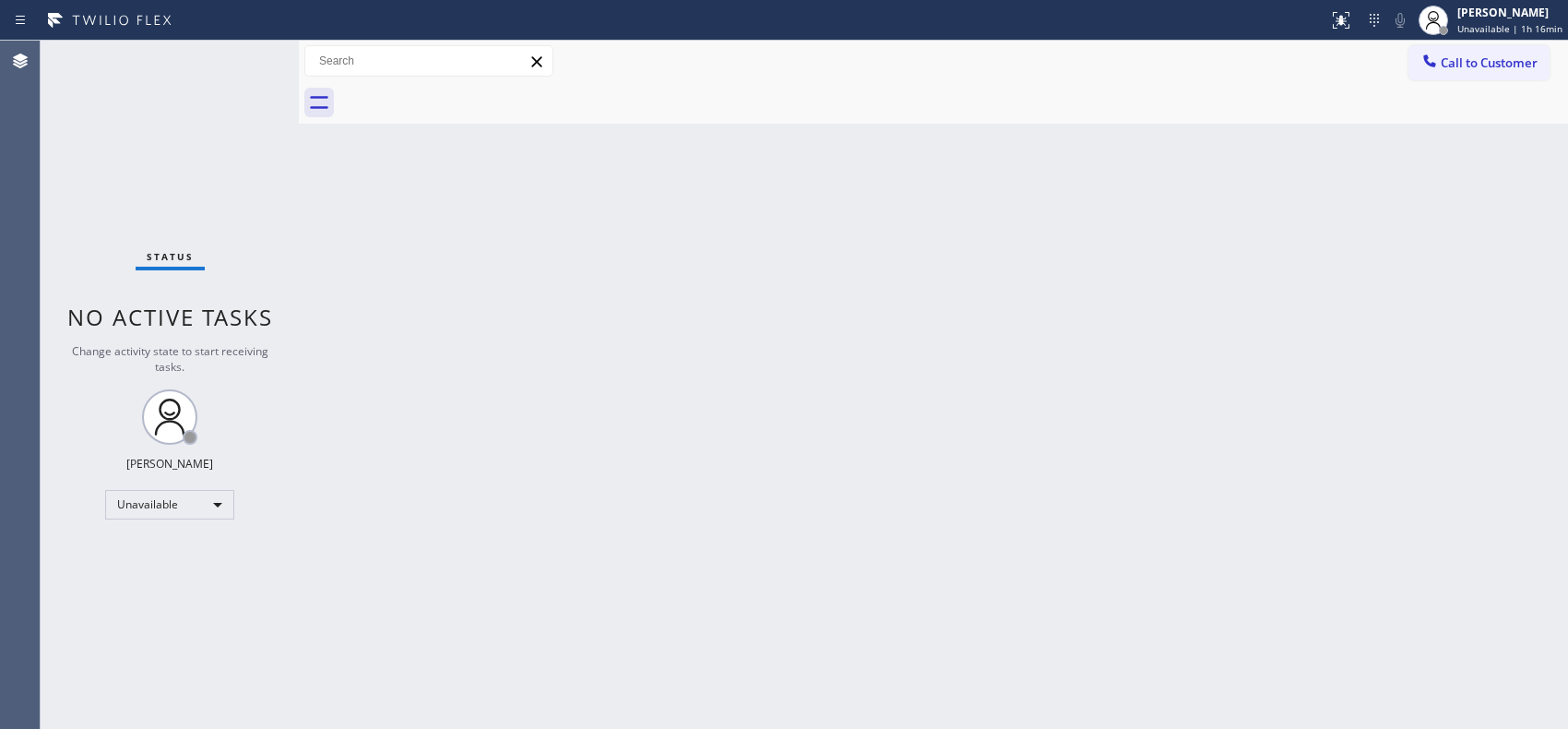
drag, startPoint x: 1486, startPoint y: 71, endPoint x: 1462, endPoint y: 70, distance: 24.0
click at [1473, 71] on button "Call to Customer" at bounding box center [1478, 63] width 141 height 35
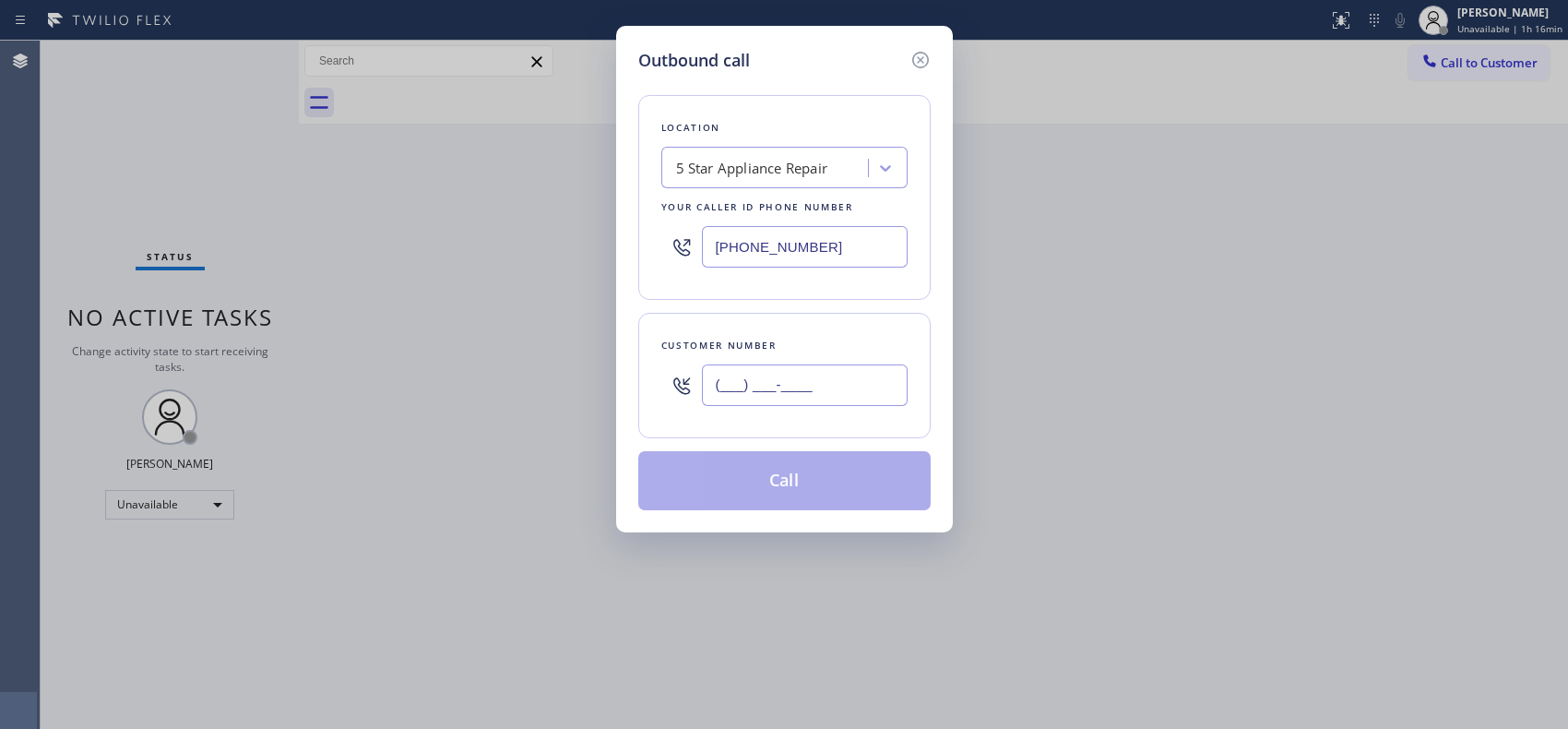
drag, startPoint x: 854, startPoint y: 388, endPoint x: 630, endPoint y: 338, distance: 229.5
click at [642, 361] on div "Customer number (___) ___-____" at bounding box center [784, 375] width 292 height 125
paste input "909) 247-7841"
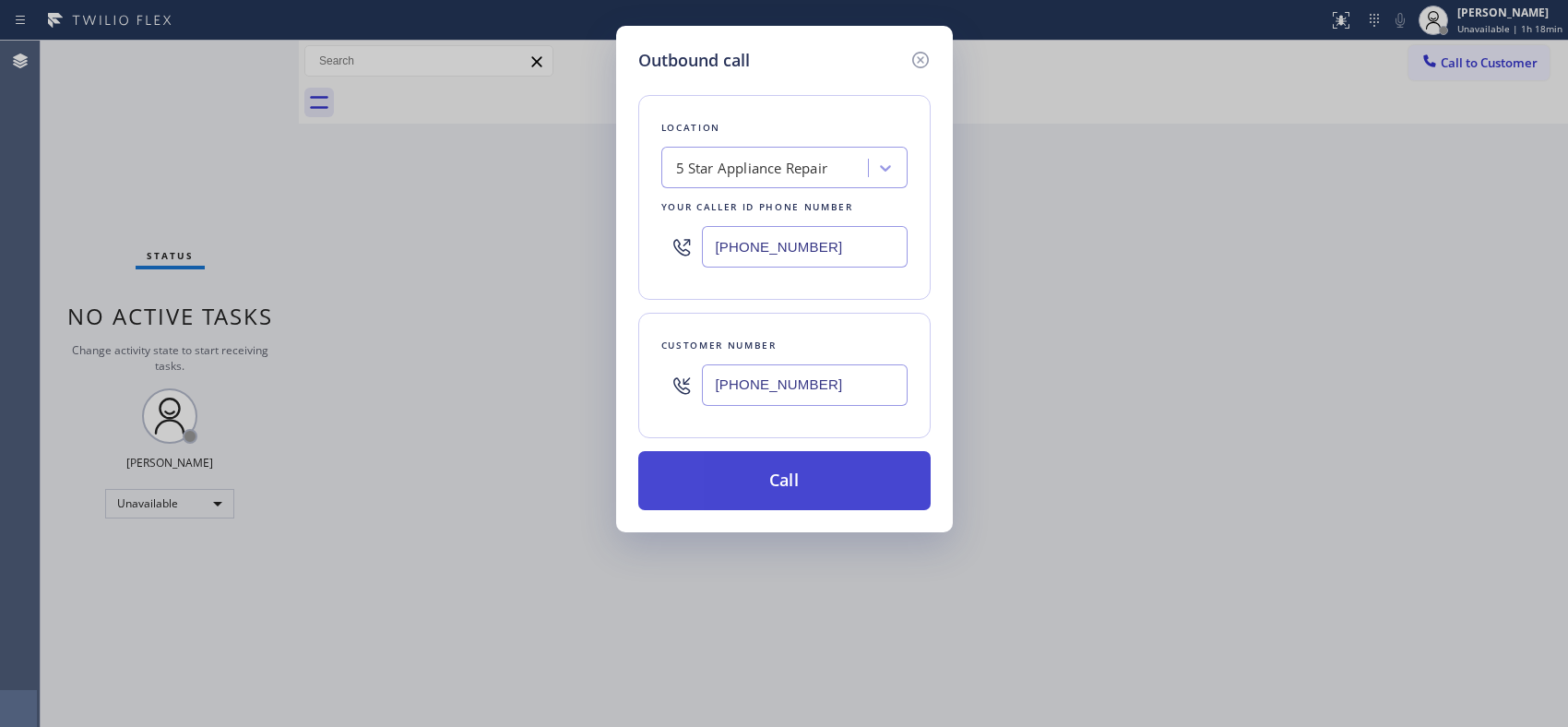
paste input "text"
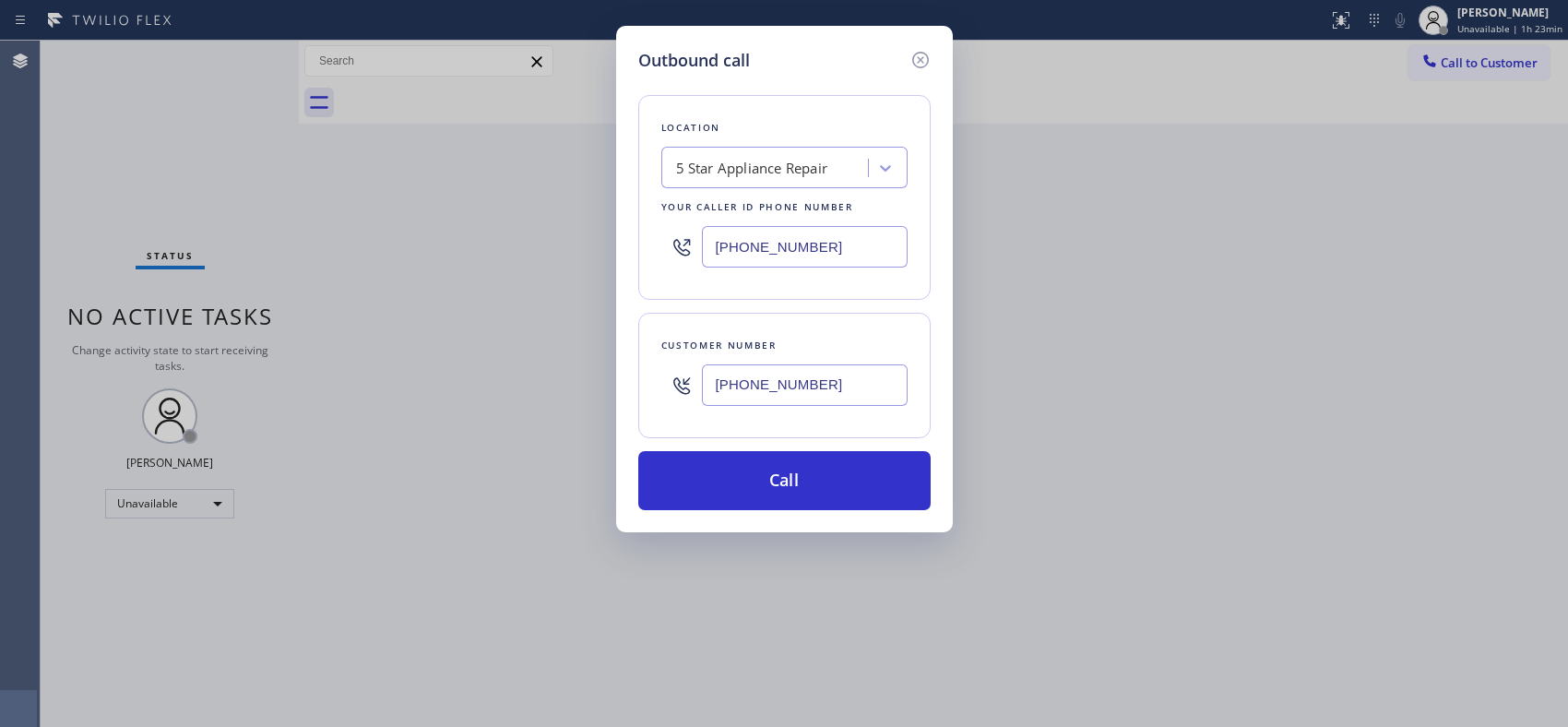
drag, startPoint x: 814, startPoint y: 378, endPoint x: 612, endPoint y: 278, distance: 225.4
click at [623, 342] on div "Outbound call Location 5 Star Appliance Repair Your caller id phone number [PHO…" at bounding box center [784, 278] width 337 height 506
paste input "818) 281-3484"
type input "[PHONE_NUMBER]"
drag, startPoint x: 825, startPoint y: 235, endPoint x: 657, endPoint y: 231, distance: 168.0
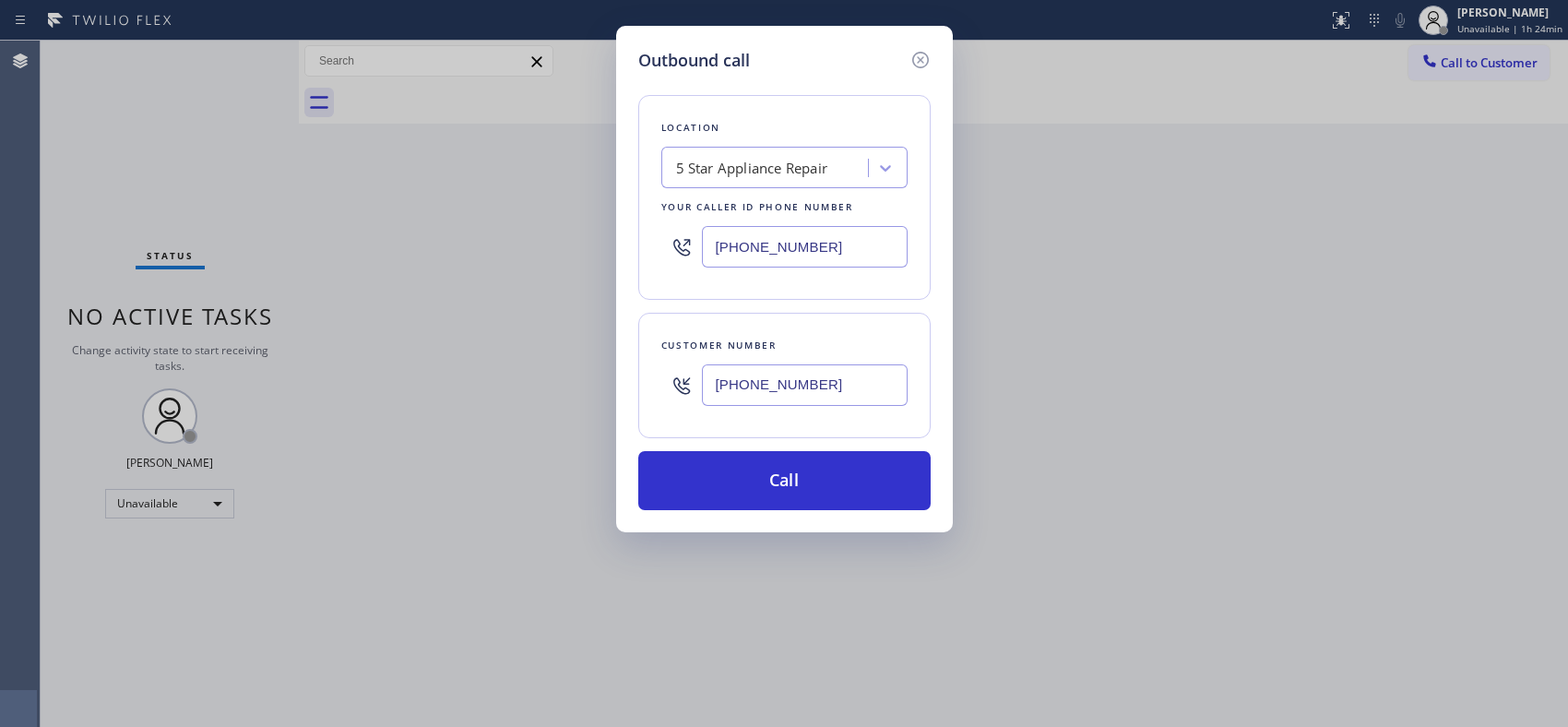
click at [657, 231] on div "Location 5 Star Appliance Repair Your caller id phone number [PHONE_NUMBER]" at bounding box center [784, 197] width 292 height 205
paste input "323) 203-088"
drag, startPoint x: 798, startPoint y: 491, endPoint x: 814, endPoint y: 444, distance: 49.6
click at [796, 481] on button "Call" at bounding box center [784, 481] width 292 height 59
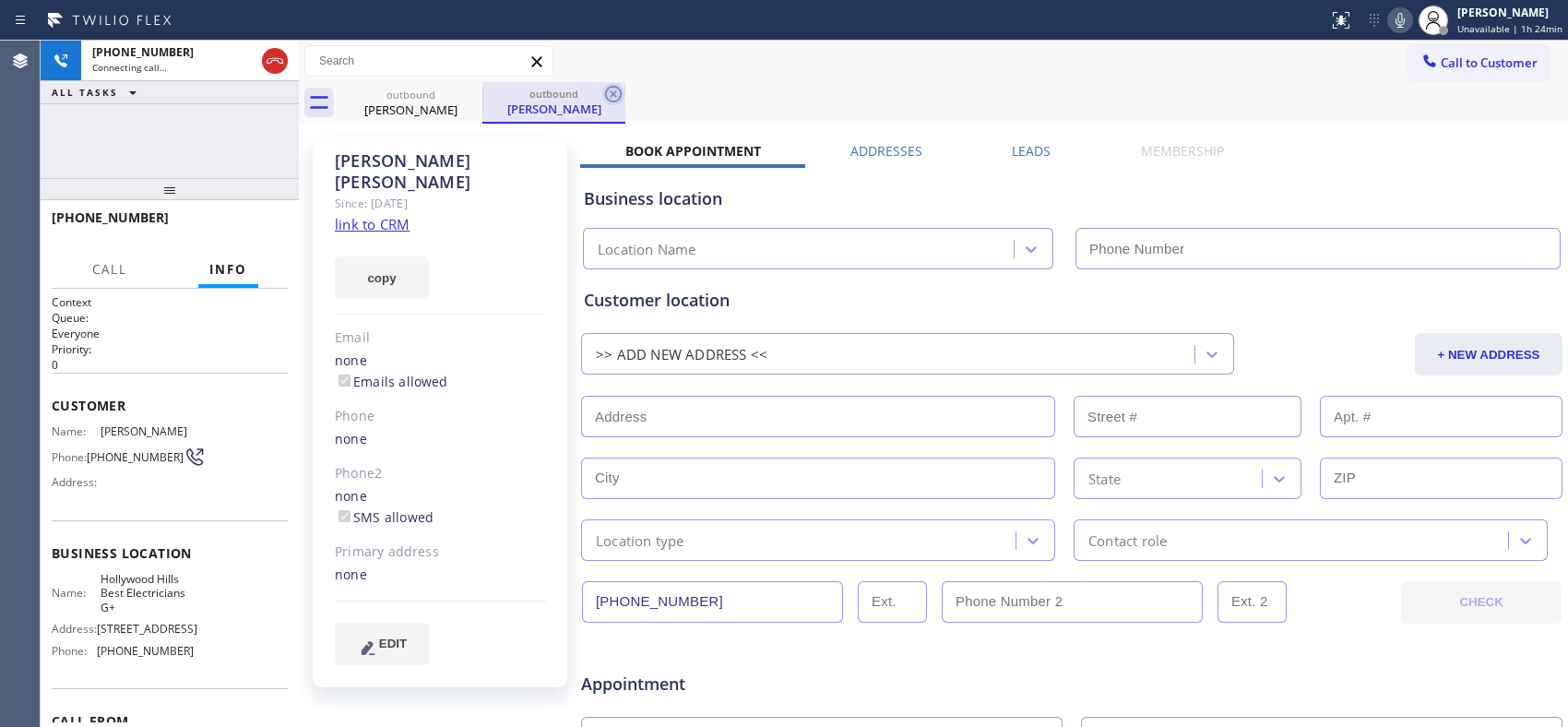
click at [612, 100] on icon at bounding box center [613, 94] width 22 height 22
drag, startPoint x: 203, startPoint y: 195, endPoint x: 209, endPoint y: 150, distance: 45.4
click at [209, 150] on div "[PHONE_NUMBER] Connecting call… ALL TASKS ALL TASKS ACTIVE TASKS TASKS IN WRAP …" at bounding box center [170, 384] width 258 height 686
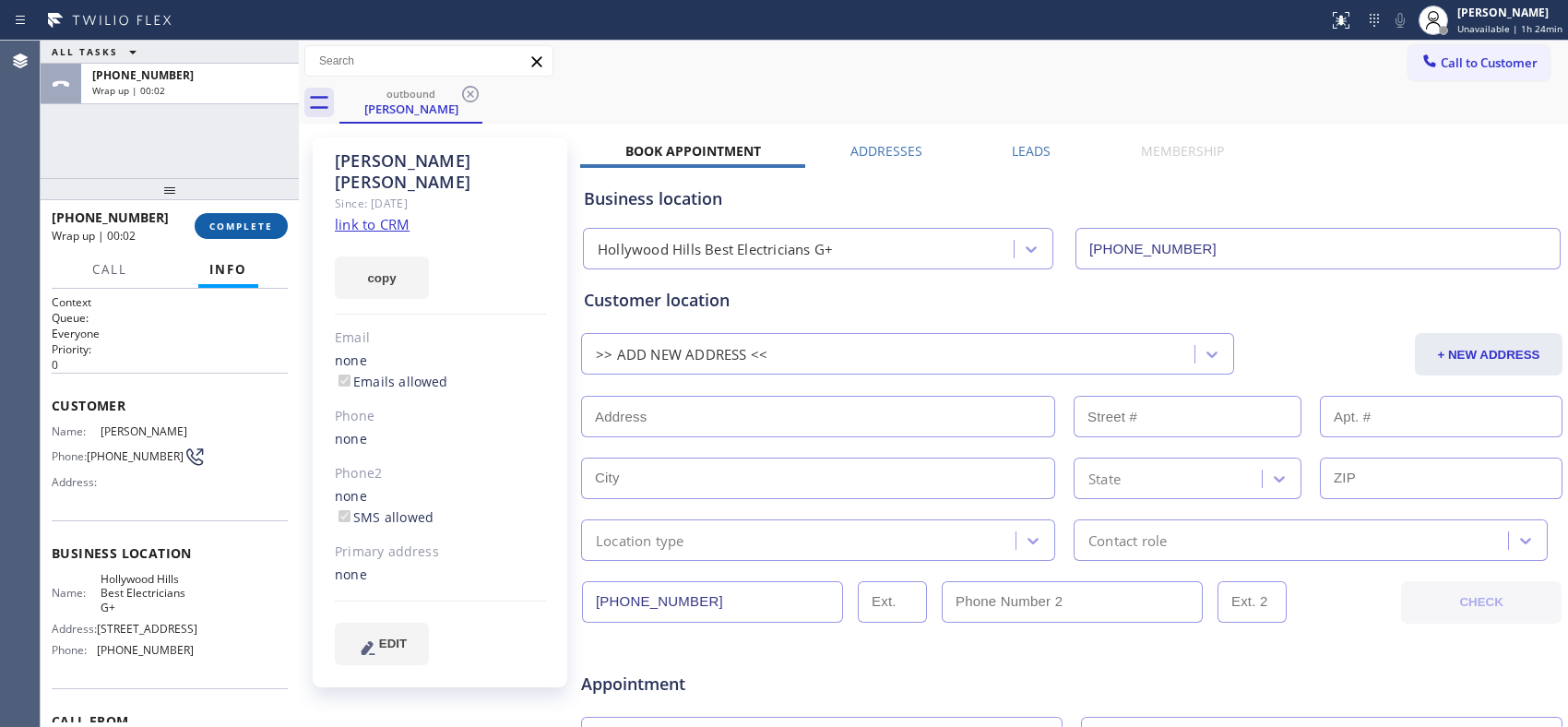
click at [264, 226] on span "COMPLETE" at bounding box center [240, 226] width 64 height 13
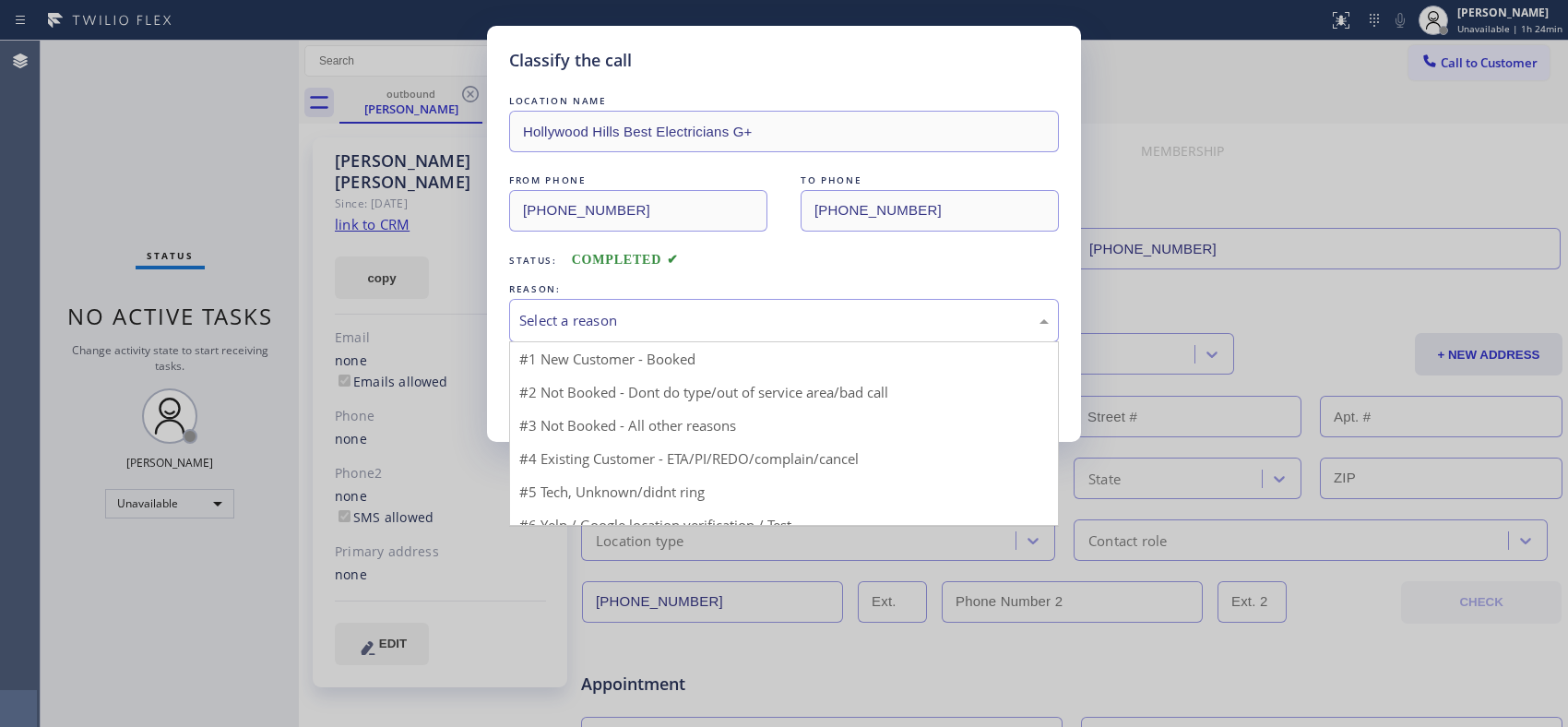
click at [796, 326] on div "Select a reason" at bounding box center [784, 321] width 530 height 21
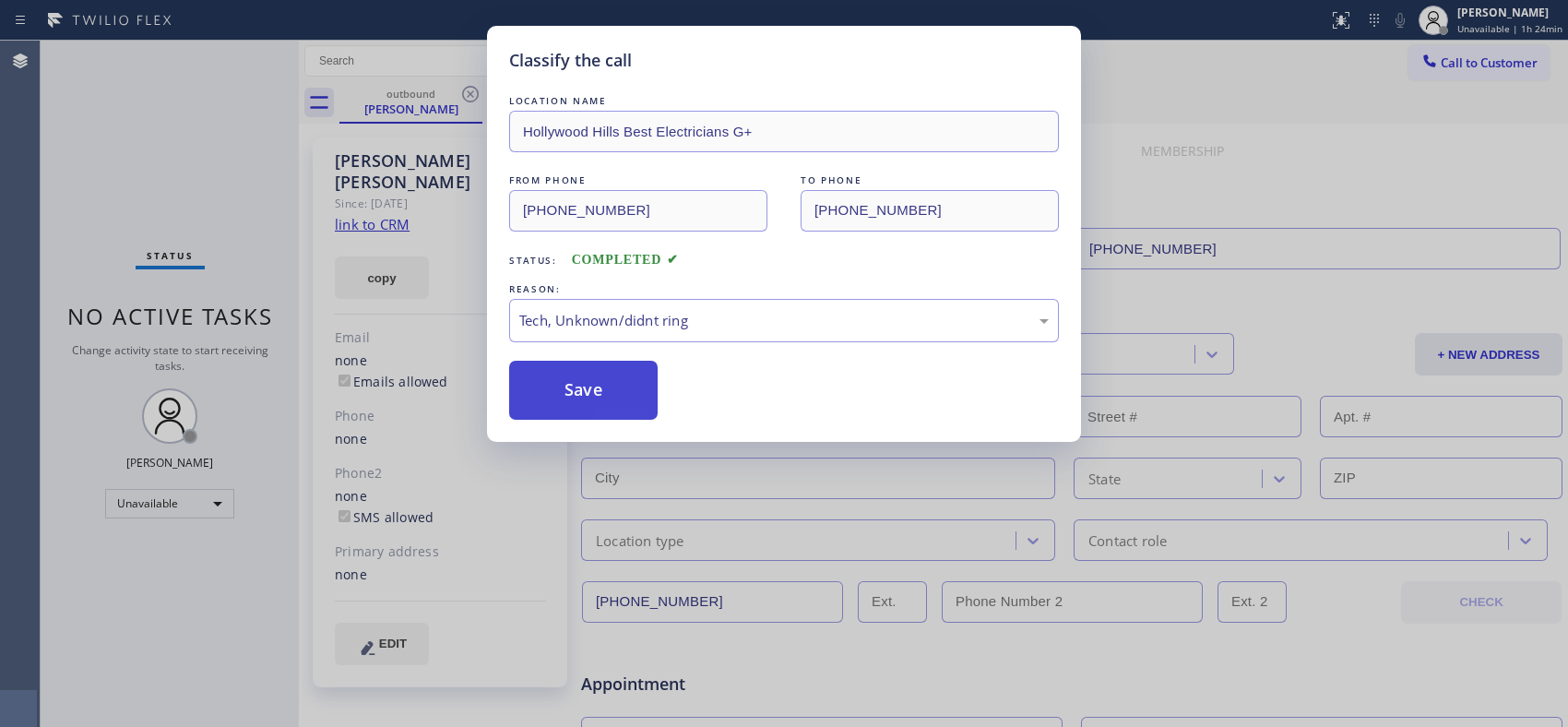
click at [607, 406] on button "Save" at bounding box center [583, 390] width 148 height 59
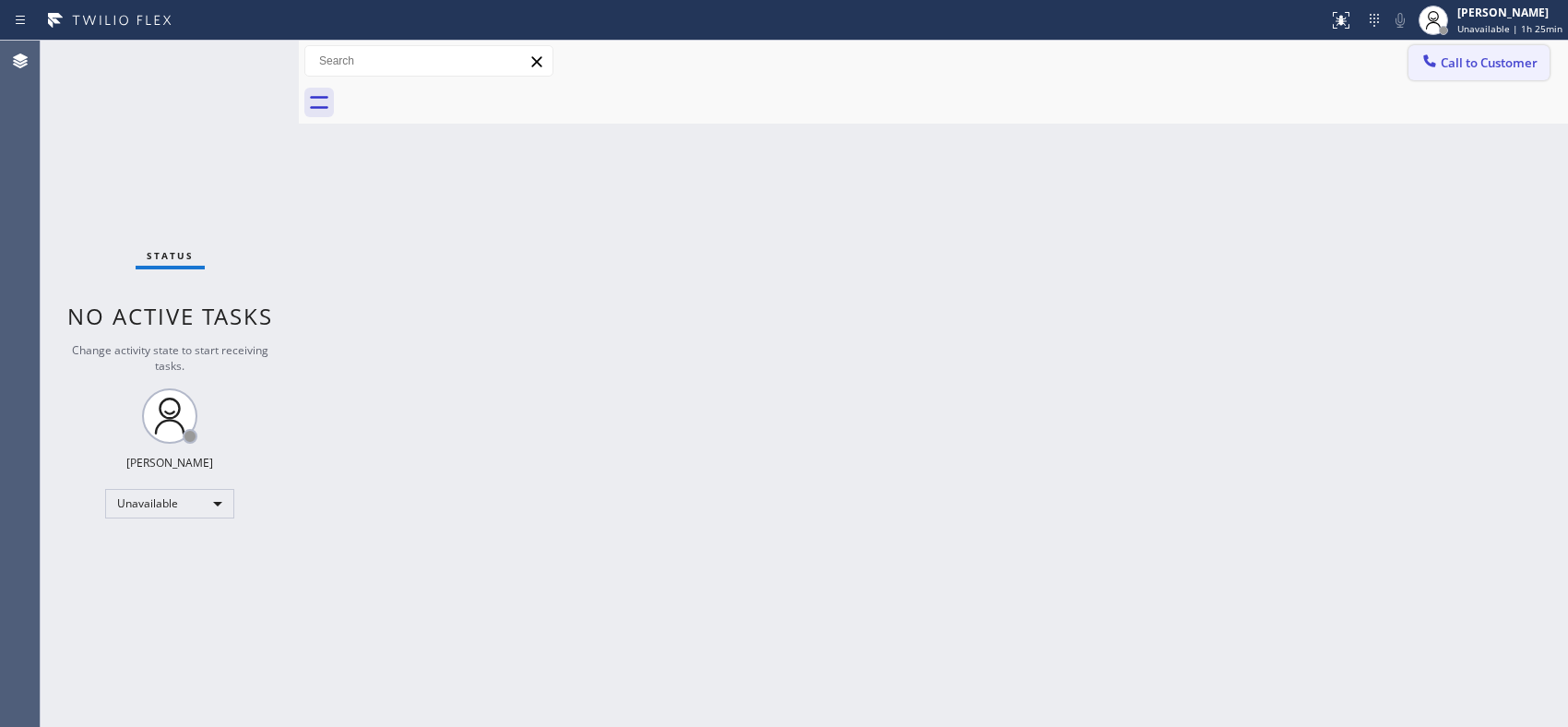
drag, startPoint x: 1460, startPoint y: 66, endPoint x: 699, endPoint y: 233, distance: 779.1
click at [1436, 66] on button "Call to Customer" at bounding box center [1478, 63] width 141 height 35
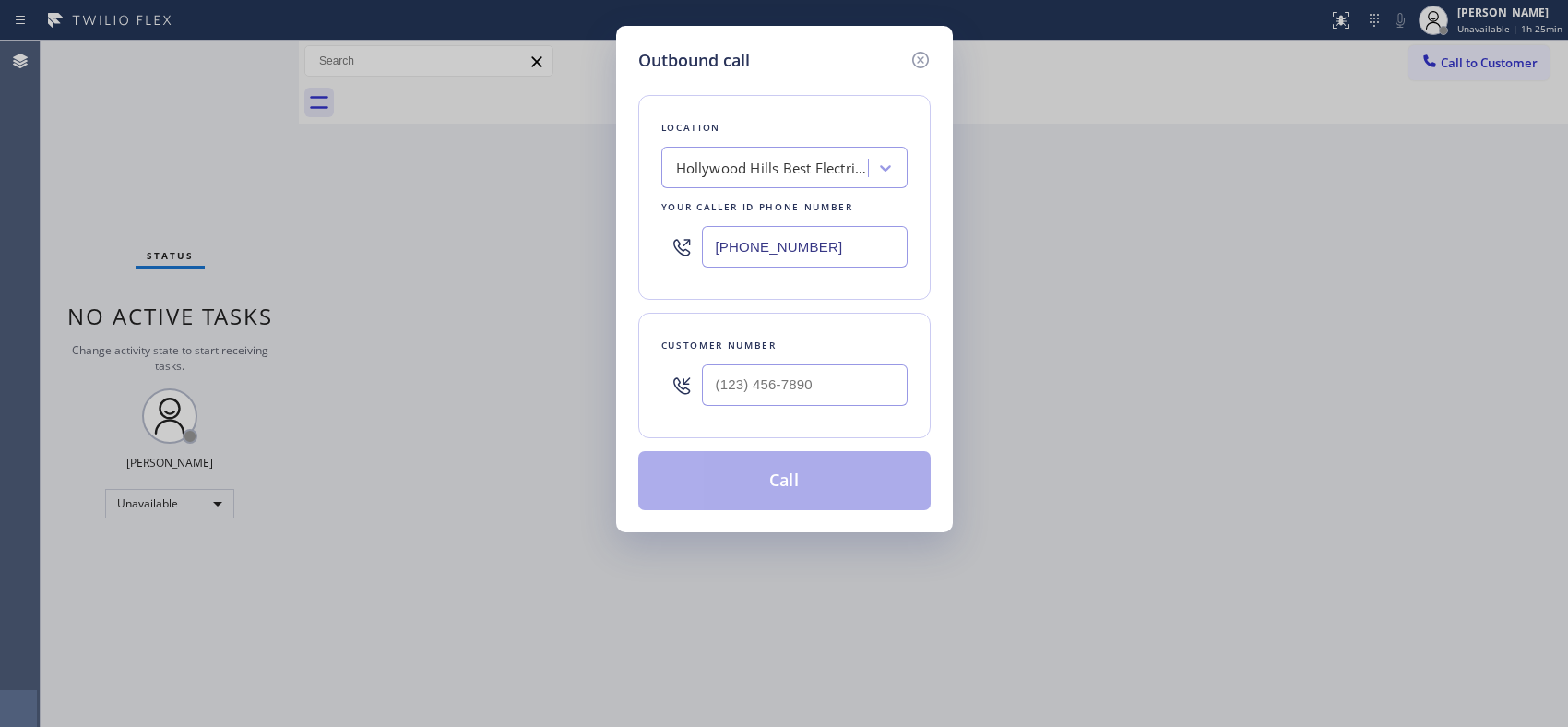
drag, startPoint x: 747, startPoint y: 243, endPoint x: 599, endPoint y: 192, distance: 156.5
click at [602, 195] on div "Outbound call Location [GEOGRAPHIC_DATA] Best Electricians G+ Your caller id ph…" at bounding box center [784, 364] width 1568 height 727
paste input "516) 430-7756"
type input "[PHONE_NUMBER]"
drag, startPoint x: 851, startPoint y: 384, endPoint x: 678, endPoint y: 401, distance: 173.8
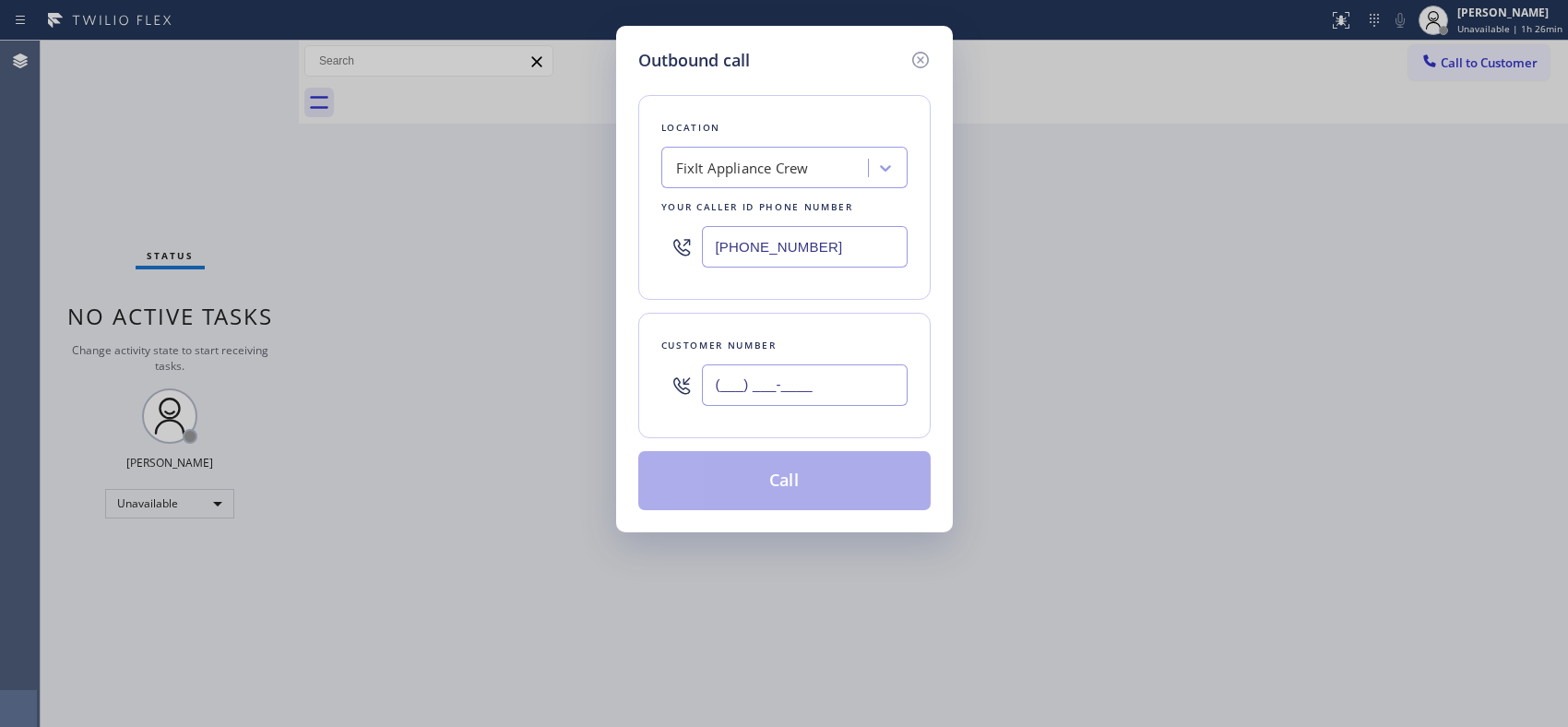
click at [678, 401] on div "(___) ___-____" at bounding box center [784, 384] width 246 height 60
paste input "917) 797-0723"
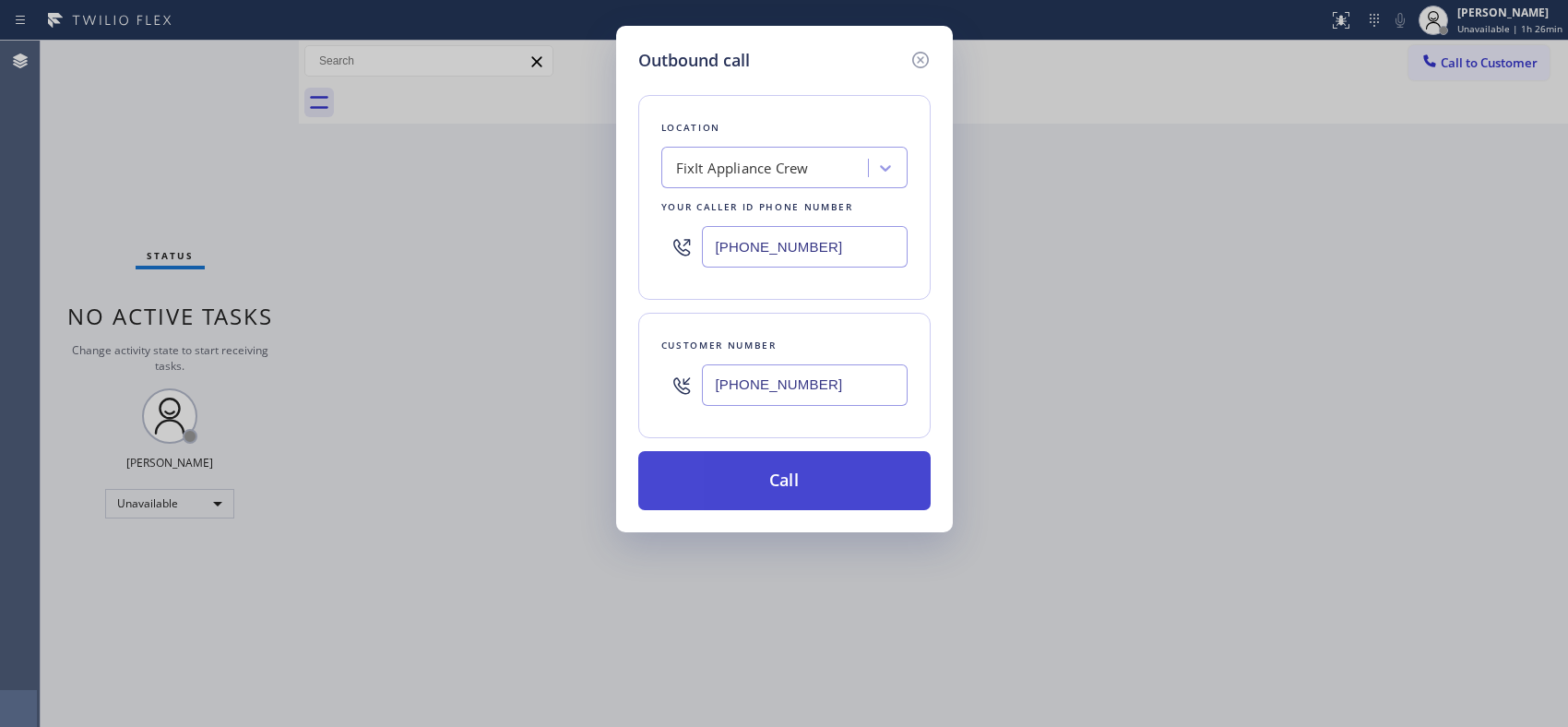
type input "[PHONE_NUMBER]"
click at [813, 475] on button "Call" at bounding box center [784, 481] width 292 height 59
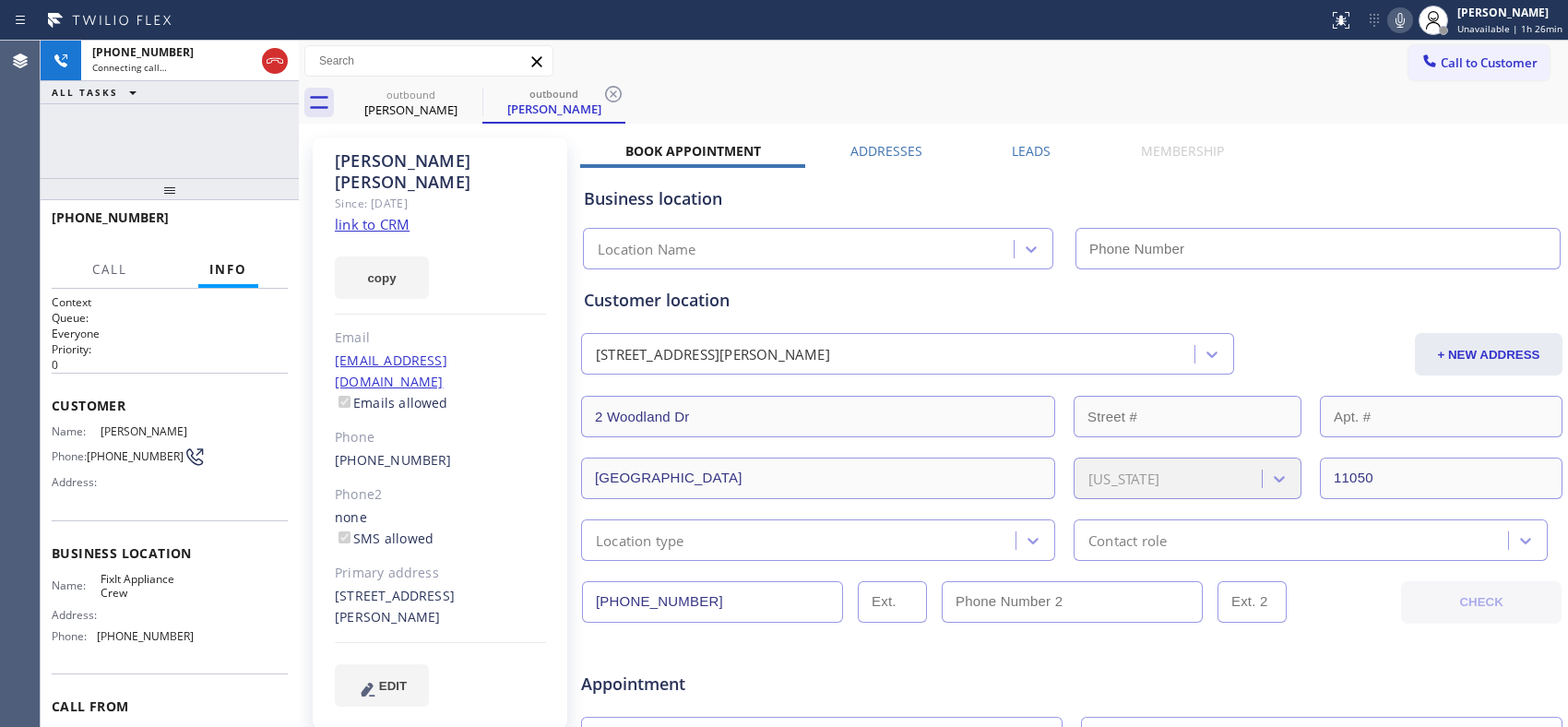
type input "[PHONE_NUMBER]"
click at [612, 92] on icon at bounding box center [613, 94] width 17 height 17
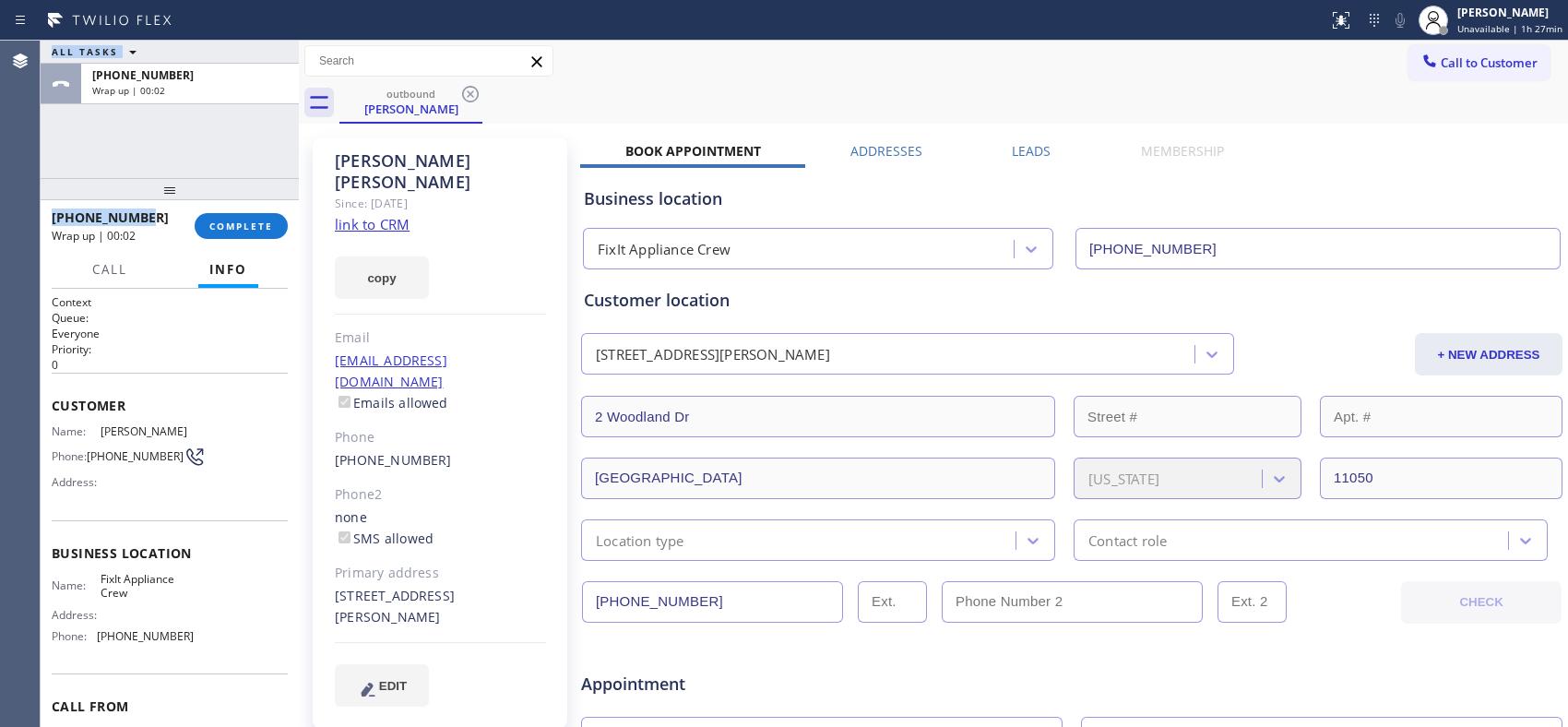
drag, startPoint x: 93, startPoint y: 212, endPoint x: 39, endPoint y: 218, distance: 54.3
click at [39, 218] on div "Agent Desktop Classify the call LOCATION NAME [GEOGRAPHIC_DATA] Appliance Repai…" at bounding box center [784, 384] width 1568 height 686
copy div "Classify the call LOCATION NAME FROM PHONE TO PHONE Status: COMPLETED REASON: E…"
click at [163, 149] on div "ALL TASKS ALL TASKS ACTIVE TASKS TASKS IN WRAP UP [PHONE_NUMBER] Wrap up | 00:02" at bounding box center [170, 109] width 258 height 138
click at [1143, 39] on div "Status report No issues detected If you experience an issue, please download th…" at bounding box center [784, 21] width 1568 height 41
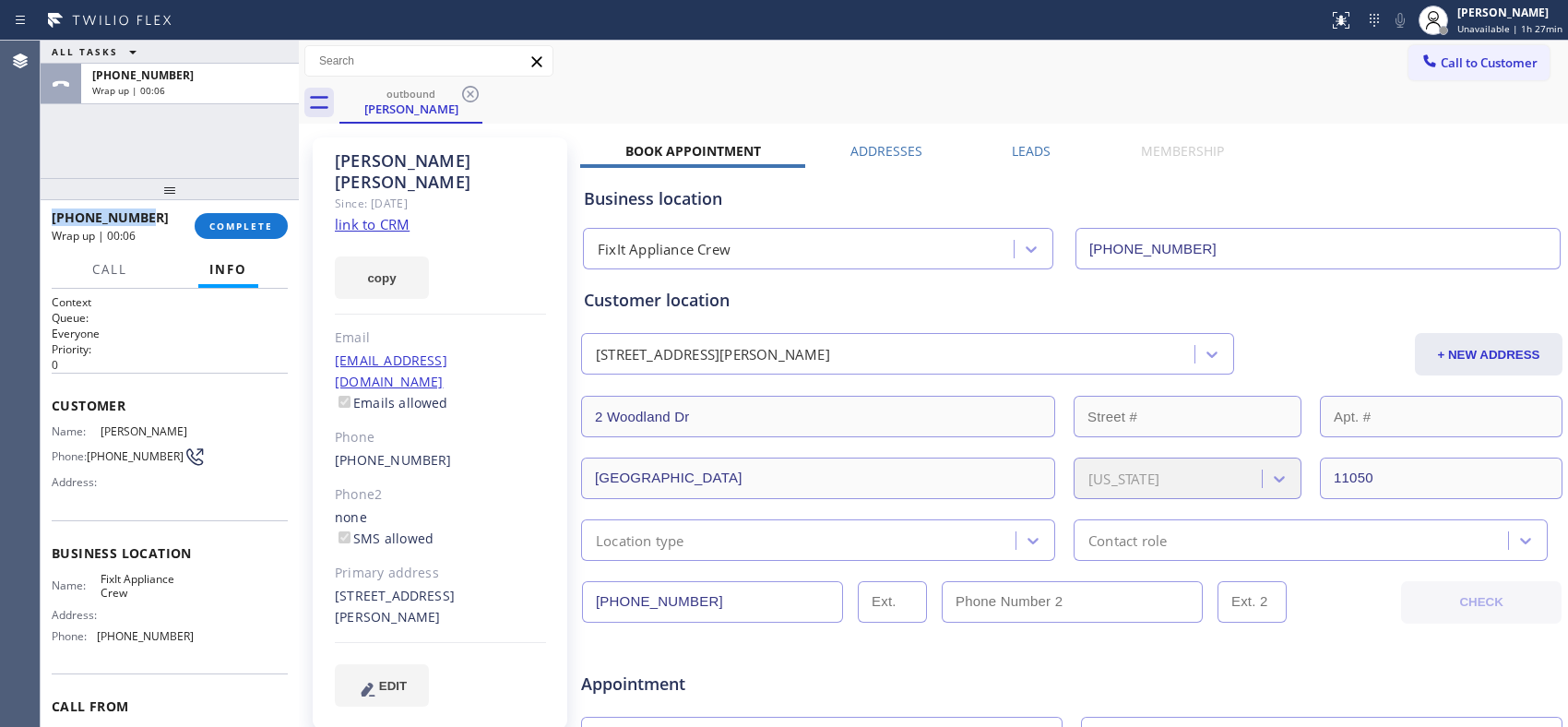
copy span "[PHONE_NUMBER]"
drag, startPoint x: 154, startPoint y: 217, endPoint x: 49, endPoint y: 215, distance: 105.0
click at [49, 215] on div "[PHONE_NUMBER] Wrap up | 00:06 COMPLETE" at bounding box center [170, 226] width 258 height 52
click at [238, 232] on span "COMPLETE" at bounding box center [240, 226] width 64 height 13
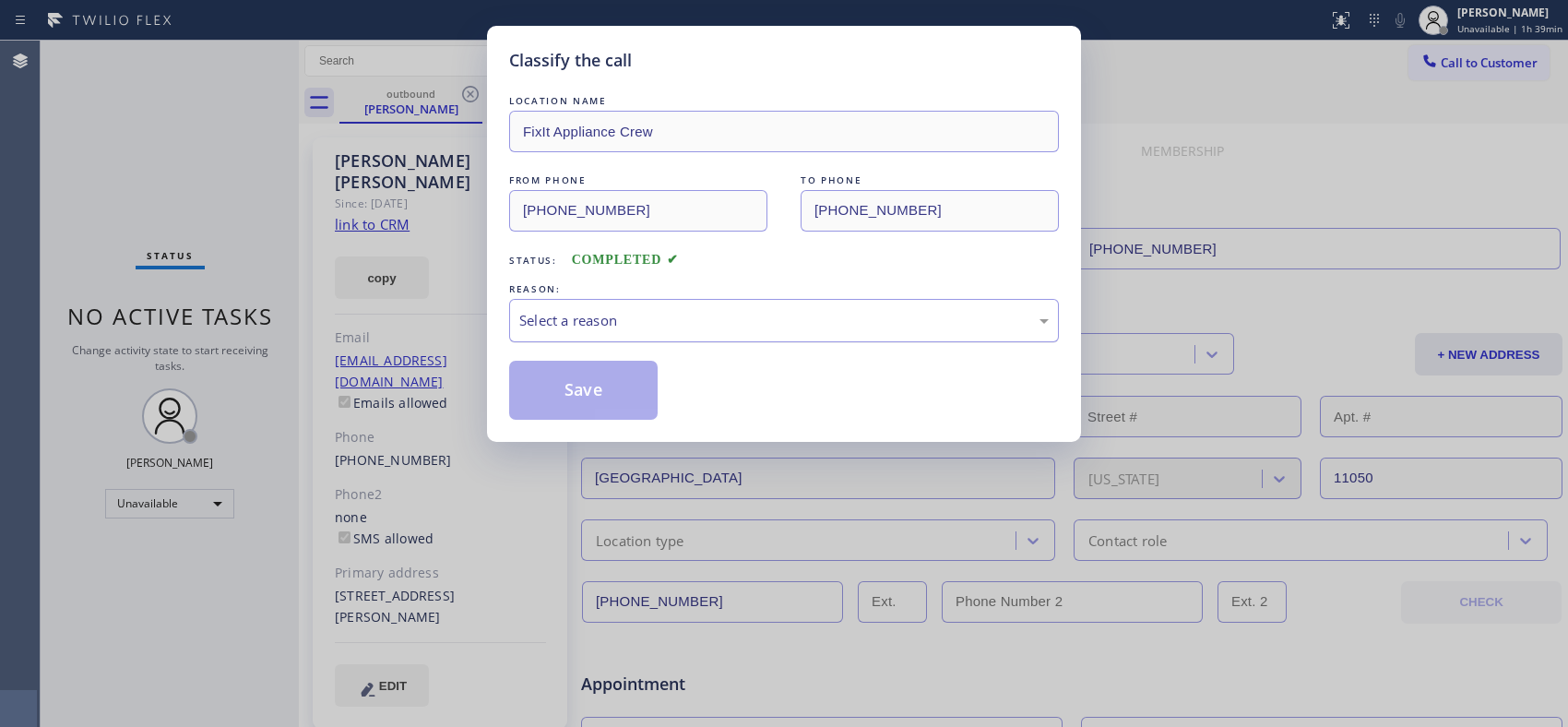
drag, startPoint x: 762, startPoint y: 326, endPoint x: 740, endPoint y: 325, distance: 22.0
click at [740, 325] on div "Select a reason" at bounding box center [784, 321] width 530 height 21
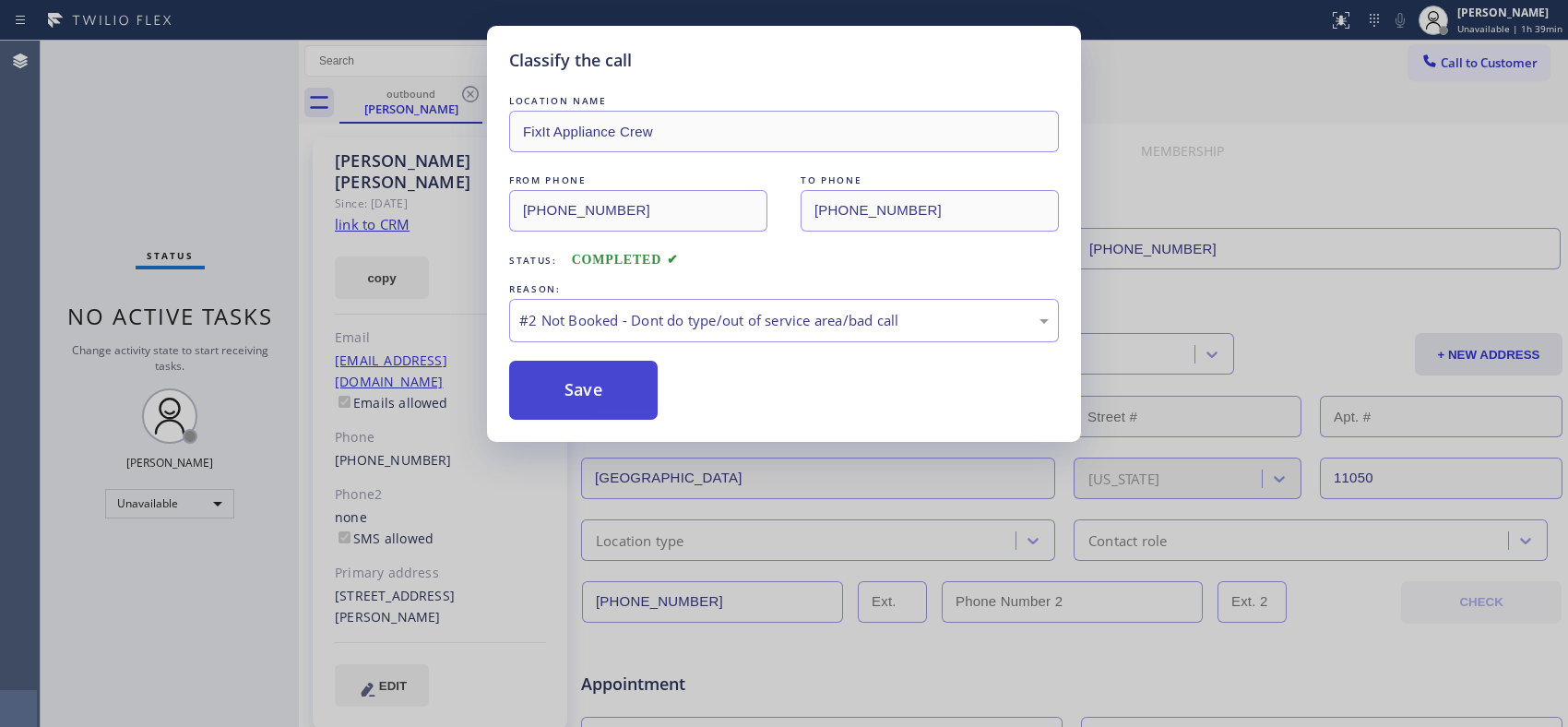
click at [614, 386] on button "Save" at bounding box center [583, 390] width 148 height 59
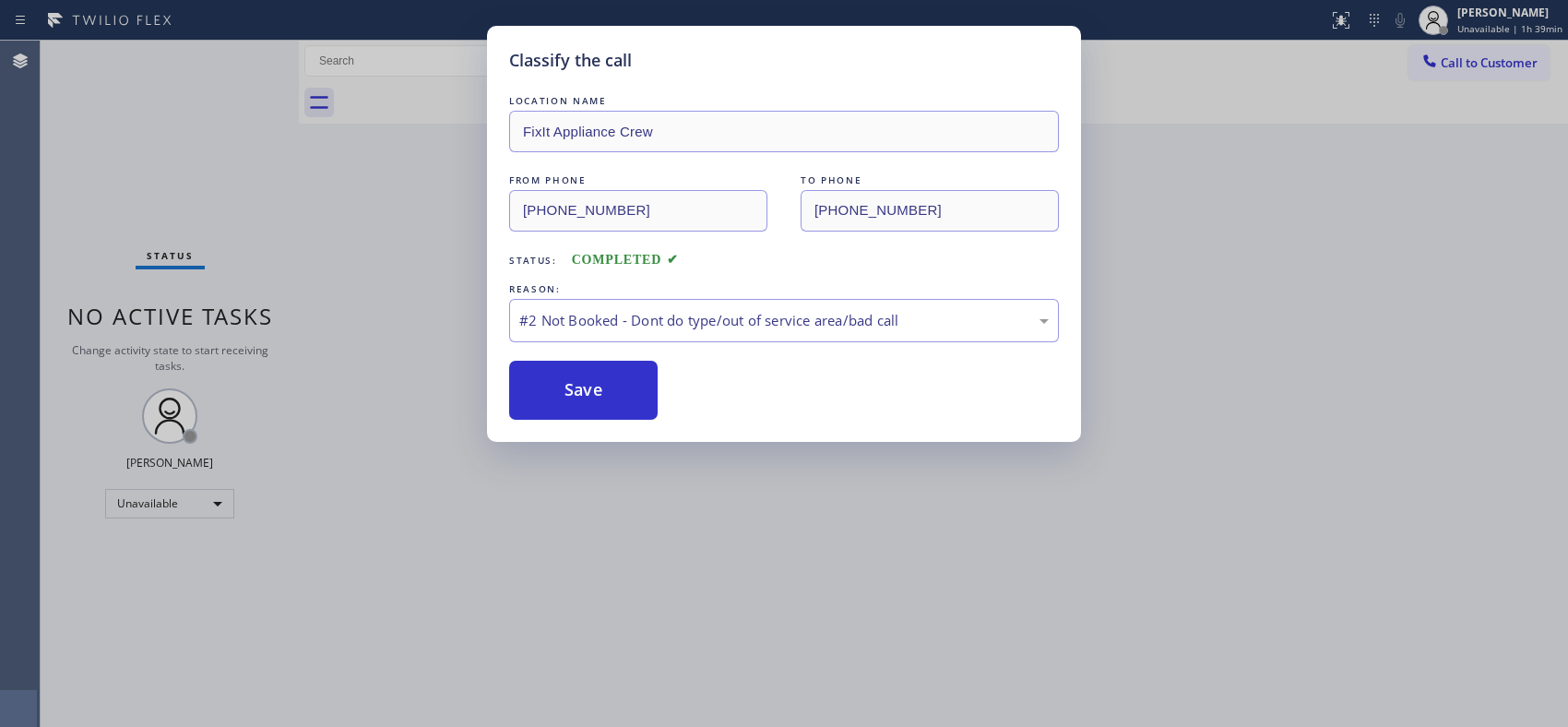
click at [1457, 92] on div "Classify the call LOCATION NAME FixIt Appliance Crew FROM PHONE [PHONE_NUMBER] …" at bounding box center [784, 364] width 1568 height 727
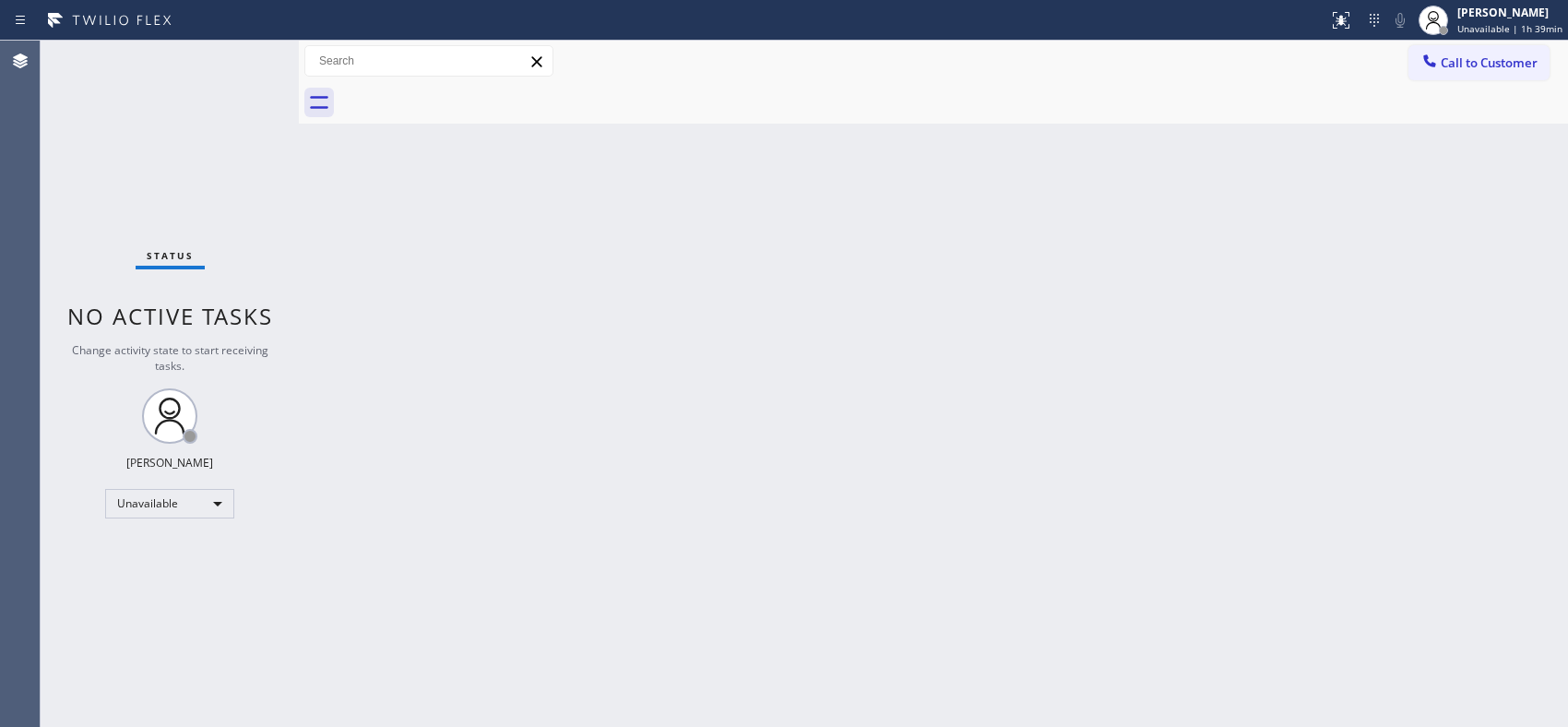
click at [1457, 92] on div at bounding box center [953, 103] width 1228 height 41
drag, startPoint x: 1467, startPoint y: 72, endPoint x: 895, endPoint y: 176, distance: 581.4
click at [1417, 68] on button "Call to Customer" at bounding box center [1478, 63] width 141 height 35
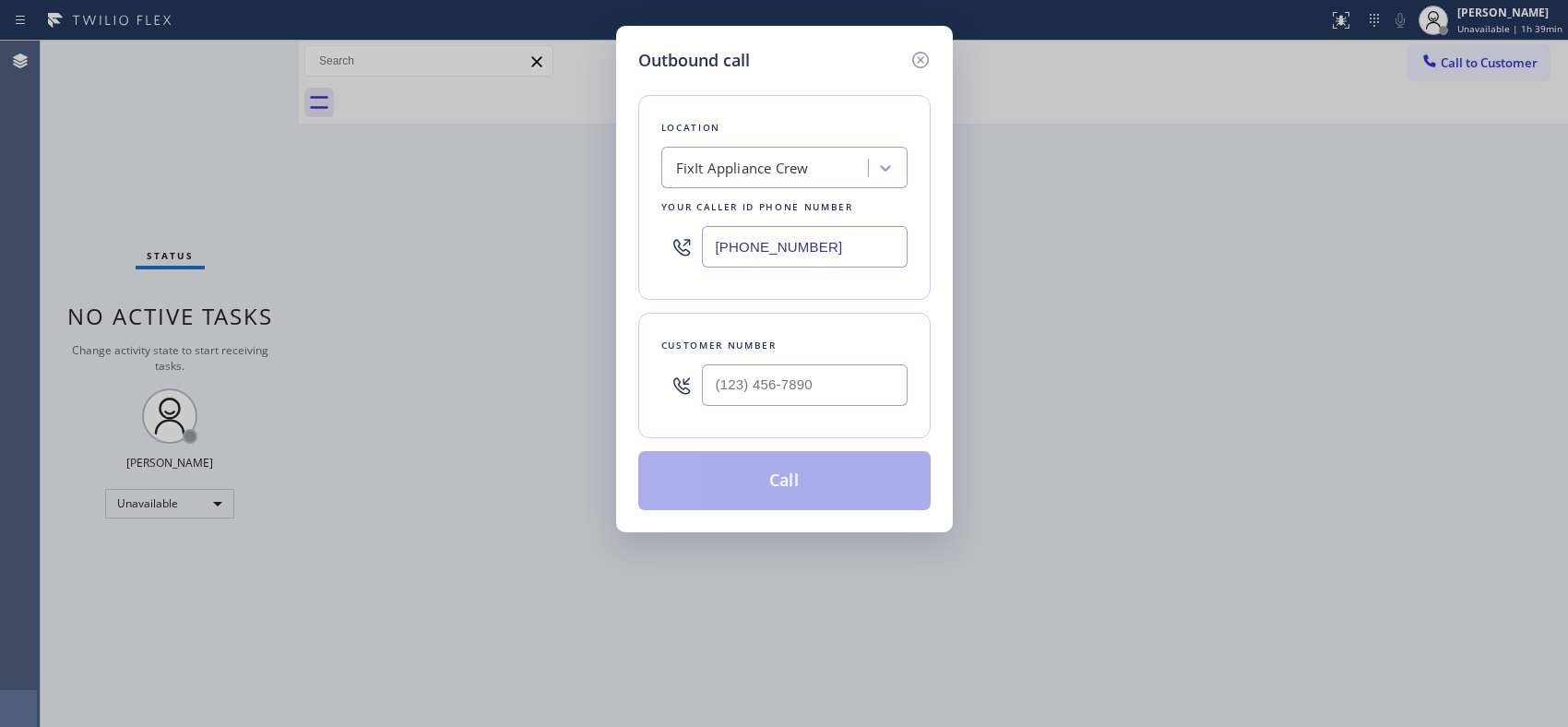
drag, startPoint x: 842, startPoint y: 243, endPoint x: 510, endPoint y: 38, distance: 390.2
click at [641, 204] on div "Location FixIt Appliance Crew Your caller id phone number [PHONE_NUMBER]" at bounding box center [784, 197] width 292 height 205
paste input "619) 202-8502"
type input "[PHONE_NUMBER]"
click at [813, 380] on input "(___) ___-____" at bounding box center [804, 385] width 205 height 41
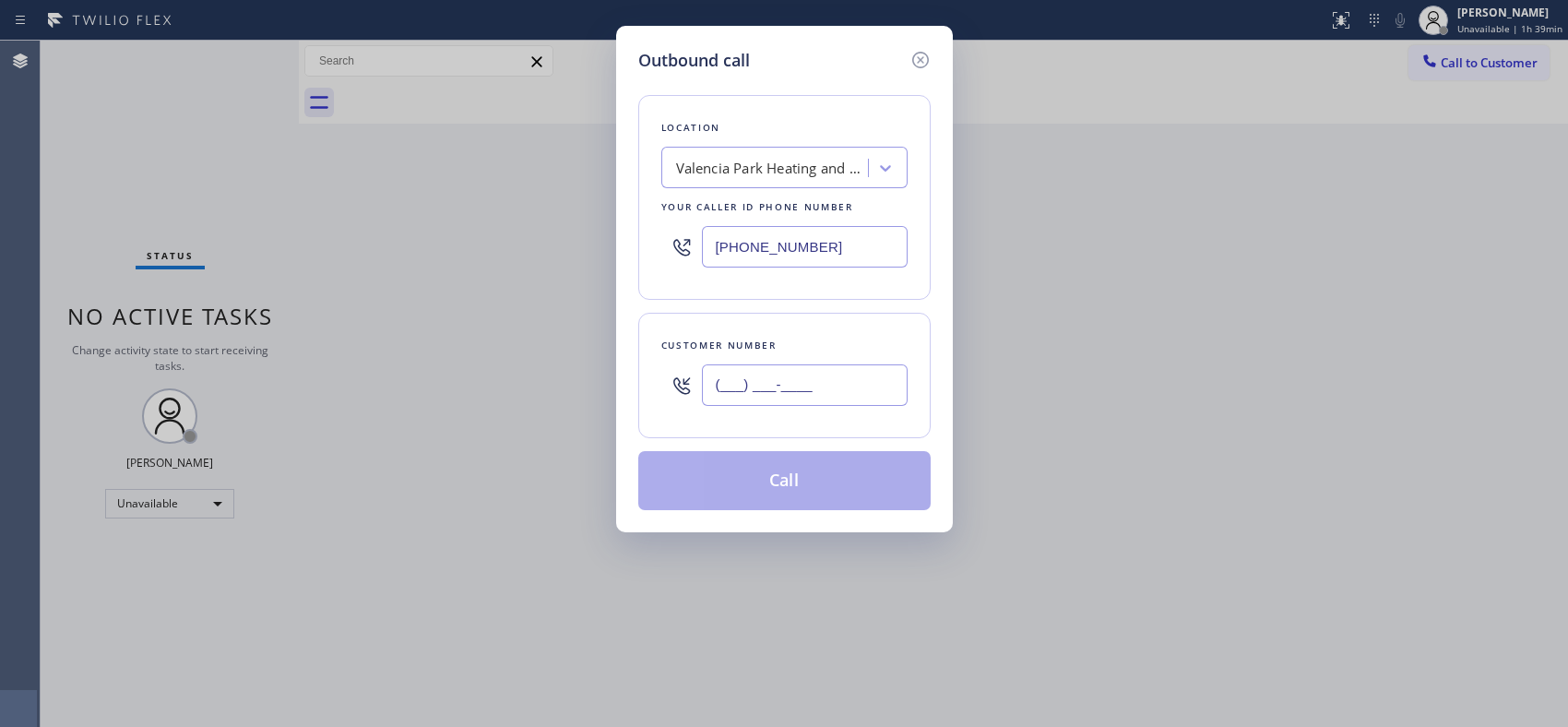
paste input "619) 535-5573"
type input "[PHONE_NUMBER]"
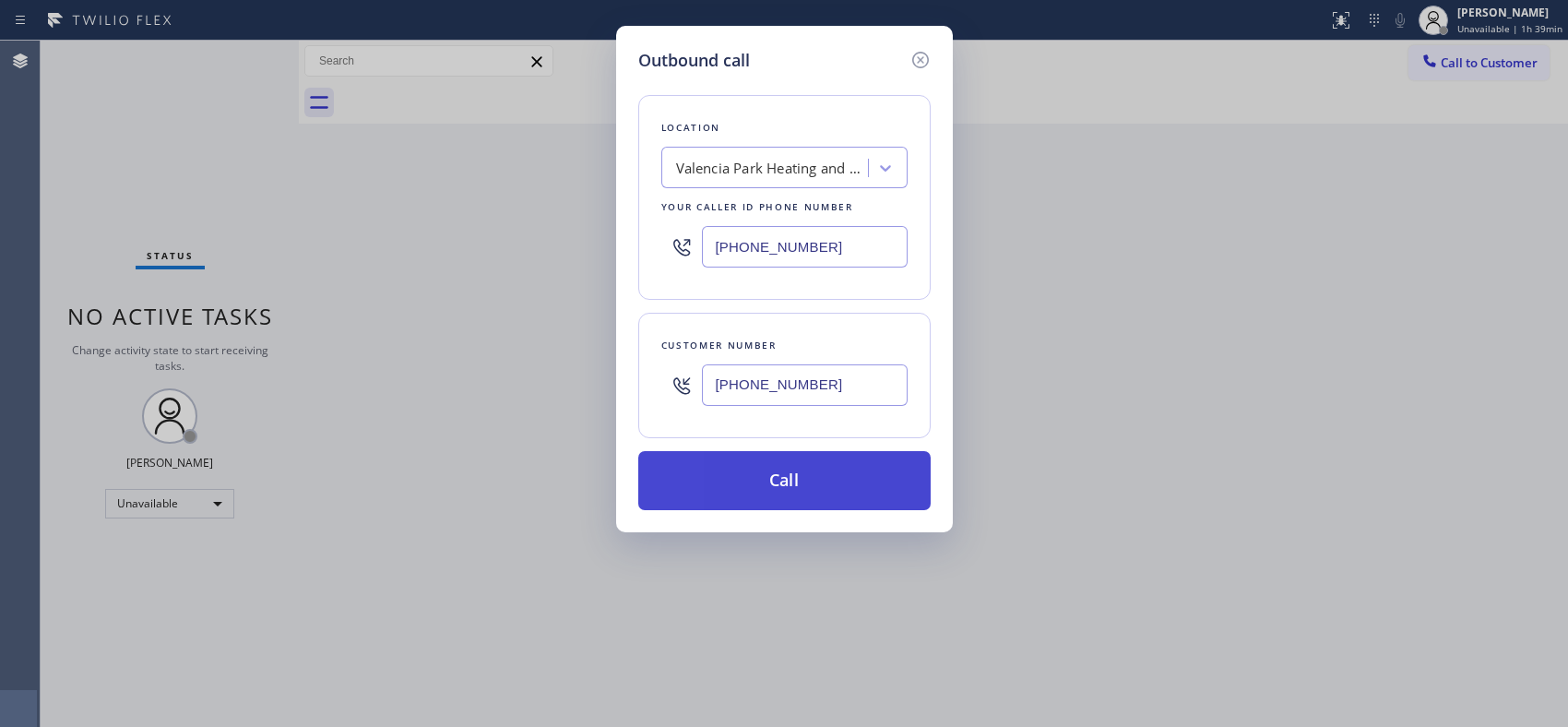
click at [849, 477] on button "Call" at bounding box center [784, 481] width 292 height 59
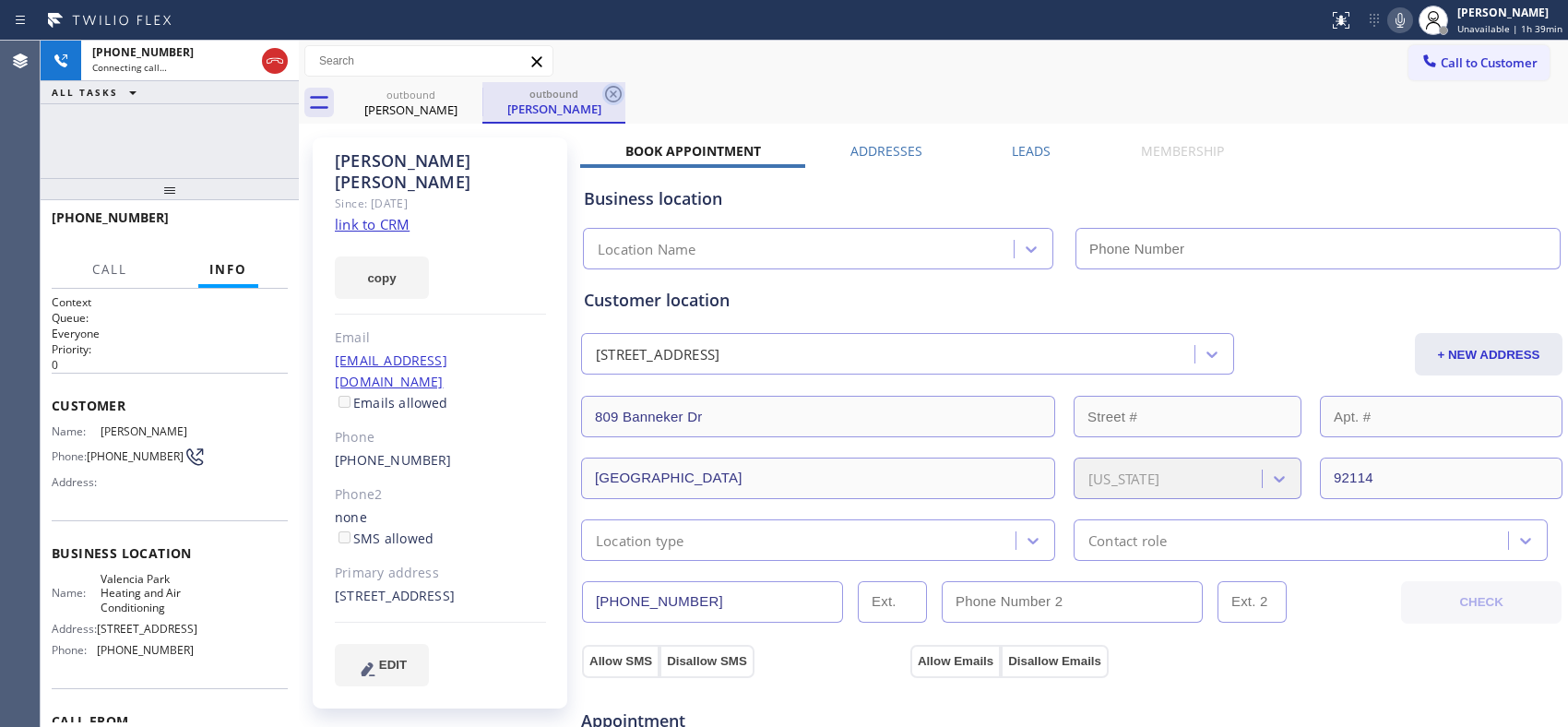
click at [615, 90] on icon at bounding box center [613, 94] width 22 height 22
type input "[PHONE_NUMBER]"
drag, startPoint x: 176, startPoint y: 187, endPoint x: 189, endPoint y: 157, distance: 32.7
click at [172, 158] on div "[PHONE_NUMBER] Connecting call… ALL TASKS ALL TASKS ACTIVE TASKS TASKS IN WRAP …" at bounding box center [170, 384] width 258 height 686
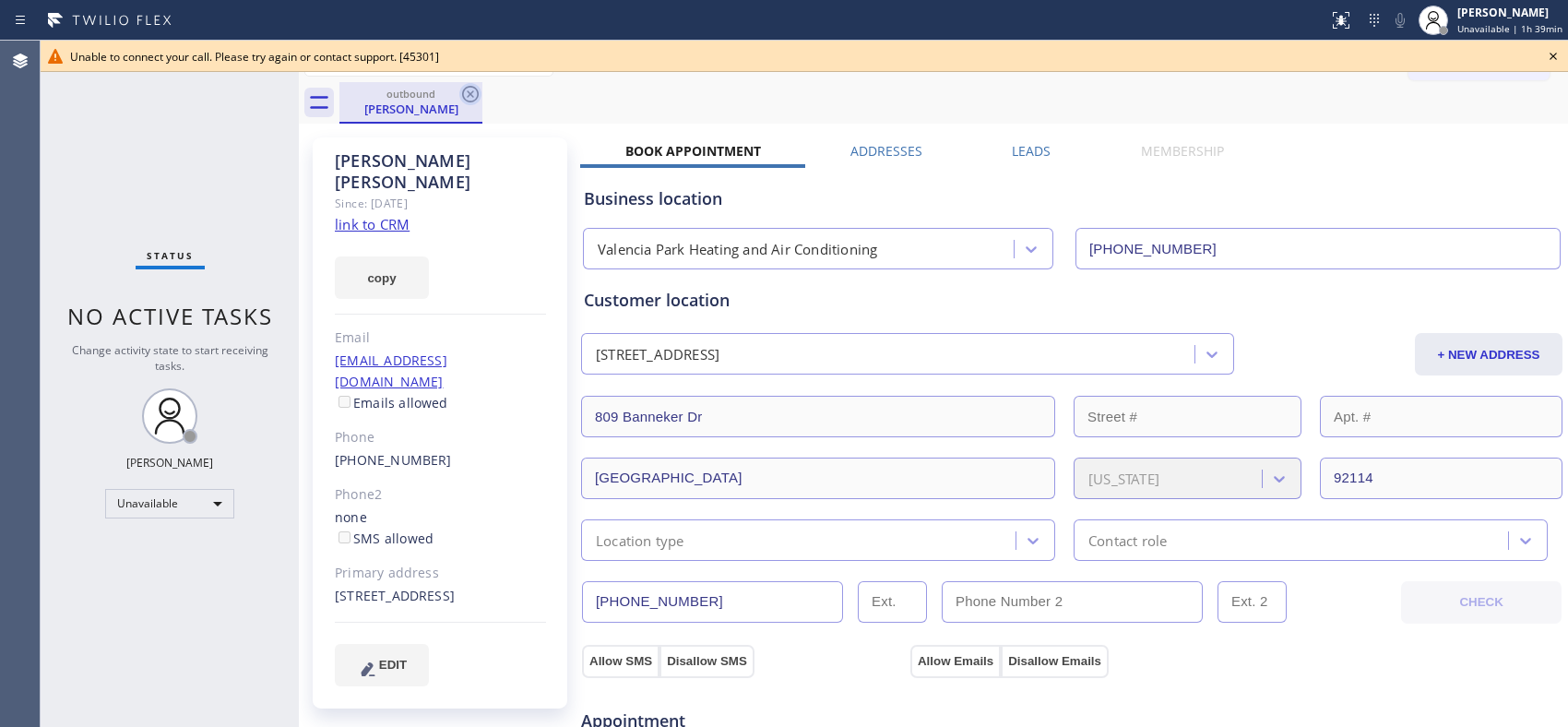
click at [467, 93] on icon at bounding box center [470, 94] width 22 height 22
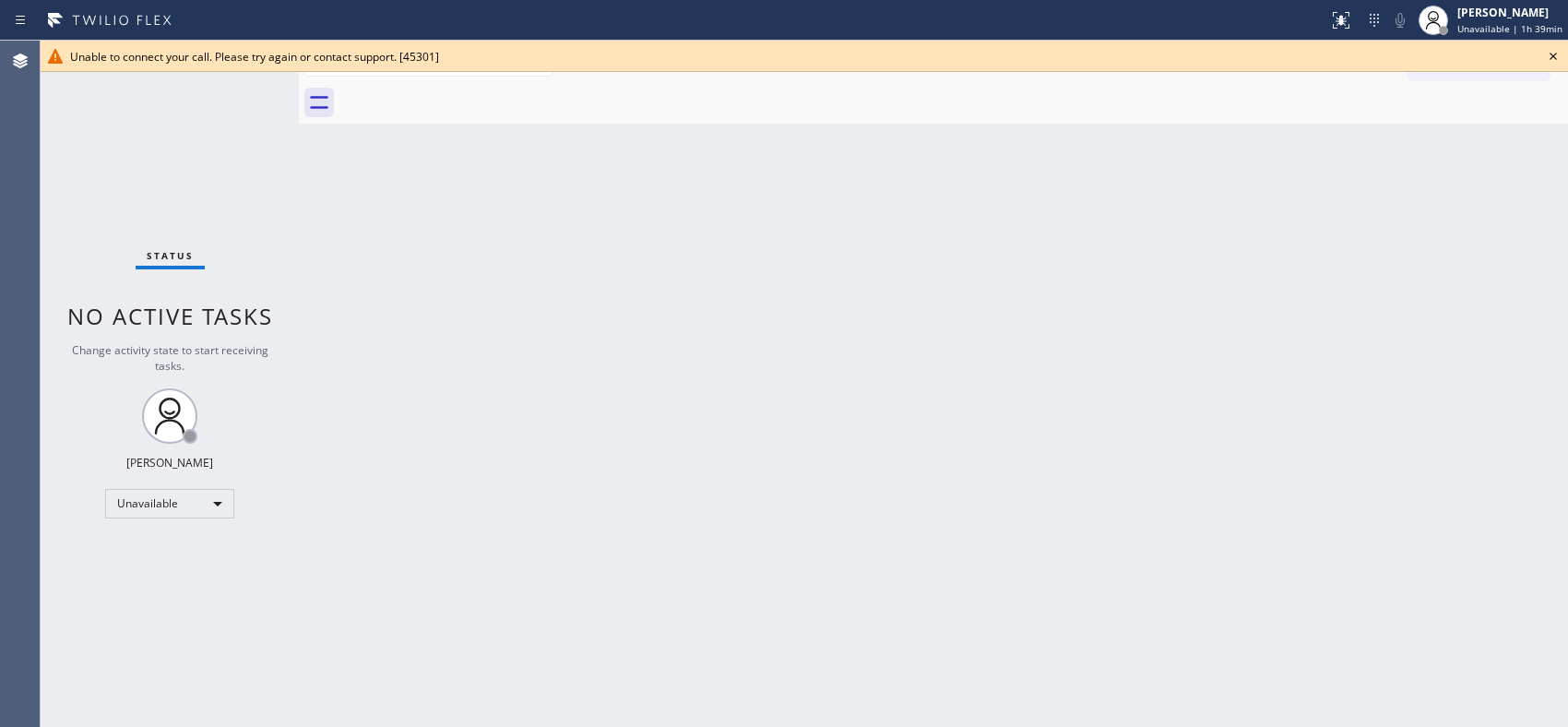
click at [1547, 54] on icon at bounding box center [1552, 56] width 22 height 22
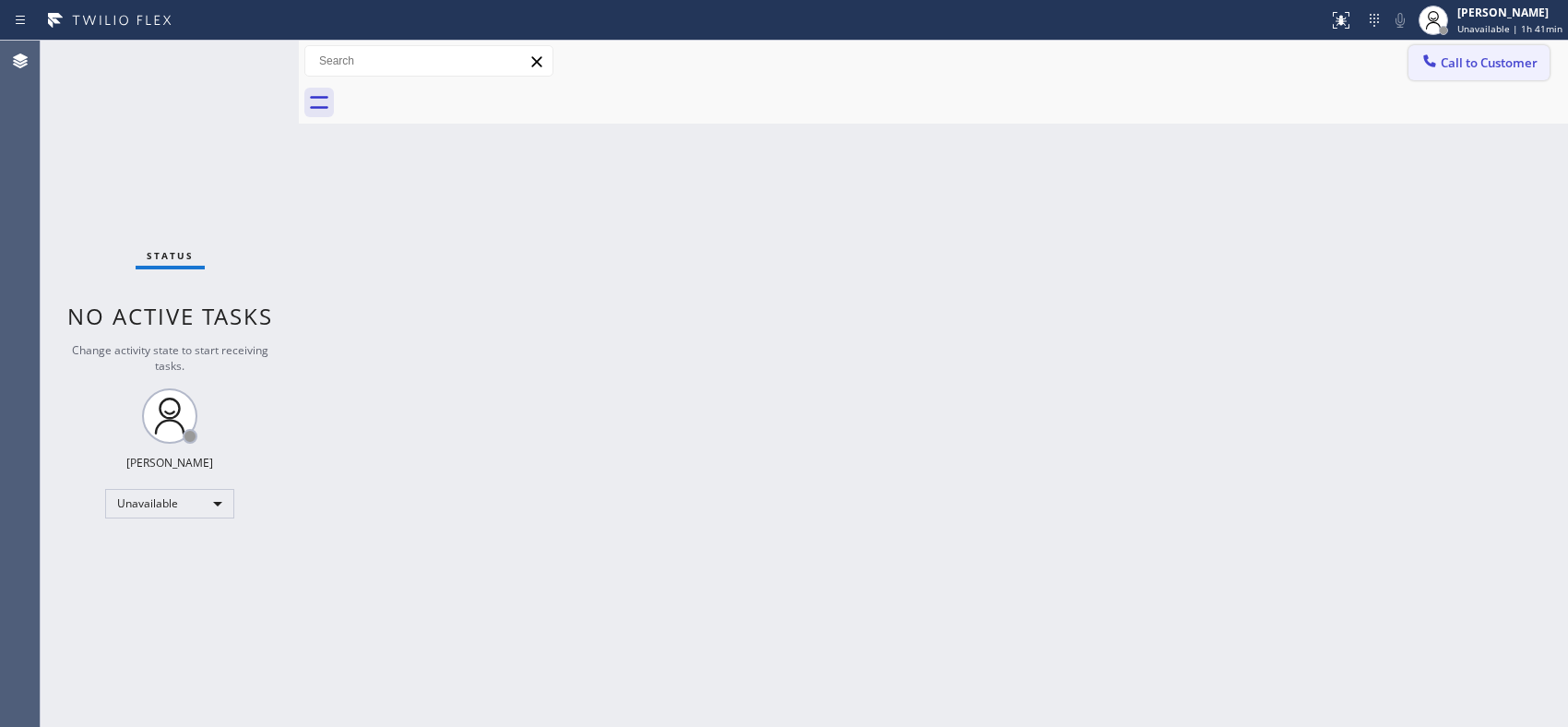
click at [1483, 55] on span "Call to Customer" at bounding box center [1488, 63] width 97 height 17
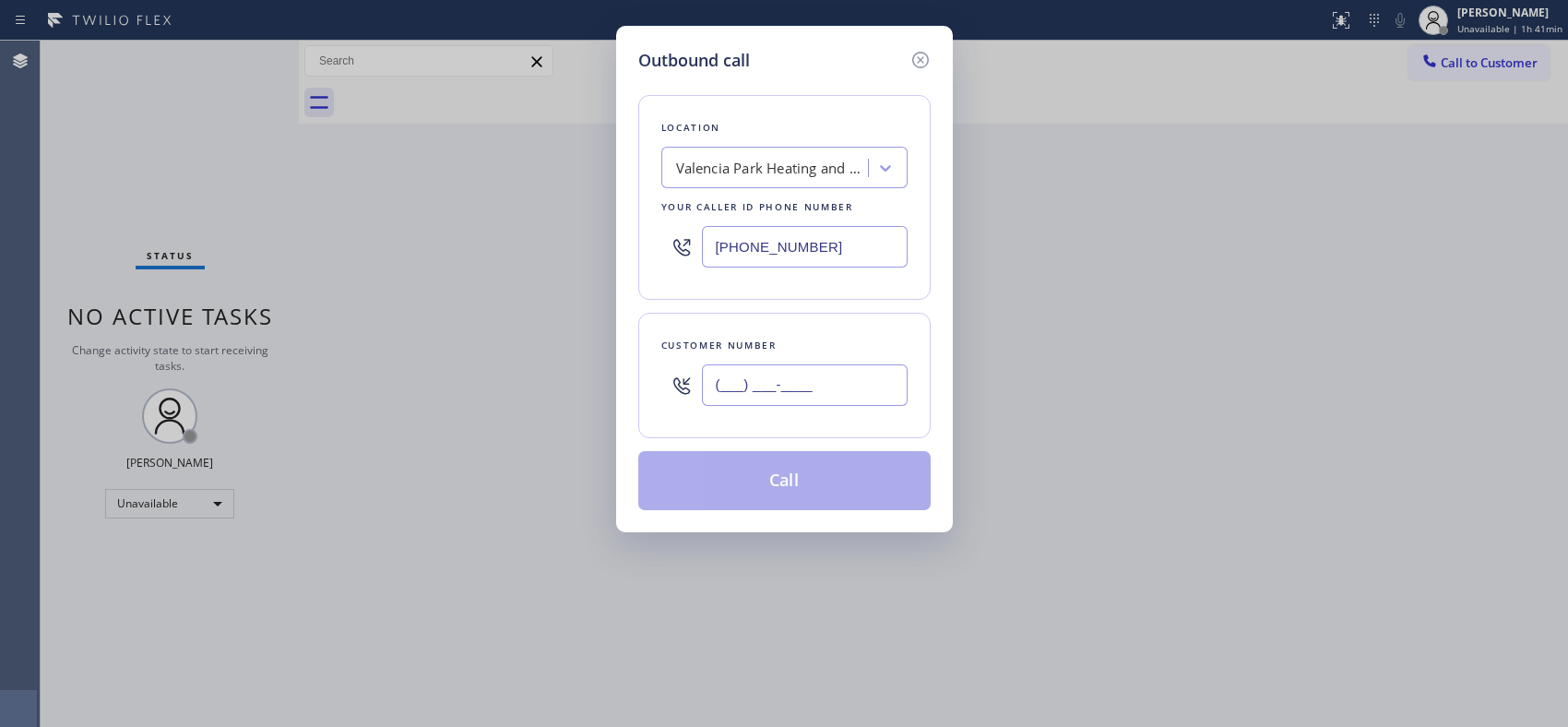
drag, startPoint x: 776, startPoint y: 388, endPoint x: 673, endPoint y: 323, distance: 121.8
click at [684, 389] on div "(___) ___-____" at bounding box center [784, 384] width 246 height 60
paste input "619) 535-5573"
type input "[PHONE_NUMBER]"
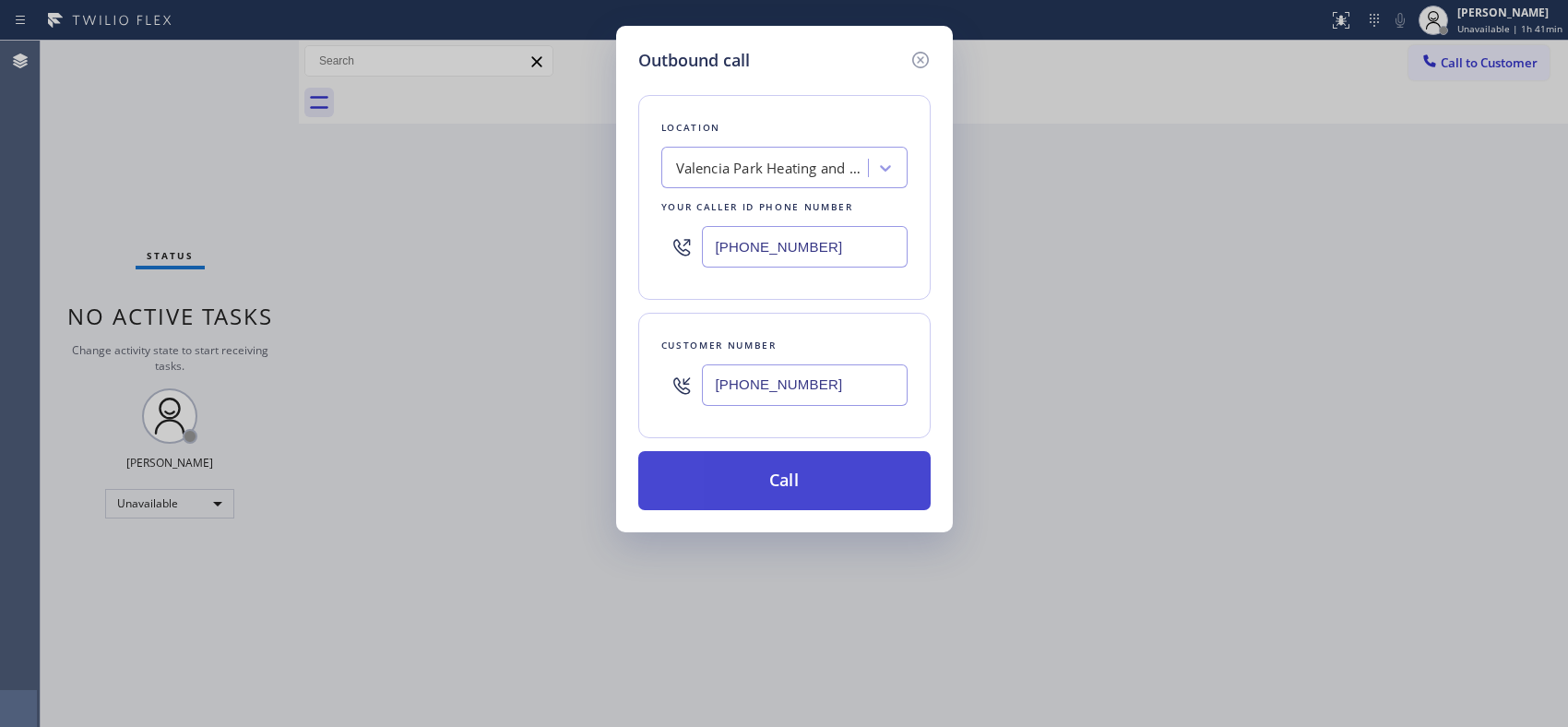
click at [772, 458] on button "Call" at bounding box center [784, 481] width 292 height 59
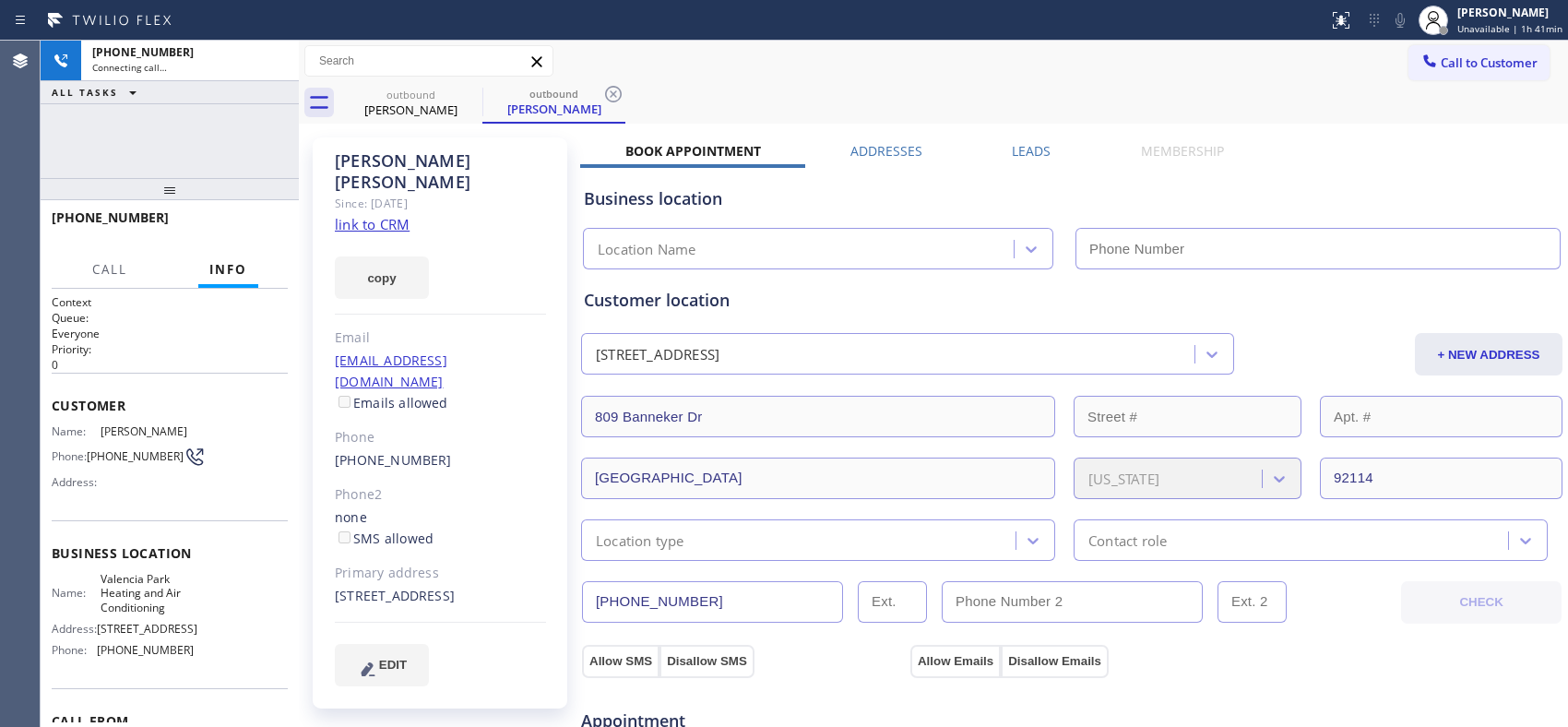
type input "[PHONE_NUMBER]"
click at [618, 100] on icon at bounding box center [613, 94] width 22 height 22
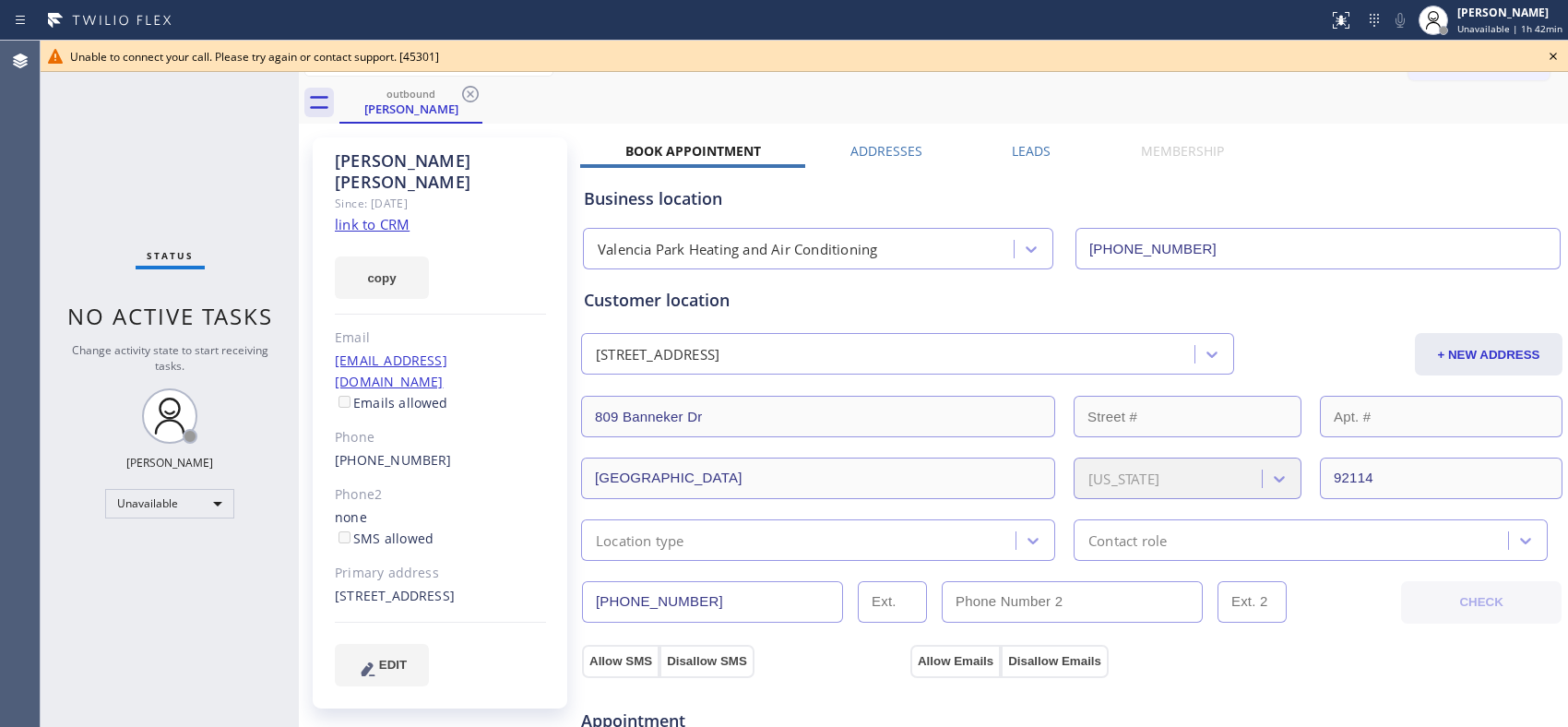
click at [474, 100] on icon at bounding box center [470, 94] width 17 height 17
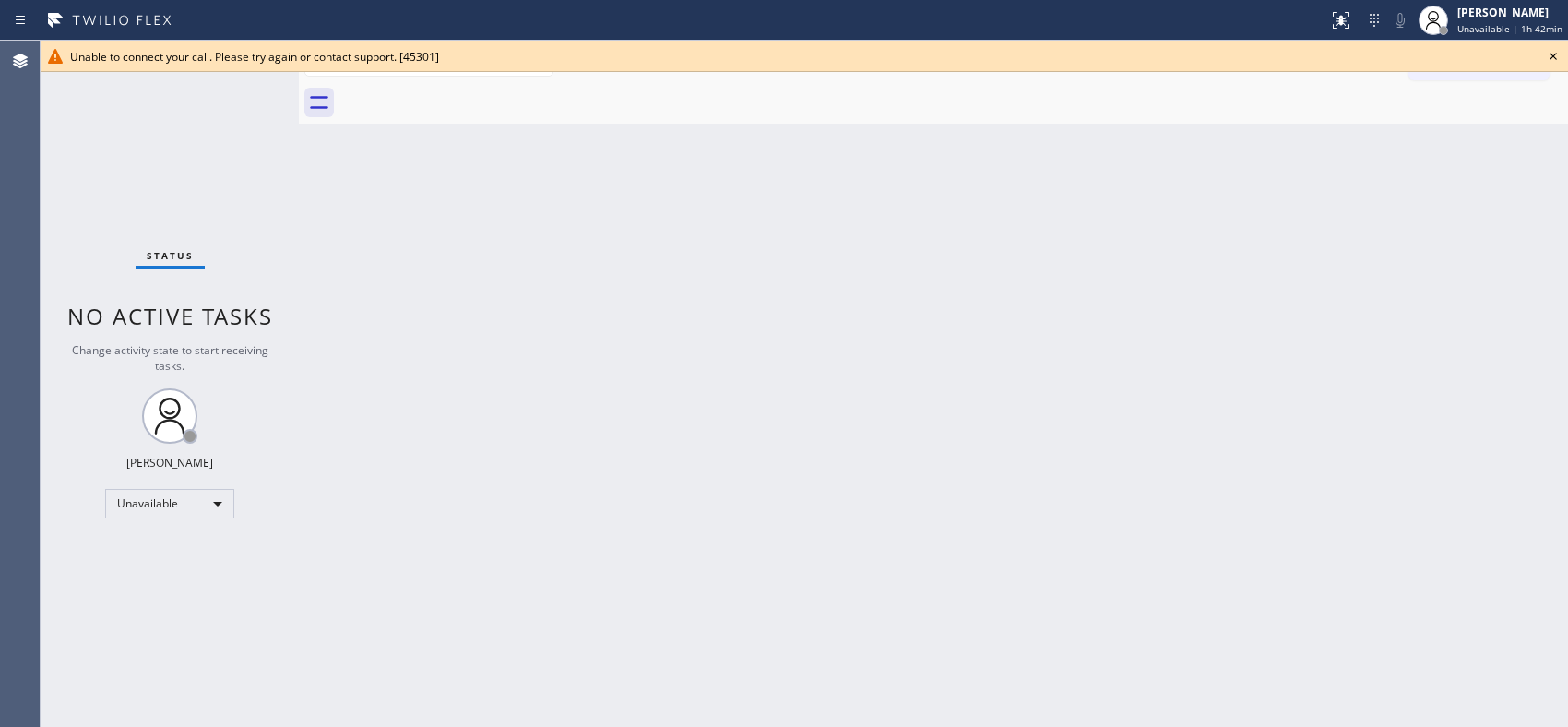
click at [1544, 49] on icon at bounding box center [1552, 56] width 22 height 22
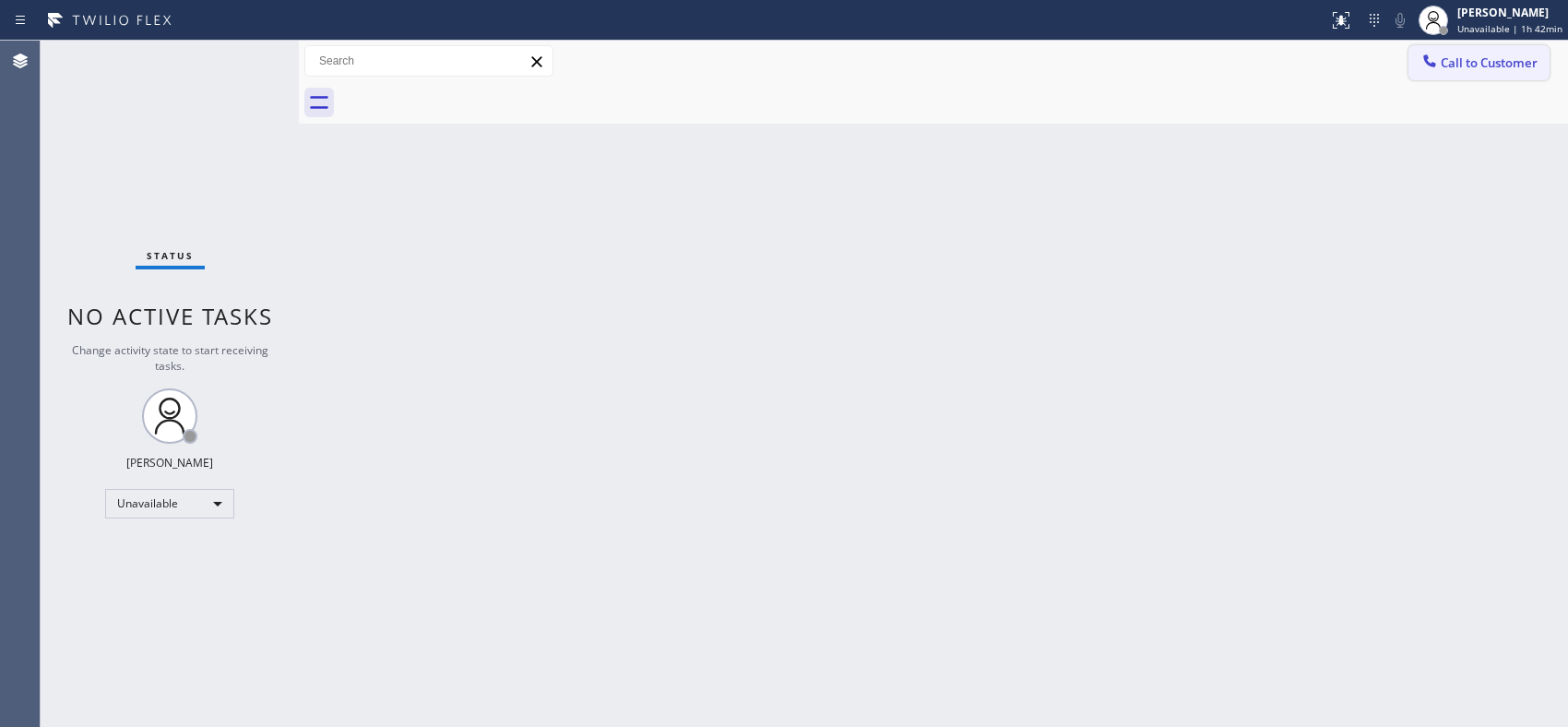
click at [1499, 68] on span "Call to Customer" at bounding box center [1488, 63] width 97 height 17
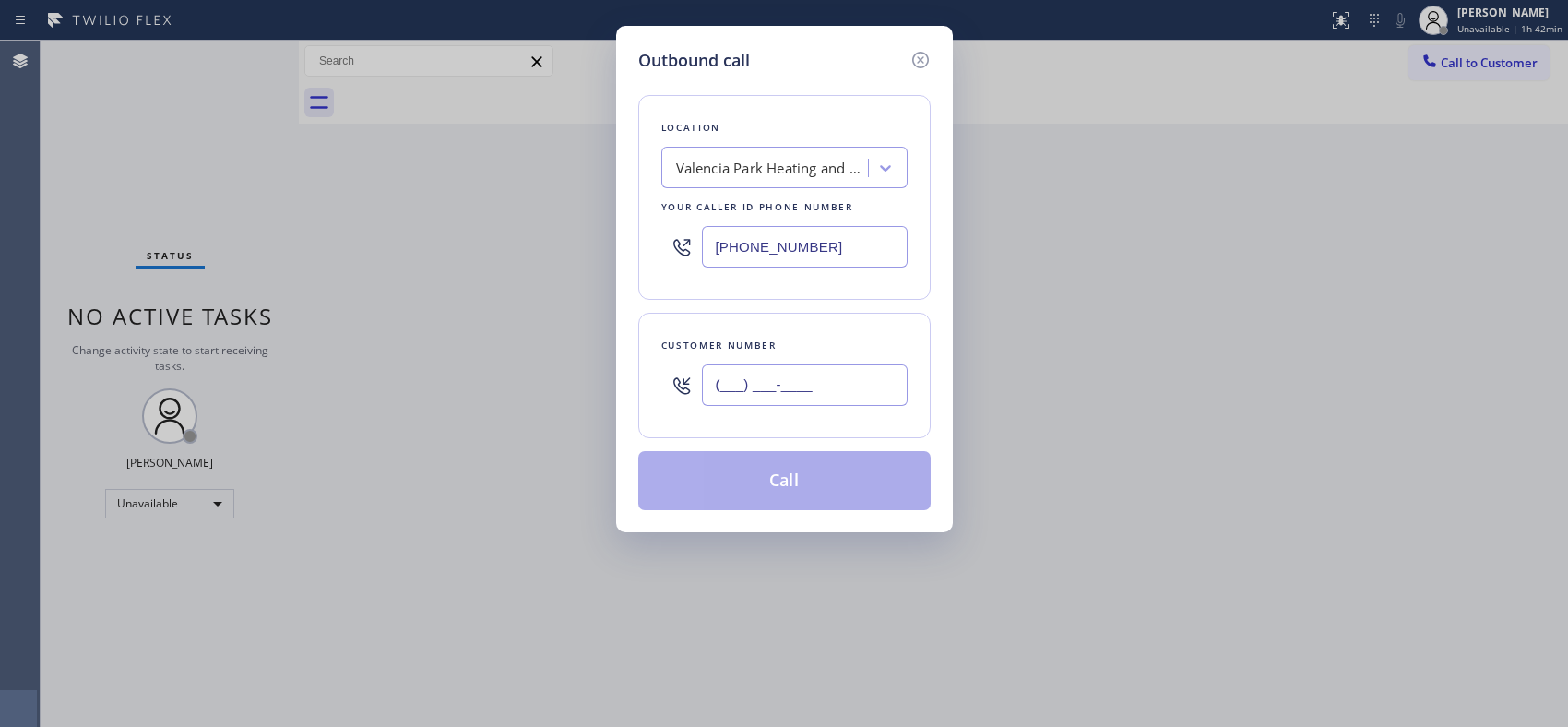
drag, startPoint x: 800, startPoint y: 383, endPoint x: 676, endPoint y: 376, distance: 124.2
click at [684, 381] on div "(___) ___-____" at bounding box center [784, 384] width 246 height 60
paste input "909) 247-7841"
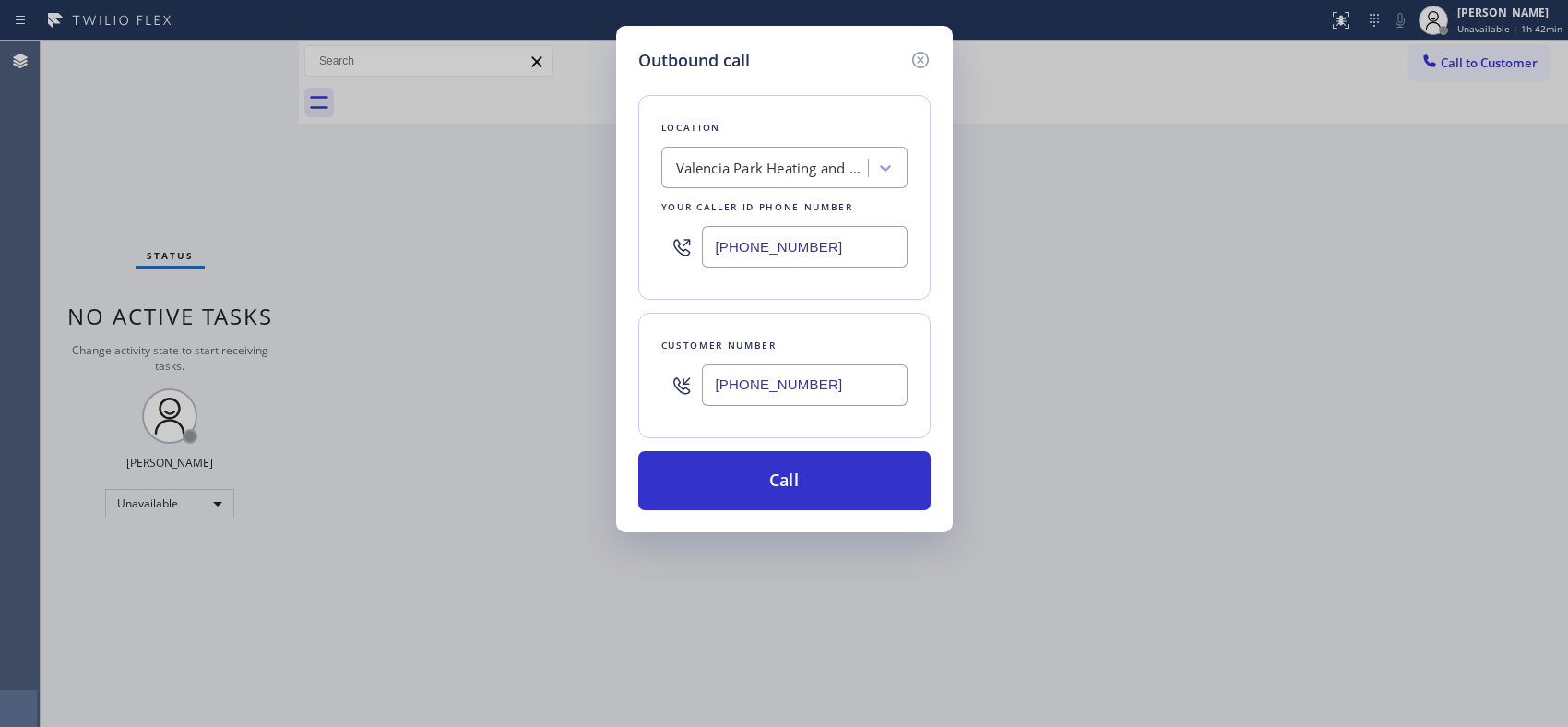
type input "[PHONE_NUMBER]"
drag, startPoint x: 796, startPoint y: 249, endPoint x: 681, endPoint y: 254, distance: 115.1
click at [681, 255] on div "[PHONE_NUMBER]" at bounding box center [784, 246] width 246 height 60
paste input "855) 731-495"
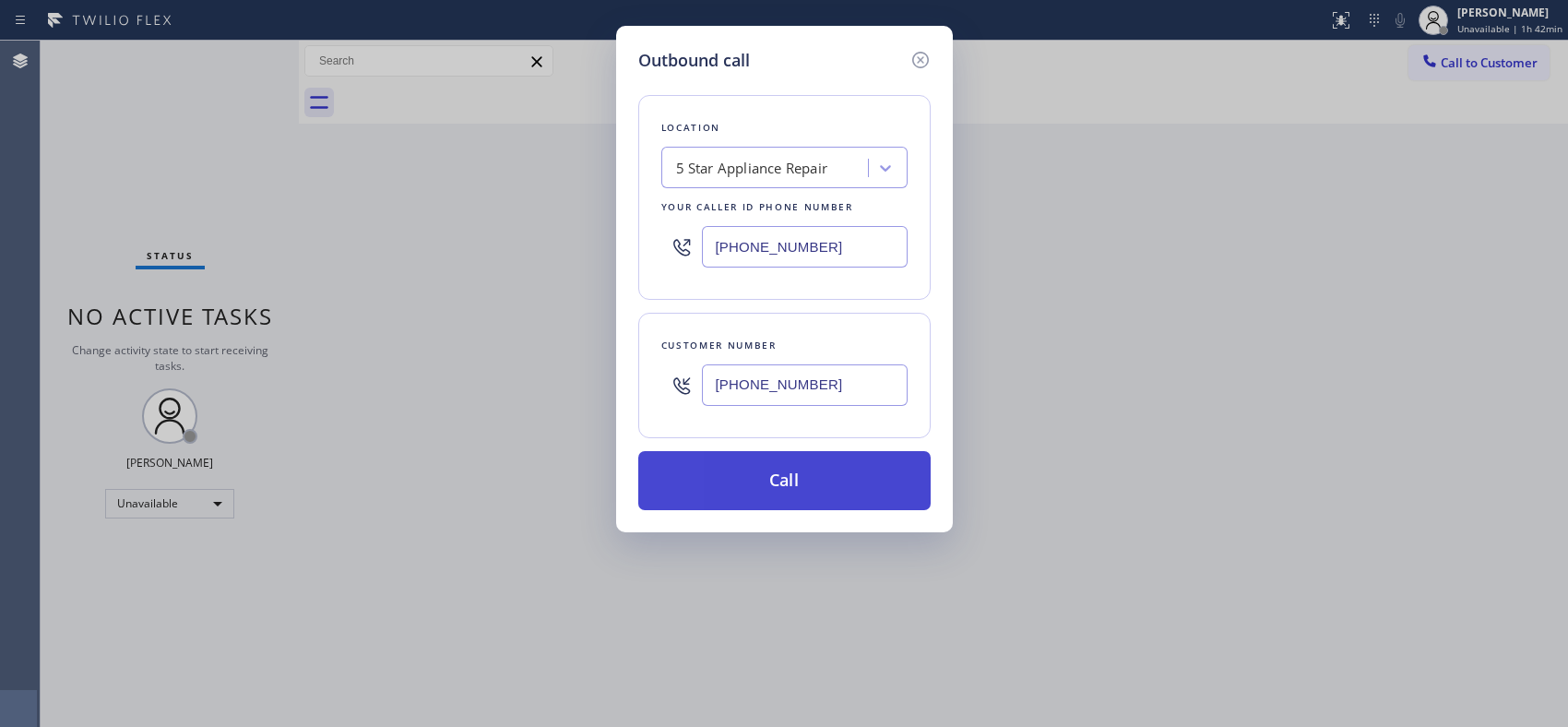
type input "[PHONE_NUMBER]"
click at [810, 487] on button "Call" at bounding box center [784, 481] width 292 height 59
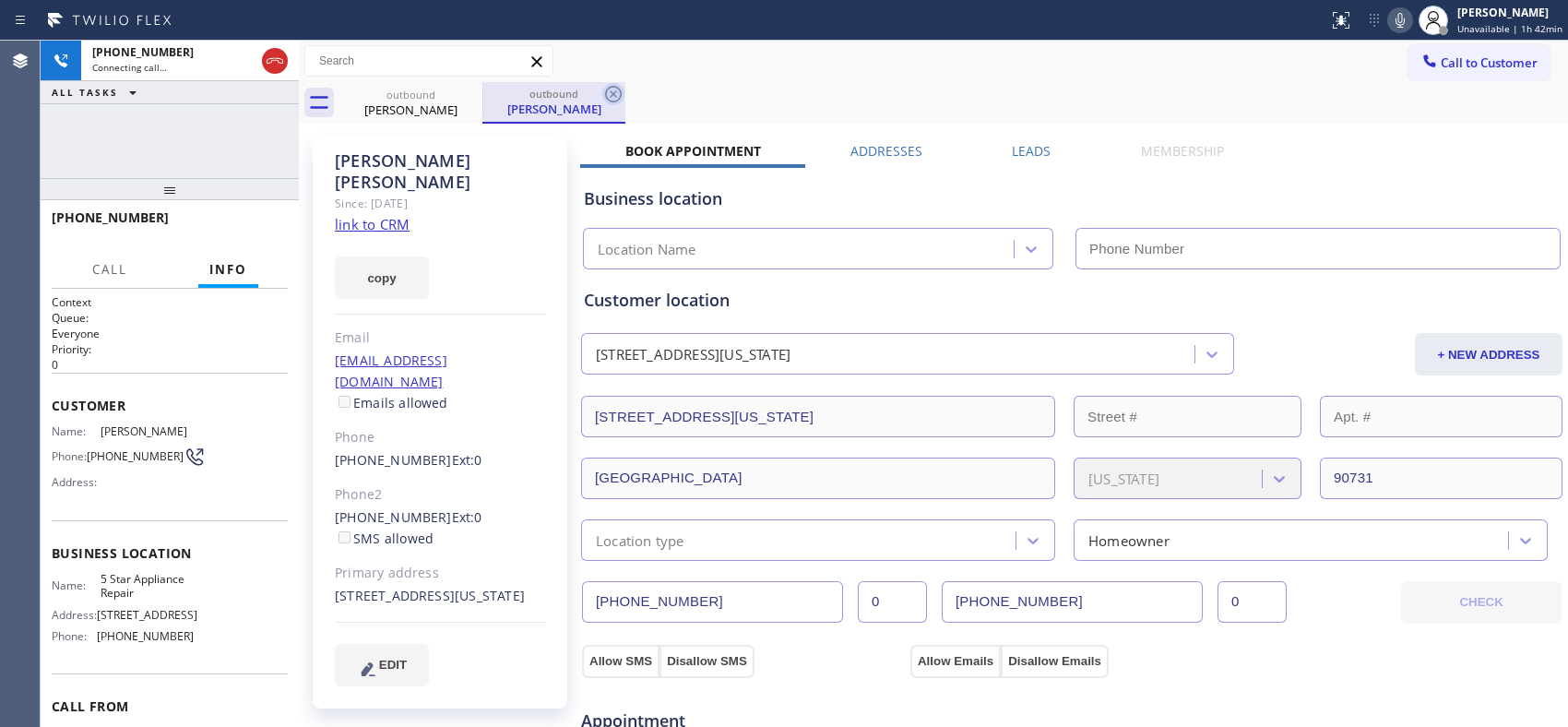
type input "[PHONE_NUMBER]"
drag, startPoint x: 617, startPoint y: 90, endPoint x: 607, endPoint y: 2, distance: 88.6
click at [617, 89] on icon at bounding box center [613, 94] width 22 height 22
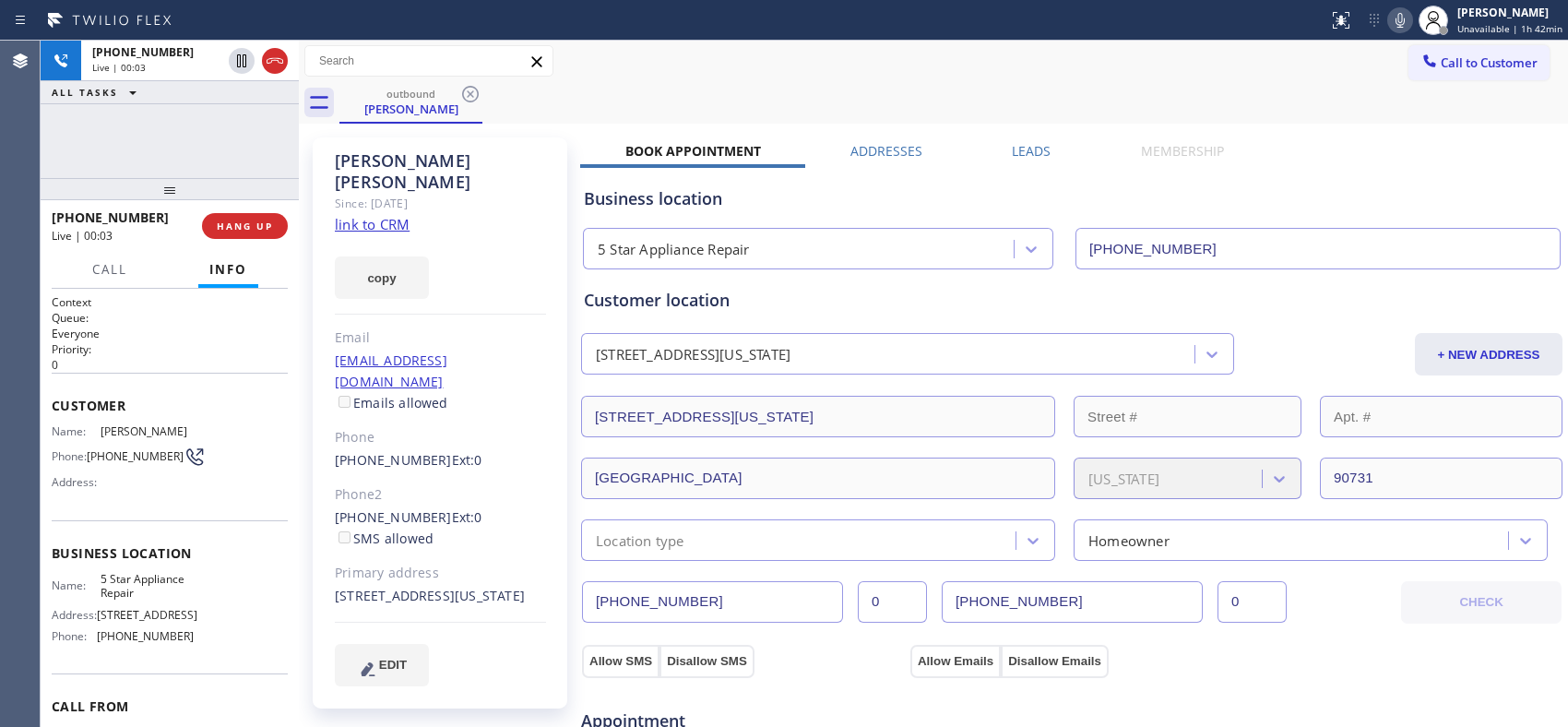
click at [649, 63] on div "Call to Customer Outbound call Location 5 Star Appliance Repair Your caller id …" at bounding box center [933, 61] width 1269 height 32
click at [254, 239] on div "[PHONE_NUMBER] Live | 00:04 HANG UP" at bounding box center [170, 226] width 236 height 48
click at [250, 232] on span "HANG UP" at bounding box center [245, 226] width 57 height 13
click at [251, 222] on span "HANG UP" at bounding box center [245, 226] width 57 height 13
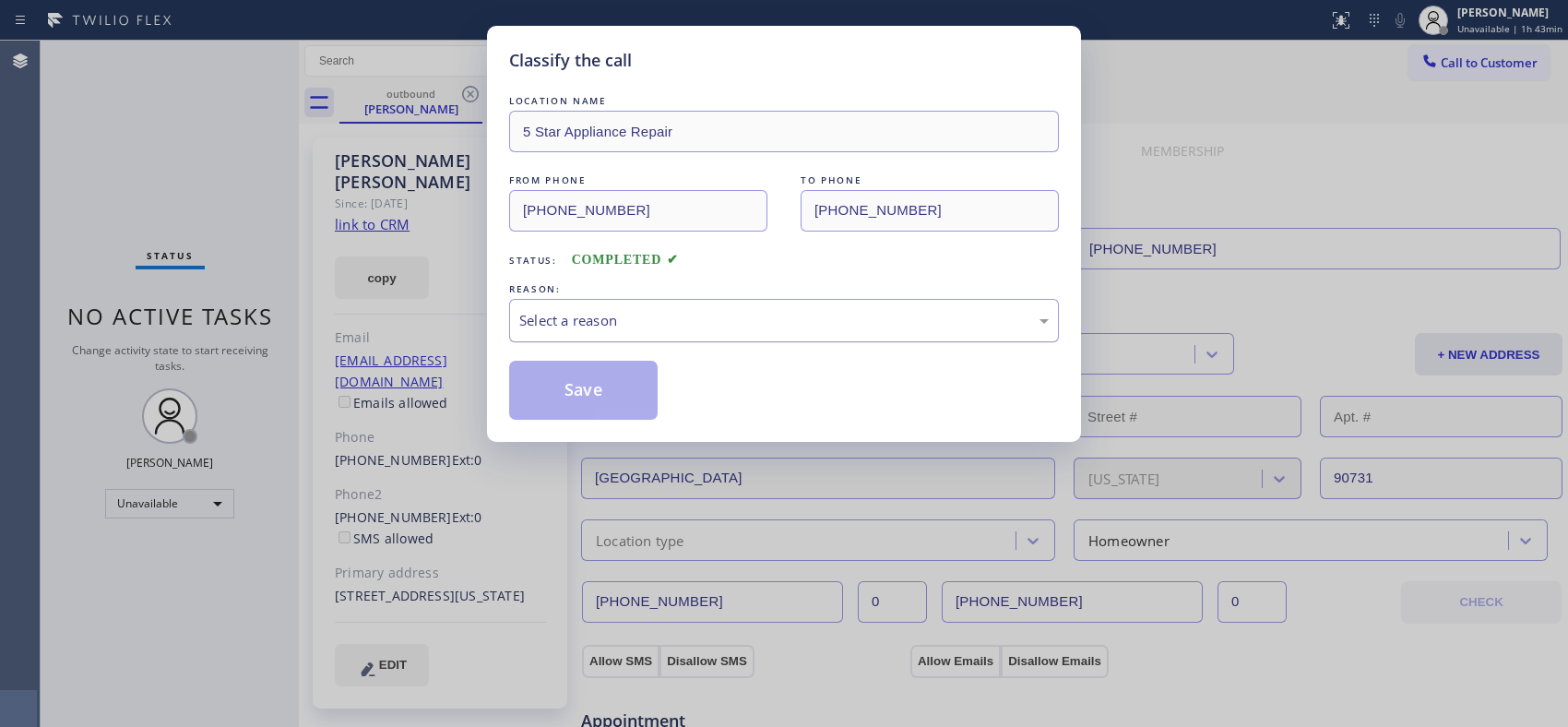
click at [682, 332] on div "Select a reason" at bounding box center [784, 321] width 550 height 43
click at [720, 321] on div "Select a reason" at bounding box center [784, 321] width 530 height 21
click at [653, 332] on div "Select a reason" at bounding box center [784, 321] width 550 height 43
click at [610, 394] on button "Save" at bounding box center [583, 390] width 148 height 59
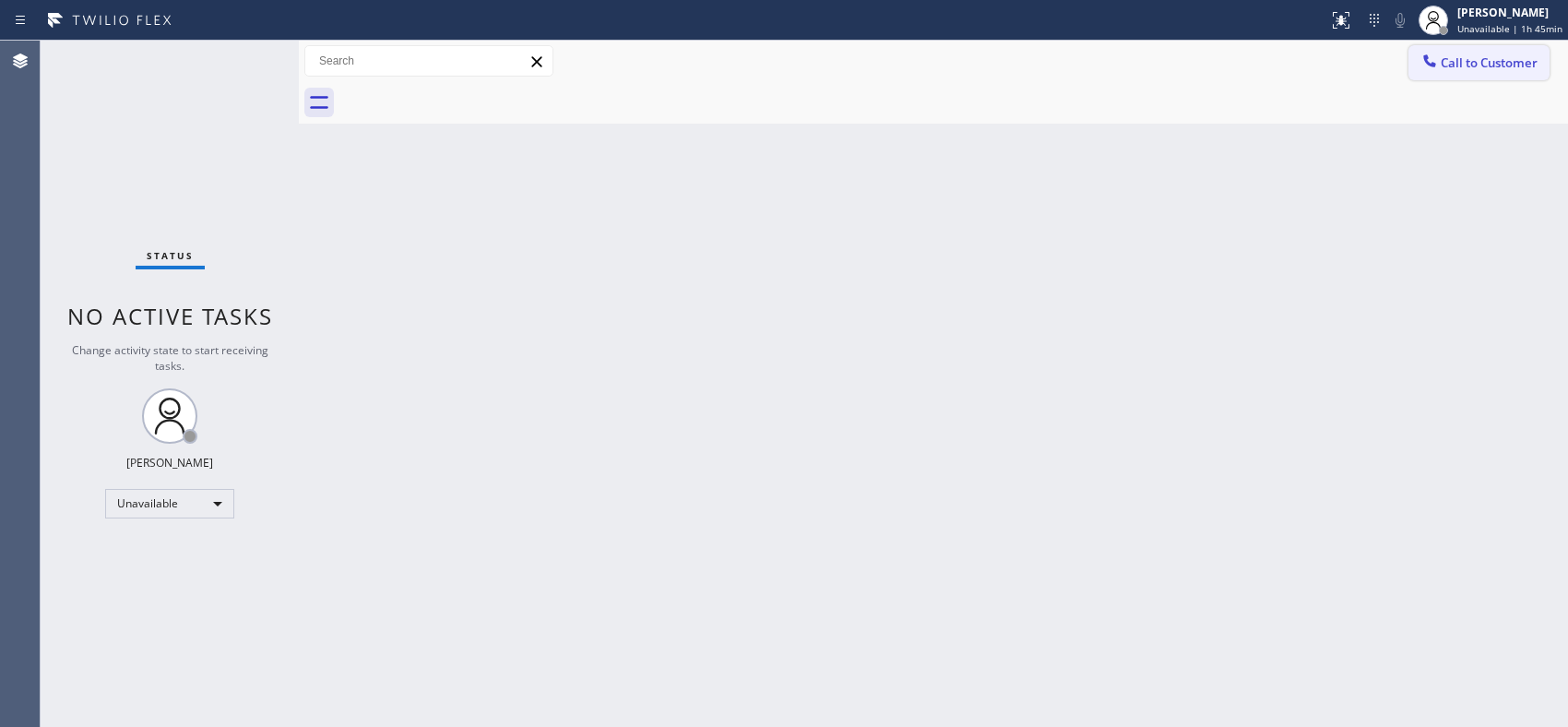
click at [1457, 75] on button "Call to Customer" at bounding box center [1478, 63] width 141 height 35
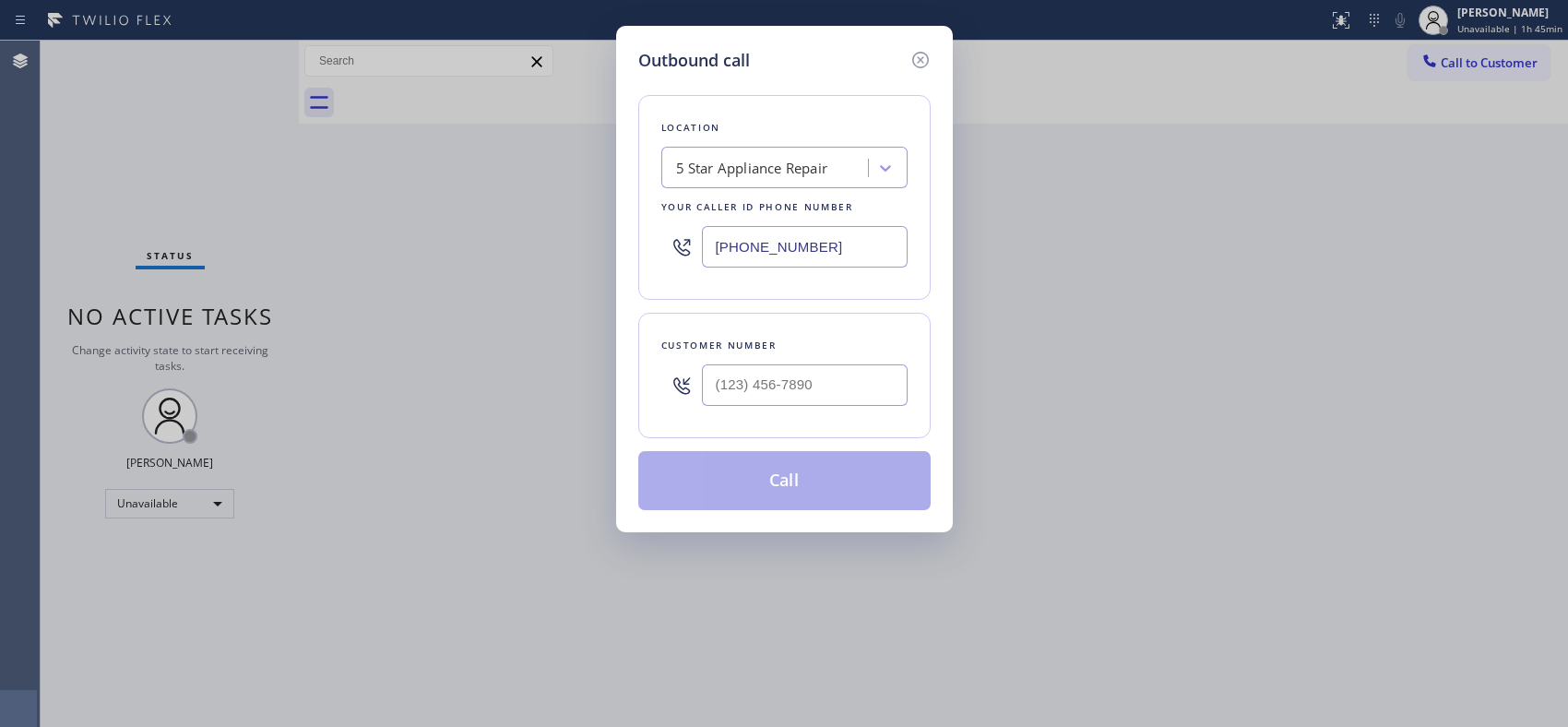
drag, startPoint x: 818, startPoint y: 253, endPoint x: 605, endPoint y: 227, distance: 214.6
click at [605, 227] on div "Outbound call Location 5 Star Appliance Repair Your caller id phone number [PHO…" at bounding box center [784, 364] width 1568 height 727
paste input "323) 416-234"
type input "[PHONE_NUMBER]"
click at [787, 381] on input "(___) ___-____" at bounding box center [804, 385] width 205 height 41
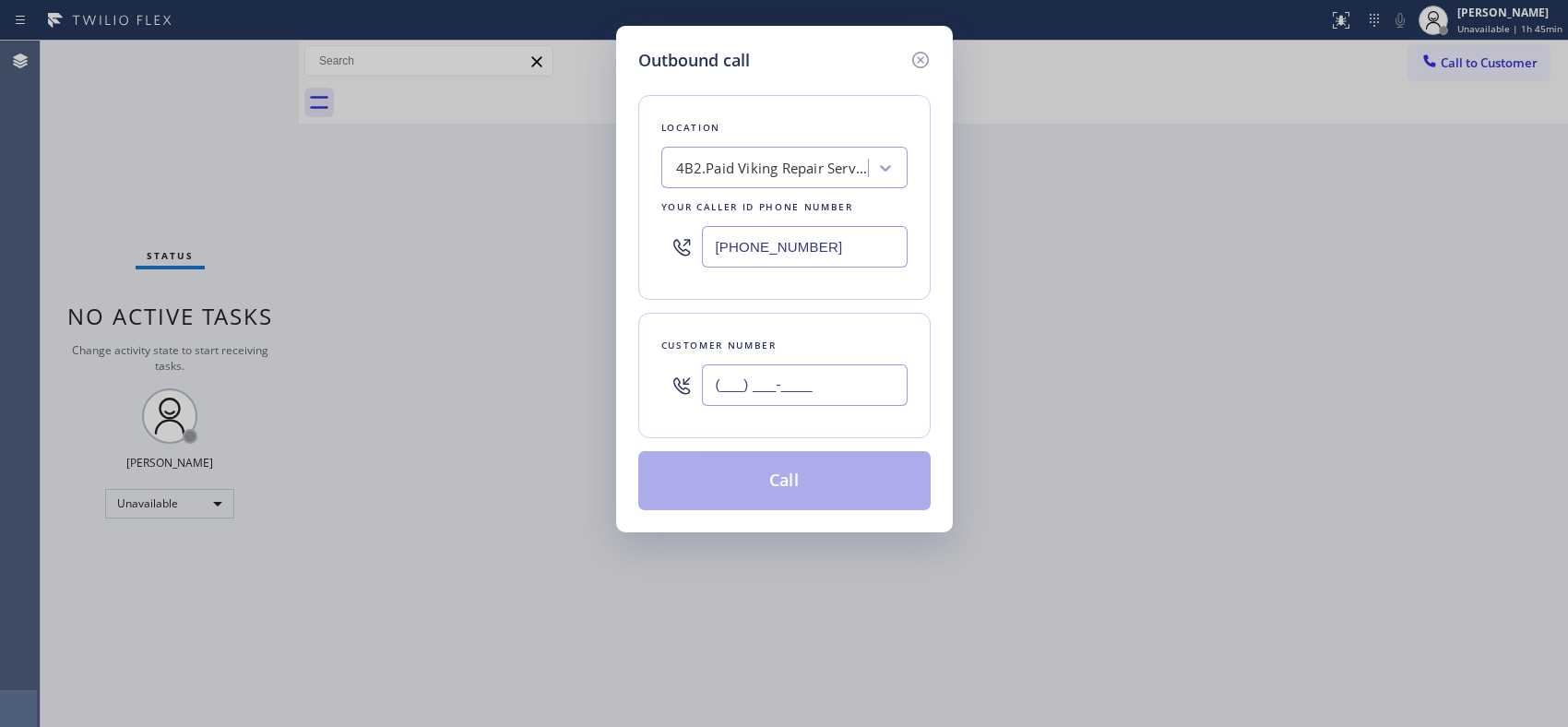
paste input "213) 820-0842"
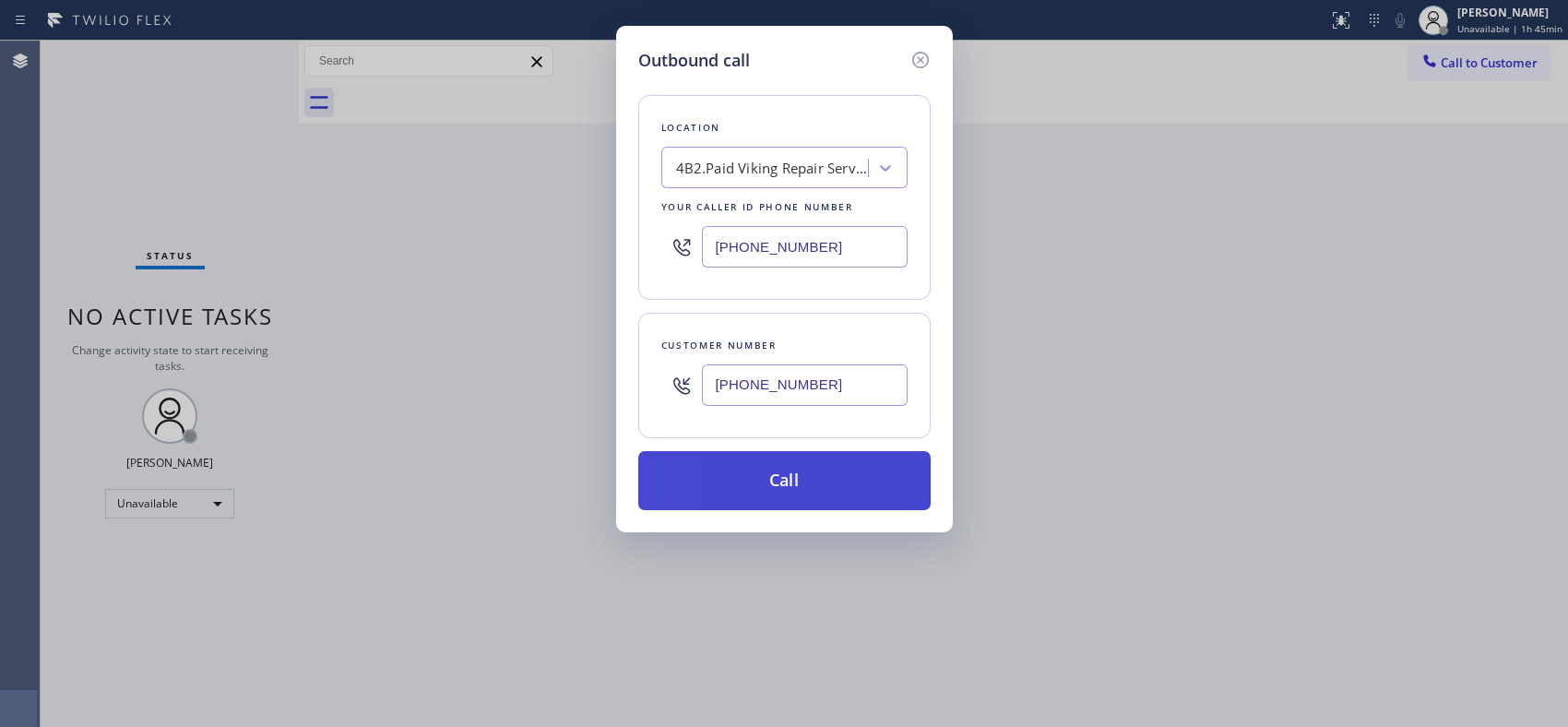
type input "[PHONE_NUMBER]"
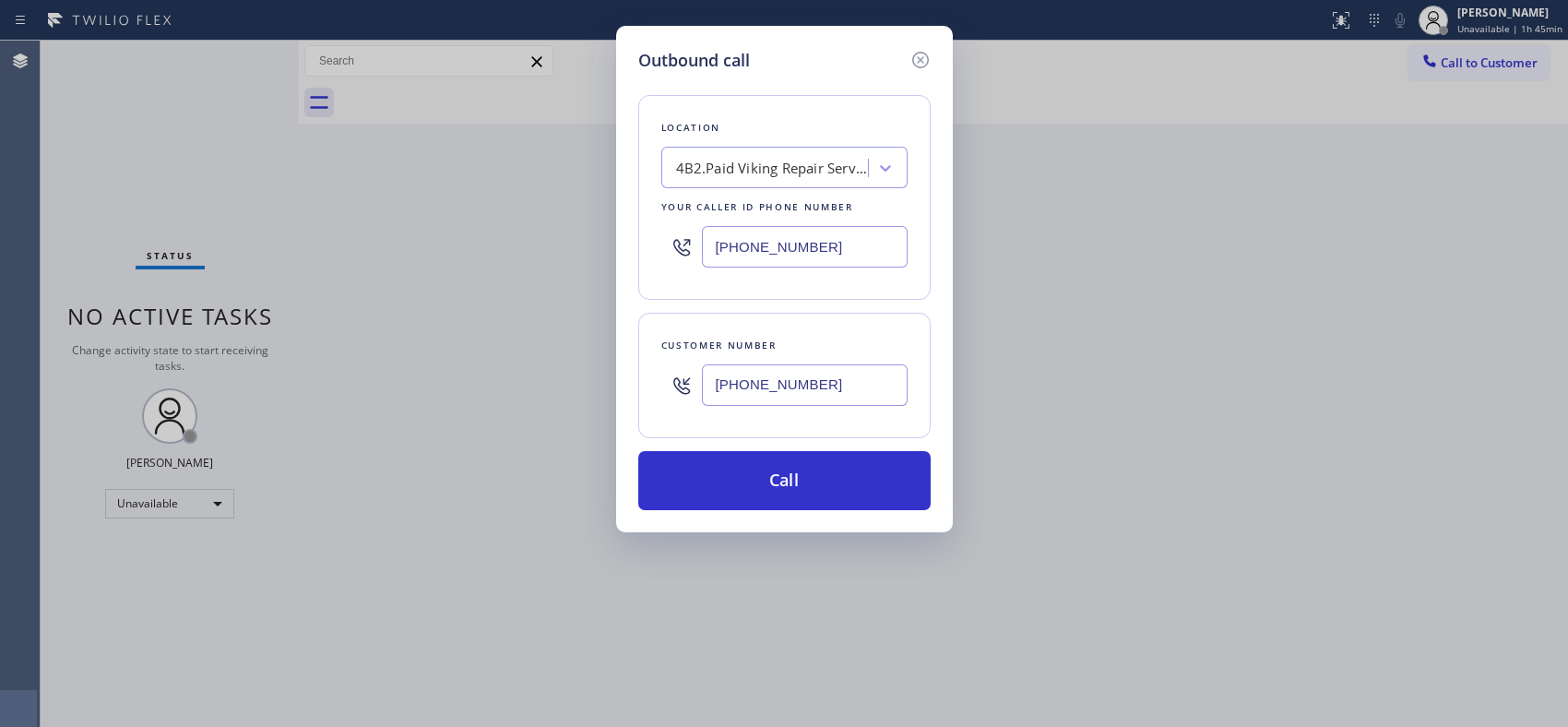
drag, startPoint x: 848, startPoint y: 485, endPoint x: 653, endPoint y: 197, distance: 347.8
click at [835, 461] on button "Call" at bounding box center [784, 481] width 292 height 59
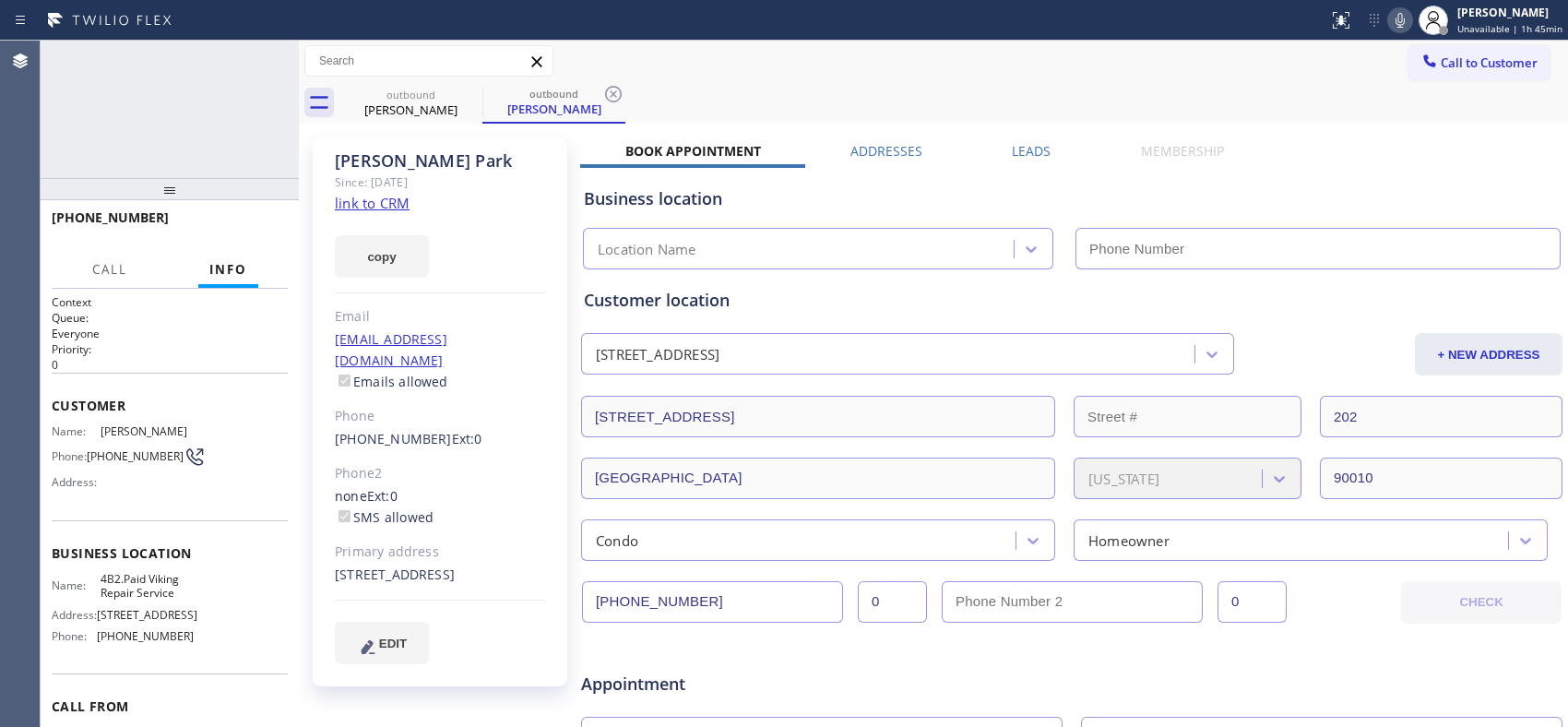
type input "[PHONE_NUMBER]"
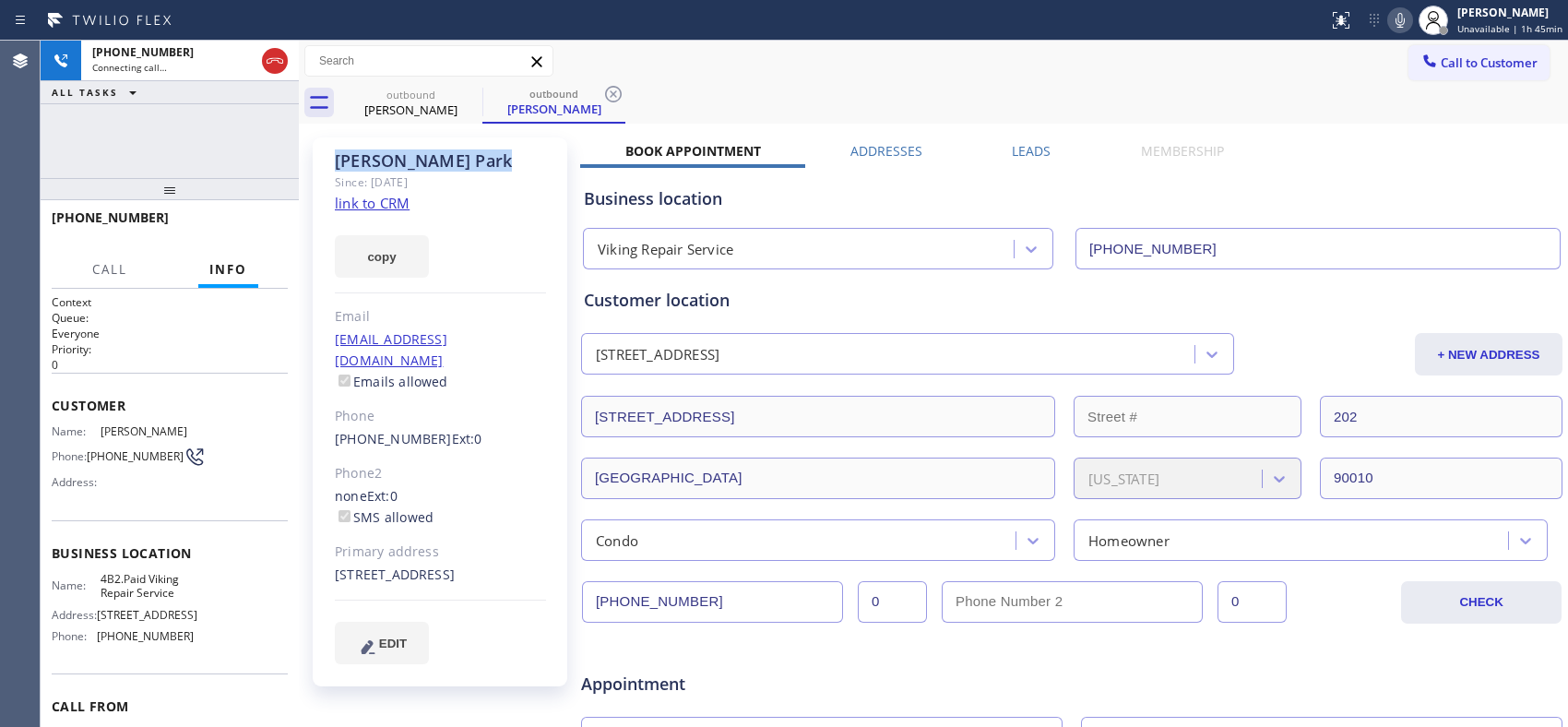
copy div "[PERSON_NAME]"
drag, startPoint x: 468, startPoint y: 156, endPoint x: 333, endPoint y: 152, distance: 135.1
click at [333, 152] on div "[PERSON_NAME] Since: [DATE] link to CRM copy Email [EMAIL_ADDRESS][DOMAIN_NAME]…" at bounding box center [440, 412] width 254 height 549
drag, startPoint x: 271, startPoint y: 65, endPoint x: 282, endPoint y: 97, distance: 33.8
click at [272, 65] on icon at bounding box center [275, 61] width 22 height 22
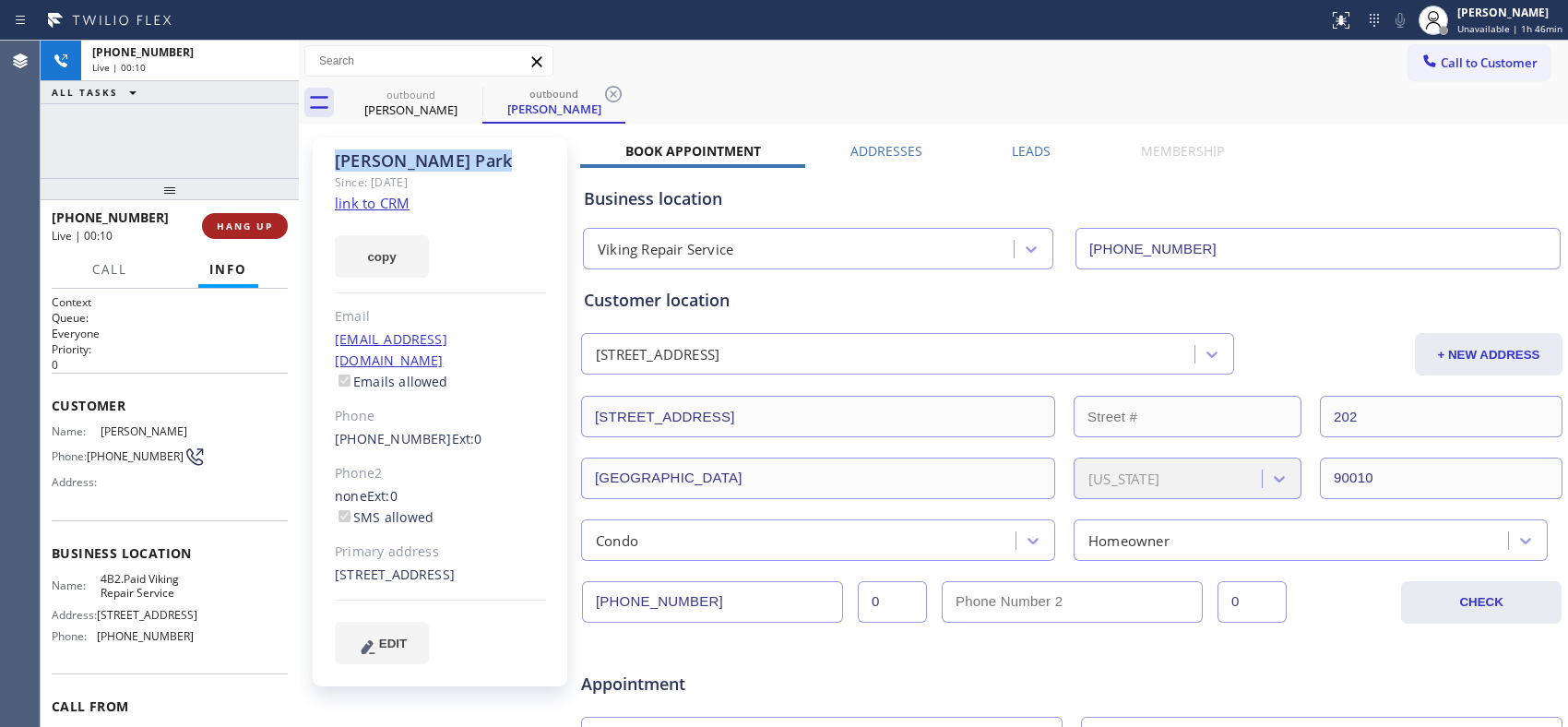
click at [264, 234] on button "HANG UP" at bounding box center [245, 226] width 86 height 25
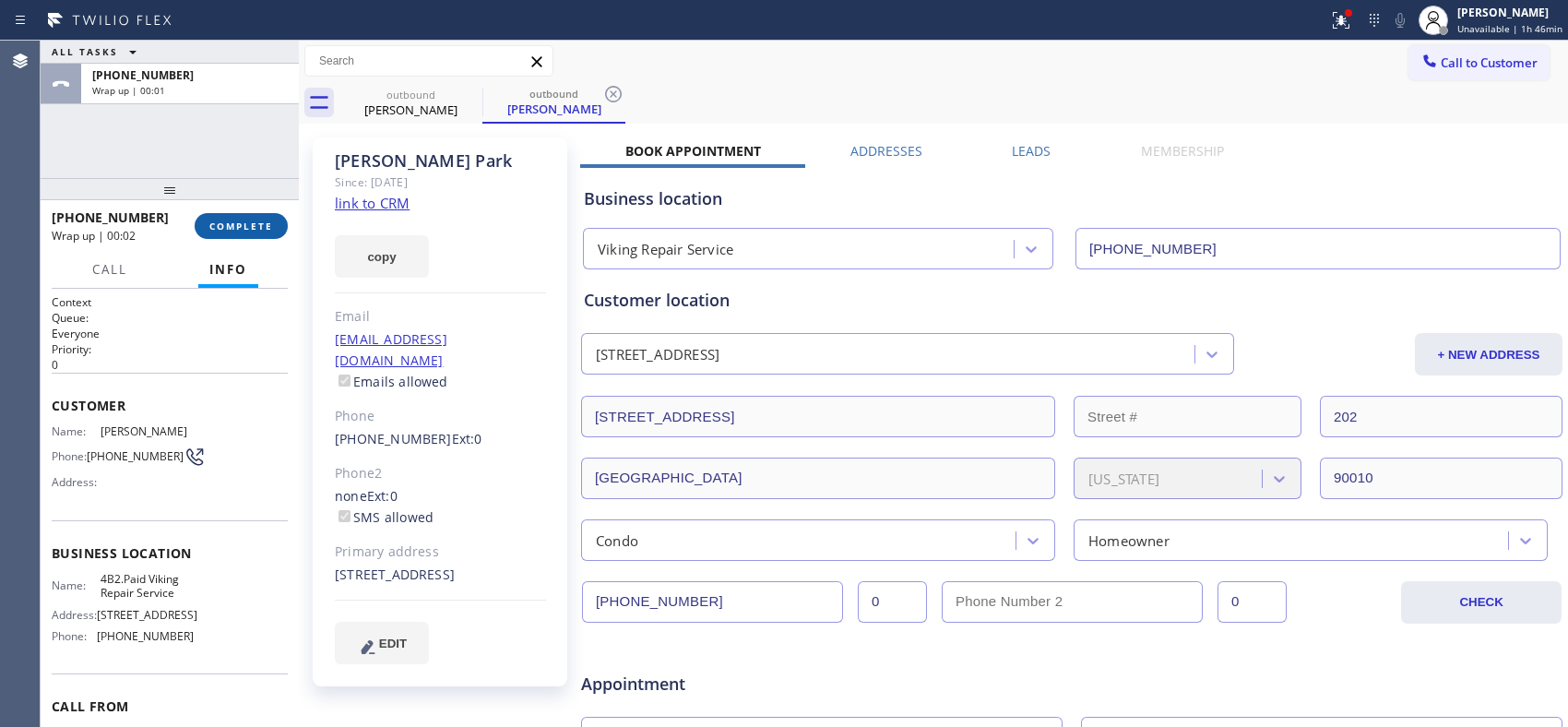
drag, startPoint x: 173, startPoint y: 217, endPoint x: 217, endPoint y: 225, distance: 44.7
click at [196, 224] on div "[PHONE_NUMBER] Wrap up | 00:02 COMPLETE" at bounding box center [170, 226] width 236 height 48
click at [217, 225] on span "COMPLETE" at bounding box center [240, 226] width 64 height 13
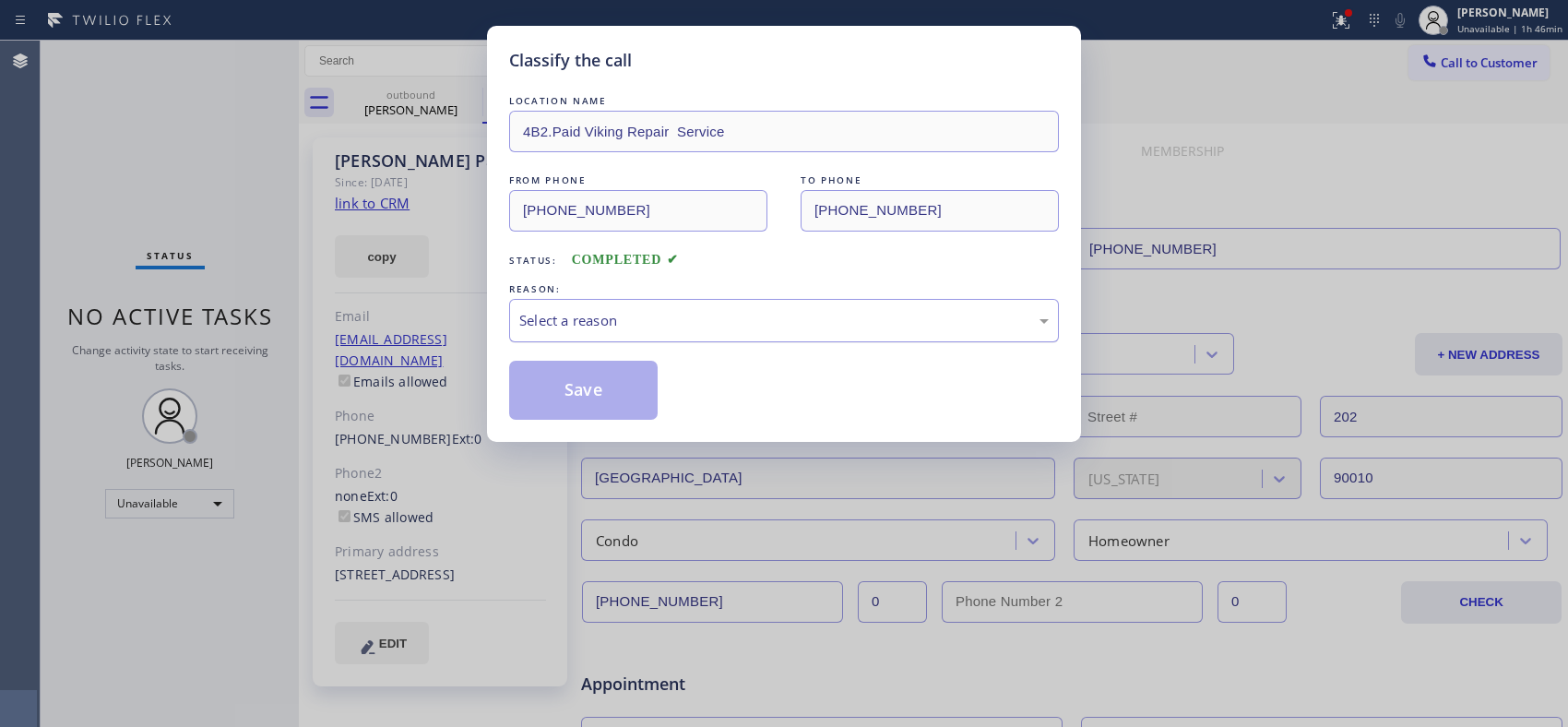
click at [671, 332] on div "Select a reason" at bounding box center [784, 321] width 550 height 43
click at [592, 383] on button "Save" at bounding box center [583, 390] width 148 height 59
click at [425, 105] on div "Classify the call LOCATION NAME 4B2.Paid Viking Repair Service FROM PHONE [PHON…" at bounding box center [784, 364] width 1568 height 727
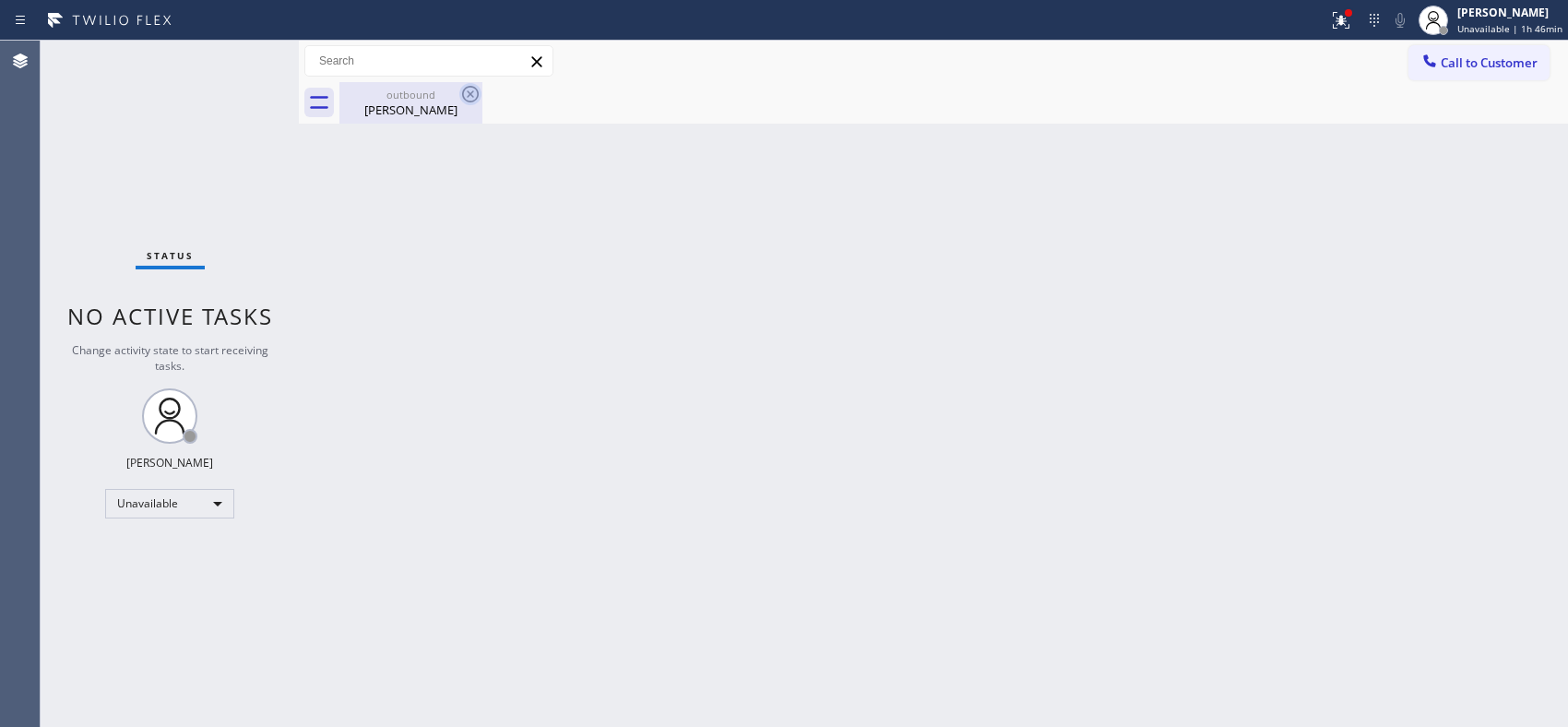
click at [472, 104] on icon at bounding box center [470, 94] width 22 height 22
click at [387, 104] on div "[PERSON_NAME]" at bounding box center [410, 109] width 140 height 17
drag, startPoint x: 1461, startPoint y: 63, endPoint x: 1436, endPoint y: 68, distance: 25.5
click at [1461, 64] on span "Call to Customer" at bounding box center [1488, 63] width 97 height 17
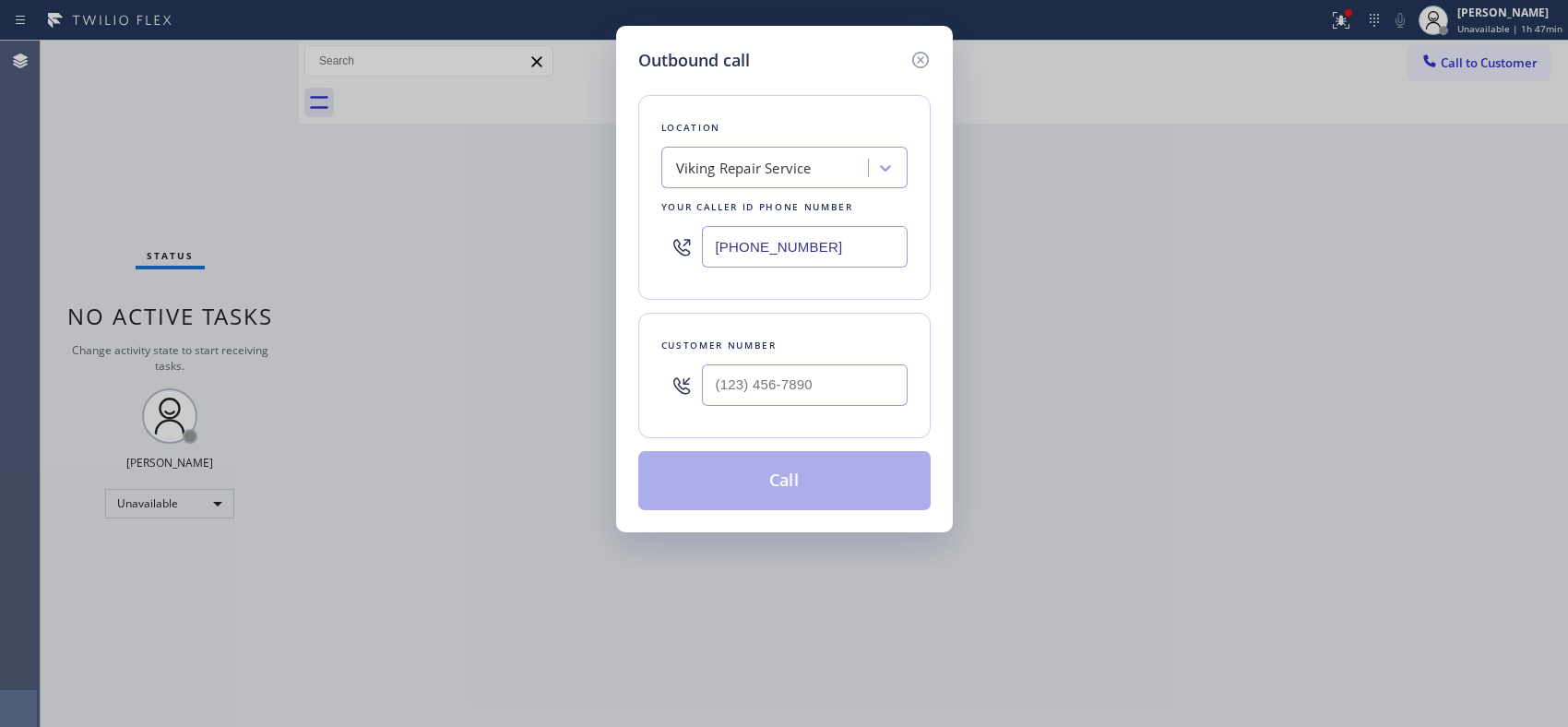
drag, startPoint x: 694, startPoint y: 212, endPoint x: 583, endPoint y: 124, distance: 141.7
click at [649, 190] on div "Location Viking Repair Service Your caller id phone number [PHONE_NUMBER]" at bounding box center [784, 197] width 292 height 205
paste input "626) 469-5669"
type input "[PHONE_NUMBER]"
click at [802, 376] on input "(___) ___-____" at bounding box center [804, 385] width 205 height 41
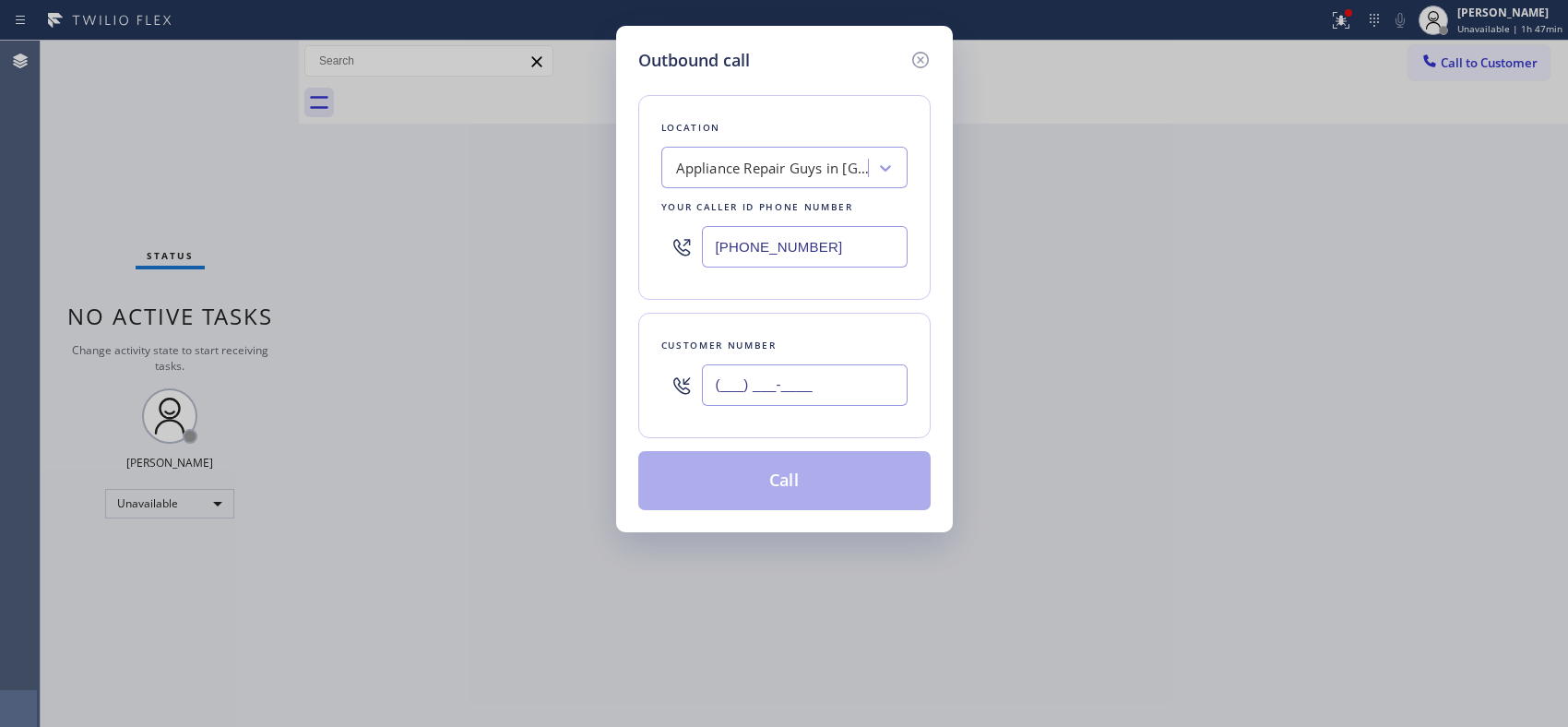
paste input "626) 590-2323"
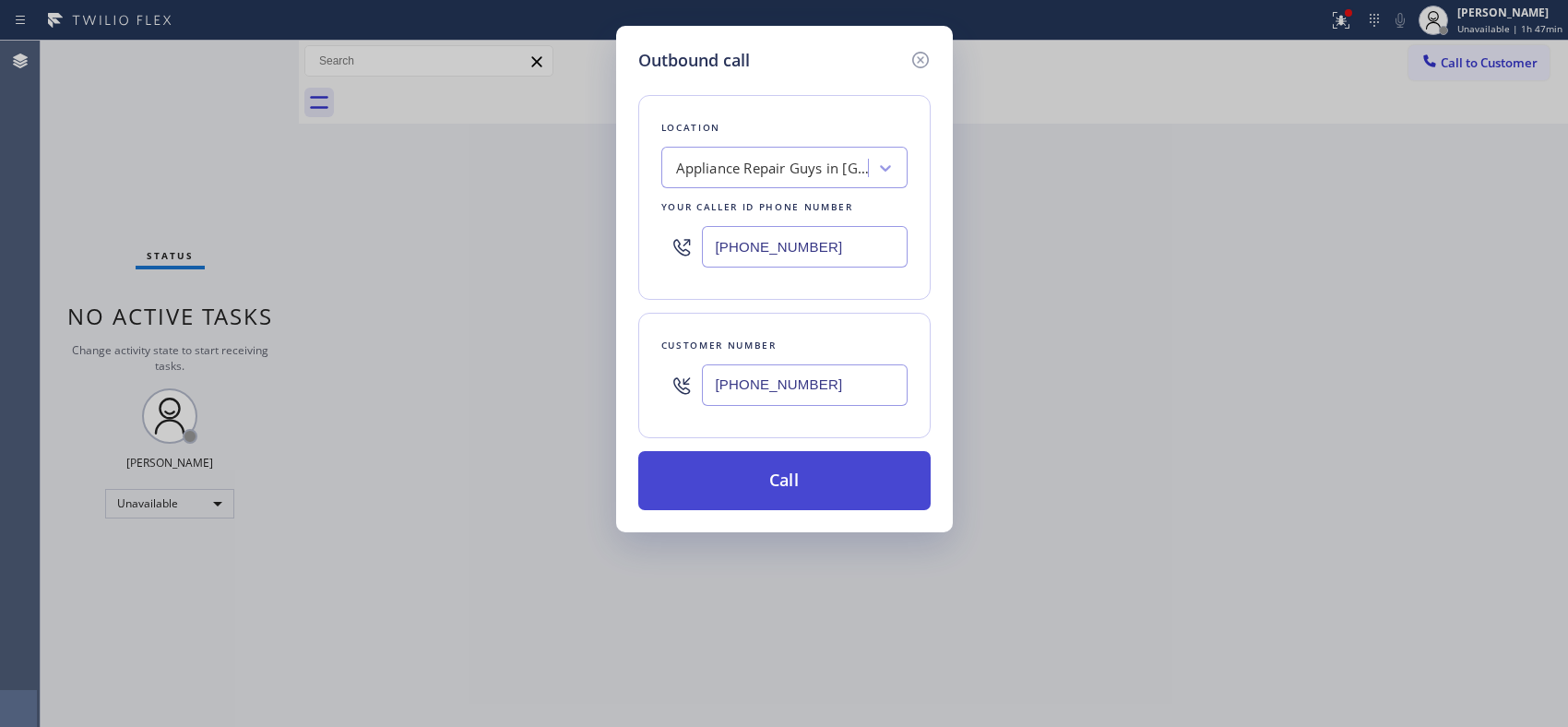
type input "[PHONE_NUMBER]"
click at [850, 464] on button "Call" at bounding box center [784, 481] width 292 height 59
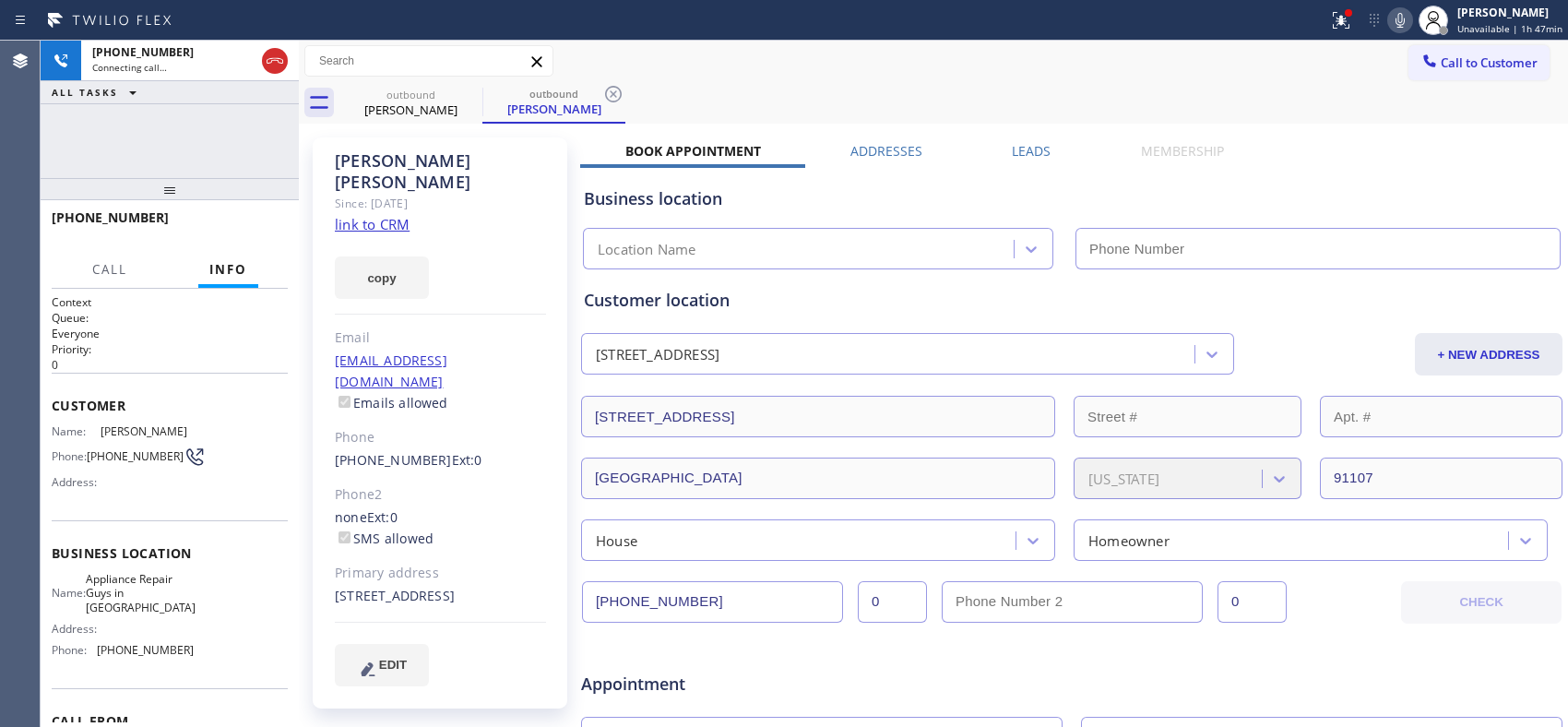
type input "[PHONE_NUMBER]"
drag, startPoint x: 612, startPoint y: 95, endPoint x: 544, endPoint y: 1, distance: 116.0
click at [612, 95] on icon at bounding box center [613, 94] width 17 height 17
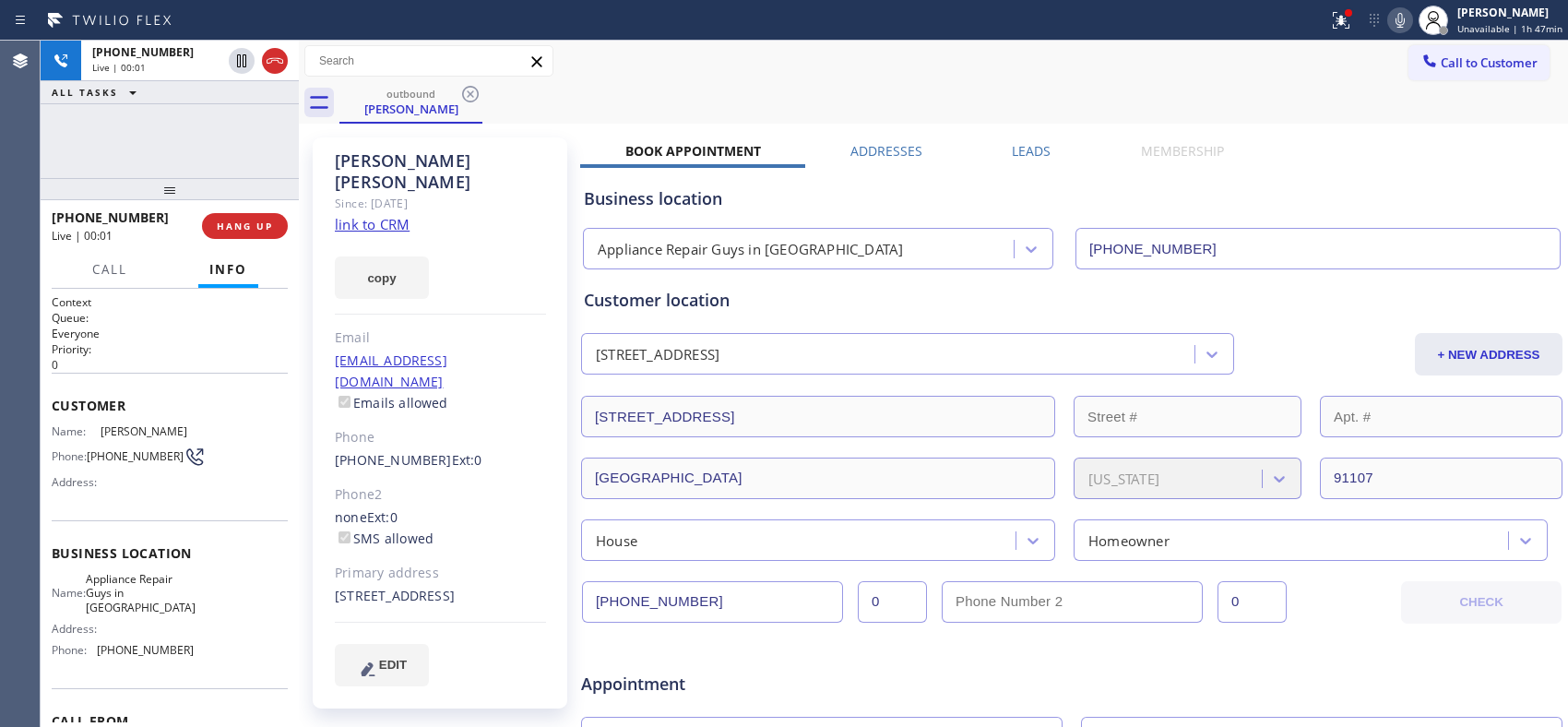
click at [729, 58] on div "Call to Customer Outbound call Location Appliance Repair Guys in [GEOGRAPHIC_DA…" at bounding box center [933, 61] width 1269 height 32
click at [260, 228] on span "HANG UP" at bounding box center [245, 226] width 57 height 13
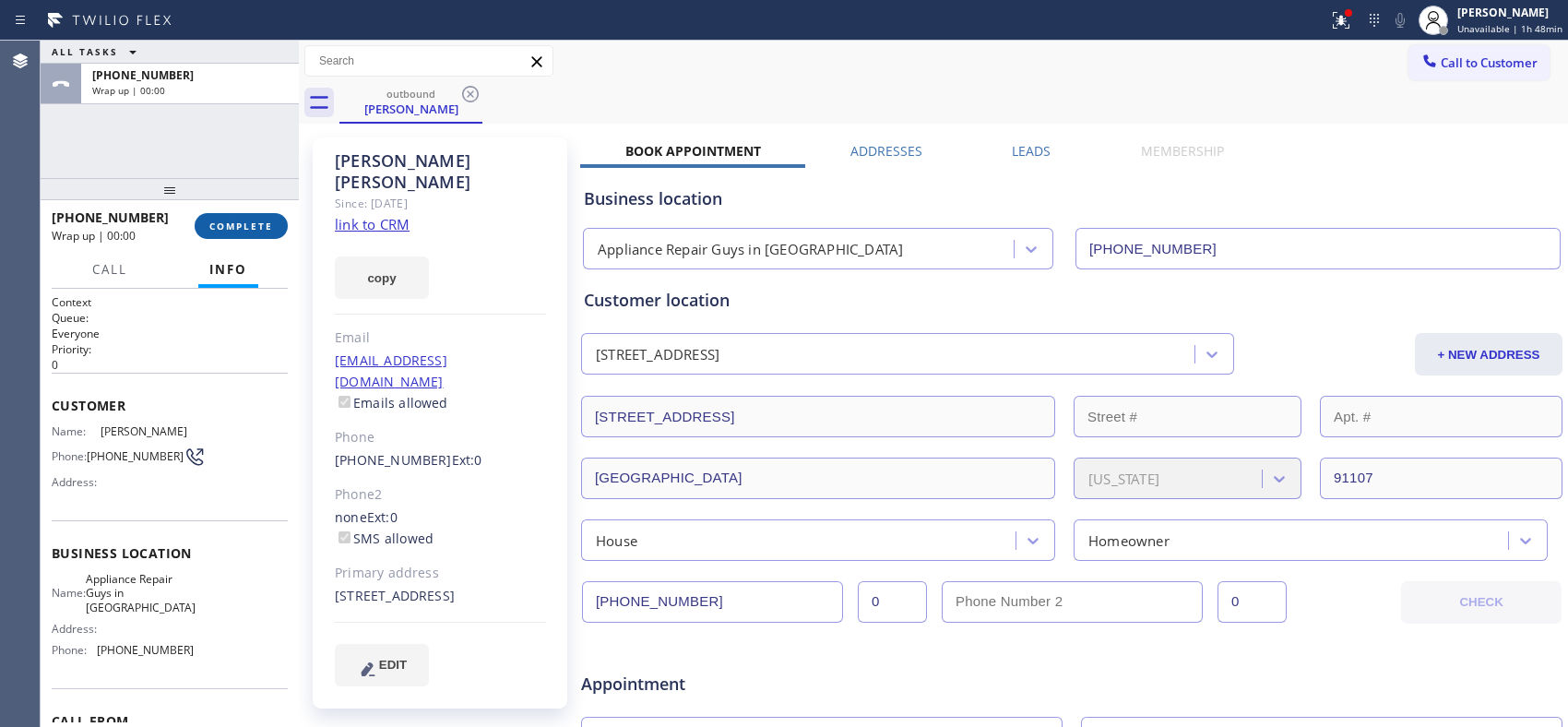
click at [260, 228] on span "COMPLETE" at bounding box center [240, 226] width 64 height 13
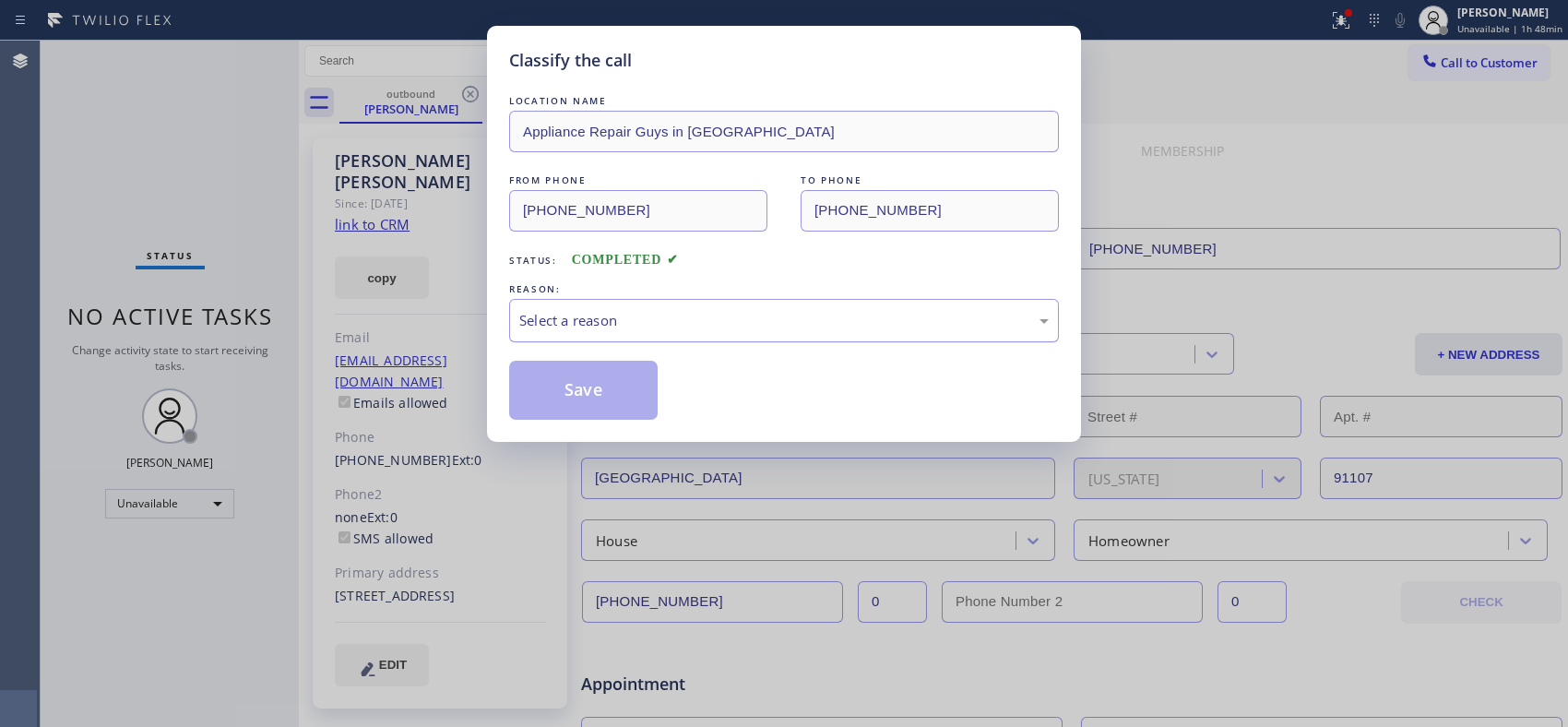
click at [707, 319] on div "Select a reason" at bounding box center [784, 321] width 530 height 21
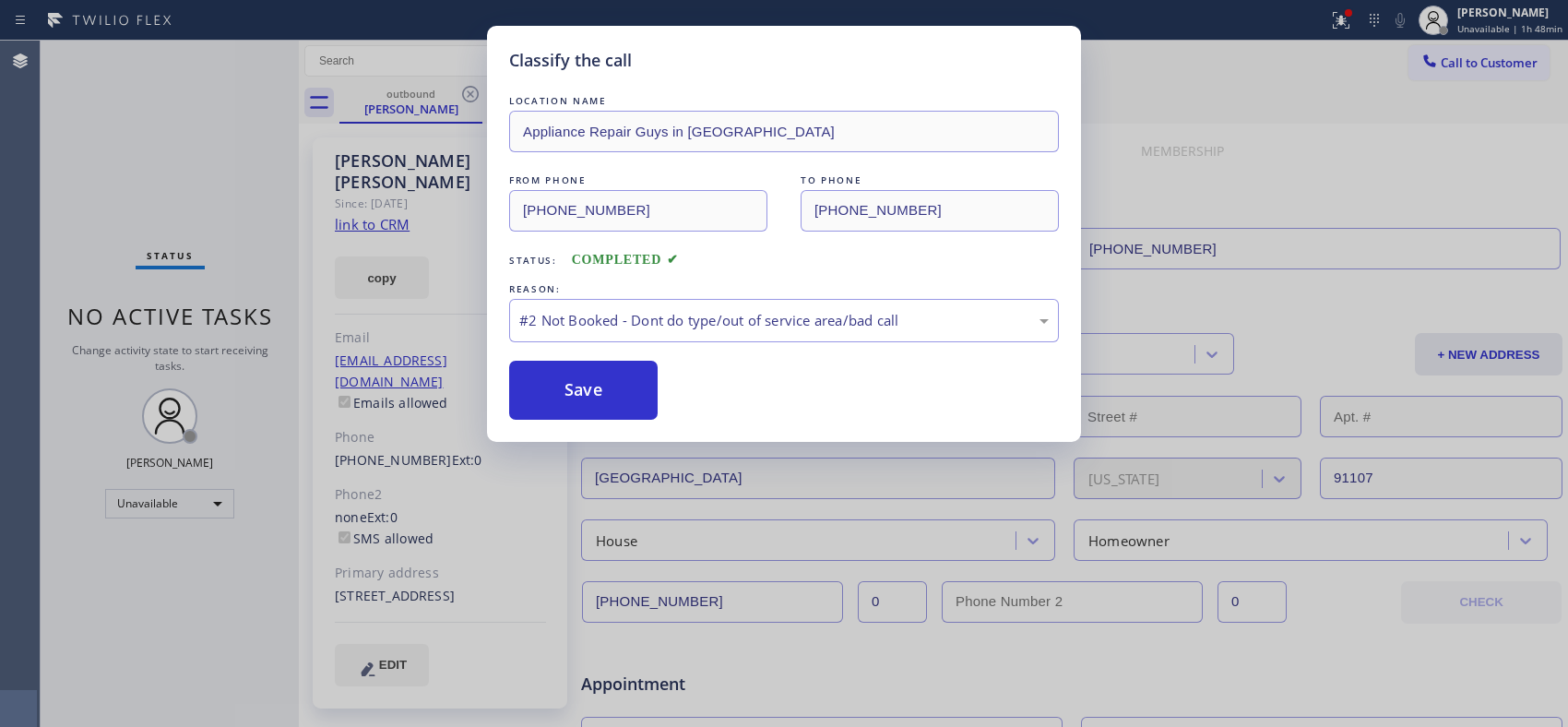
click at [596, 390] on button "Save" at bounding box center [583, 390] width 148 height 59
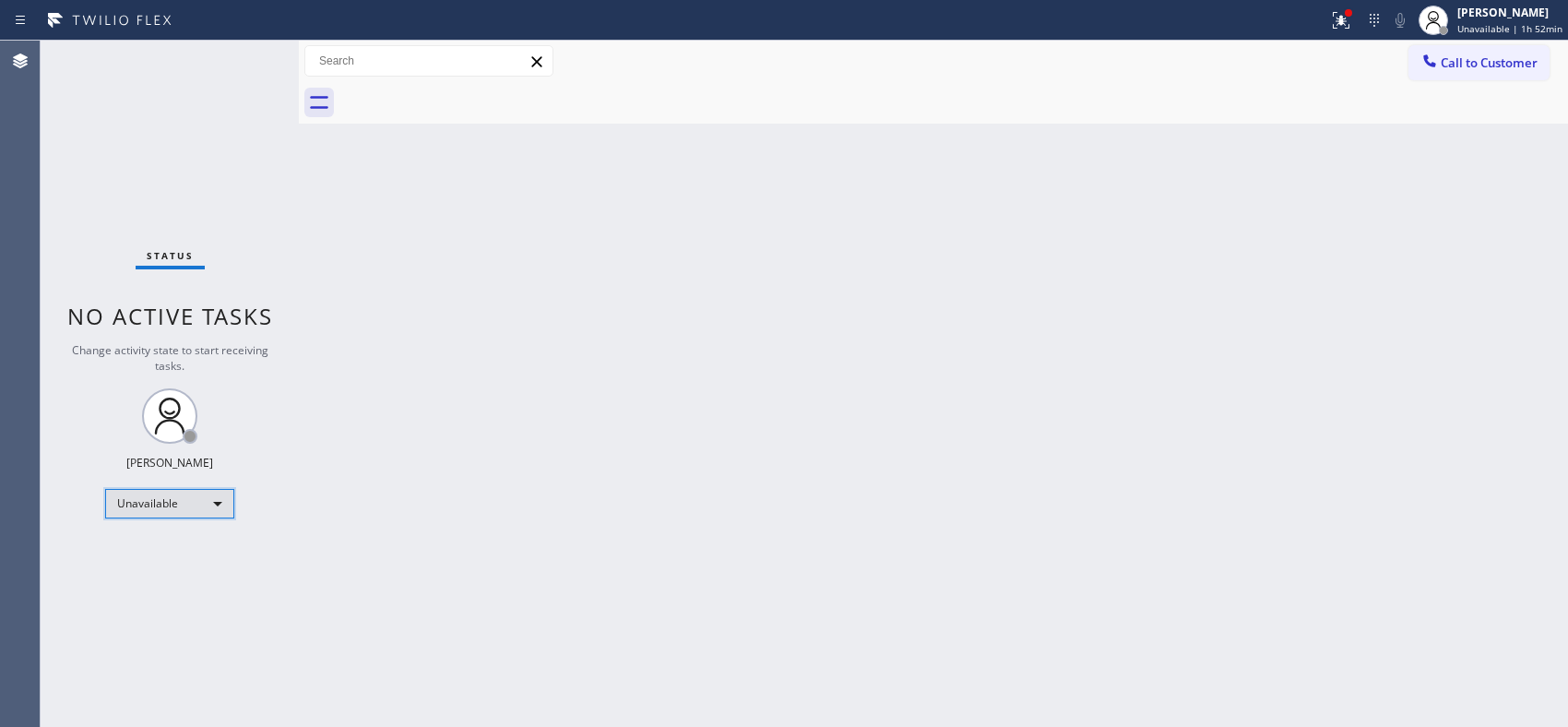
click at [228, 499] on div "Unavailable" at bounding box center [170, 503] width 129 height 29
click at [166, 595] on li "Break" at bounding box center [169, 598] width 125 height 22
click at [1027, 385] on div "Back to Dashboard Change Sender ID Customers Technicians Select a contact Outbo…" at bounding box center [933, 384] width 1269 height 686
